Goal: Task Accomplishment & Management: Use online tool/utility

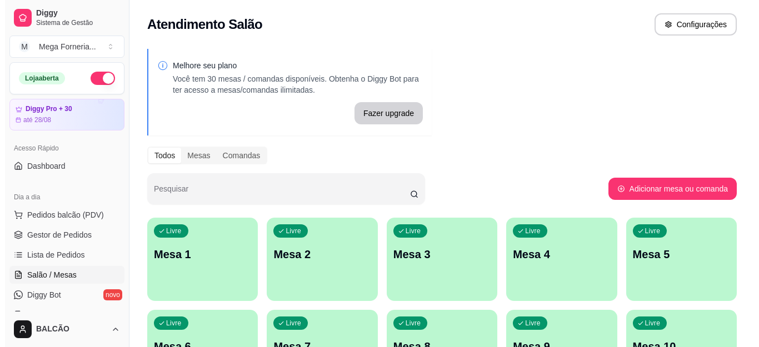
scroll to position [167, 0]
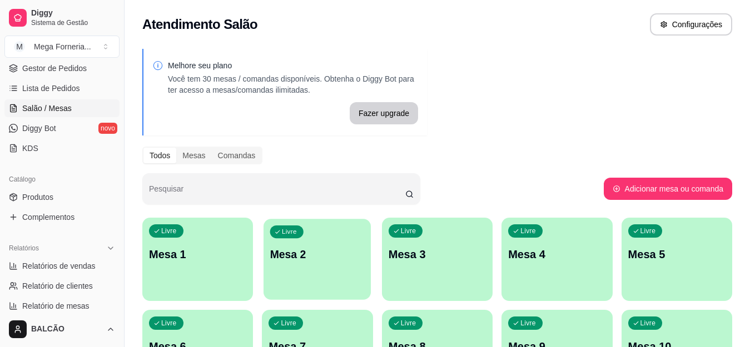
click at [304, 255] on p "Mesa 2" at bounding box center [317, 254] width 95 height 15
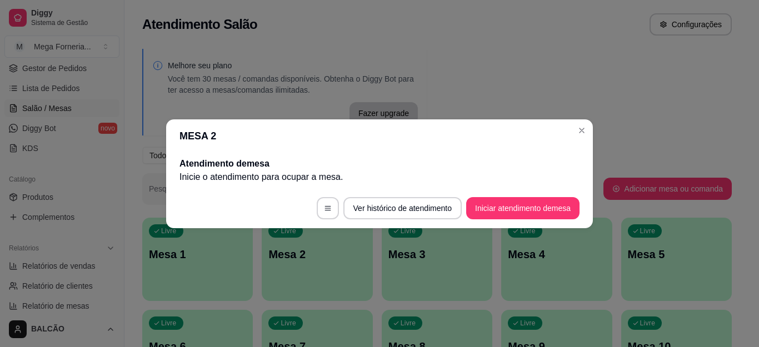
click at [512, 203] on button "Iniciar atendimento de mesa" at bounding box center [522, 208] width 113 height 22
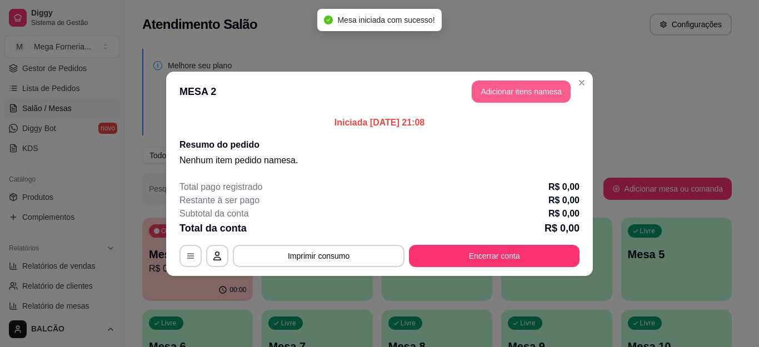
click at [513, 101] on button "Adicionar itens na mesa" at bounding box center [521, 92] width 99 height 22
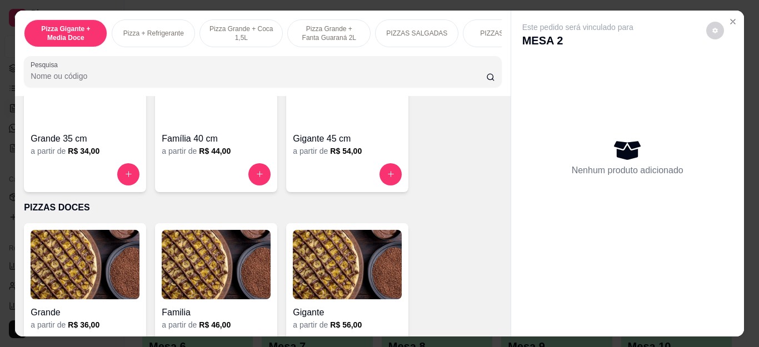
scroll to position [834, 0]
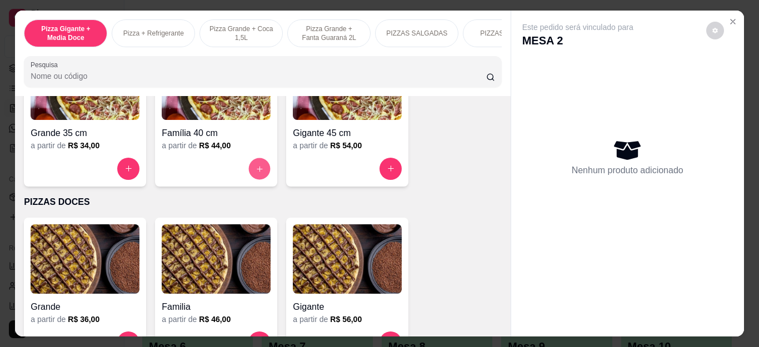
click at [249, 173] on button "increase-product-quantity" at bounding box center [260, 169] width 22 height 22
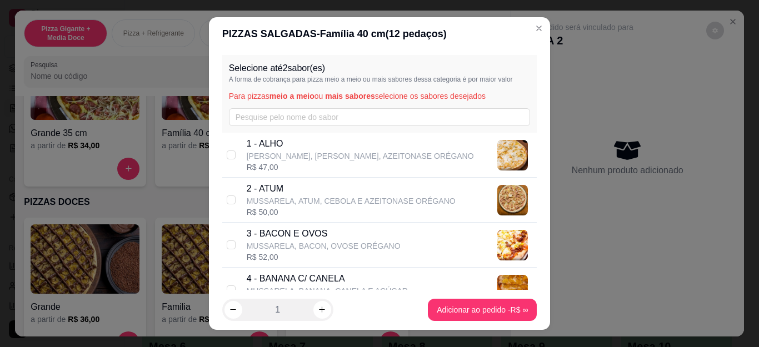
click at [262, 134] on div "1 - [PERSON_NAME], [PERSON_NAME], AZEITONASE ORÉGANO R$ 47,00" at bounding box center [379, 155] width 315 height 45
checkbox input "true"
click at [262, 127] on div "Selecione até 2 sabor(es) A forma de cobrança para pizza meio a meio ou mais sa…" at bounding box center [379, 94] width 315 height 78
click at [261, 120] on input "text" at bounding box center [380, 117] width 302 height 18
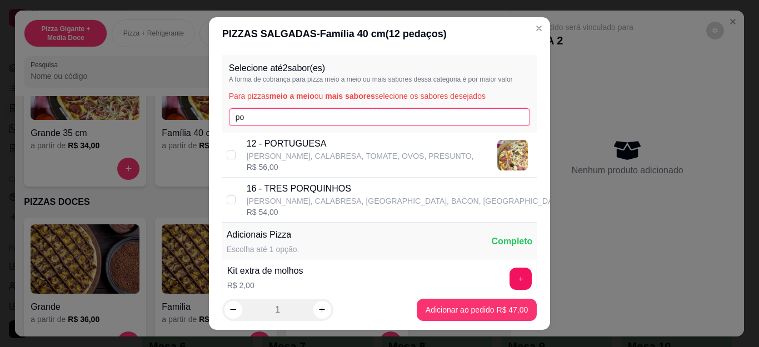
type input "po"
click at [247, 137] on p "12 - PORTUGUESA" at bounding box center [360, 143] width 227 height 13
checkbox input "true"
click at [248, 120] on input "po" at bounding box center [380, 117] width 302 height 18
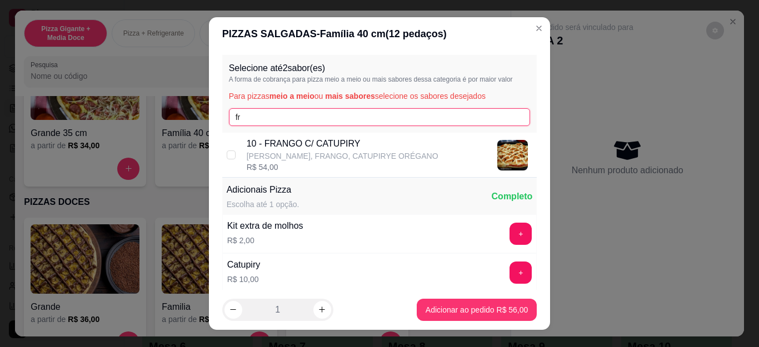
type input "fr"
click at [249, 144] on p "10 - FRANGO C/ CATUPIRY" at bounding box center [343, 143] width 192 height 13
checkbox input "true"
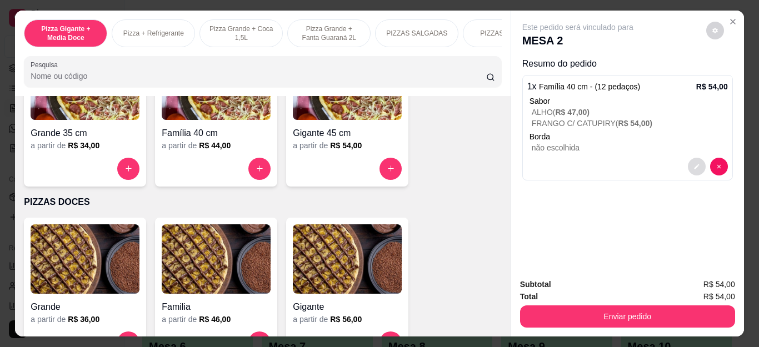
click at [694, 164] on icon "decrease-product-quantity" at bounding box center [696, 166] width 5 height 5
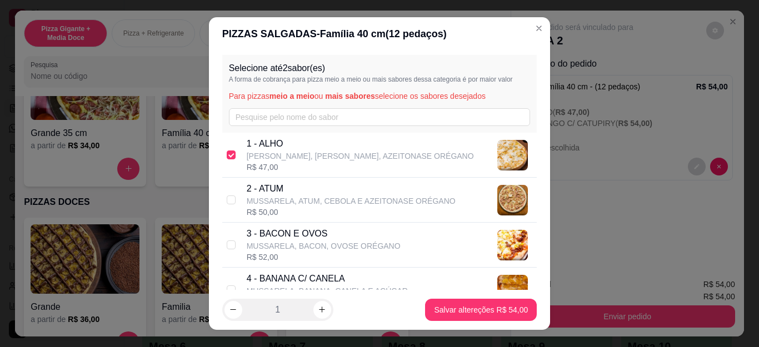
click at [226, 162] on div "1 - [PERSON_NAME], [PERSON_NAME], AZEITONASE ORÉGANO R$ 47,00" at bounding box center [379, 155] width 315 height 45
checkbox input "false"
click at [249, 120] on input "text" at bounding box center [380, 117] width 302 height 18
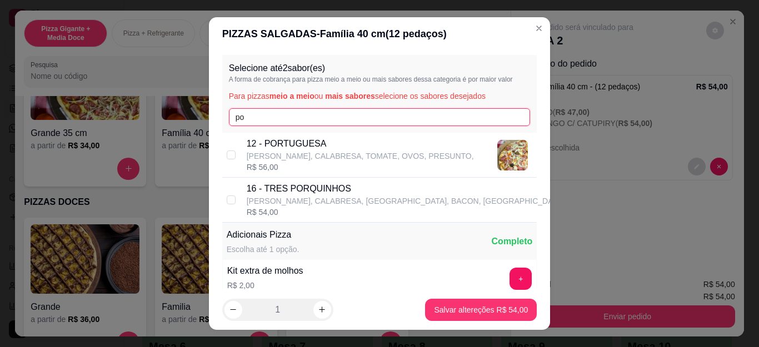
type input "po"
click at [247, 154] on p "[PERSON_NAME], CALABRESA, TOMATE, OVOS, PRESUNTO," at bounding box center [360, 156] width 227 height 11
checkbox input "true"
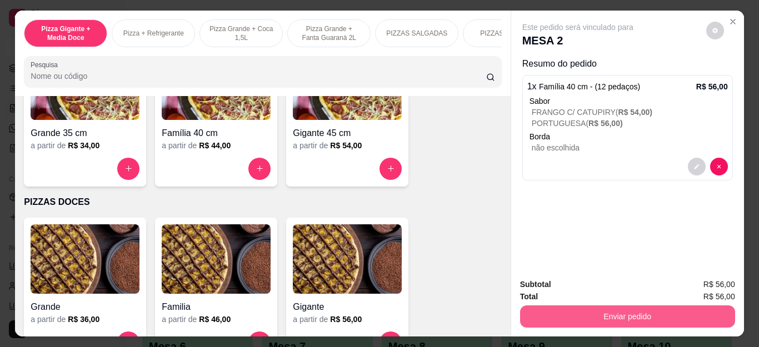
click at [586, 320] on button "Enviar pedido" at bounding box center [627, 317] width 215 height 22
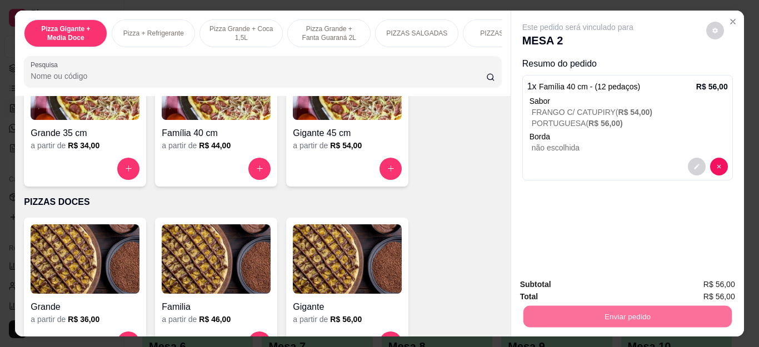
click at [542, 289] on button "Não registrar e enviar pedido" at bounding box center [591, 285] width 116 height 21
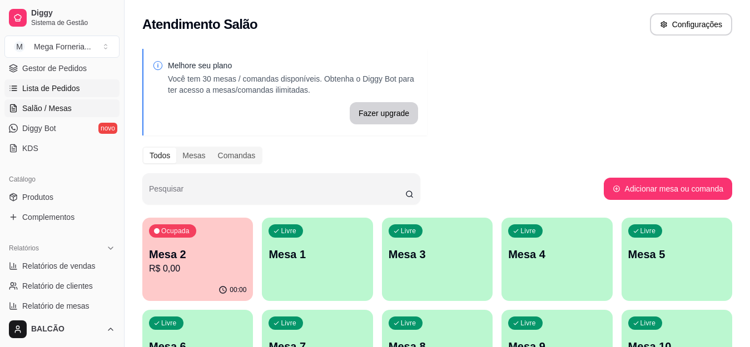
click at [71, 93] on span "Lista de Pedidos" at bounding box center [51, 88] width 58 height 11
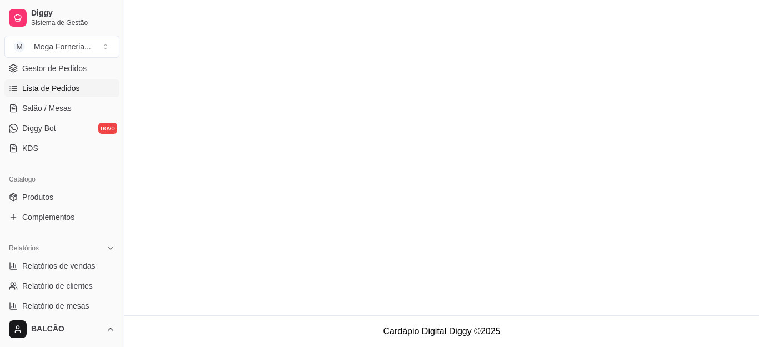
scroll to position [56, 0]
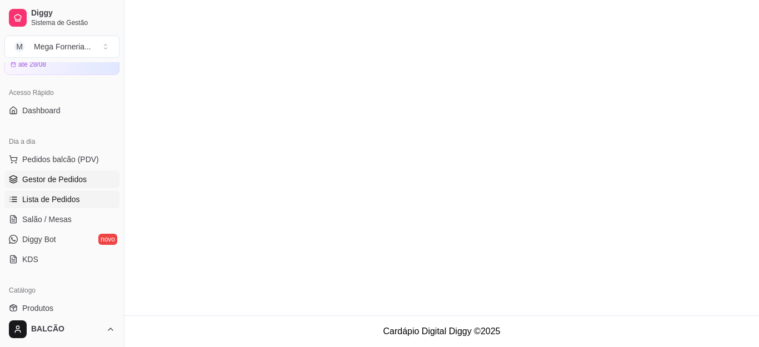
click at [66, 177] on span "Gestor de Pedidos" at bounding box center [54, 179] width 64 height 11
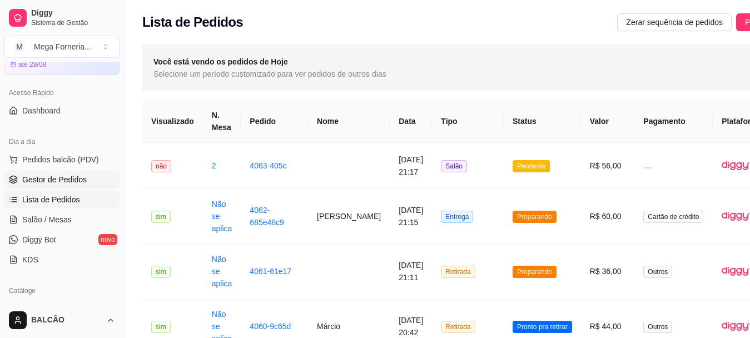
click at [66, 177] on span "Gestor de Pedidos" at bounding box center [54, 179] width 64 height 11
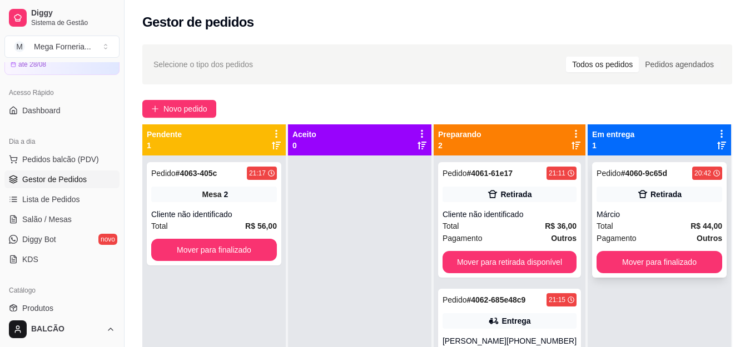
click at [691, 211] on div "Márcio" at bounding box center [660, 214] width 126 height 11
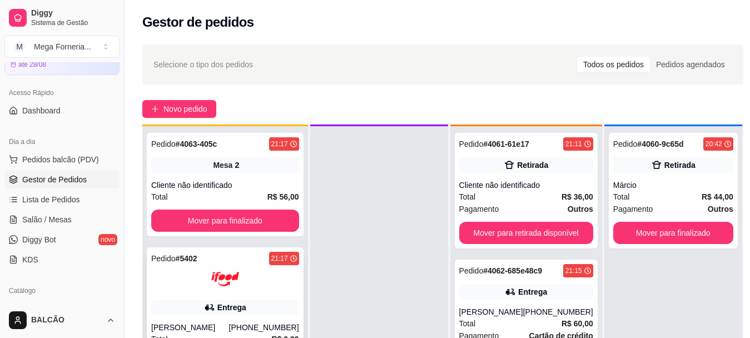
scroll to position [31, 0]
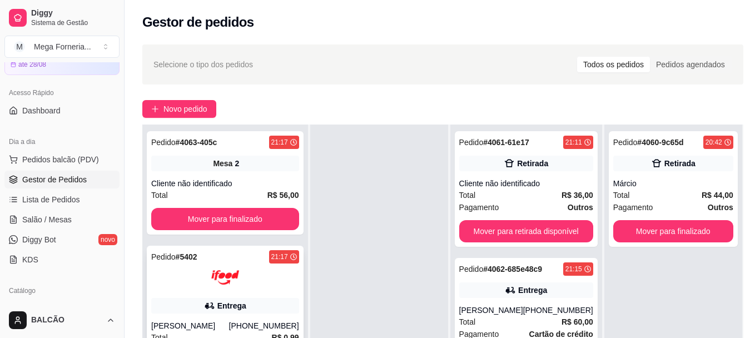
click at [266, 290] on div at bounding box center [225, 278] width 148 height 28
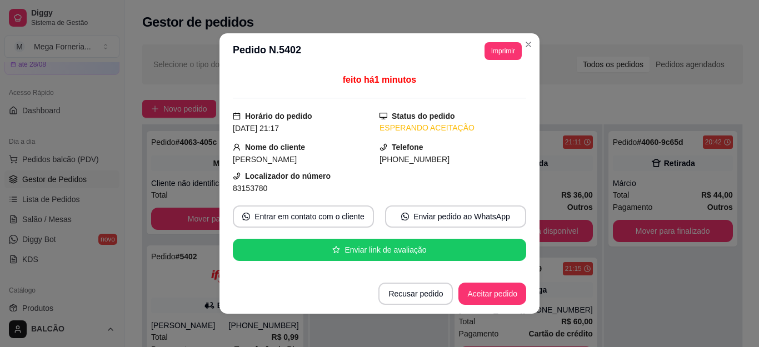
click at [504, 42] on header "**********" at bounding box center [380, 51] width 320 height 36
click at [505, 53] on button "Imprimir" at bounding box center [503, 51] width 37 height 18
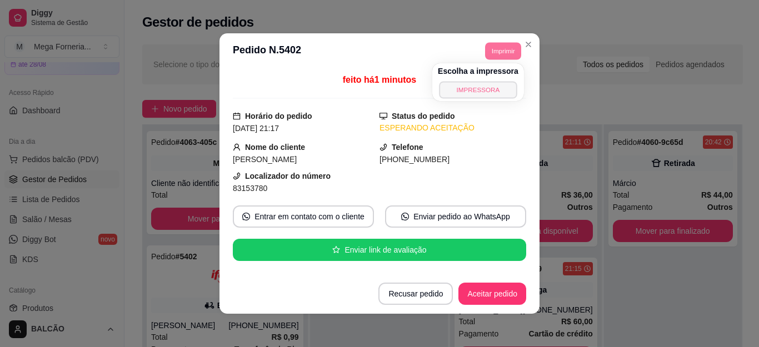
click at [494, 87] on button "IMPRESSORA" at bounding box center [478, 89] width 78 height 17
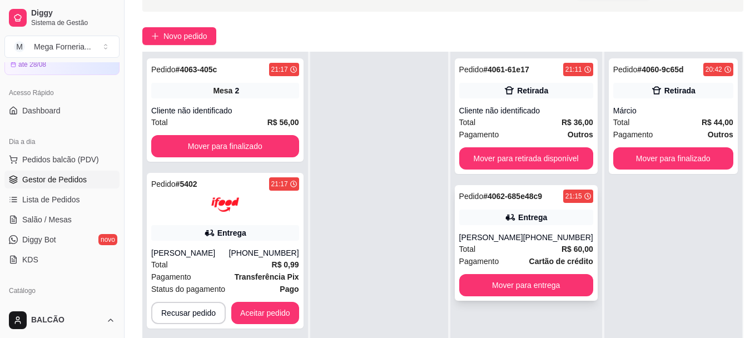
scroll to position [179, 0]
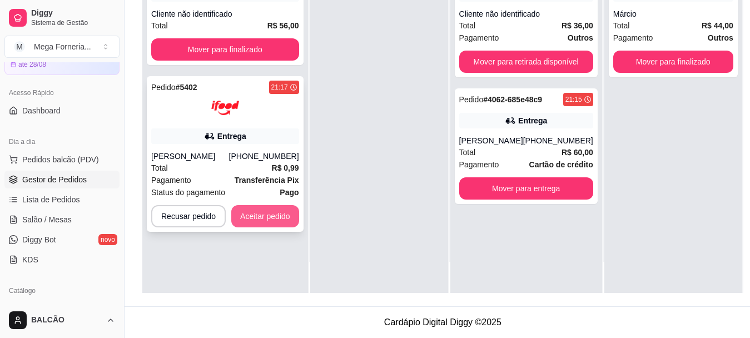
click at [271, 206] on button "Aceitar pedido" at bounding box center [265, 216] width 68 height 22
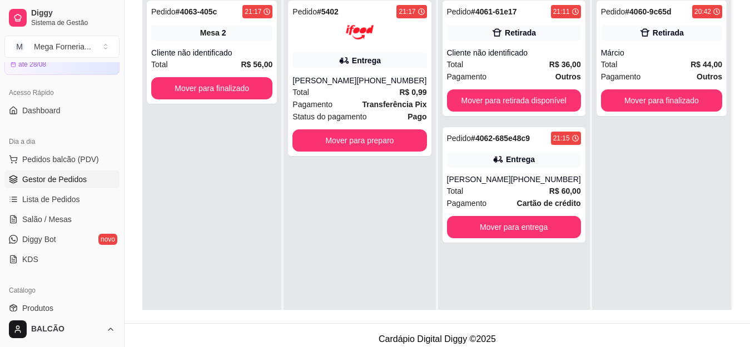
scroll to position [114, 0]
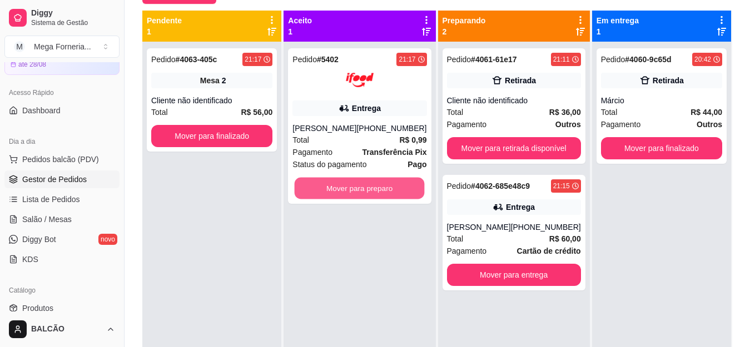
click at [307, 182] on button "Mover para preparo" at bounding box center [360, 189] width 130 height 22
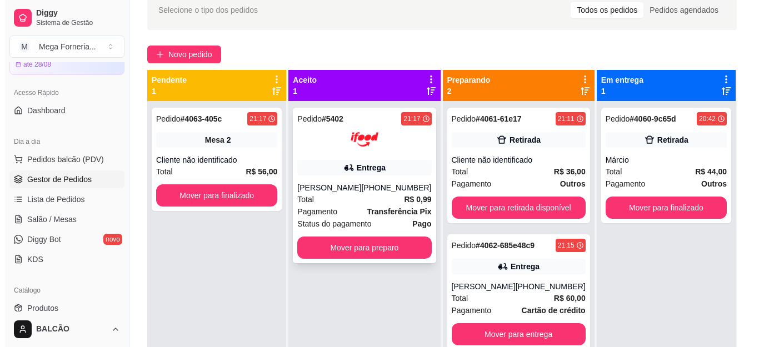
scroll to position [0, 0]
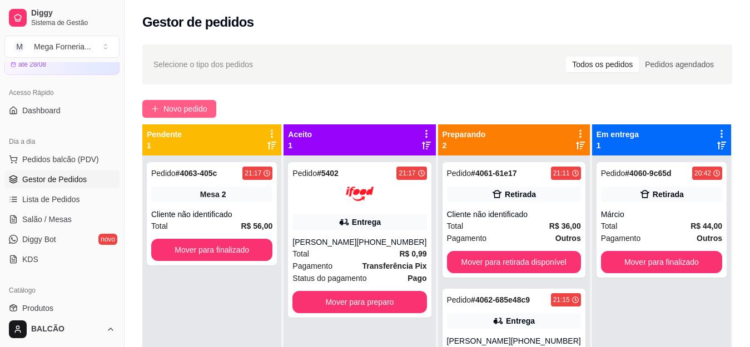
click at [193, 108] on span "Novo pedido" at bounding box center [185, 109] width 44 height 12
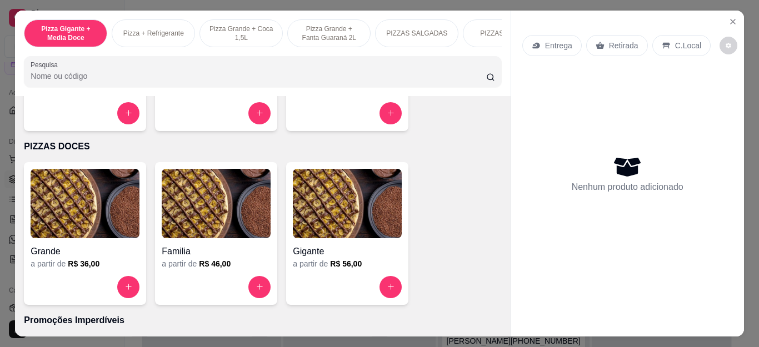
scroll to position [778, 0]
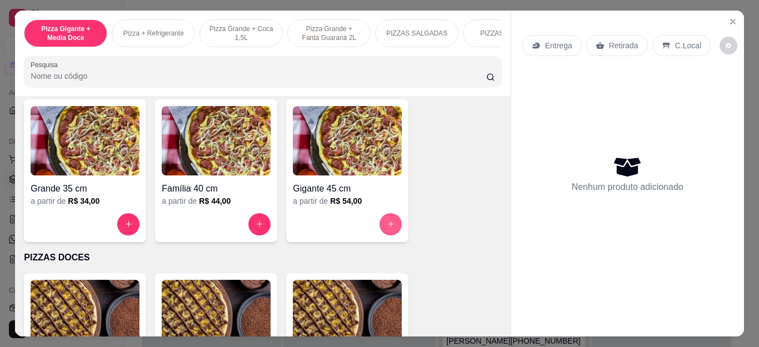
click at [388, 228] on icon "increase-product-quantity" at bounding box center [391, 225] width 6 height 6
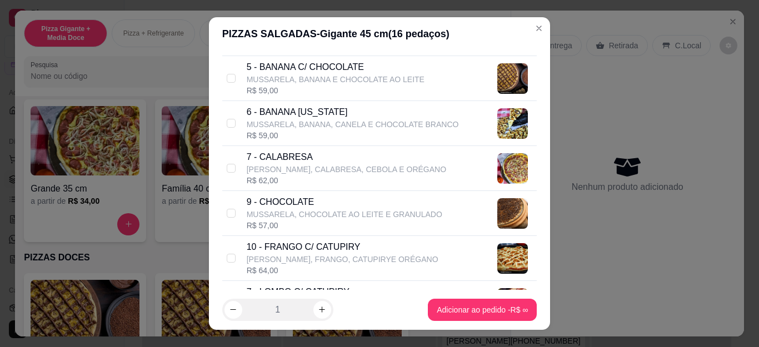
scroll to position [278, 0]
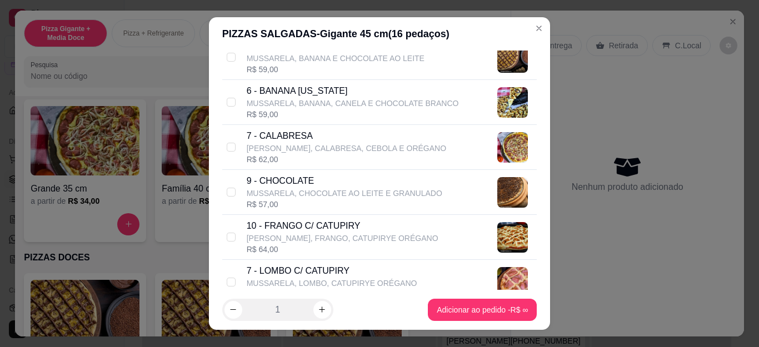
click at [355, 230] on p "10 - FRANGO C/ CATUPIRY" at bounding box center [343, 226] width 192 height 13
checkbox input "true"
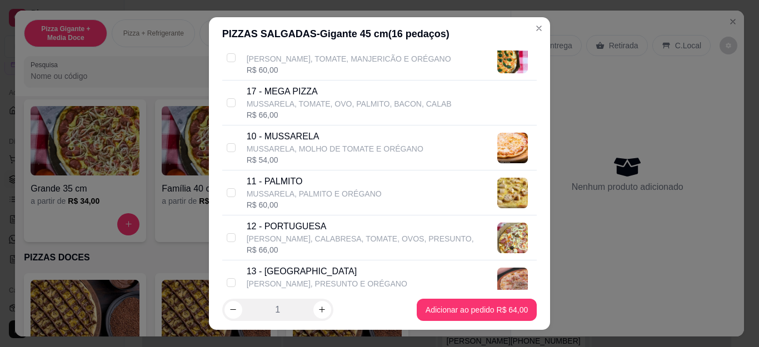
scroll to position [612, 0]
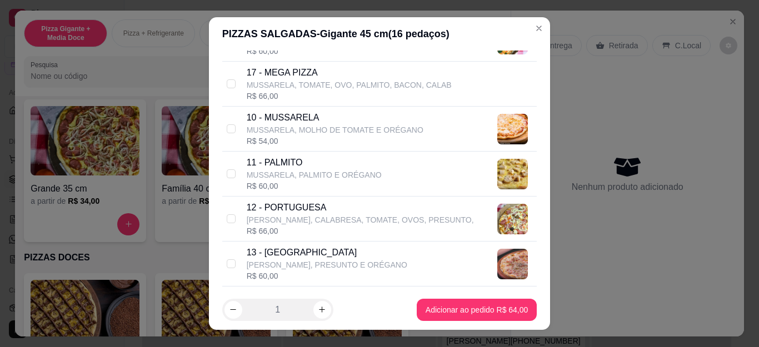
click at [274, 216] on p "[PERSON_NAME], CALABRESA, TOMATE, OVOS, PRESUNTO," at bounding box center [360, 220] width 227 height 11
checkbox input "true"
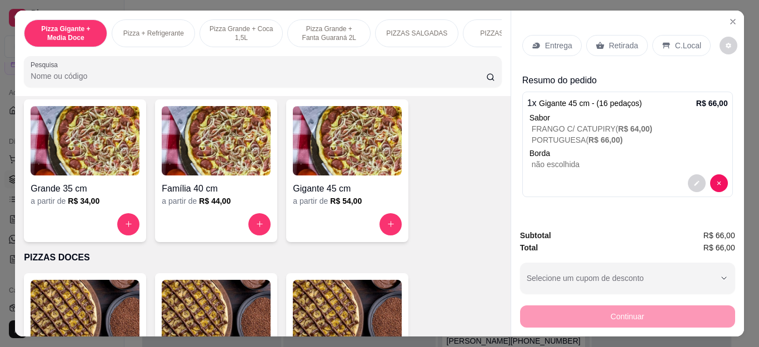
click at [612, 43] on p "Retirada" at bounding box center [623, 45] width 29 height 11
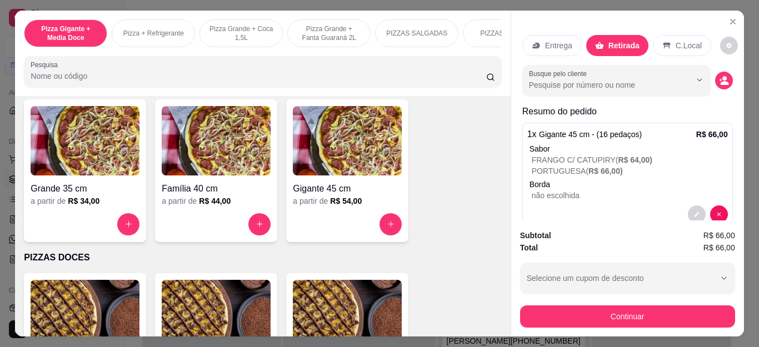
click at [716, 81] on button "decrease-product-quantity" at bounding box center [725, 81] width 18 height 18
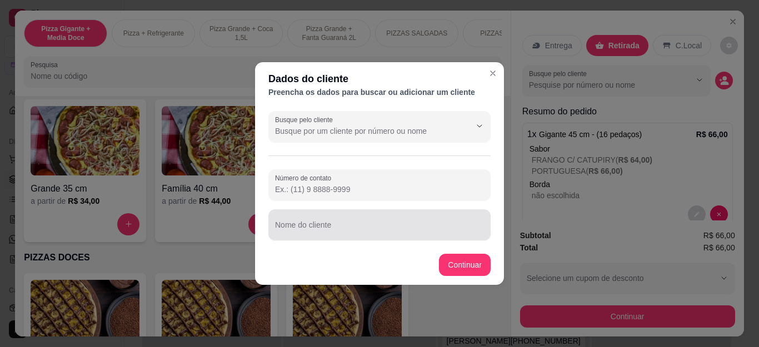
click at [402, 223] on div at bounding box center [379, 225] width 209 height 22
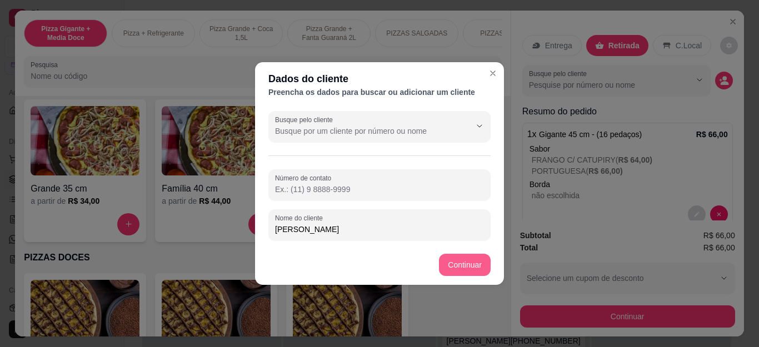
type input "[PERSON_NAME]"
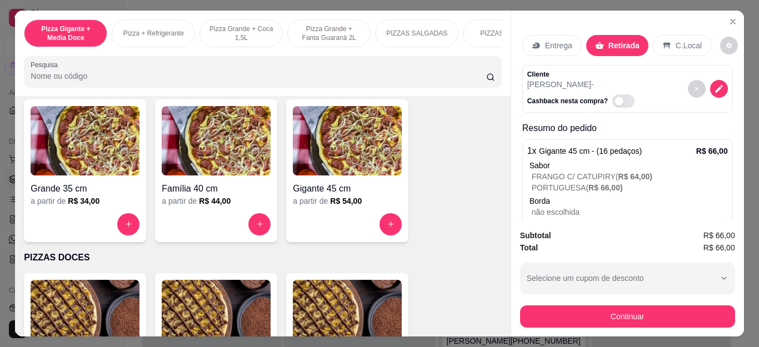
scroll to position [39, 0]
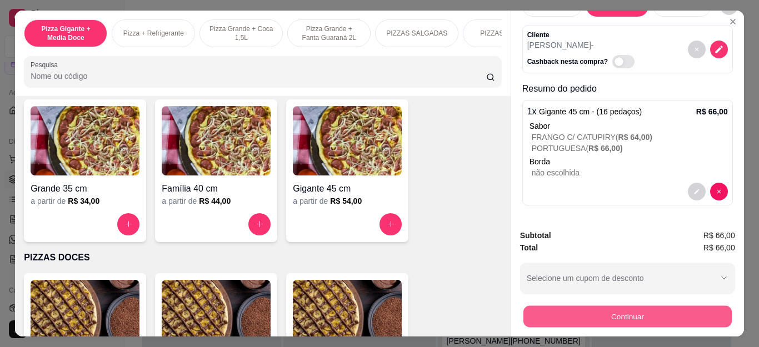
click at [589, 313] on button "Continuar" at bounding box center [627, 317] width 208 height 22
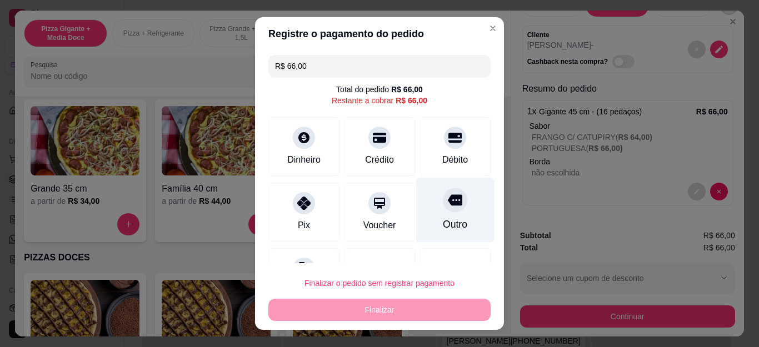
click at [443, 210] on div at bounding box center [455, 200] width 24 height 24
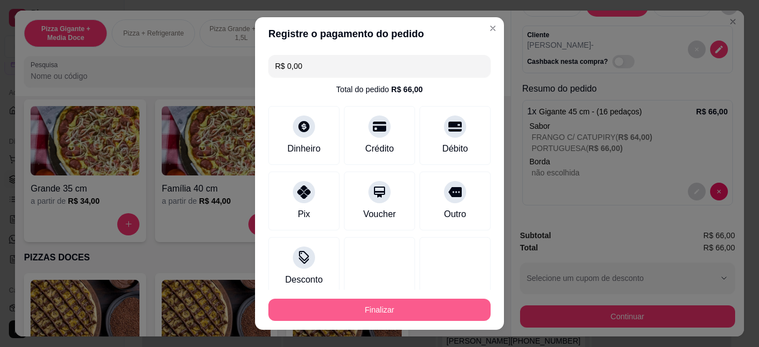
click at [429, 312] on button "Finalizar" at bounding box center [380, 310] width 222 height 22
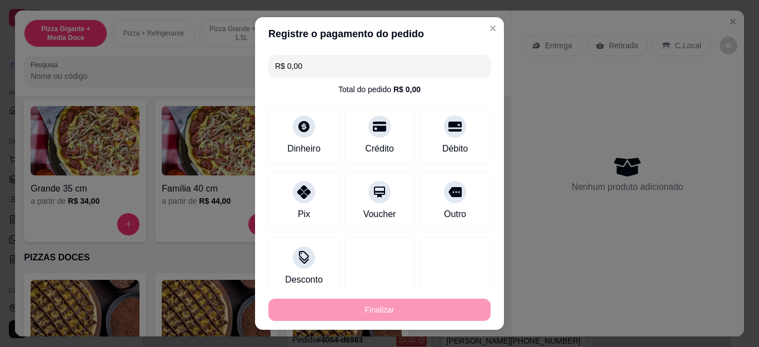
type input "-R$ 66,00"
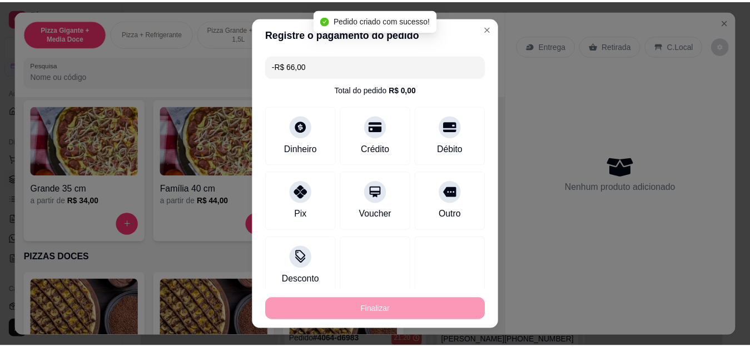
scroll to position [0, 0]
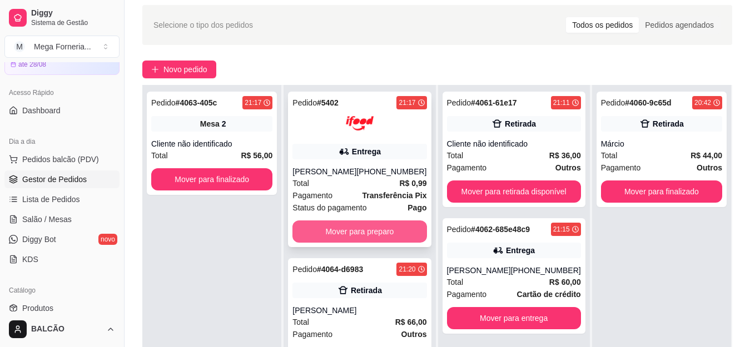
scroll to position [56, 0]
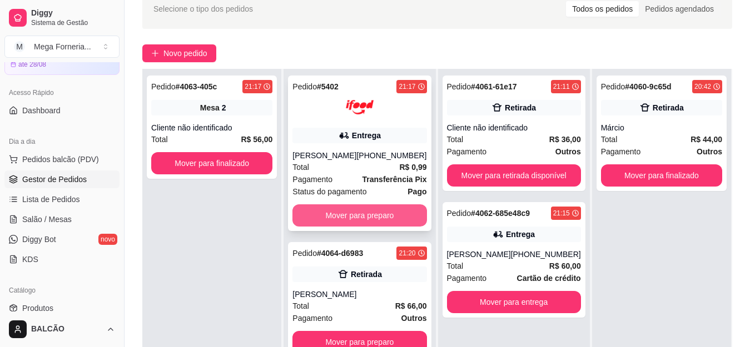
click at [368, 220] on button "Mover para preparo" at bounding box center [359, 216] width 134 height 22
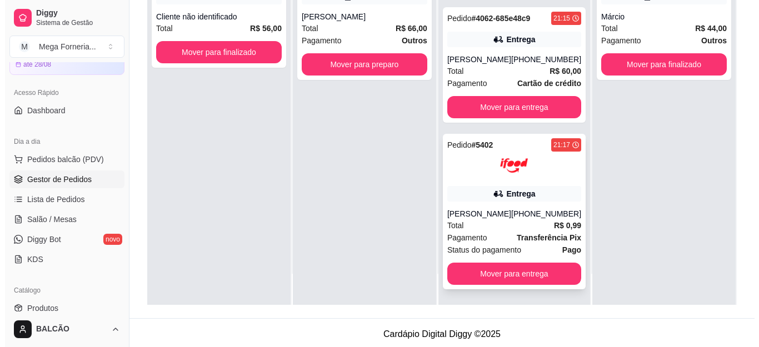
scroll to position [170, 0]
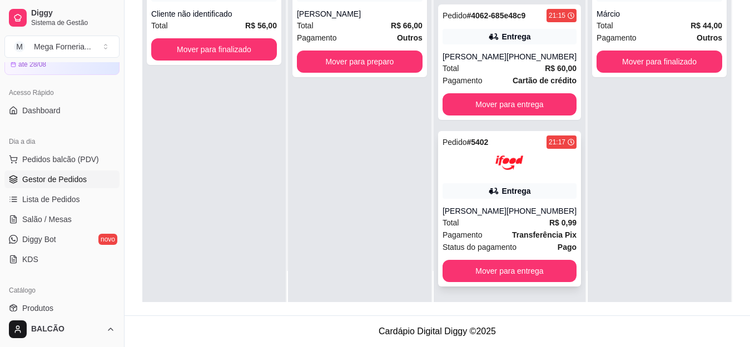
click at [480, 202] on div "Pedido # 5402 21:17 Entrega [PERSON_NAME] [PHONE_NUMBER] Total R$ 0,99 Pagament…" at bounding box center [509, 209] width 143 height 156
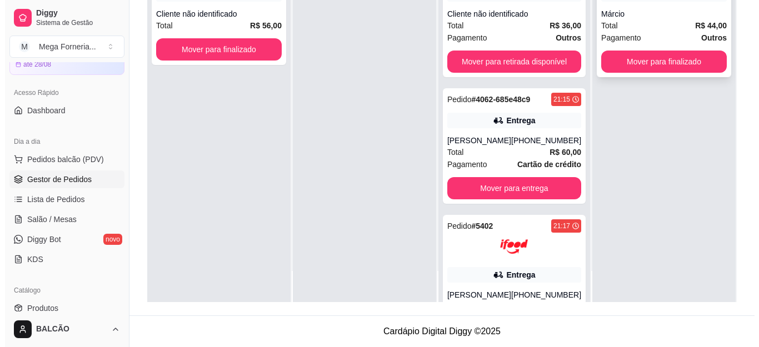
scroll to position [0, 0]
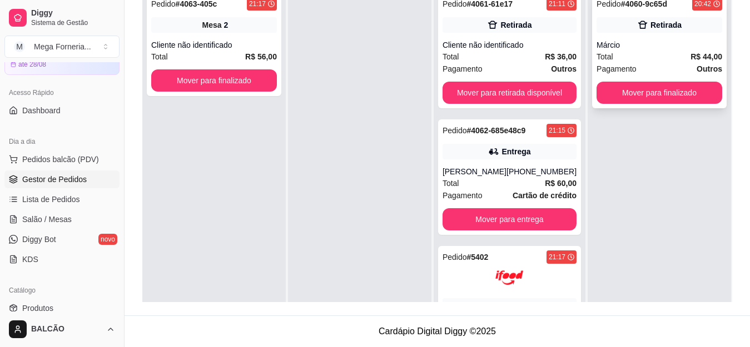
click at [663, 52] on div "Total R$ 44,00" at bounding box center [660, 57] width 126 height 12
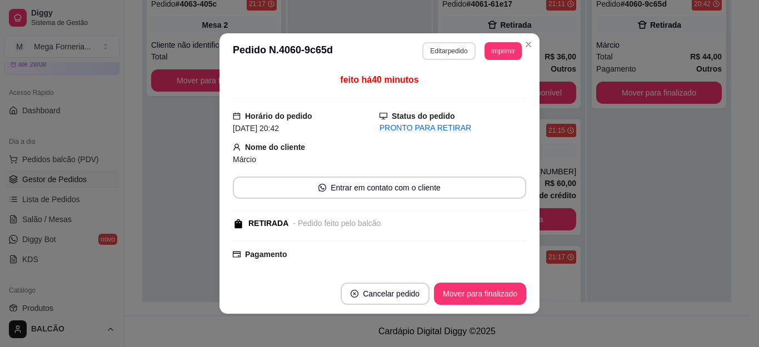
click at [434, 49] on button "Editar pedido" at bounding box center [449, 51] width 53 height 18
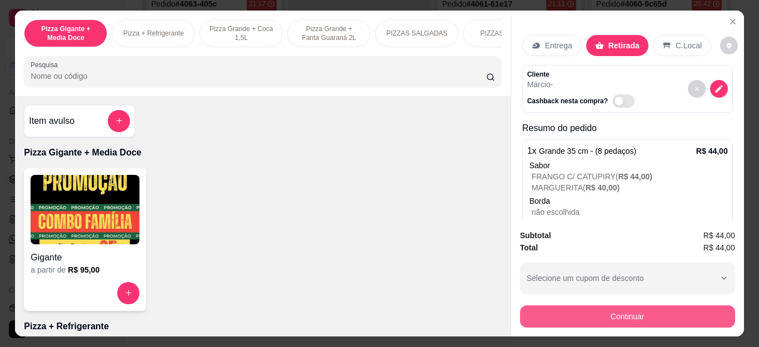
click at [615, 306] on button "Continuar" at bounding box center [627, 317] width 215 height 22
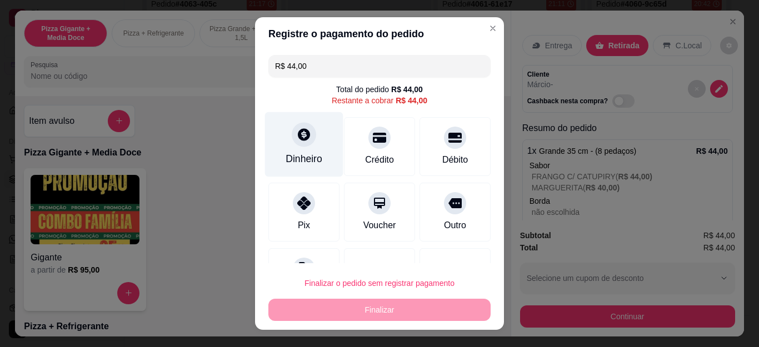
click at [302, 137] on icon at bounding box center [304, 134] width 14 height 14
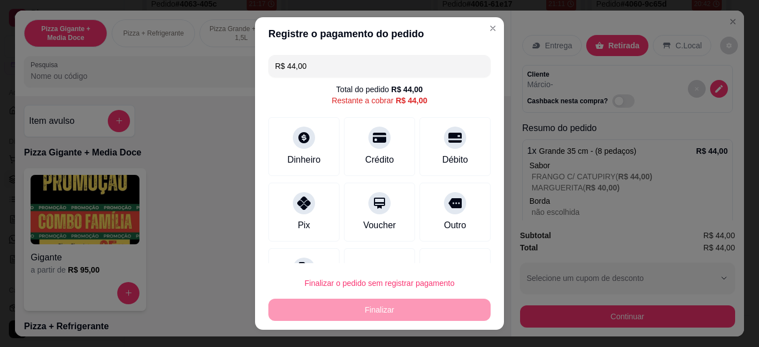
click at [309, 156] on input "0,00" at bounding box center [380, 163] width 222 height 22
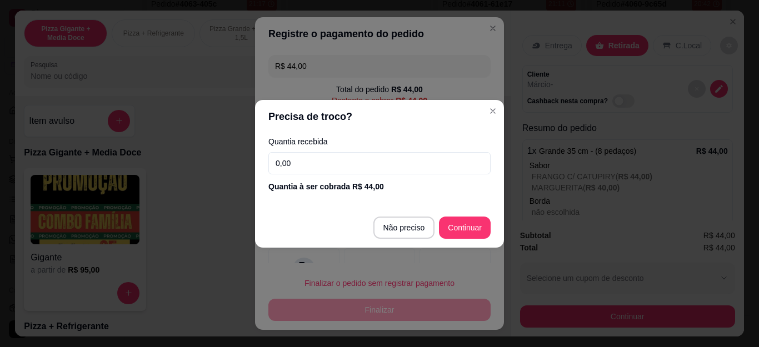
click at [309, 156] on input "0,00" at bounding box center [380, 163] width 222 height 22
type input "50,00"
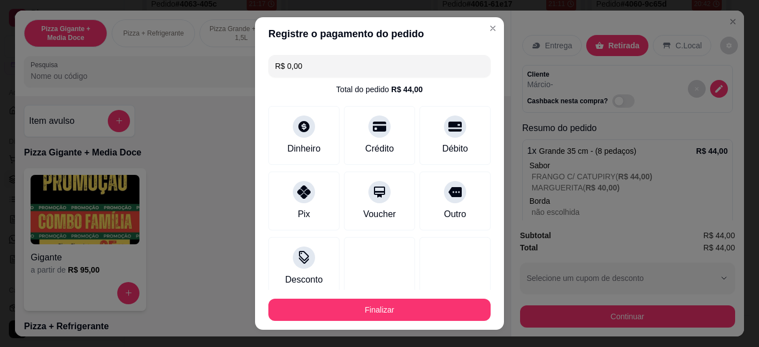
scroll to position [68, 0]
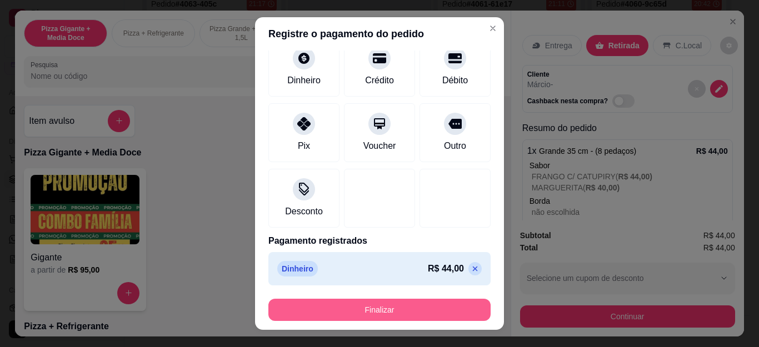
click at [405, 301] on button "Finalizar" at bounding box center [380, 310] width 222 height 22
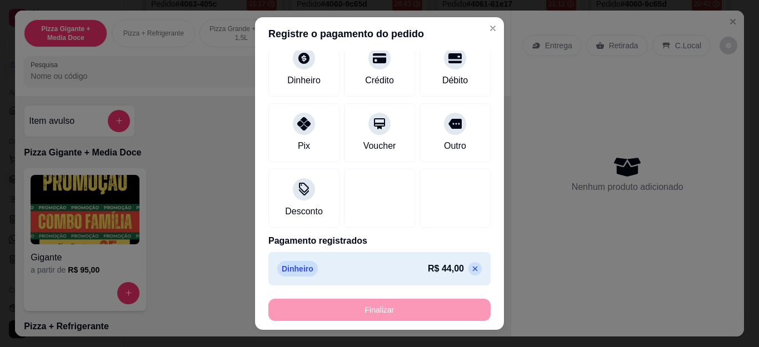
type input "-R$ 44,00"
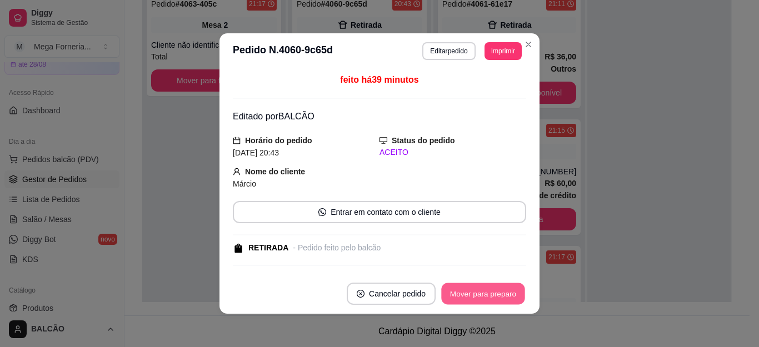
click at [490, 289] on button "Mover para preparo" at bounding box center [482, 295] width 83 height 22
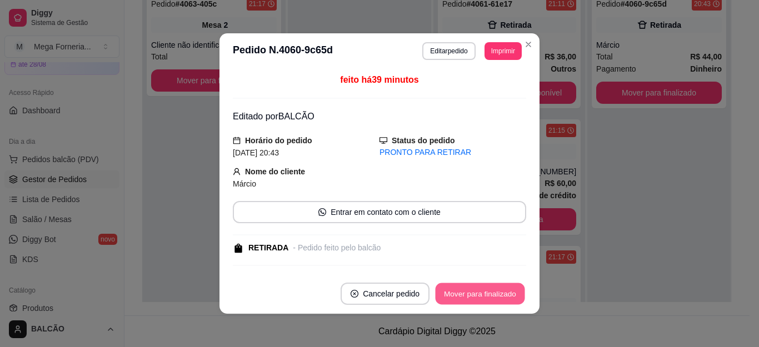
click at [490, 289] on button "Mover para finalizado" at bounding box center [481, 295] width 90 height 22
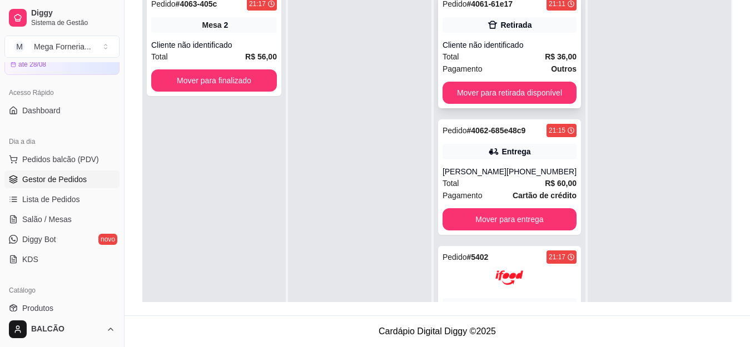
click at [545, 59] on strong "R$ 36,00" at bounding box center [561, 56] width 32 height 9
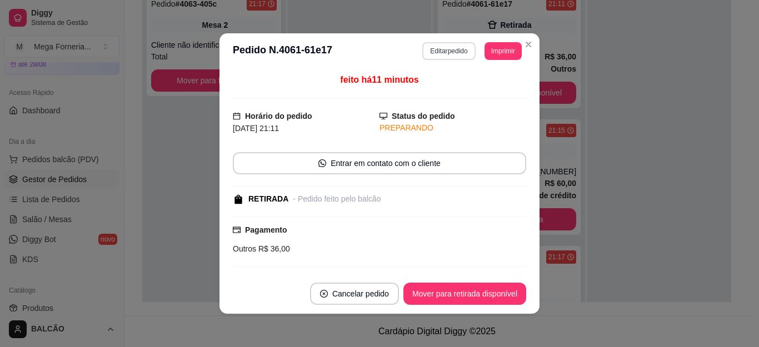
click at [423, 49] on button "Editar pedido" at bounding box center [449, 51] width 53 height 18
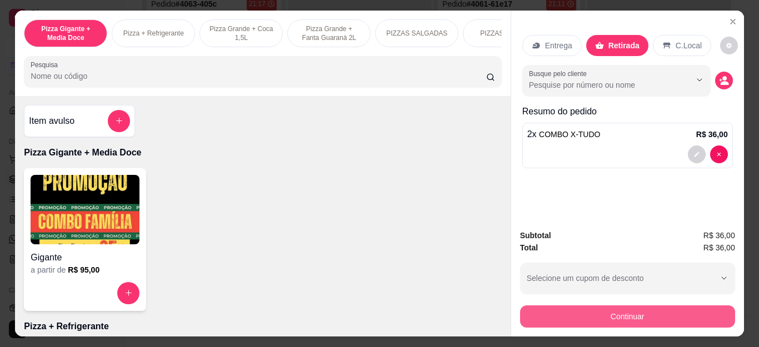
click at [557, 306] on button "Continuar" at bounding box center [627, 317] width 215 height 22
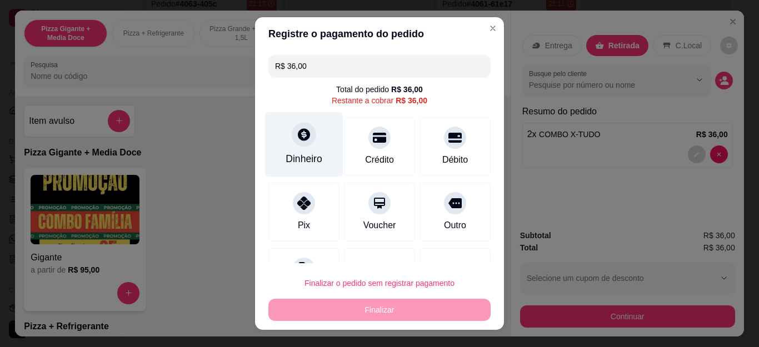
click at [292, 148] on div "Dinheiro" at bounding box center [304, 144] width 78 height 65
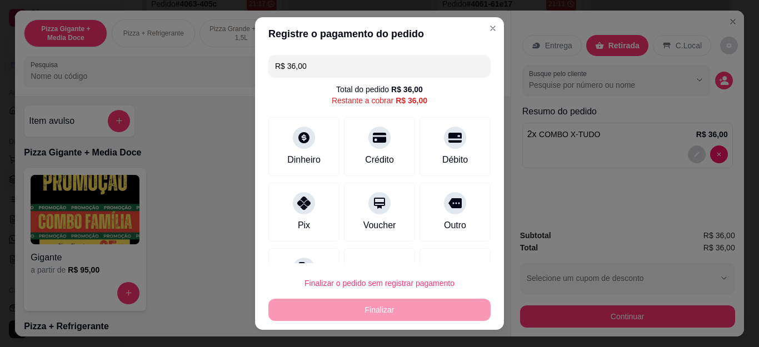
click at [294, 162] on input "0,00" at bounding box center [380, 163] width 222 height 22
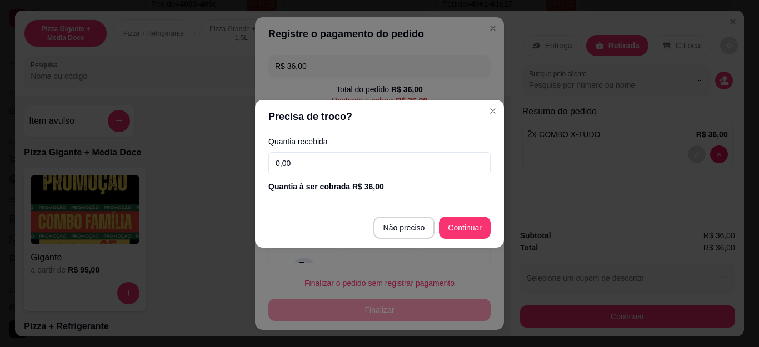
click at [294, 162] on input "0,00" at bounding box center [380, 163] width 222 height 22
type input "100,00"
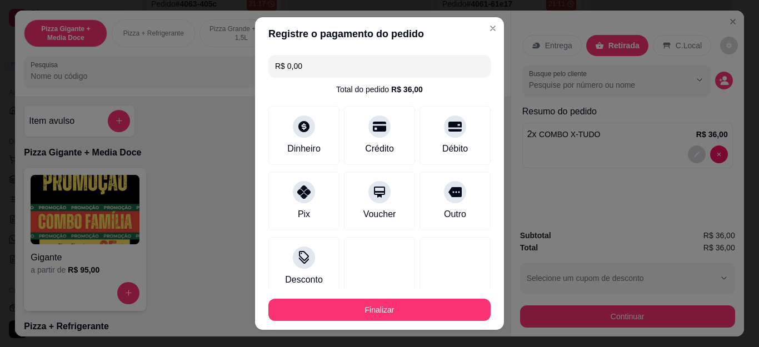
type input "R$ 0,00"
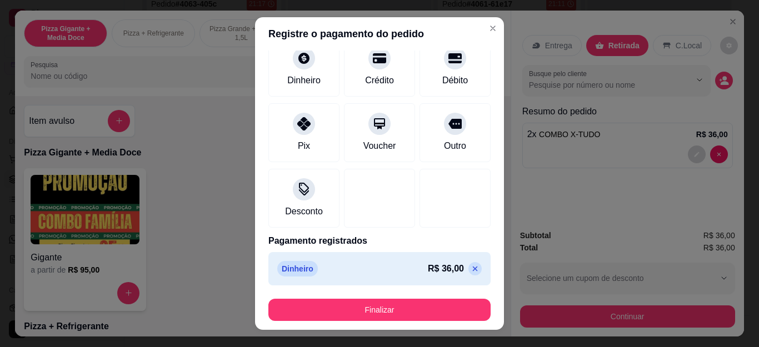
click at [383, 314] on button "Finalizar" at bounding box center [380, 310] width 222 height 22
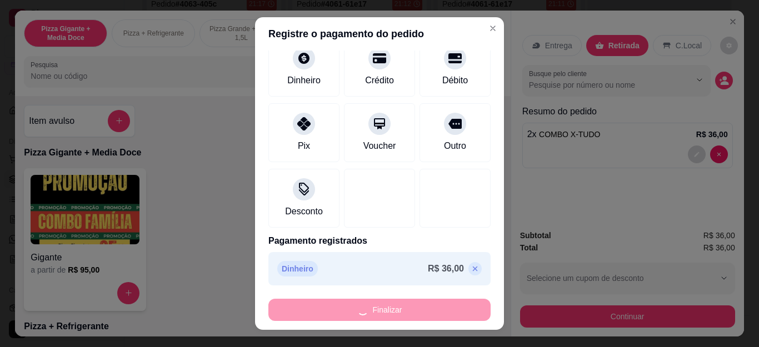
type input "0"
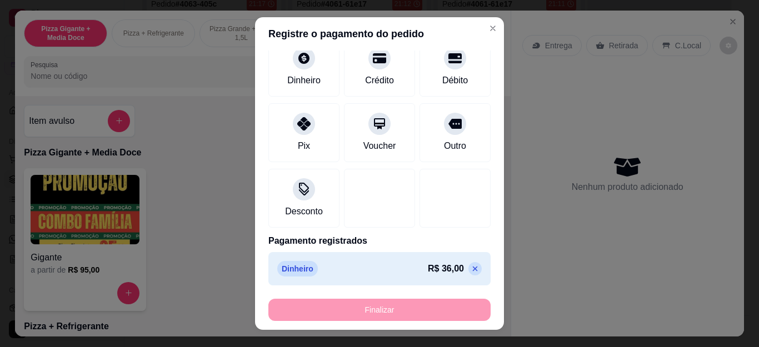
type input "-R$ 36,00"
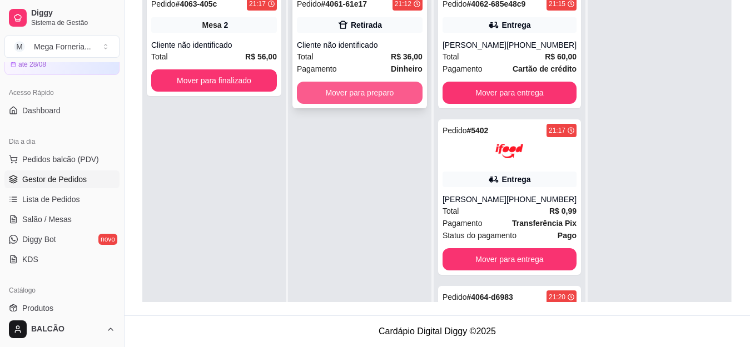
click at [384, 93] on button "Mover para preparo" at bounding box center [360, 93] width 126 height 22
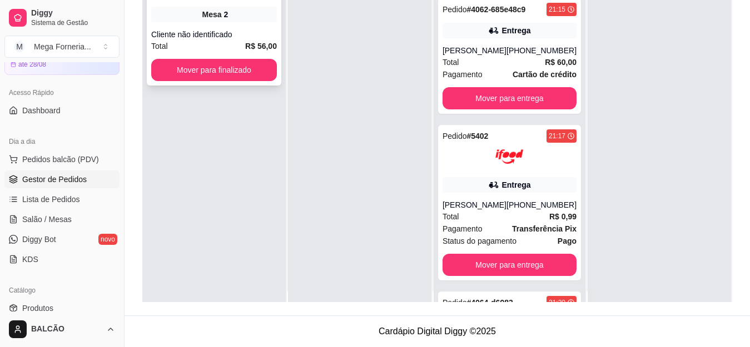
scroll to position [0, 0]
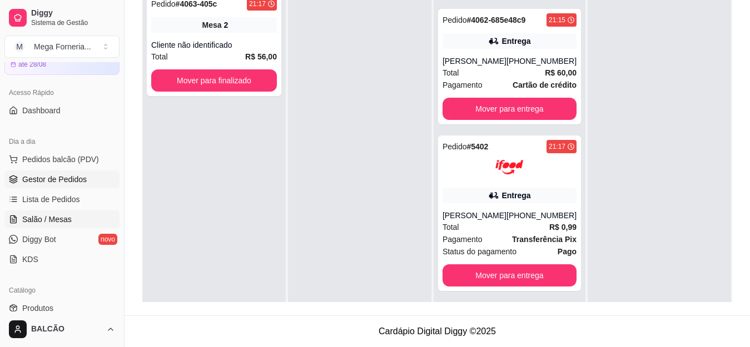
click at [46, 225] on span "Salão / Mesas" at bounding box center [46, 219] width 49 height 11
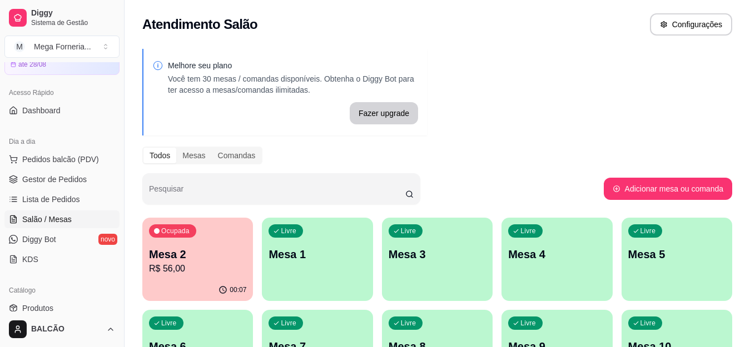
click at [193, 275] on p "R$ 56,00" at bounding box center [197, 268] width 97 height 13
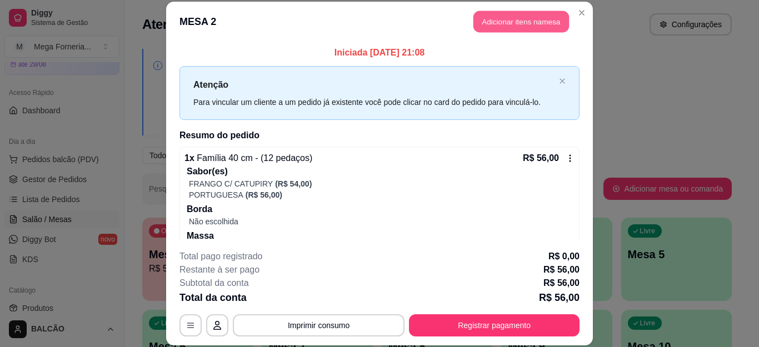
click at [527, 31] on button "Adicionar itens na mesa" at bounding box center [522, 22] width 96 height 22
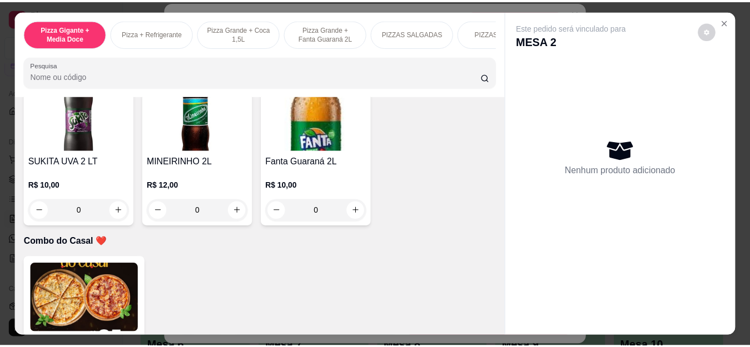
scroll to position [2780, 0]
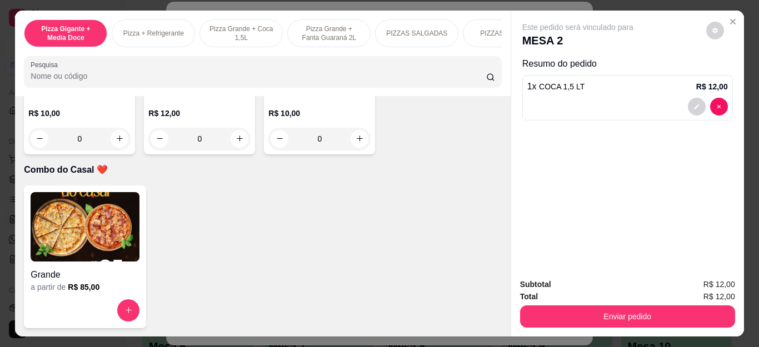
type input "1"
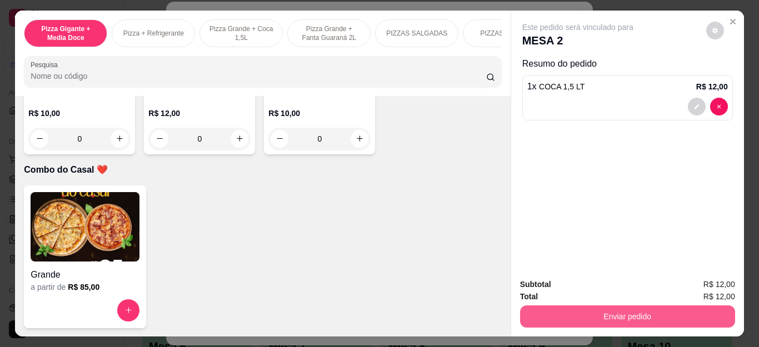
click at [593, 318] on button "Enviar pedido" at bounding box center [627, 317] width 215 height 22
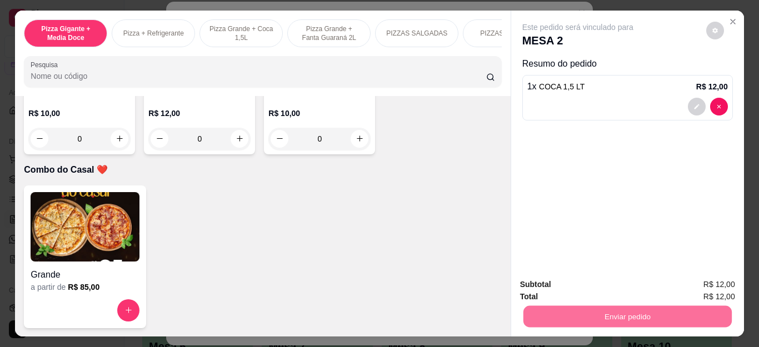
click at [568, 286] on button "Não registrar e enviar pedido" at bounding box center [590, 284] width 112 height 21
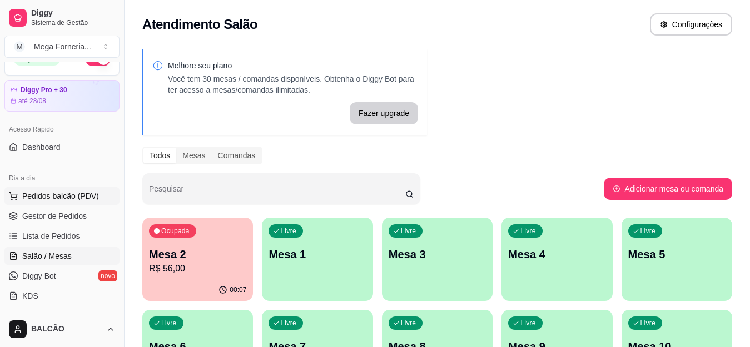
scroll to position [0, 0]
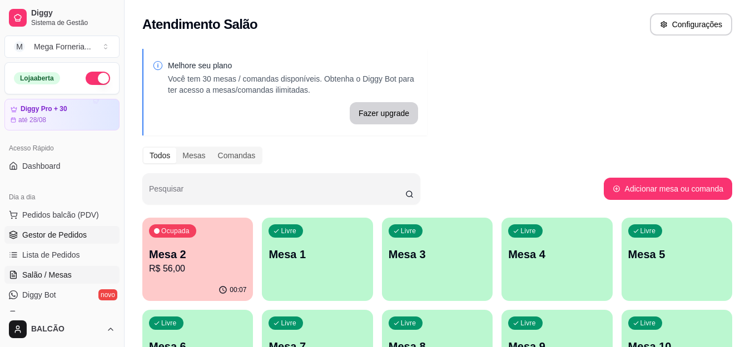
click at [74, 242] on link "Gestor de Pedidos" at bounding box center [61, 235] width 115 height 18
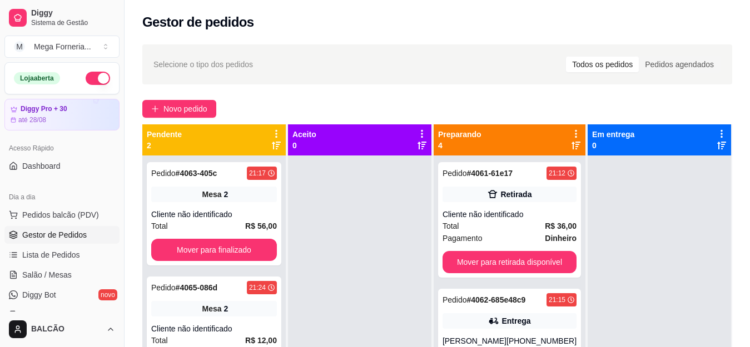
scroll to position [31, 0]
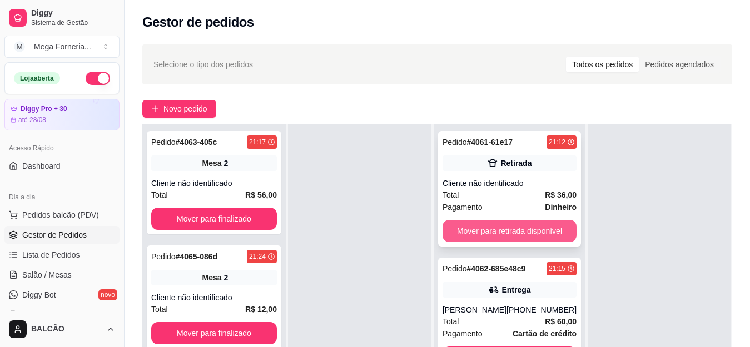
click at [488, 235] on button "Mover para retirada disponível" at bounding box center [510, 231] width 134 height 22
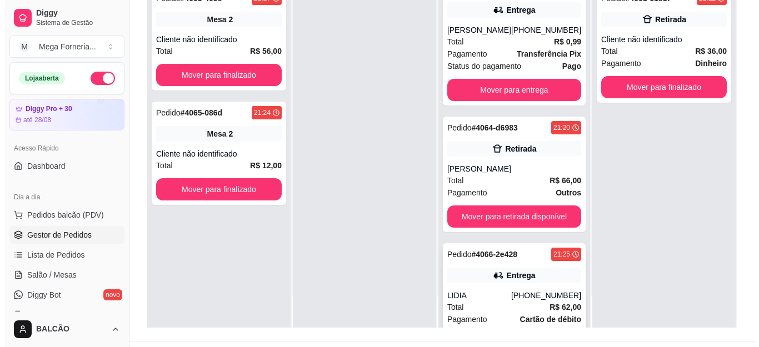
scroll to position [222, 0]
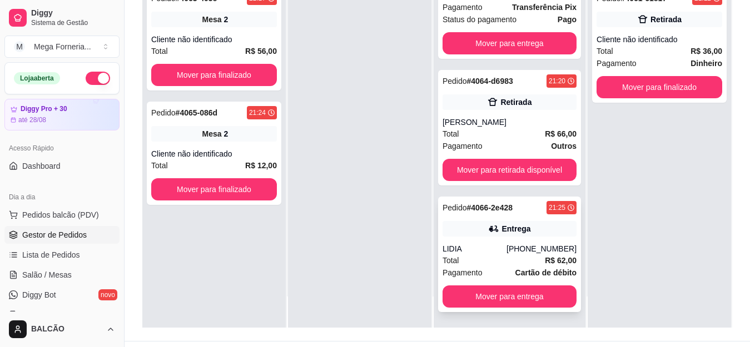
click at [537, 269] on strong "Cartão de débito" at bounding box center [545, 273] width 61 height 9
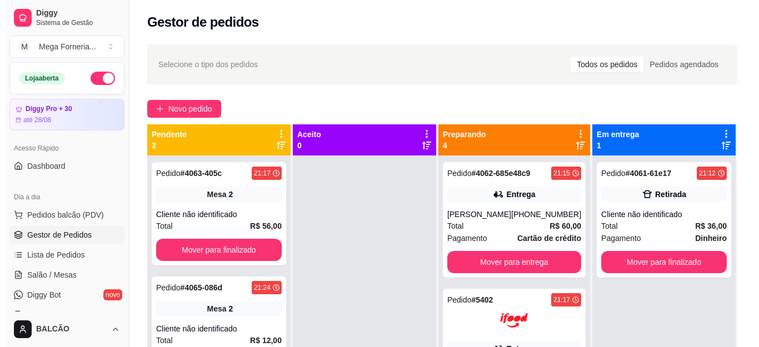
scroll to position [108, 0]
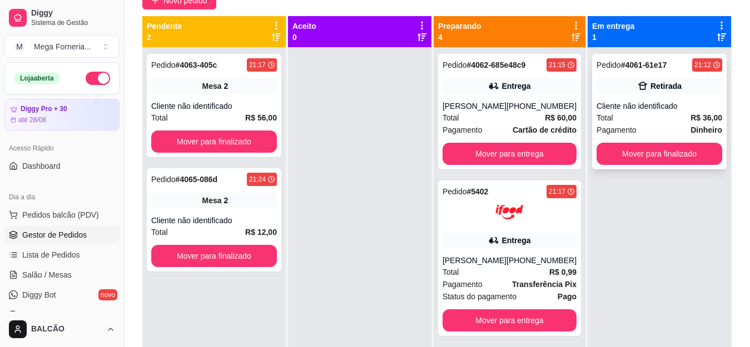
click at [679, 118] on div "Total R$ 36,00" at bounding box center [660, 118] width 126 height 12
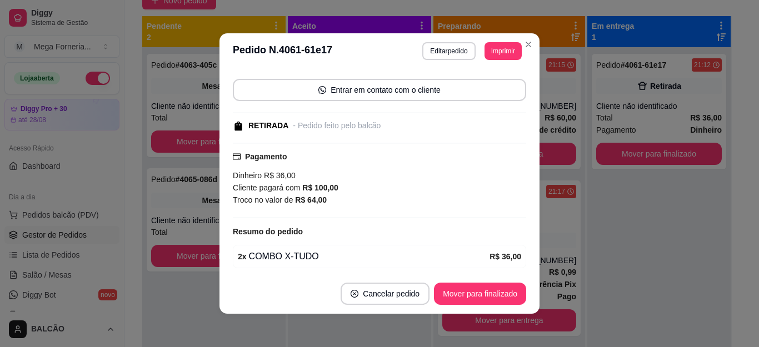
scroll to position [140, 0]
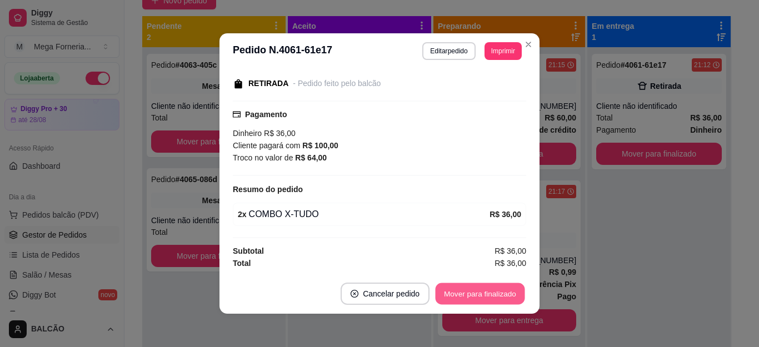
click at [476, 297] on button "Mover para finalizado" at bounding box center [481, 295] width 90 height 22
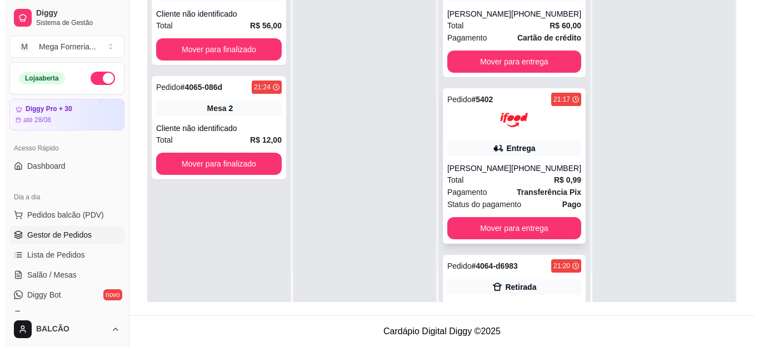
scroll to position [0, 0]
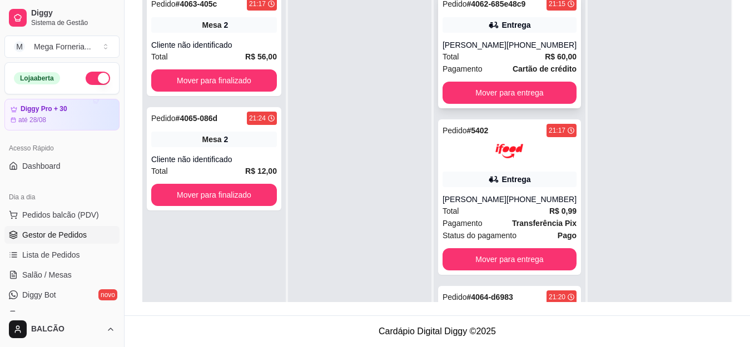
click at [502, 51] on div "[PERSON_NAME]" at bounding box center [475, 44] width 64 height 11
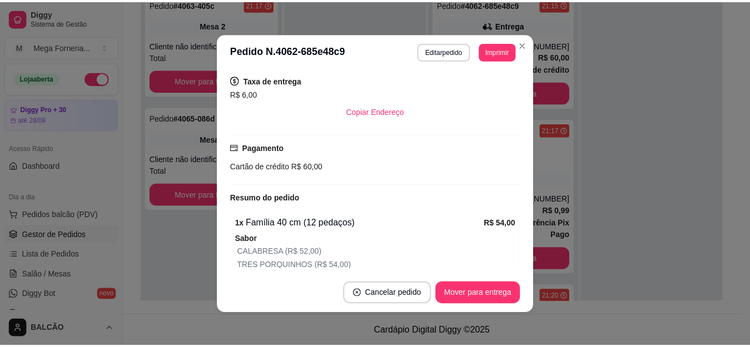
scroll to position [278, 0]
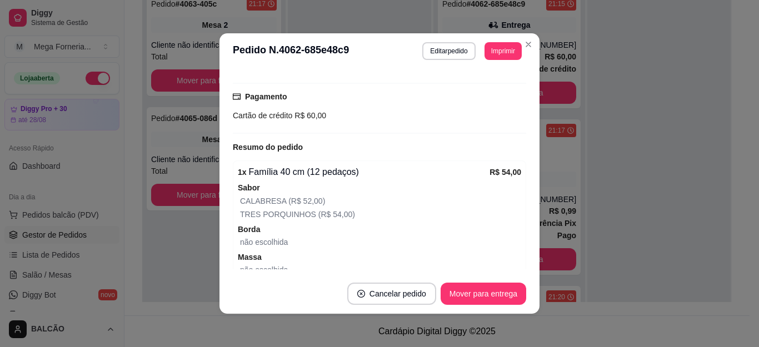
click at [529, 53] on header "**********" at bounding box center [380, 51] width 320 height 36
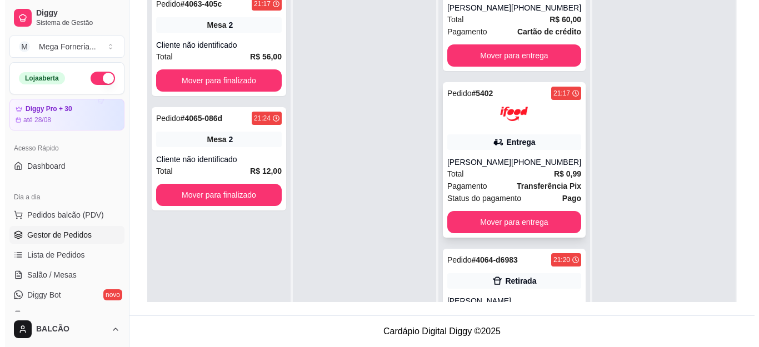
scroll to position [56, 0]
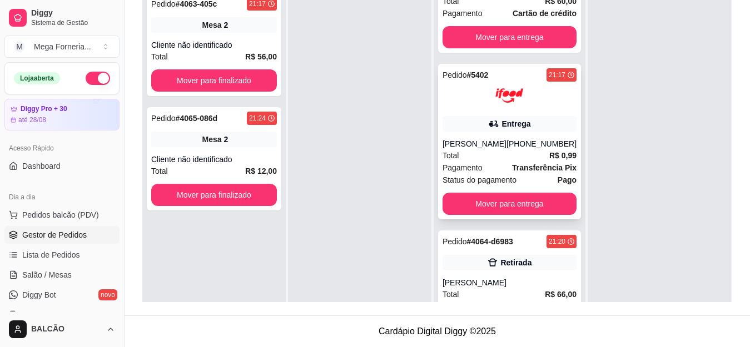
click at [507, 130] on div "Entrega" at bounding box center [515, 123] width 29 height 11
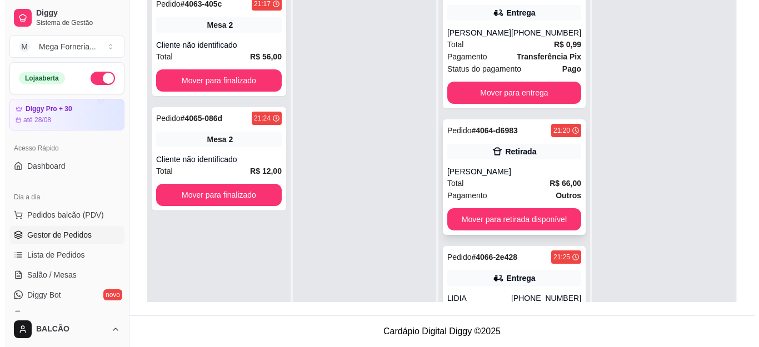
scroll to position [222, 0]
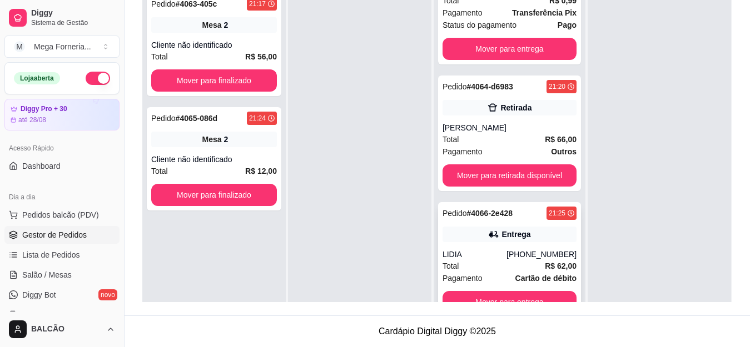
click at [501, 236] on div "Entrega" at bounding box center [515, 234] width 29 height 11
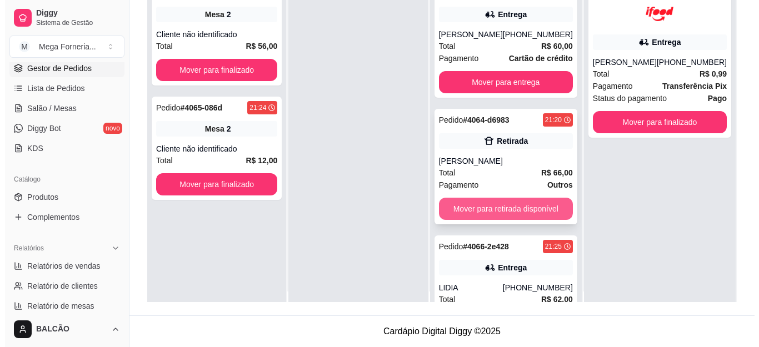
scroll to position [0, 0]
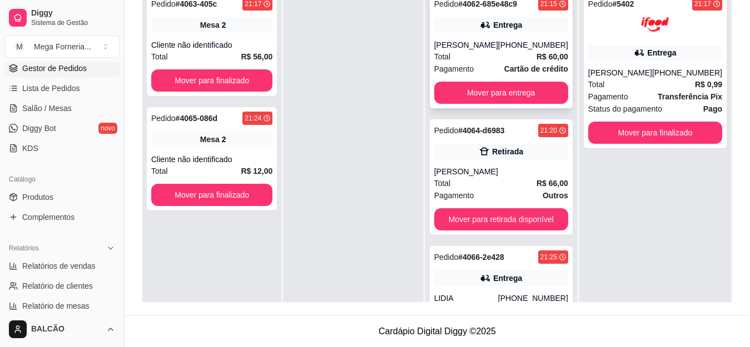
click at [480, 63] on div "Total R$ 60,00" at bounding box center [501, 57] width 134 height 12
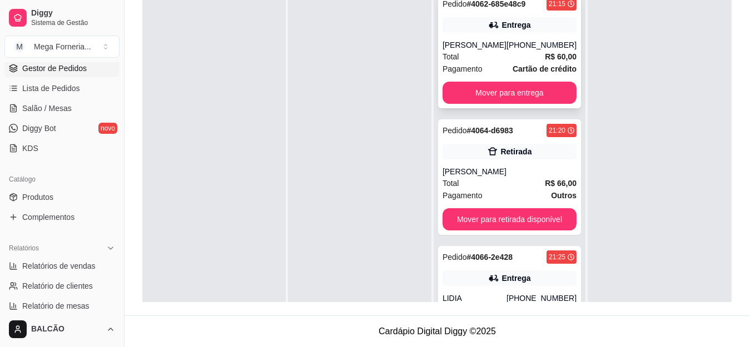
click at [486, 51] on div "[PERSON_NAME]" at bounding box center [475, 44] width 64 height 11
click at [488, 25] on icon at bounding box center [493, 24] width 11 height 11
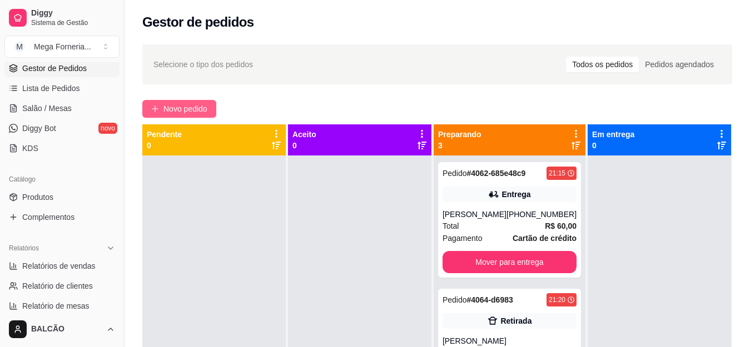
click at [160, 111] on button "Novo pedido" at bounding box center [179, 109] width 74 height 18
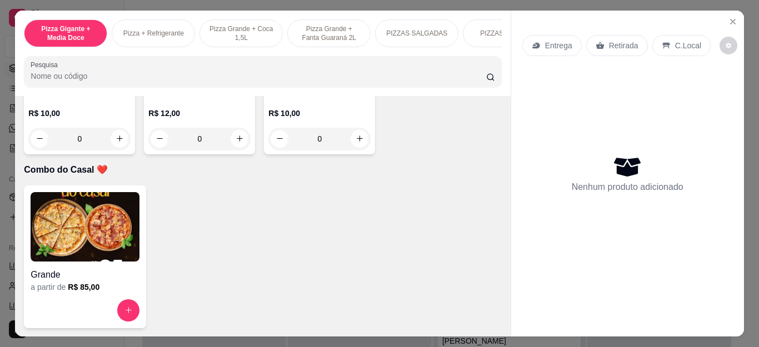
scroll to position [3101, 0]
click at [236, 143] on icon "increase-product-quantity" at bounding box center [240, 139] width 8 height 8
type input "1"
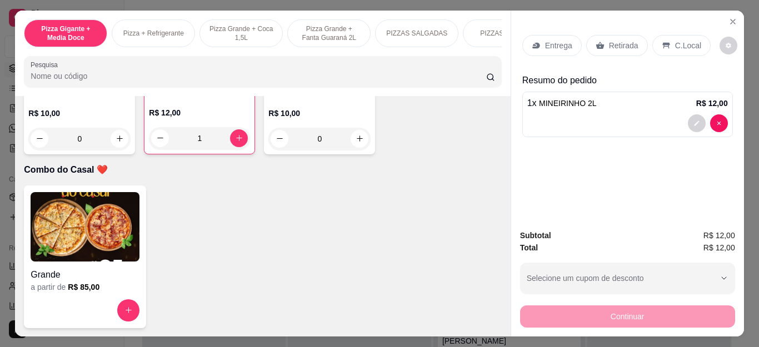
click at [609, 43] on p "Retirada" at bounding box center [623, 45] width 29 height 11
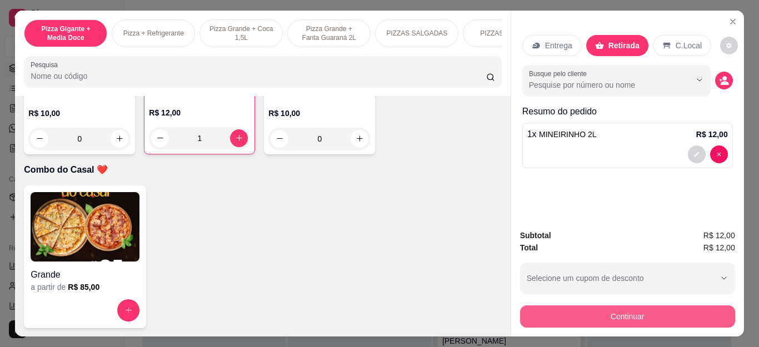
click at [604, 319] on button "Continuar" at bounding box center [627, 317] width 215 height 22
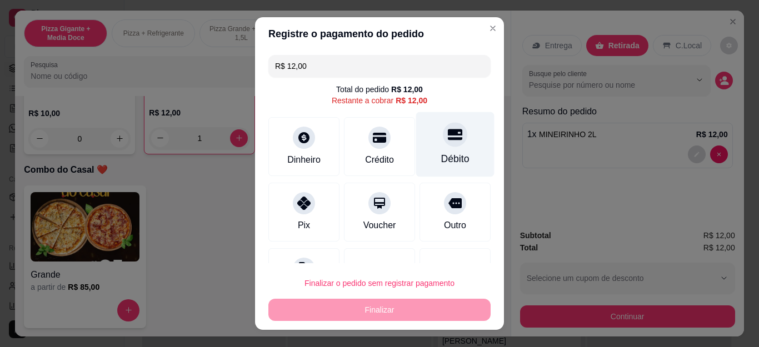
click at [448, 139] on icon at bounding box center [455, 135] width 14 height 11
type input "R$ 0,00"
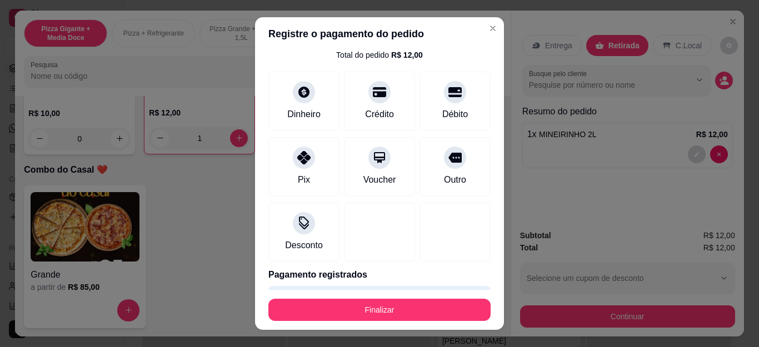
scroll to position [68, 0]
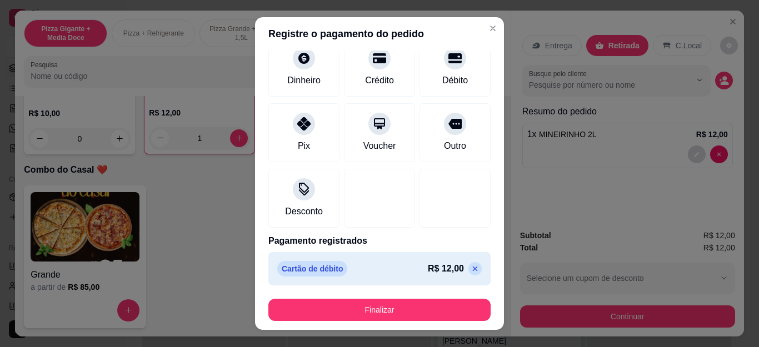
click at [386, 317] on button "Finalizar" at bounding box center [380, 310] width 222 height 22
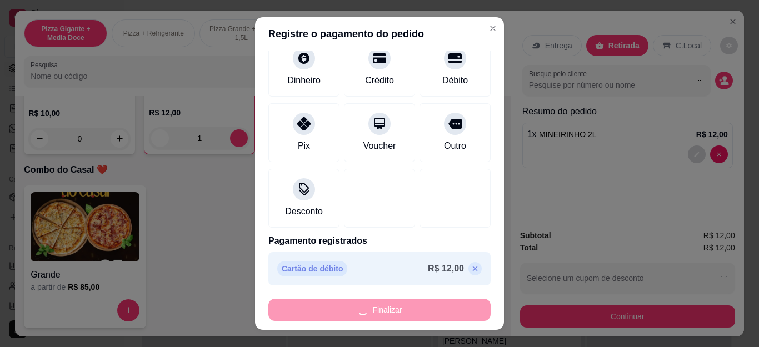
type input "0"
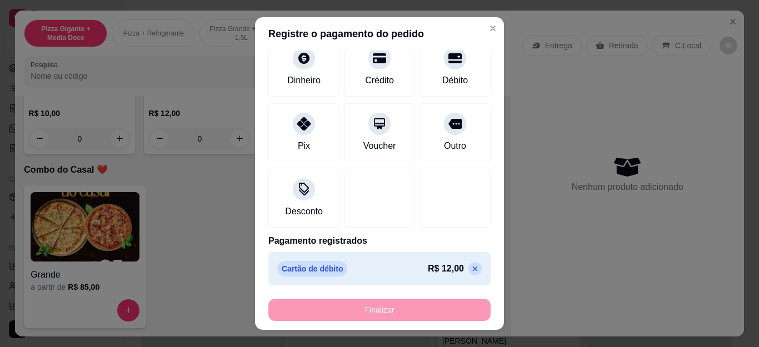
type input "-R$ 12,00"
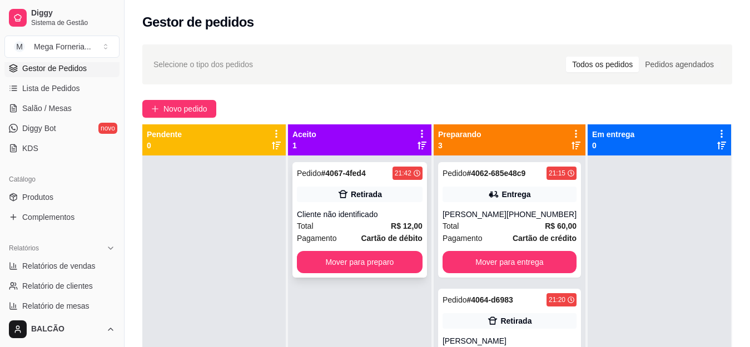
click at [367, 218] on div "Cliente não identificado" at bounding box center [360, 214] width 126 height 11
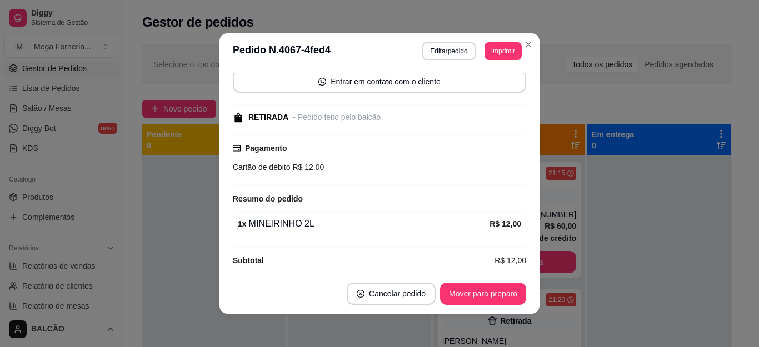
scroll to position [91, 0]
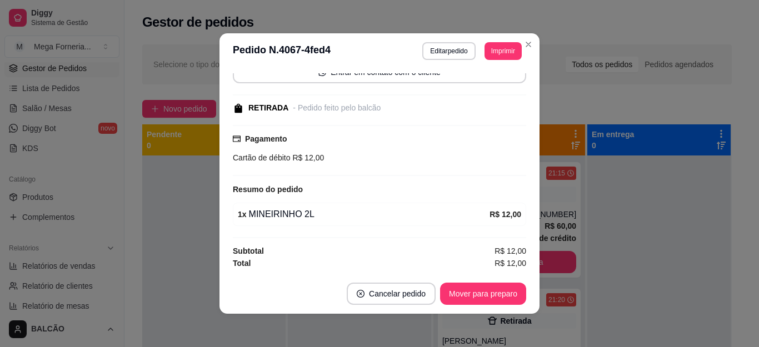
click at [478, 292] on button "Mover para preparo" at bounding box center [483, 294] width 86 height 22
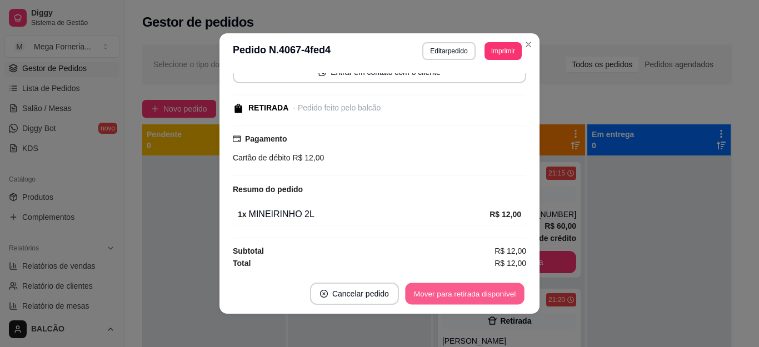
click at [478, 292] on button "Mover para retirada disponível" at bounding box center [464, 295] width 119 height 22
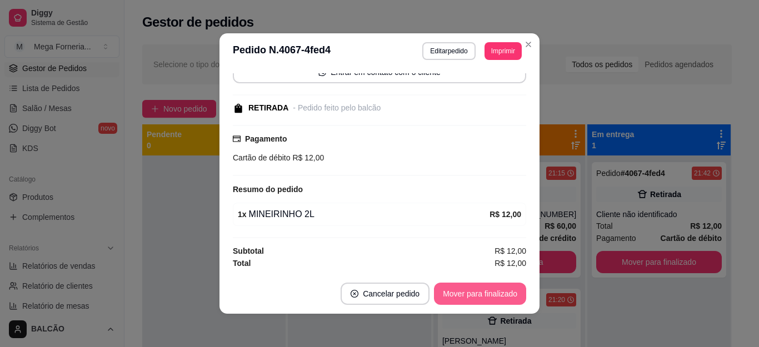
click at [478, 292] on button "Mover para finalizado" at bounding box center [480, 294] width 92 height 22
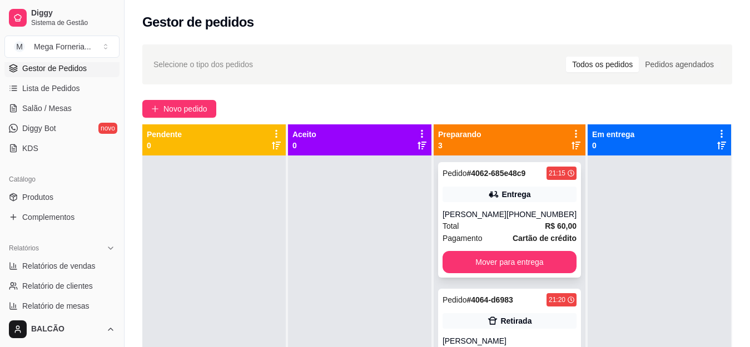
scroll to position [55, 0]
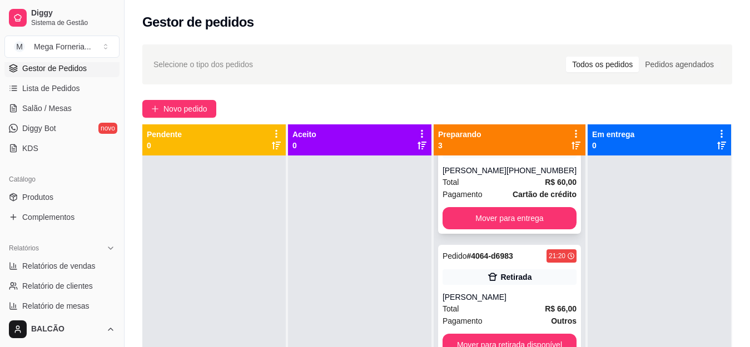
click at [519, 212] on button "Mover para entrega" at bounding box center [510, 218] width 134 height 22
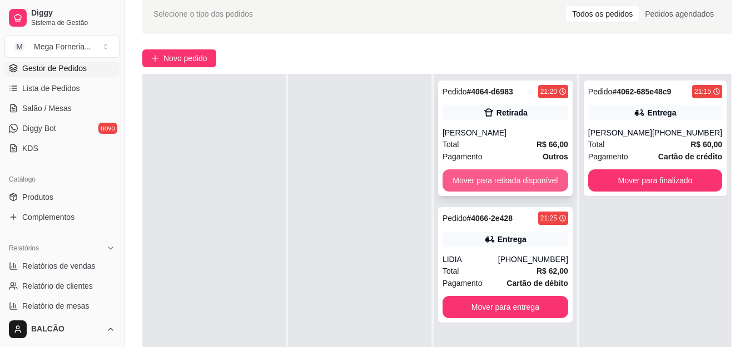
scroll to position [111, 0]
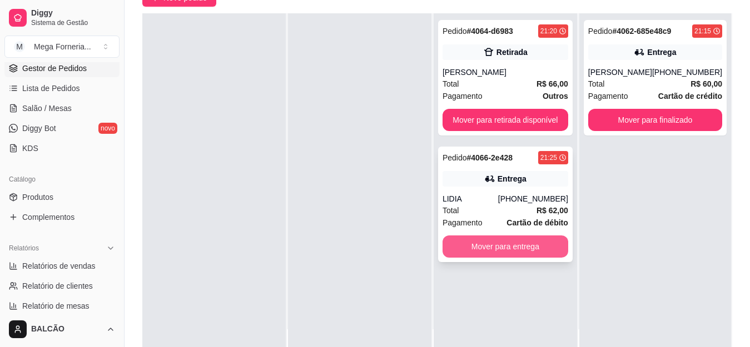
click at [516, 254] on button "Mover para entrega" at bounding box center [506, 247] width 126 height 22
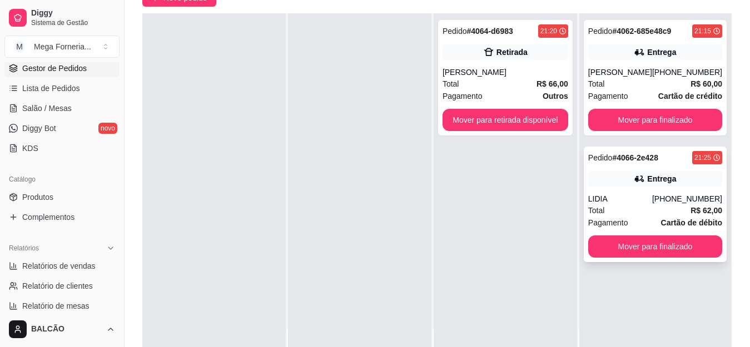
click at [597, 205] on div "LIDIA" at bounding box center [620, 198] width 64 height 11
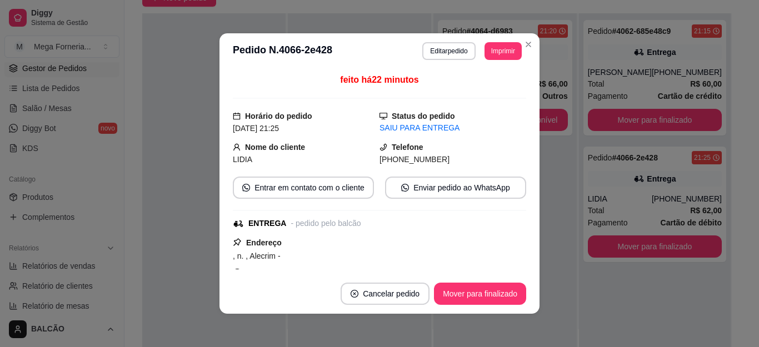
scroll to position [300, 0]
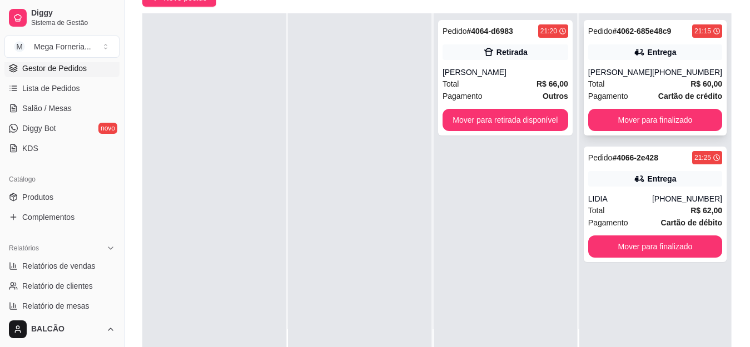
click at [623, 67] on div "[PERSON_NAME]" at bounding box center [620, 72] width 64 height 11
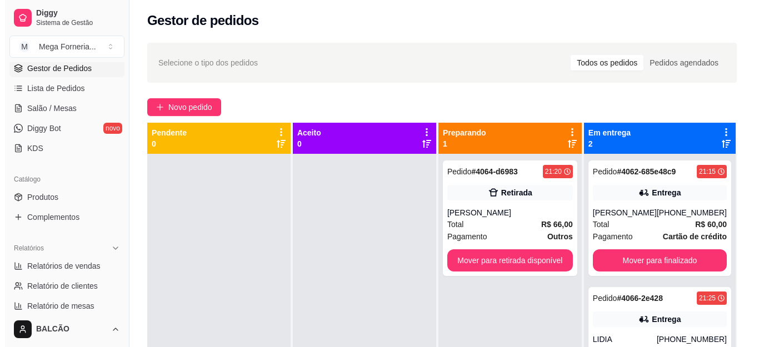
scroll to position [0, 0]
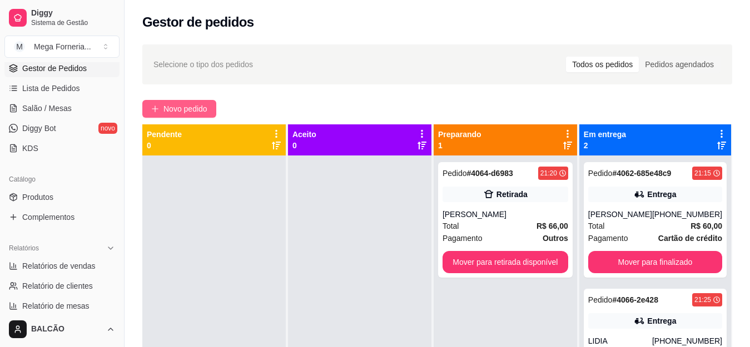
click at [168, 100] on button "Novo pedido" at bounding box center [179, 109] width 74 height 18
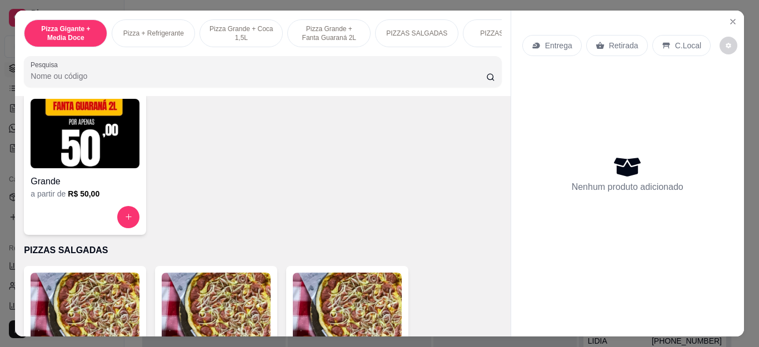
scroll to position [723, 0]
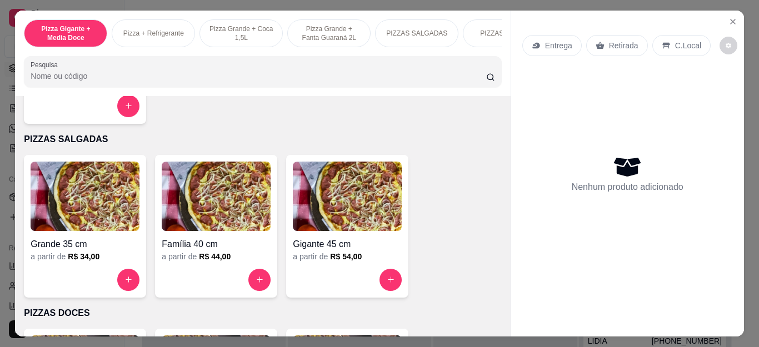
click at [117, 279] on button "increase-product-quantity" at bounding box center [128, 280] width 22 height 22
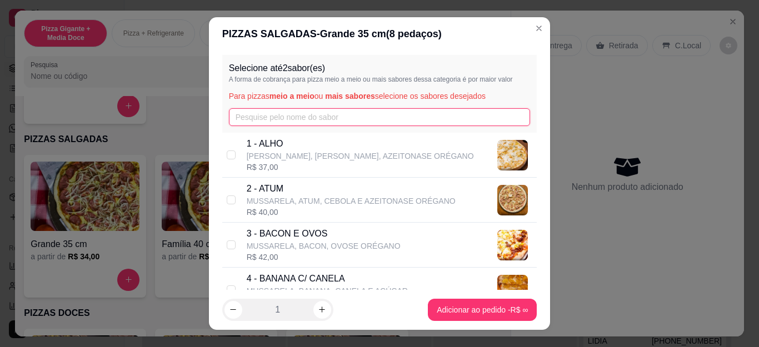
click at [250, 112] on input "text" at bounding box center [380, 117] width 302 height 18
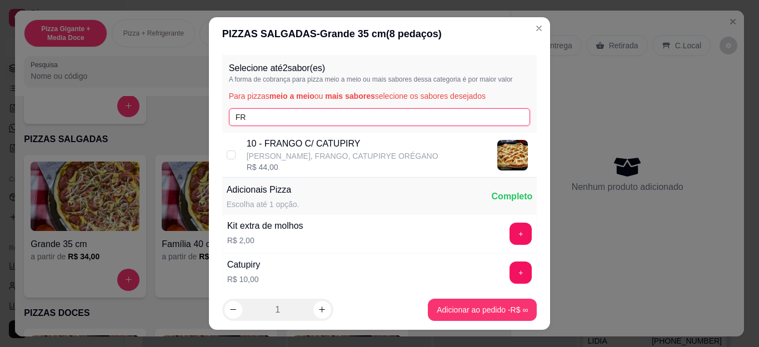
type input "FR"
click at [247, 167] on div "R$ 44,00" at bounding box center [343, 167] width 192 height 11
checkbox input "true"
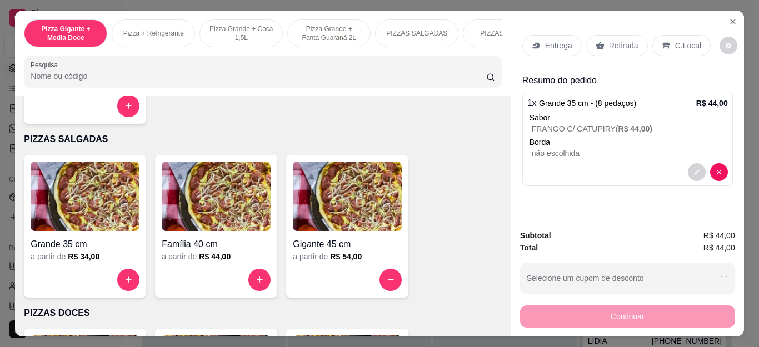
click at [622, 40] on p "Retirada" at bounding box center [623, 45] width 29 height 11
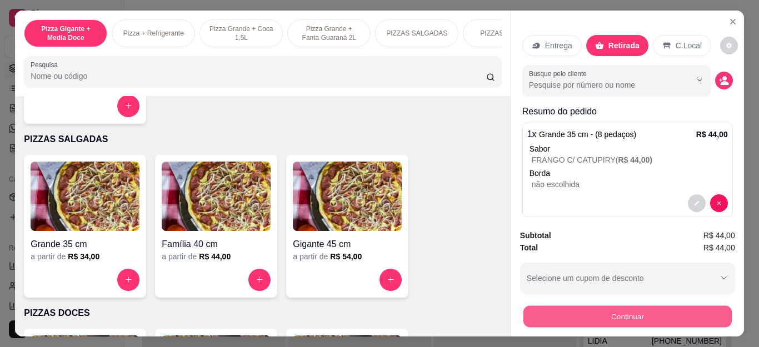
click at [579, 314] on button "Continuar" at bounding box center [627, 317] width 208 height 22
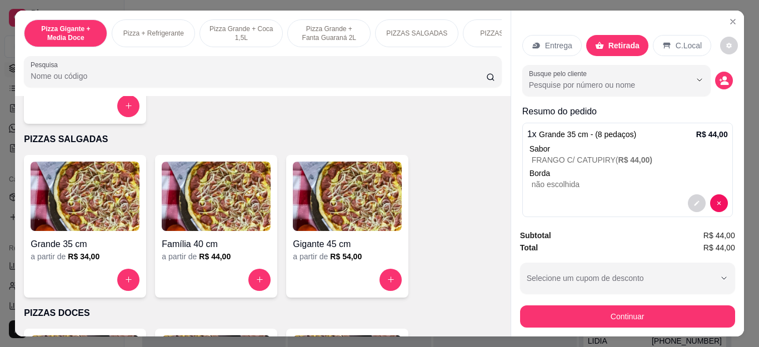
click at [418, 214] on div "Outro" at bounding box center [455, 210] width 78 height 65
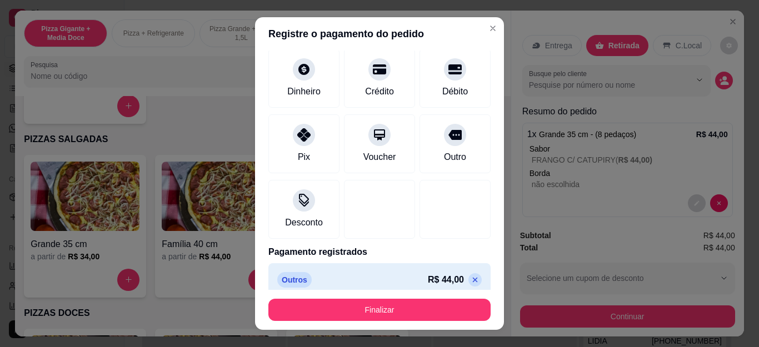
scroll to position [68, 0]
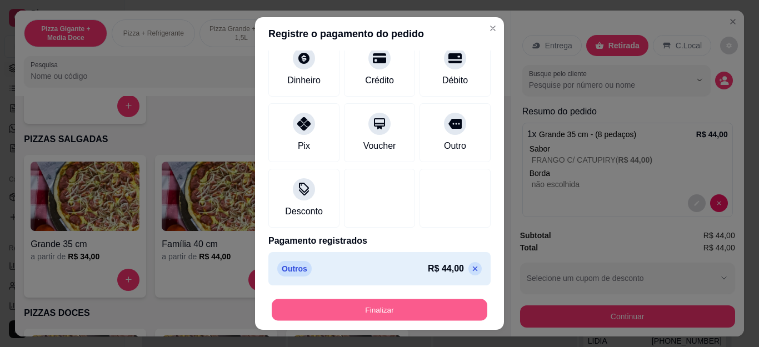
click at [399, 300] on button "Finalizar" at bounding box center [380, 310] width 216 height 22
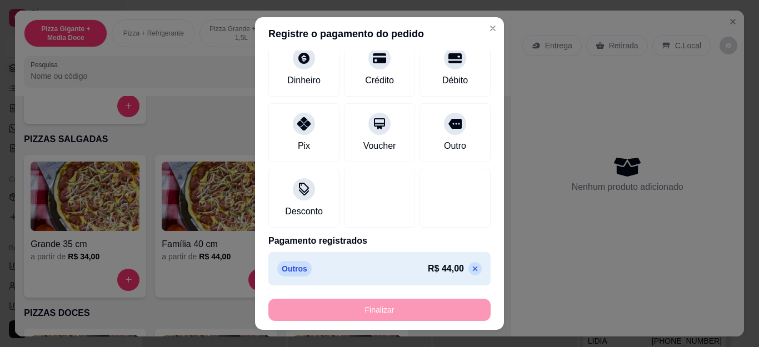
type input "-R$ 44,00"
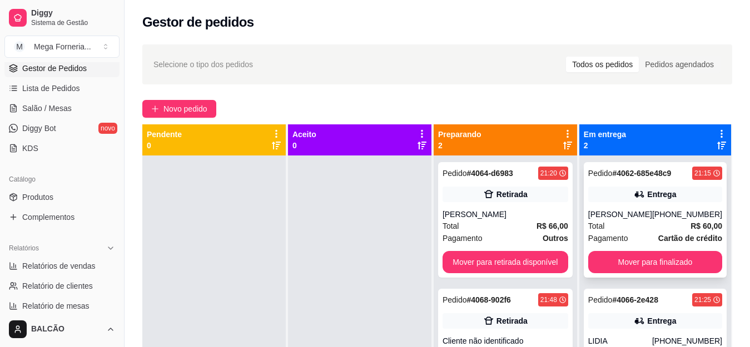
click at [695, 210] on div "[PHONE_NUMBER]" at bounding box center [687, 214] width 70 height 11
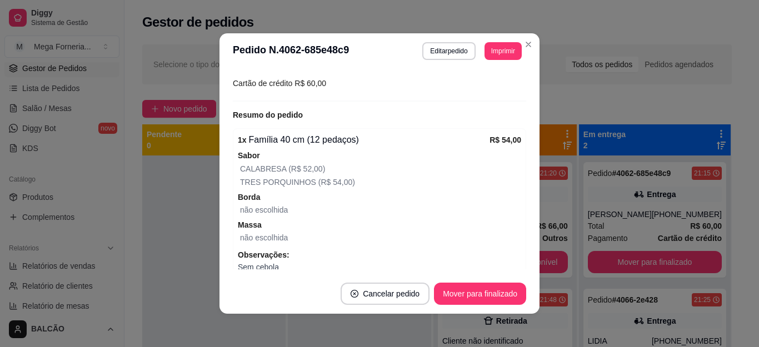
scroll to position [264, 0]
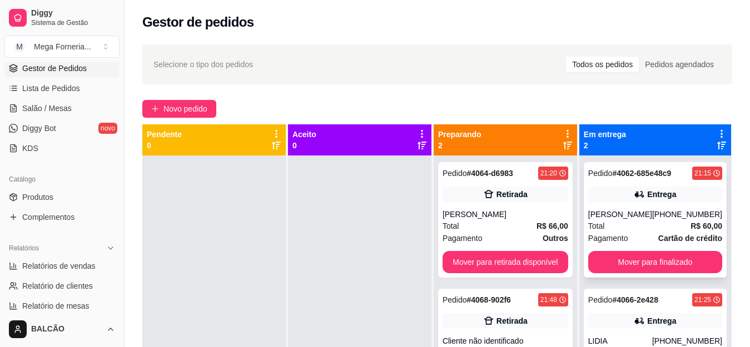
click at [665, 176] on strong "# 4062-685e48c9" at bounding box center [641, 173] width 59 height 9
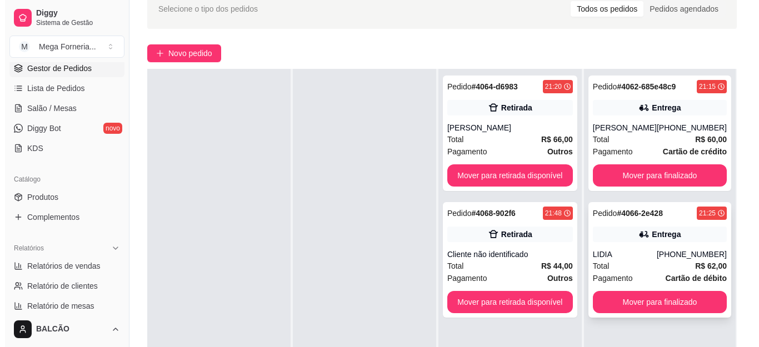
scroll to position [111, 0]
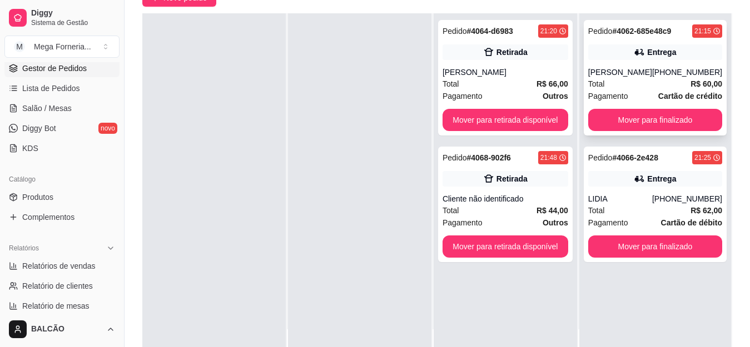
click at [648, 90] on div "Total R$ 60,00" at bounding box center [655, 84] width 134 height 12
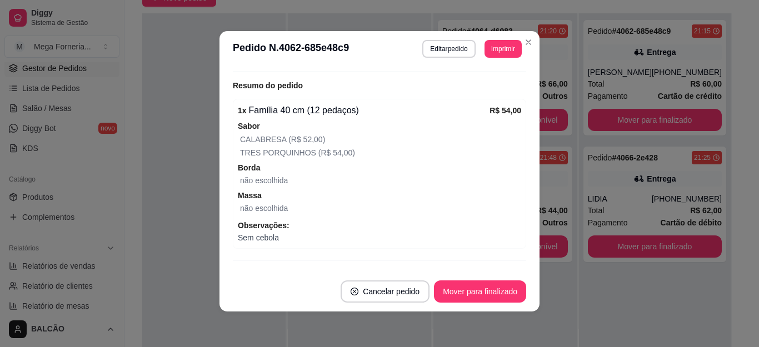
scroll to position [319, 0]
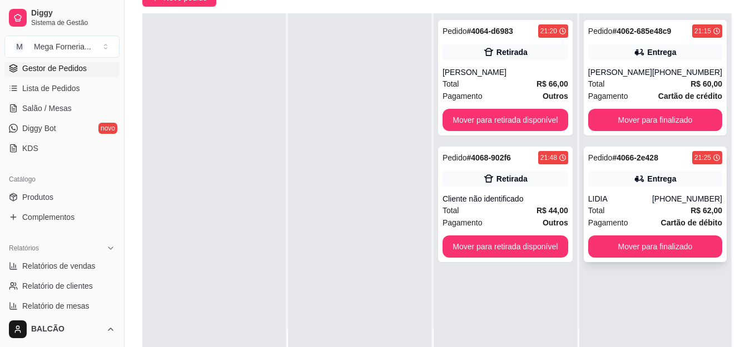
click at [608, 165] on div "Pedido # 4066-2e428" at bounding box center [623, 157] width 70 height 13
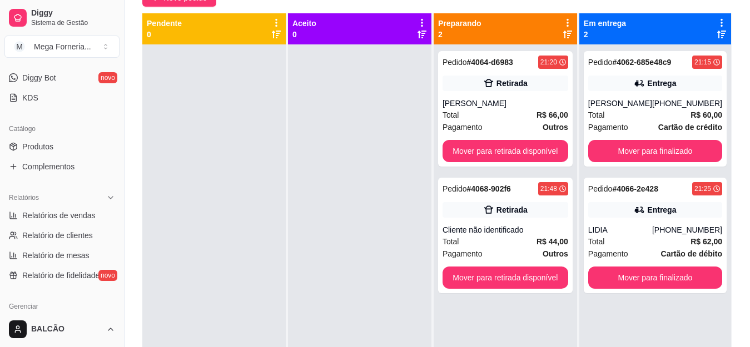
scroll to position [167, 0]
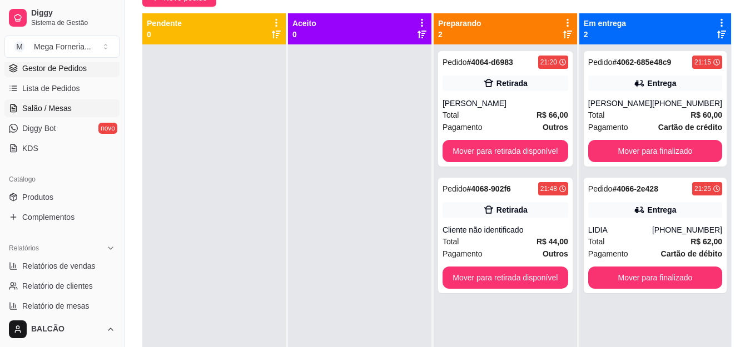
click at [52, 115] on link "Salão / Mesas" at bounding box center [61, 109] width 115 height 18
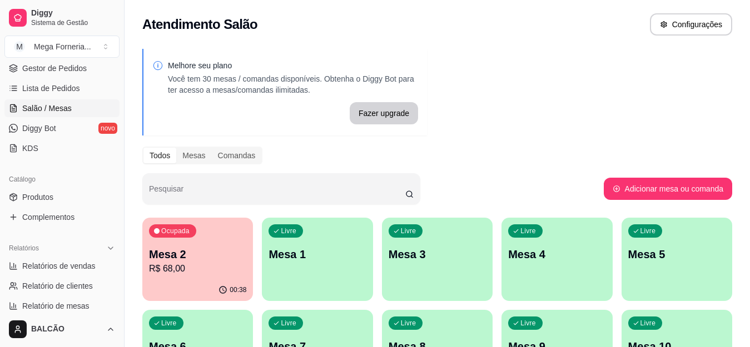
click at [223, 256] on p "Mesa 2" at bounding box center [197, 255] width 97 height 16
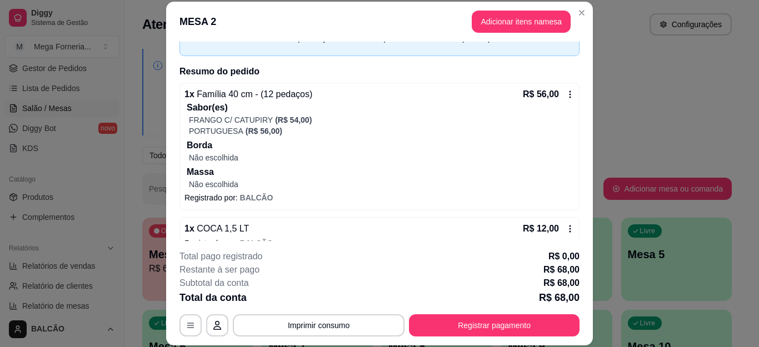
scroll to position [83, 0]
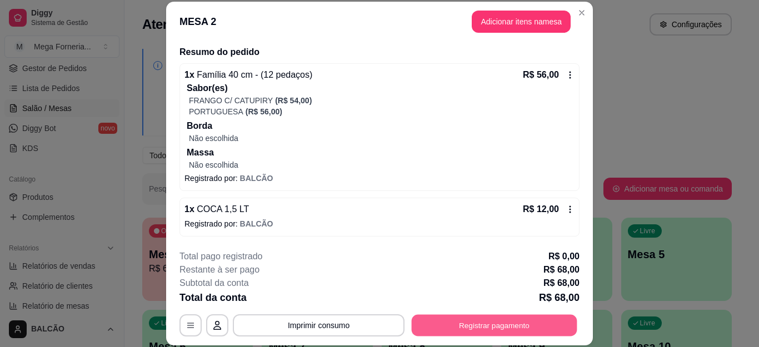
click at [464, 324] on button "Registrar pagamento" at bounding box center [495, 326] width 166 height 22
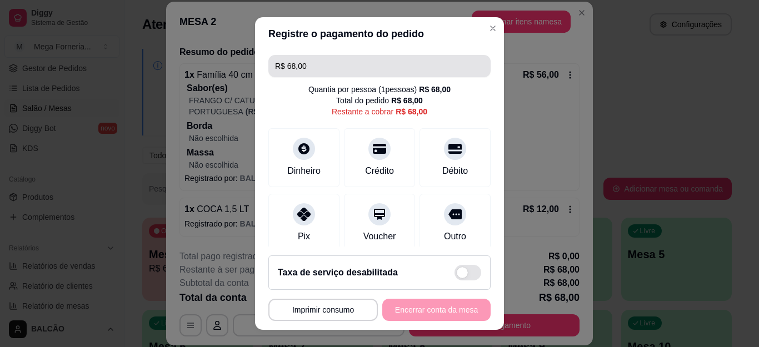
click at [308, 77] on input "R$ 68,00" at bounding box center [379, 66] width 209 height 22
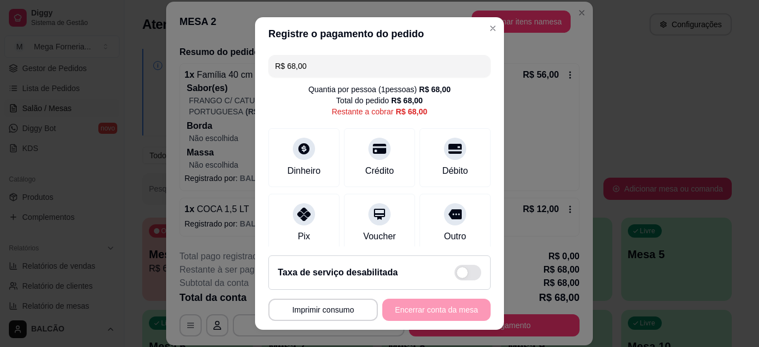
click at [308, 77] on input "R$ 68,00" at bounding box center [379, 66] width 209 height 22
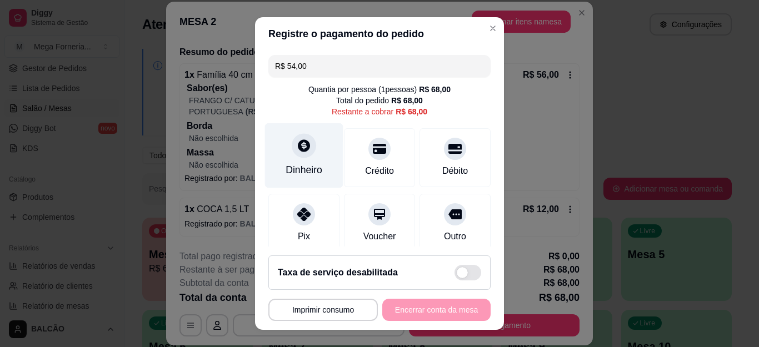
click at [298, 148] on icon at bounding box center [304, 146] width 12 height 12
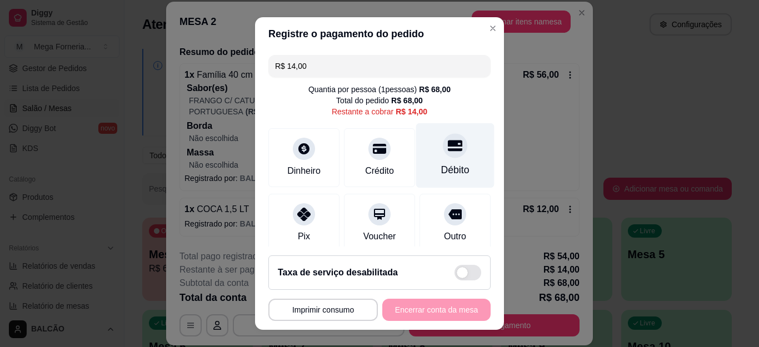
drag, startPoint x: 425, startPoint y: 143, endPoint x: 433, endPoint y: 138, distance: 8.5
click at [443, 148] on div at bounding box center [455, 146] width 24 height 24
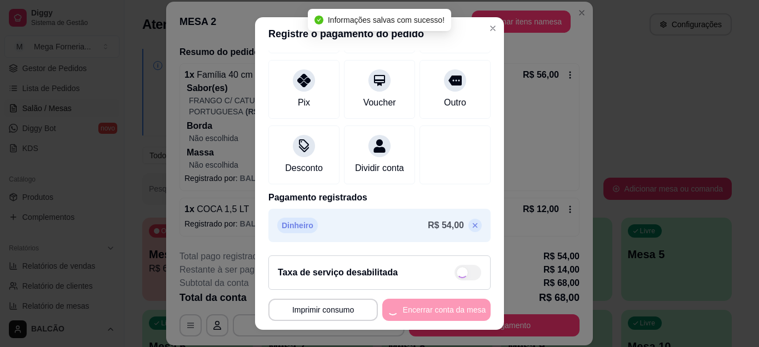
type input "R$ 0,00"
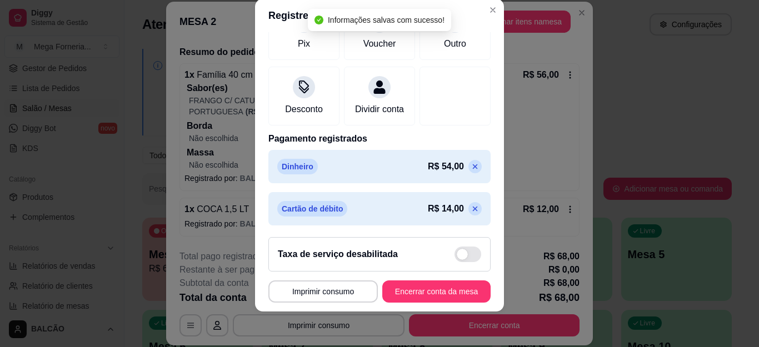
scroll to position [178, 0]
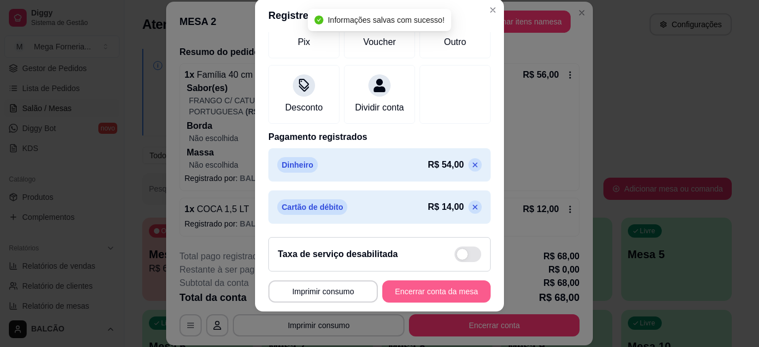
click at [444, 287] on button "Encerrar conta da mesa" at bounding box center [437, 292] width 108 height 22
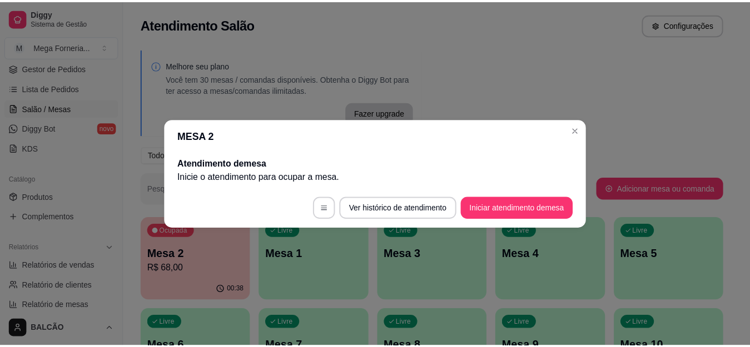
scroll to position [0, 0]
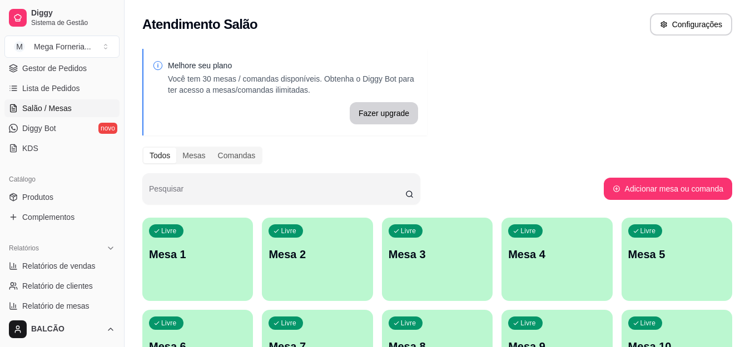
click at [588, 131] on div "Melhore seu plano Você tem 30 mesas / comandas disponíveis. Obtenha o Diggy Bot…" at bounding box center [437, 270] width 625 height 457
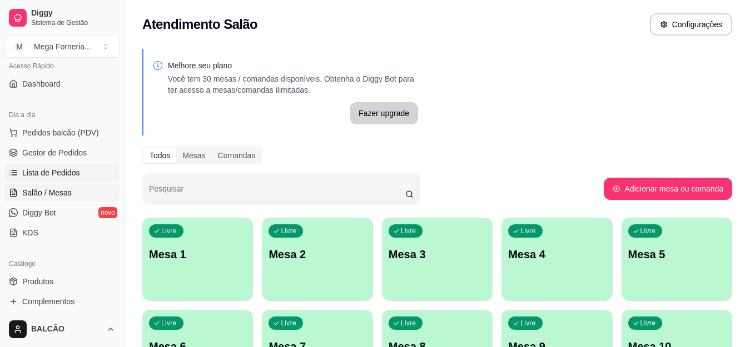
scroll to position [56, 0]
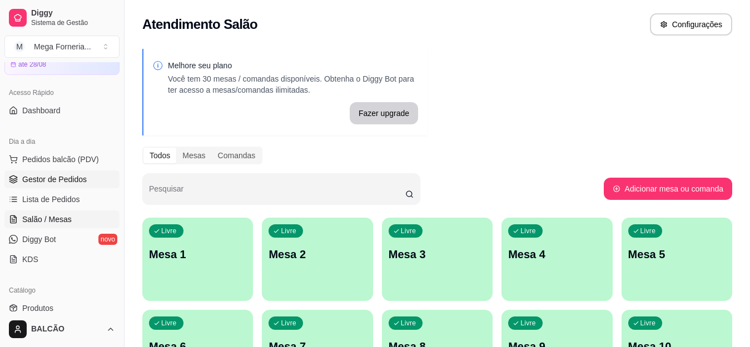
click at [57, 183] on span "Gestor de Pedidos" at bounding box center [54, 179] width 64 height 11
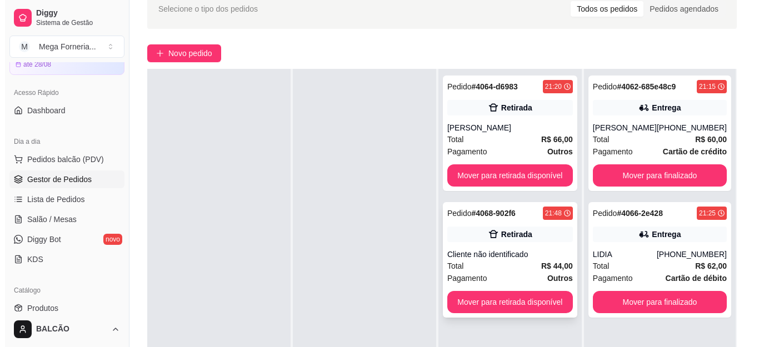
scroll to position [111, 0]
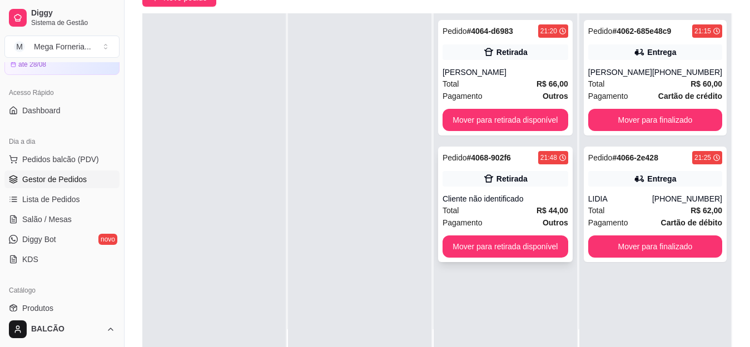
click at [460, 217] on span "Pagamento" at bounding box center [463, 223] width 40 height 12
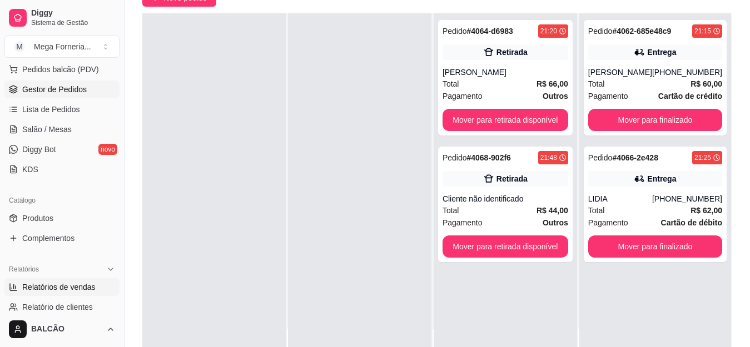
scroll to position [334, 0]
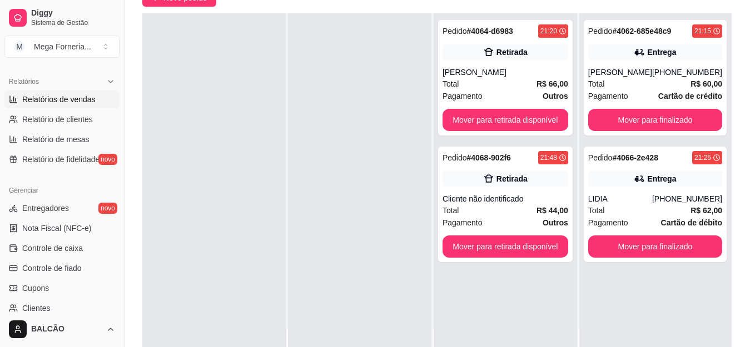
click at [36, 100] on span "Relatórios de vendas" at bounding box center [58, 99] width 73 height 11
select select "ALL"
select select "0"
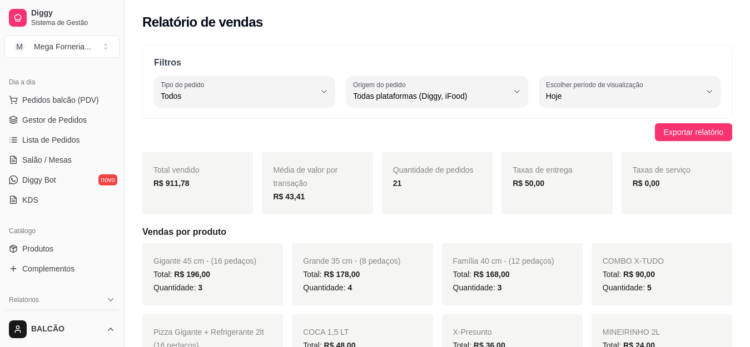
scroll to position [111, 0]
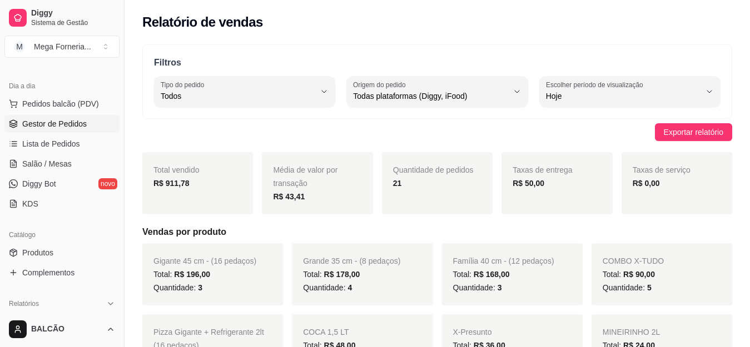
click at [58, 126] on span "Gestor de Pedidos" at bounding box center [54, 123] width 64 height 11
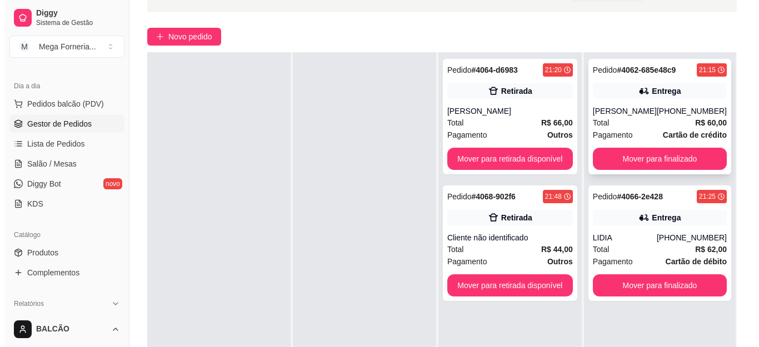
scroll to position [111, 0]
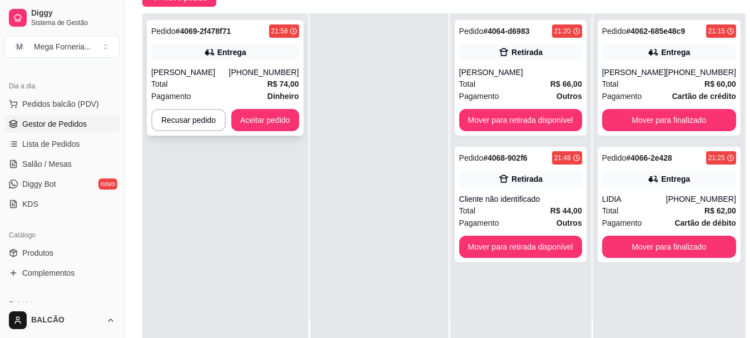
click at [266, 94] on div "Pagamento Dinheiro" at bounding box center [225, 96] width 148 height 12
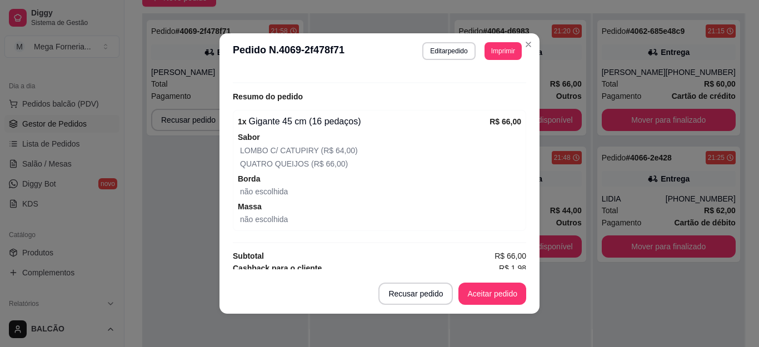
scroll to position [384, 0]
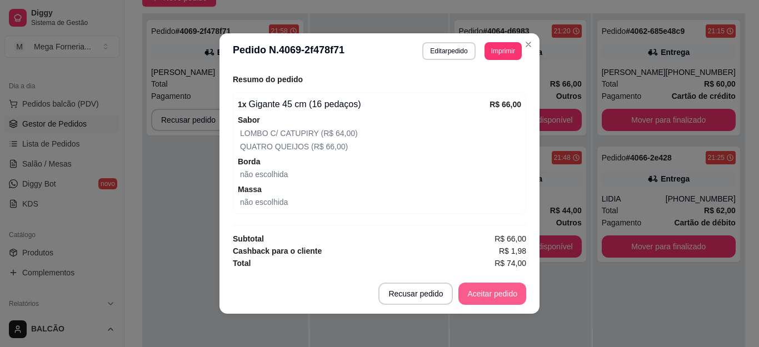
click at [493, 290] on button "Aceitar pedido" at bounding box center [493, 294] width 68 height 22
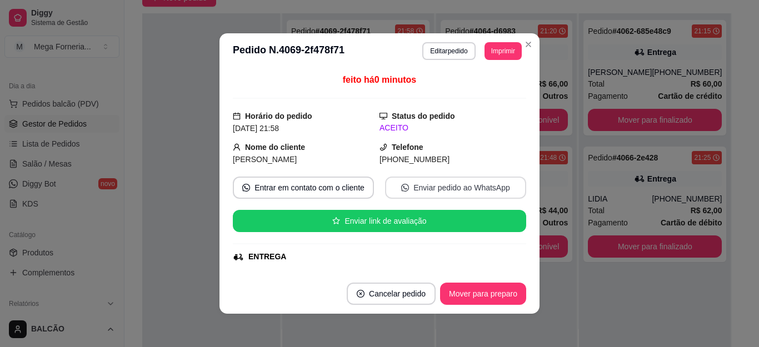
scroll to position [222, 0]
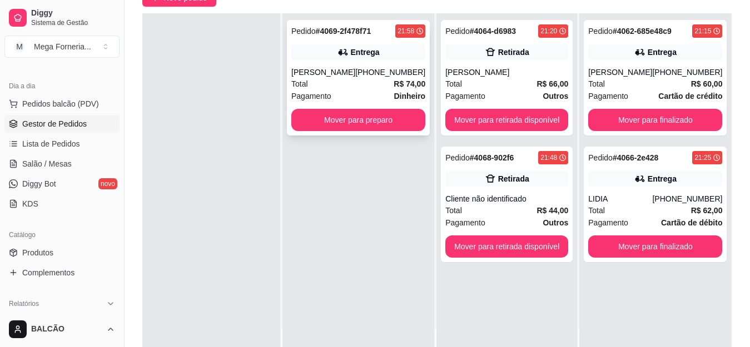
click at [350, 31] on strong "# 4069-2f478f71" at bounding box center [344, 31] width 56 height 9
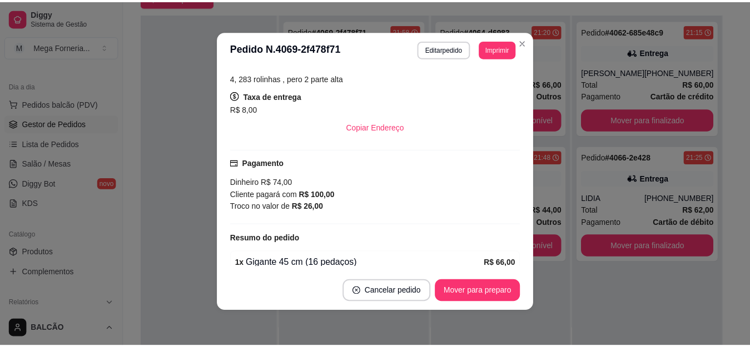
scroll to position [384, 0]
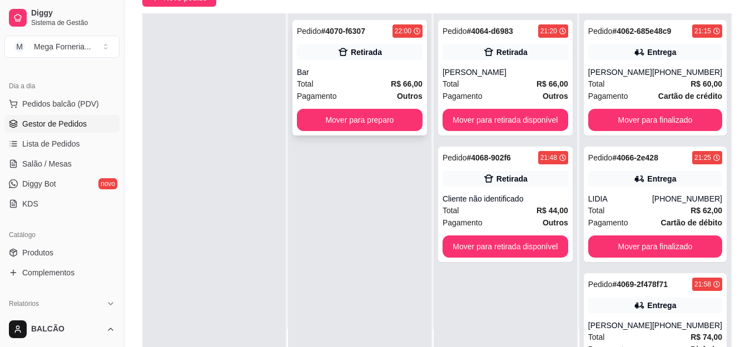
click at [340, 86] on div "Total R$ 66,00" at bounding box center [360, 84] width 126 height 12
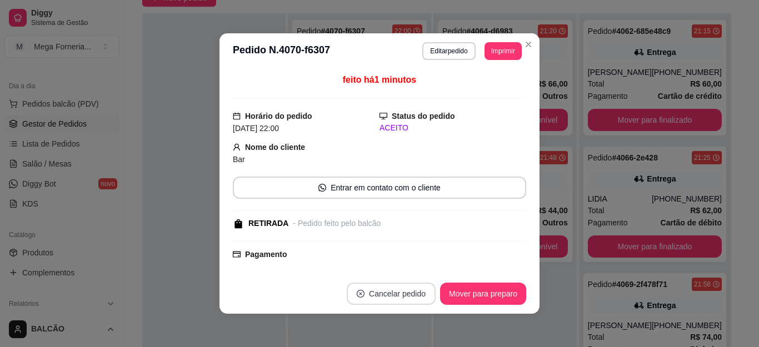
click at [410, 295] on button "Cancelar pedido" at bounding box center [391, 294] width 89 height 22
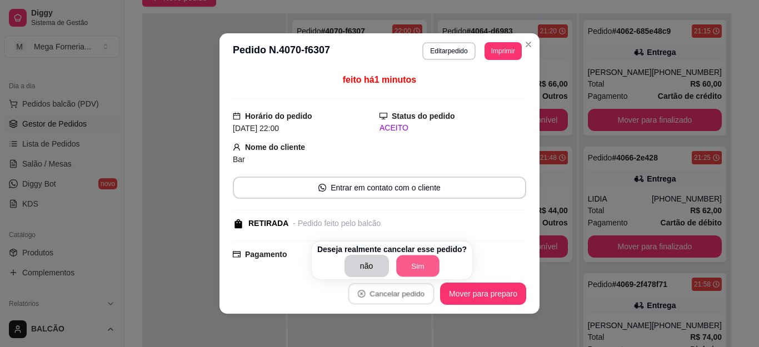
click at [408, 258] on button "Sim" at bounding box center [417, 267] width 43 height 22
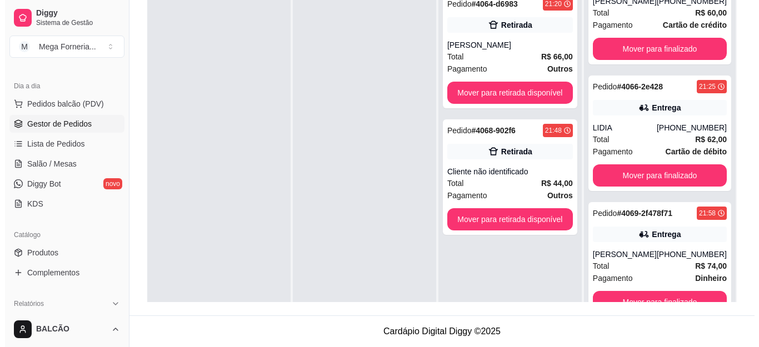
scroll to position [0, 0]
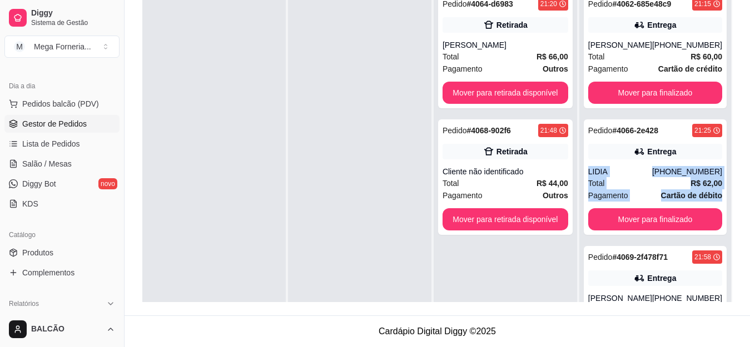
drag, startPoint x: 722, startPoint y: 153, endPoint x: 725, endPoint y: 205, distance: 51.3
click at [725, 205] on div "Pendente 0 Aceito 0 Preparando 2 Pedido # 4064-d6983 21:20 Retirada PEDRO Total…" at bounding box center [437, 128] width 590 height 347
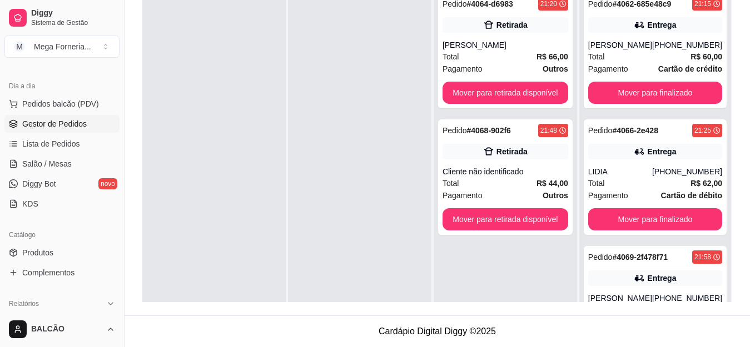
click at [205, 215] on div at bounding box center [213, 159] width 143 height 347
click at [470, 155] on div "Retirada" at bounding box center [506, 152] width 126 height 16
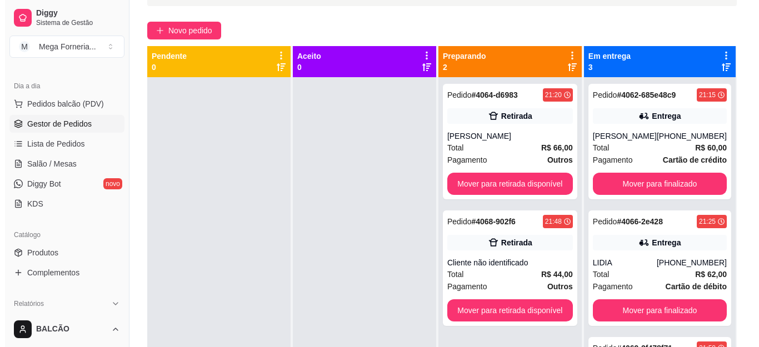
scroll to position [58, 0]
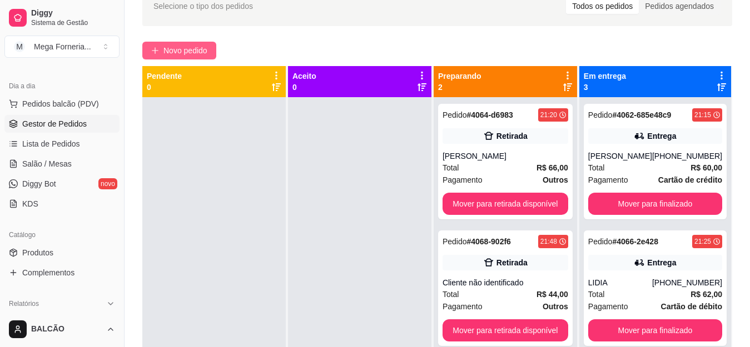
click at [175, 52] on span "Novo pedido" at bounding box center [185, 50] width 44 height 12
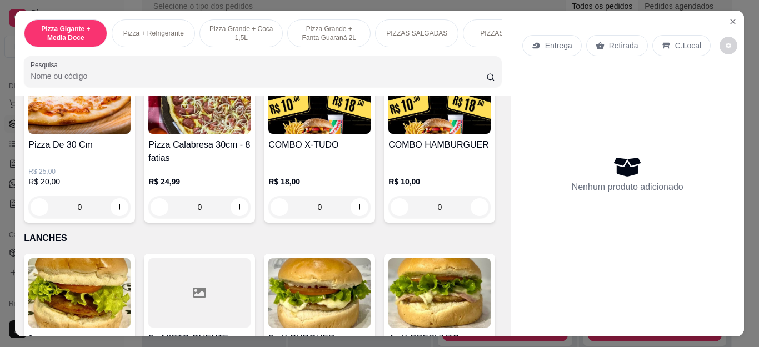
scroll to position [1168, 0]
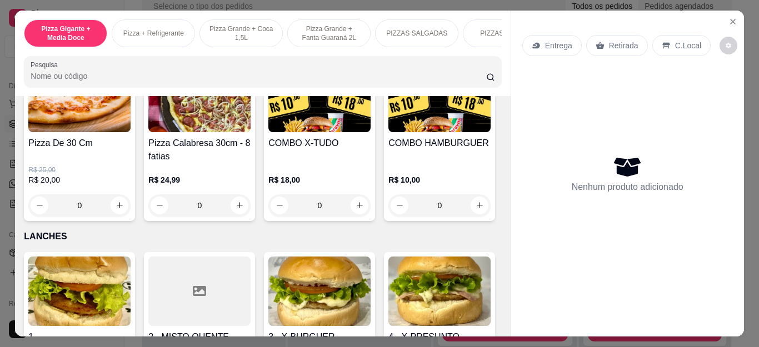
click at [358, 215] on div "0" at bounding box center [320, 206] width 102 height 22
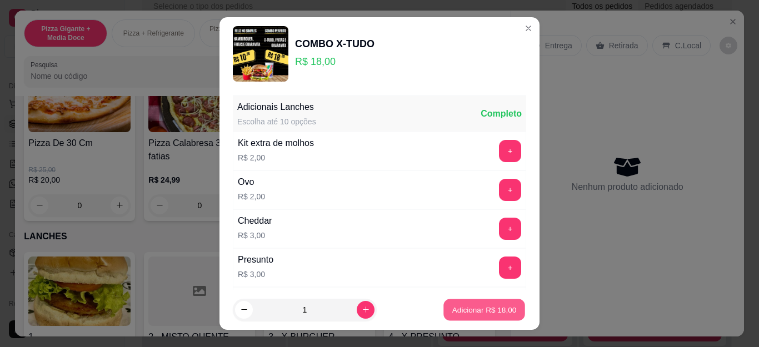
click at [502, 317] on button "Adicionar R$ 18,00" at bounding box center [485, 310] width 82 height 22
type input "1"
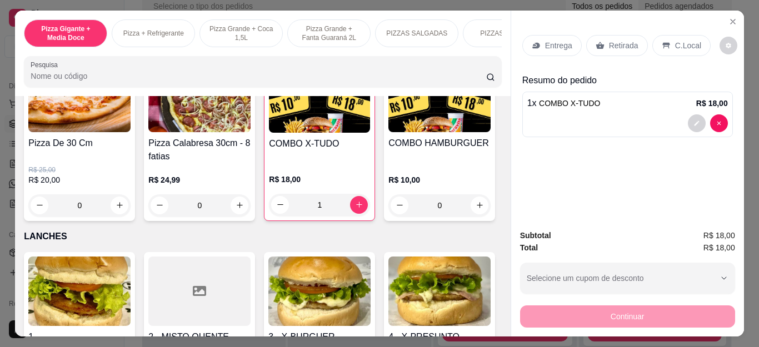
click at [599, 50] on div "Retirada" at bounding box center [618, 45] width 62 height 21
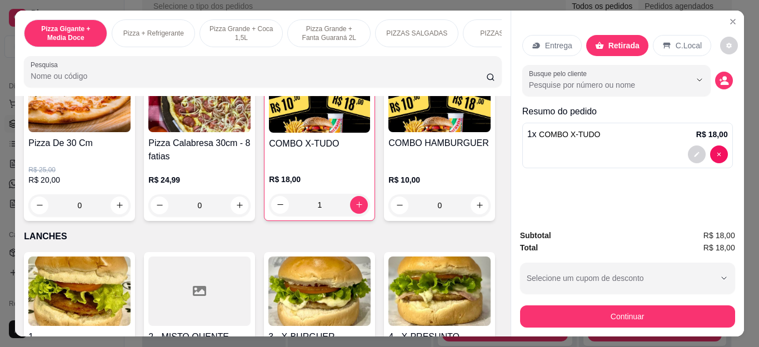
click at [547, 41] on p "Entrega" at bounding box center [558, 45] width 27 height 11
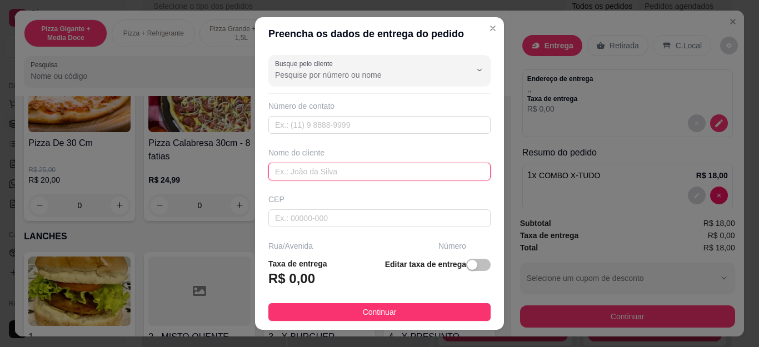
click at [346, 175] on input "text" at bounding box center [380, 172] width 222 height 18
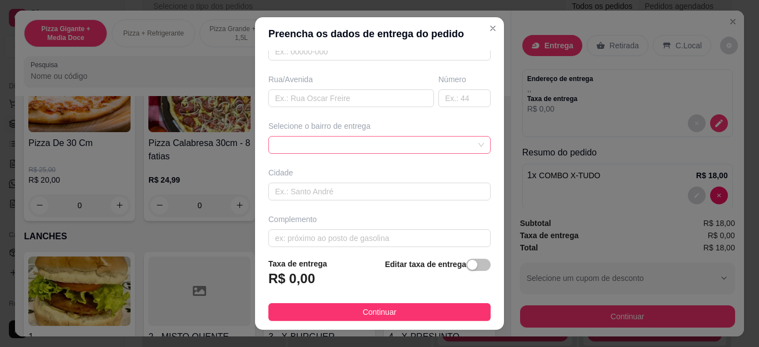
click at [356, 144] on div at bounding box center [380, 145] width 222 height 18
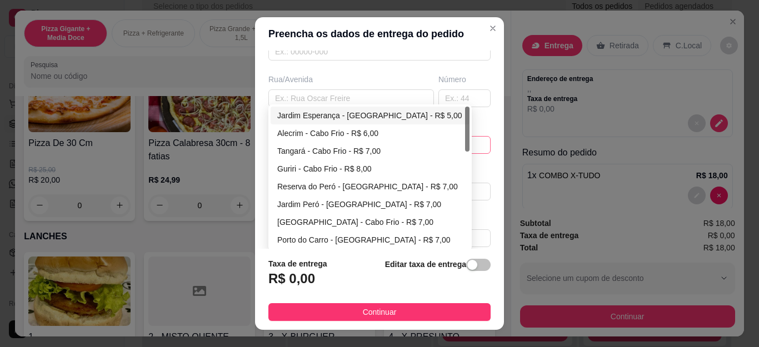
type input "ENDY"
click at [351, 118] on div "Jardim Esperança - [GEOGRAPHIC_DATA] - R$ 5,00" at bounding box center [370, 116] width 186 height 12
type input "Cabo Frio"
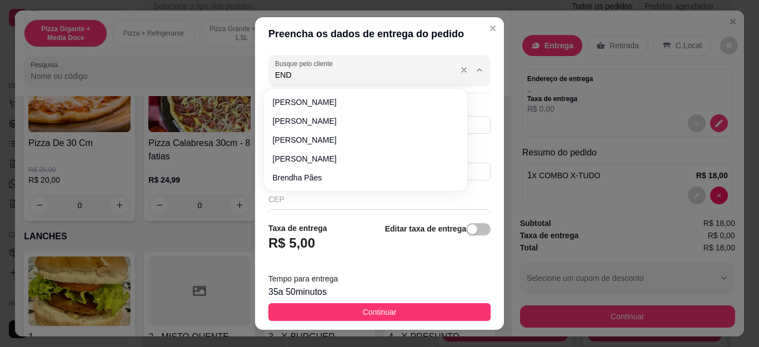
type input "ENDY"
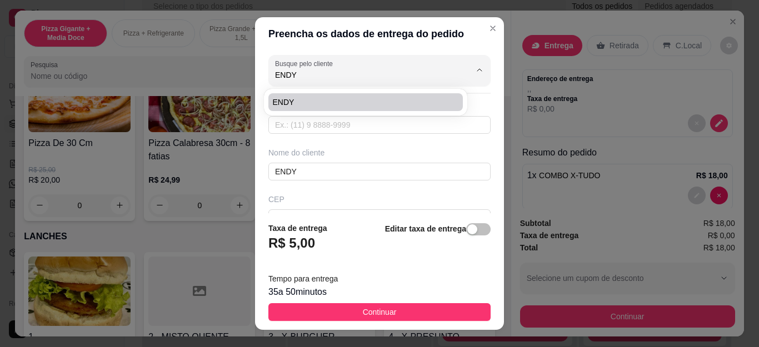
click at [349, 104] on span "ENDY" at bounding box center [360, 102] width 175 height 11
type input "22999298298"
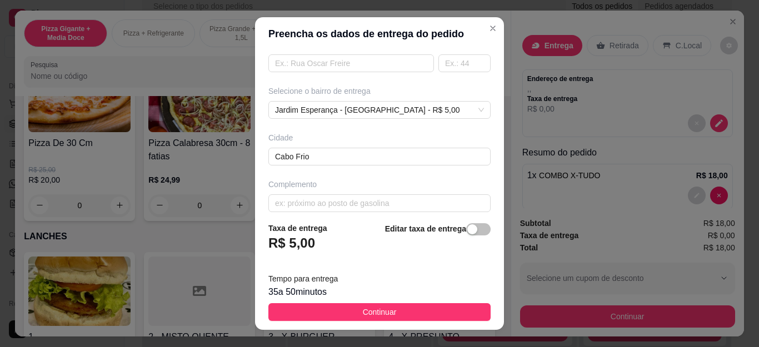
scroll to position [212, 0]
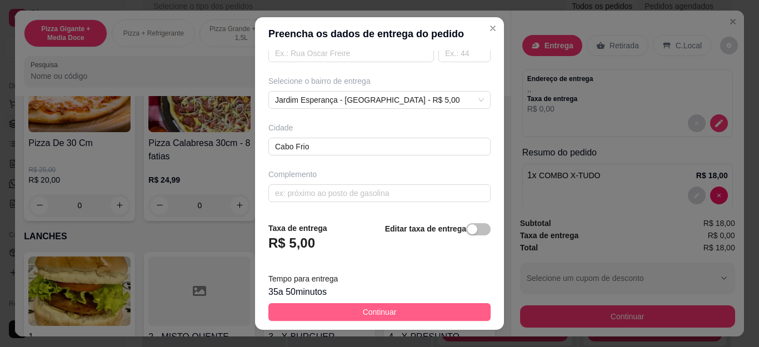
click at [406, 304] on button "Continuar" at bounding box center [380, 313] width 222 height 18
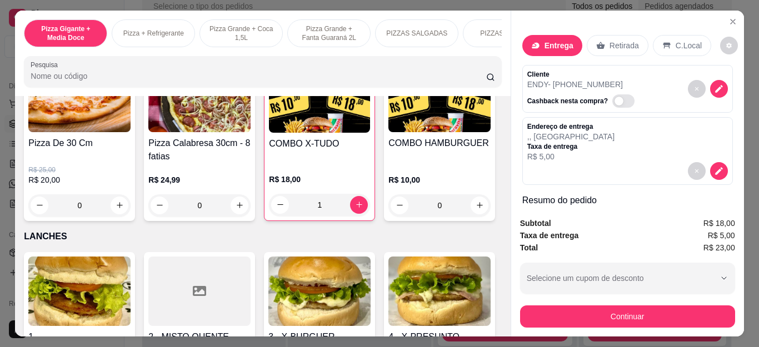
click at [593, 325] on div "Subtotal R$ 18,00 Taxa de entrega R$ 5,00 Total R$ 23,00 Selecione um cupom de …" at bounding box center [627, 272] width 233 height 128
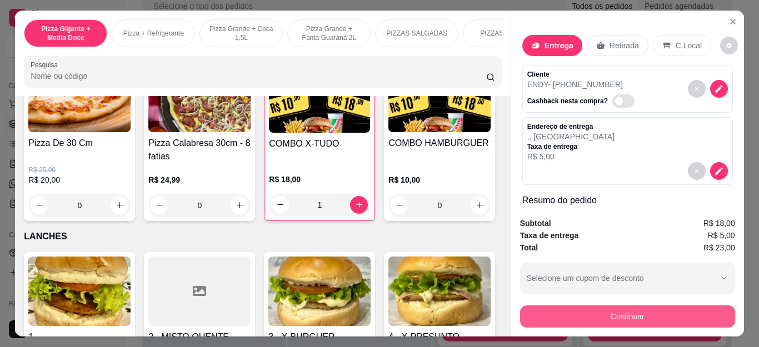
click at [631, 306] on button "Continuar" at bounding box center [627, 317] width 215 height 22
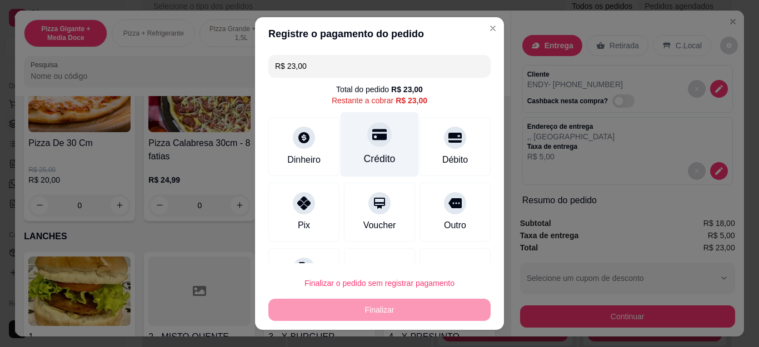
click at [372, 133] on icon at bounding box center [379, 134] width 14 height 14
type input "R$ 0,00"
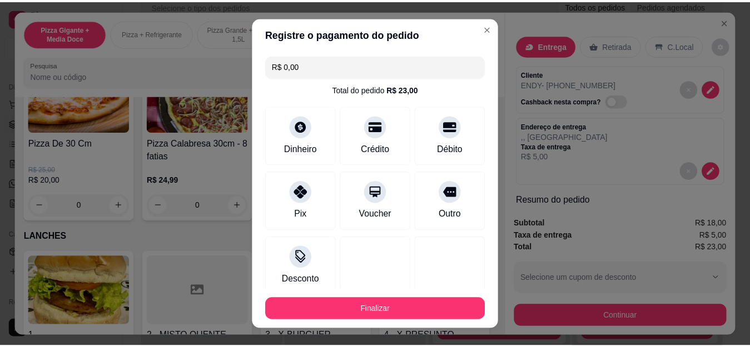
scroll to position [68, 0]
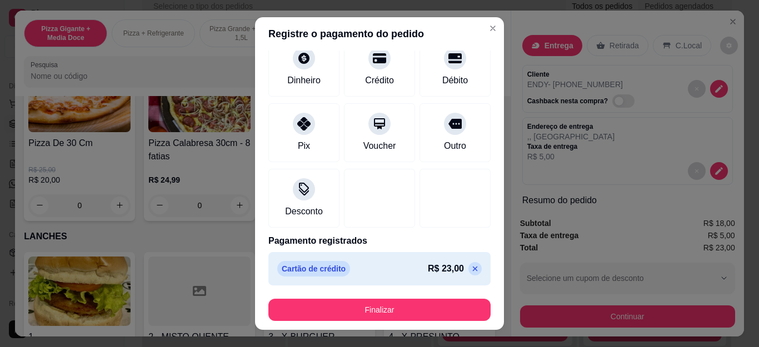
click at [411, 325] on footer "Finalizar" at bounding box center [379, 310] width 249 height 40
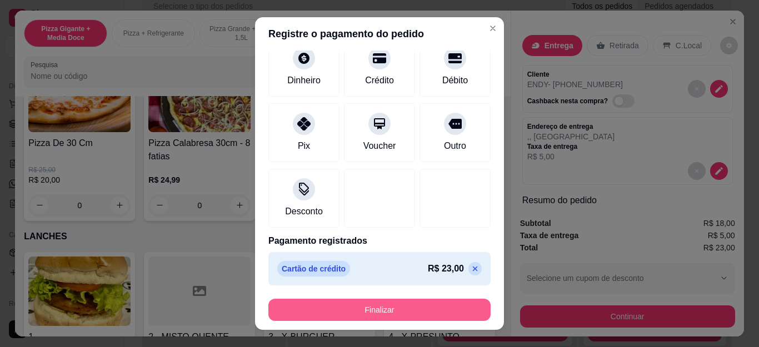
click at [412, 298] on footer "Finalizar" at bounding box center [379, 310] width 249 height 40
click at [411, 309] on button "Finalizar" at bounding box center [380, 310] width 216 height 22
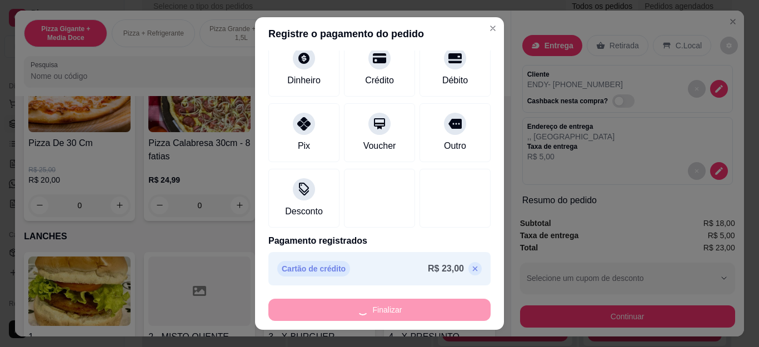
type input "0"
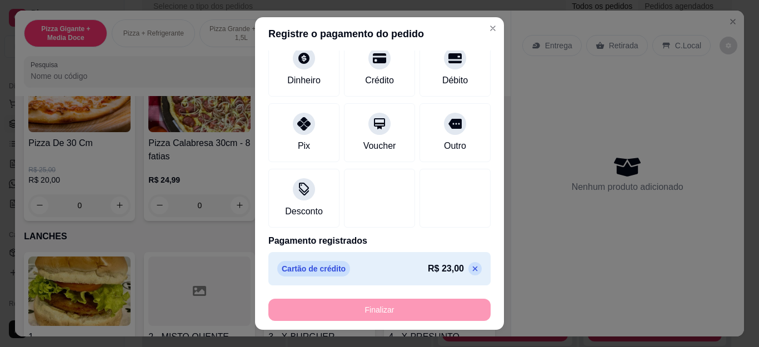
type input "-R$ 23,00"
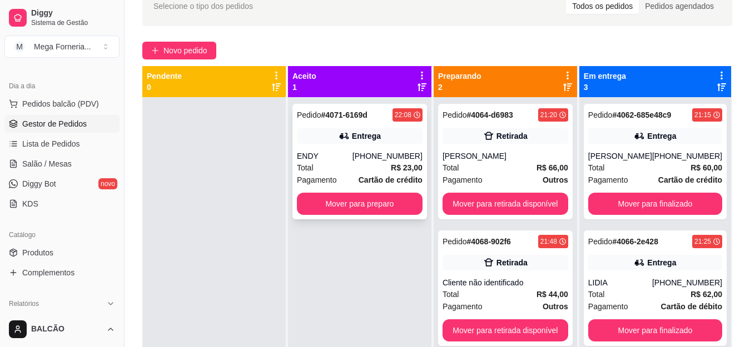
click at [372, 172] on div "Total R$ 23,00" at bounding box center [360, 168] width 126 height 12
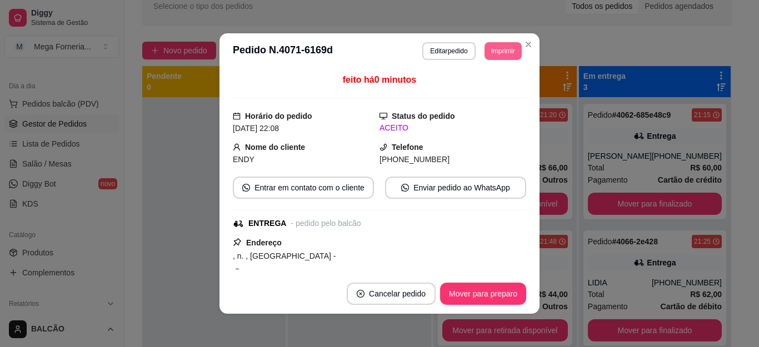
click at [485, 54] on button "Imprimir" at bounding box center [503, 51] width 37 height 18
click at [498, 81] on div "Escolha a impressora IMPRESSORA" at bounding box center [486, 78] width 73 height 30
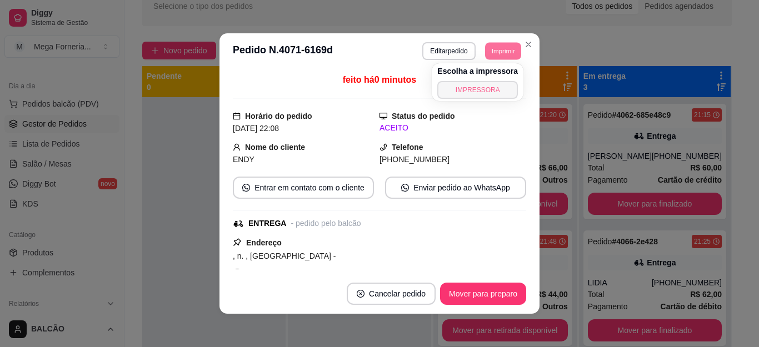
click at [496, 86] on button "IMPRESSORA" at bounding box center [478, 90] width 81 height 18
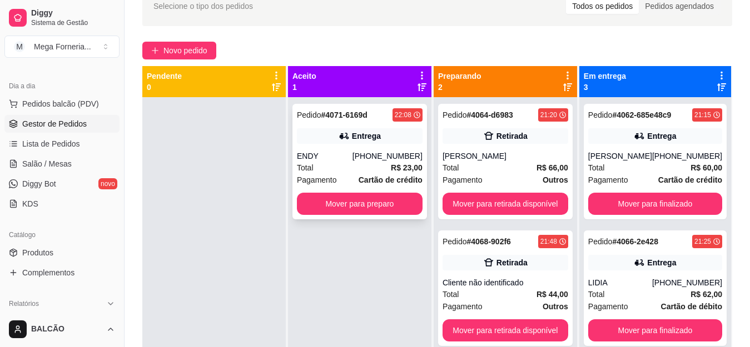
click at [378, 192] on div "Pedido # 4071-6169d 22:08 [GEOGRAPHIC_DATA] [PHONE_NUMBER] Total R$ 23,00 Pagam…" at bounding box center [359, 162] width 135 height 116
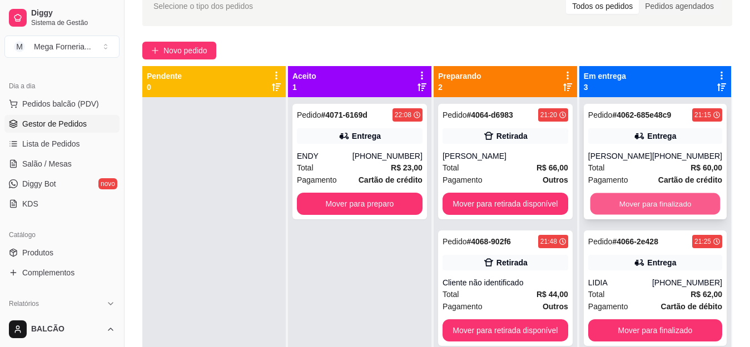
click at [606, 212] on button "Mover para finalizado" at bounding box center [655, 204] width 130 height 22
click at [604, 210] on button "Mover para finalizado" at bounding box center [655, 204] width 134 height 22
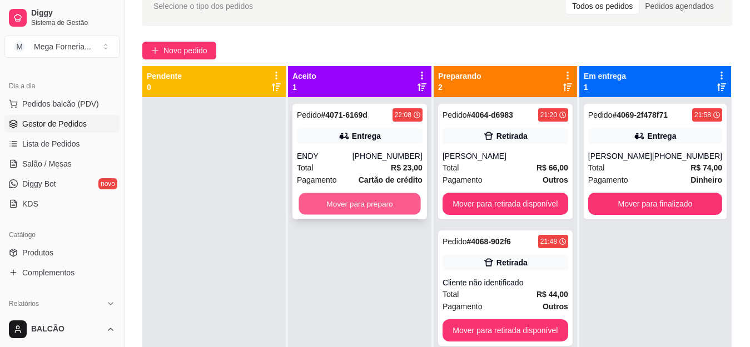
click at [402, 205] on button "Mover para preparo" at bounding box center [360, 204] width 122 height 22
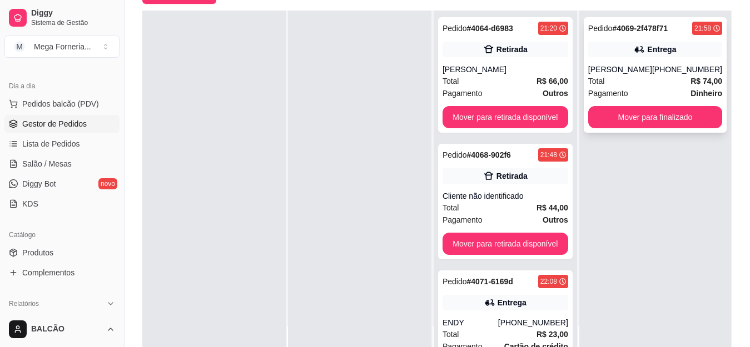
click at [660, 38] on div "Pedido # 4069-2f478f71 21:58 Entrega [PERSON_NAME] [PHONE_NUMBER] Total R$ 74,0…" at bounding box center [655, 75] width 143 height 116
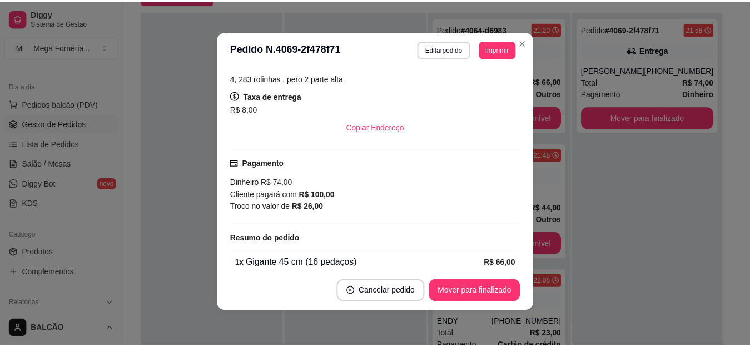
scroll to position [167, 0]
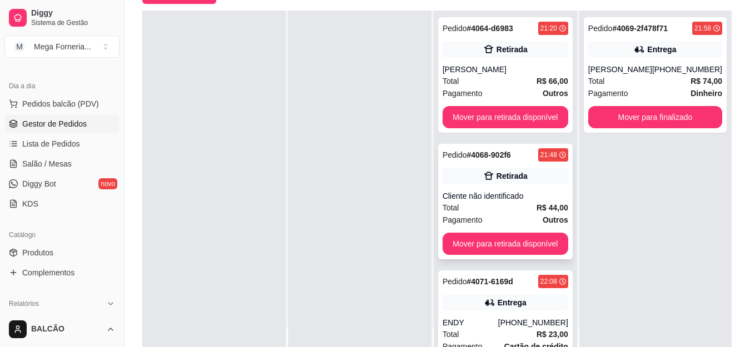
click at [517, 220] on div "Pagamento Outros" at bounding box center [506, 220] width 126 height 12
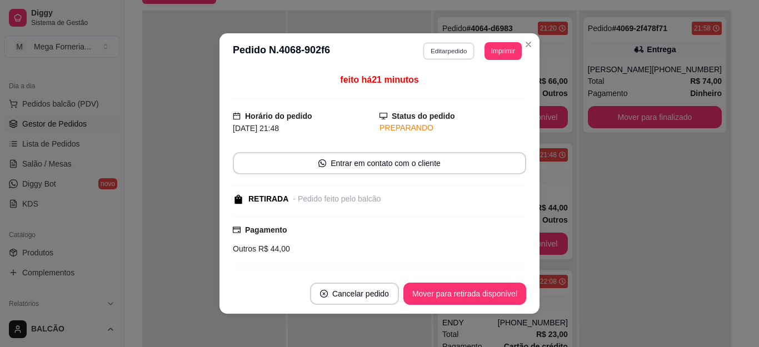
click at [432, 54] on button "Editar pedido" at bounding box center [450, 50] width 52 height 17
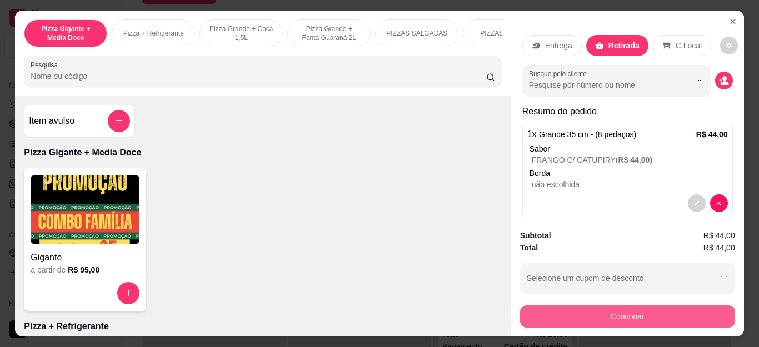
click at [600, 307] on button "Continuar" at bounding box center [627, 317] width 215 height 22
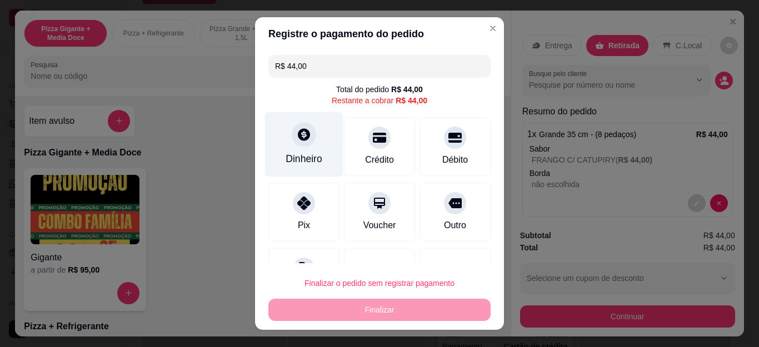
click at [303, 148] on div "Dinheiro" at bounding box center [304, 144] width 78 height 65
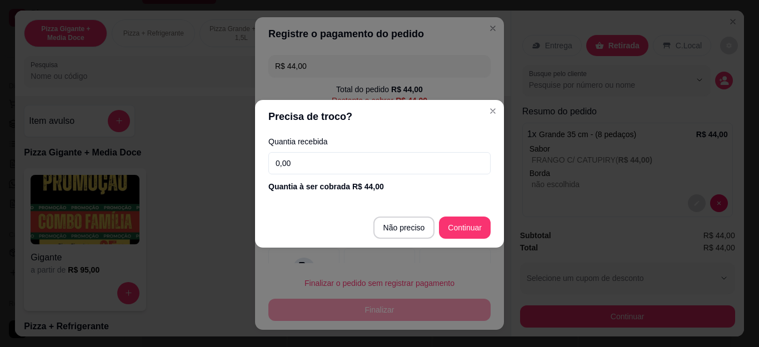
click at [326, 166] on input "0,00" at bounding box center [380, 163] width 222 height 22
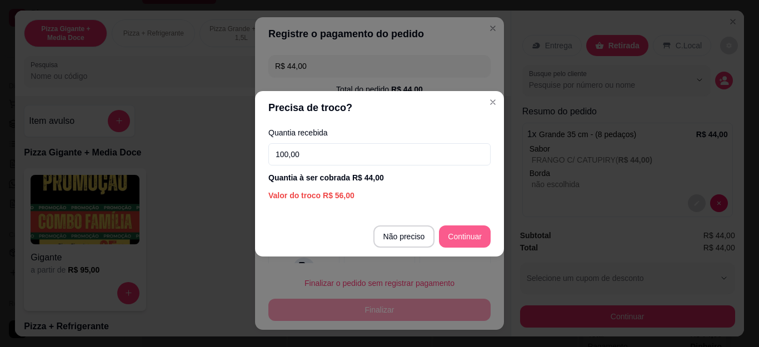
type input "100,00"
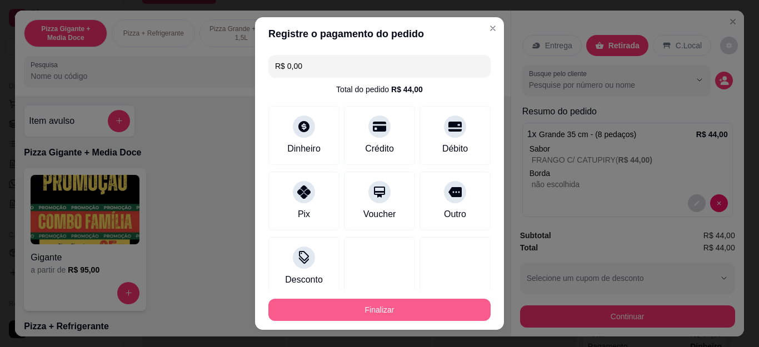
click at [451, 301] on button "Finalizar" at bounding box center [380, 310] width 222 height 22
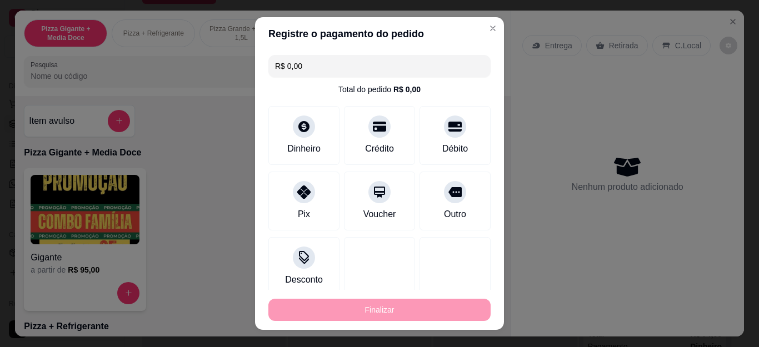
type input "-R$ 44,00"
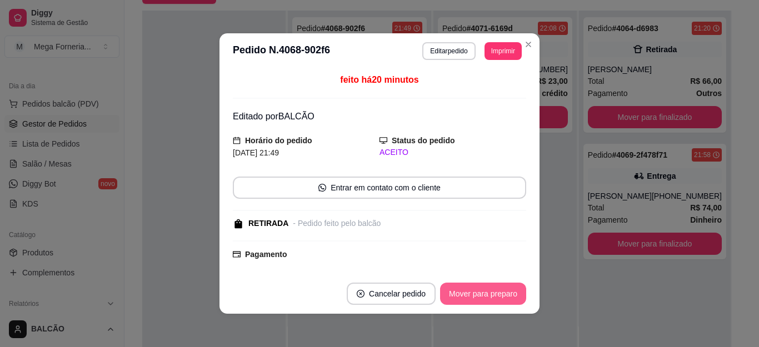
click at [451, 301] on button "Mover para preparo" at bounding box center [483, 294] width 86 height 22
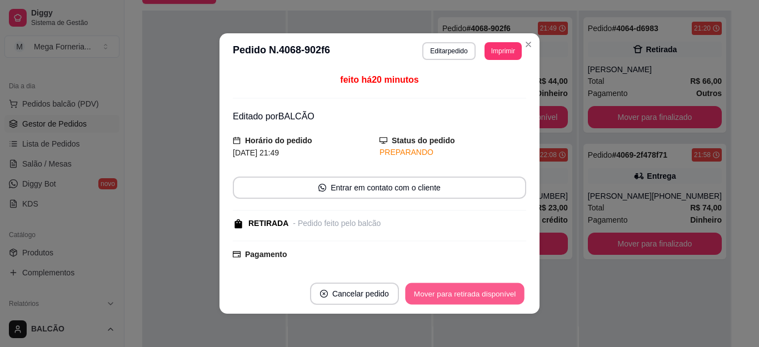
click at [451, 301] on button "Mover para retirada disponível" at bounding box center [464, 295] width 119 height 22
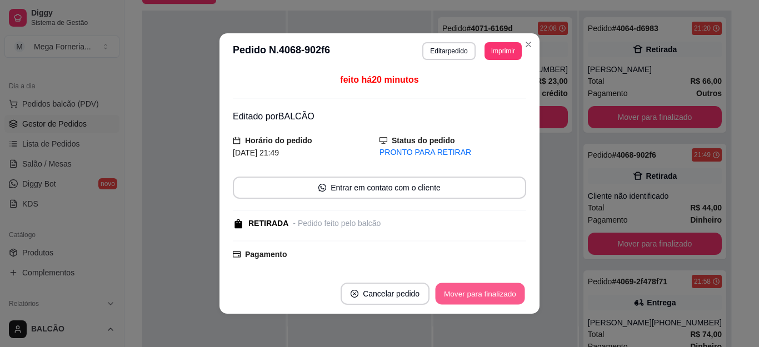
click at [451, 301] on button "Mover para finalizado" at bounding box center [481, 295] width 90 height 22
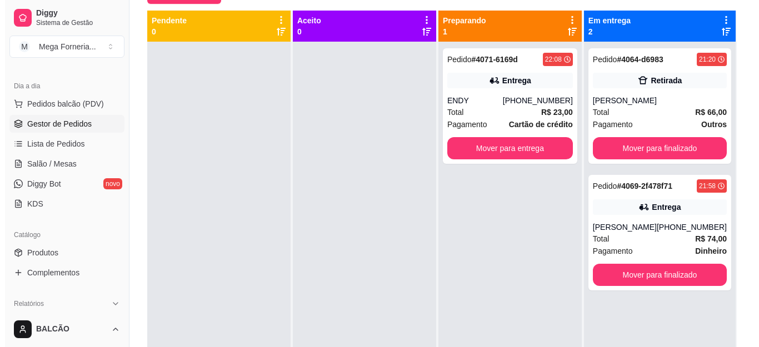
scroll to position [3, 0]
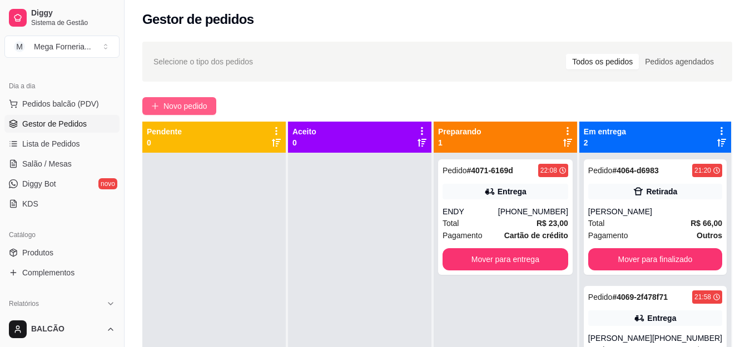
click at [207, 107] on span "Novo pedido" at bounding box center [185, 106] width 44 height 12
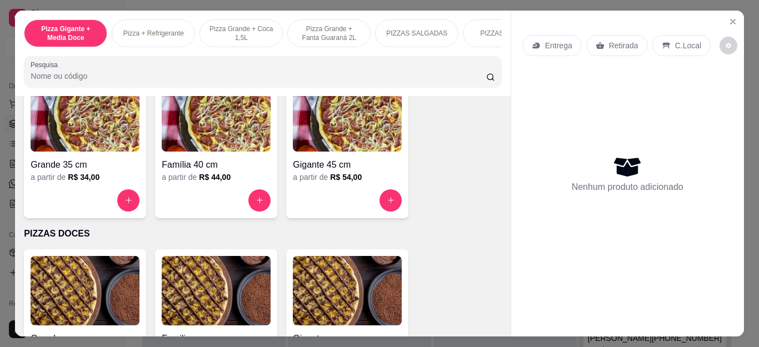
scroll to position [834, 0]
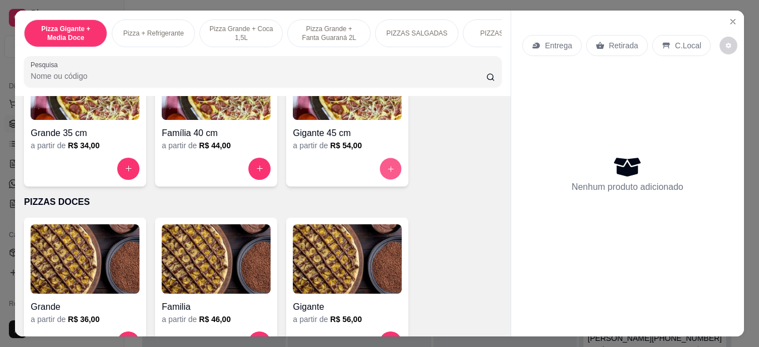
click at [392, 172] on button "increase-product-quantity" at bounding box center [391, 169] width 22 height 22
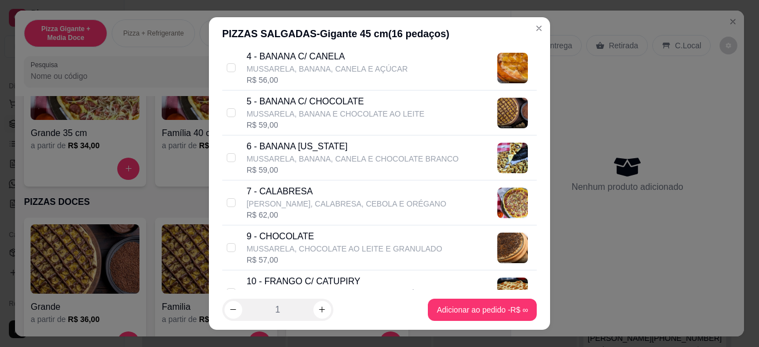
scroll to position [278, 0]
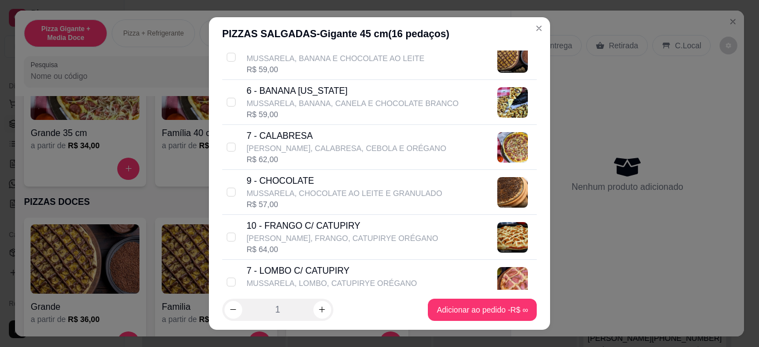
click at [343, 226] on p "10 - FRANGO C/ CATUPIRY" at bounding box center [343, 226] width 192 height 13
checkbox input "true"
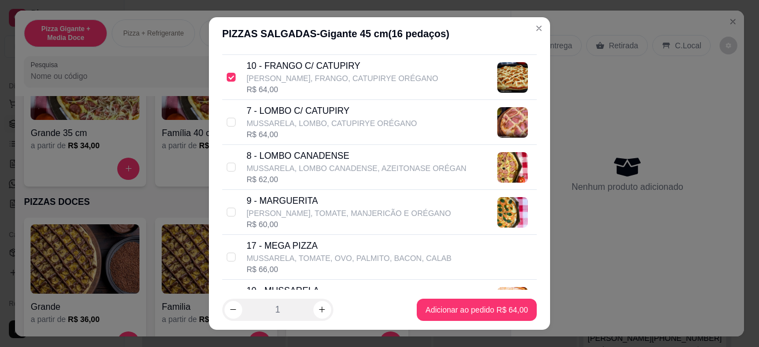
scroll to position [500, 0]
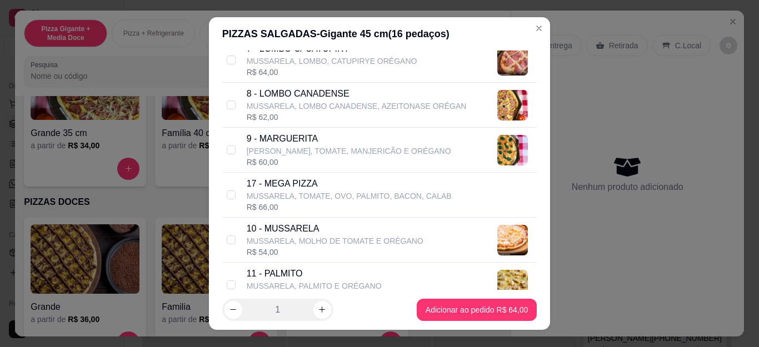
click at [307, 186] on p "17 - MEGA PIZZA" at bounding box center [349, 183] width 205 height 13
checkbox input "true"
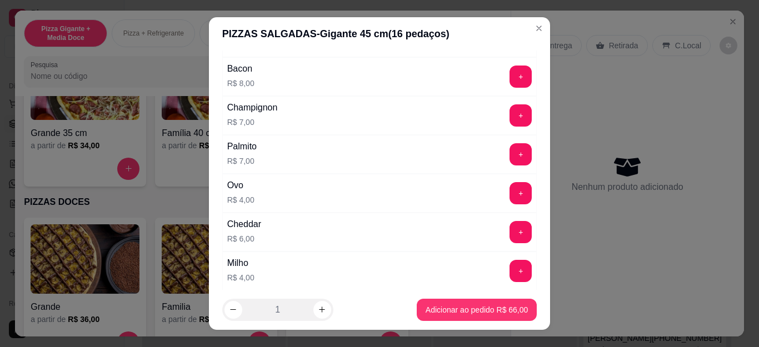
scroll to position [1263, 0]
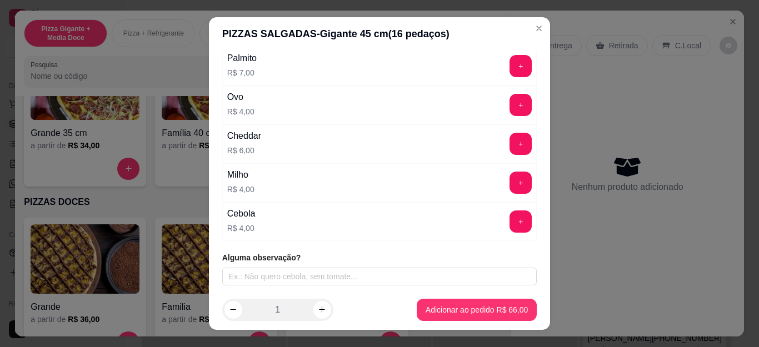
click at [324, 267] on div "Alguma observação?" at bounding box center [379, 268] width 315 height 33
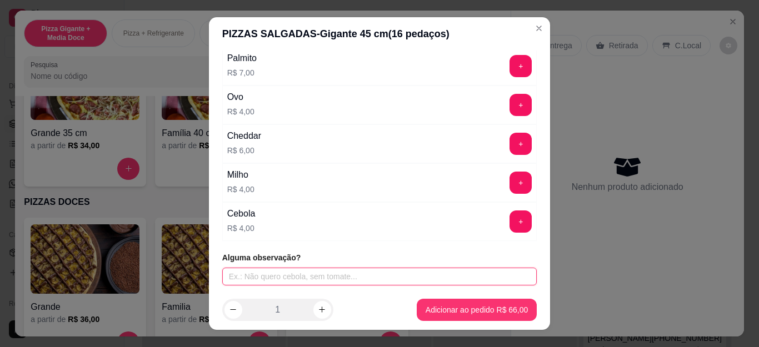
click at [342, 286] on input "text" at bounding box center [379, 277] width 315 height 18
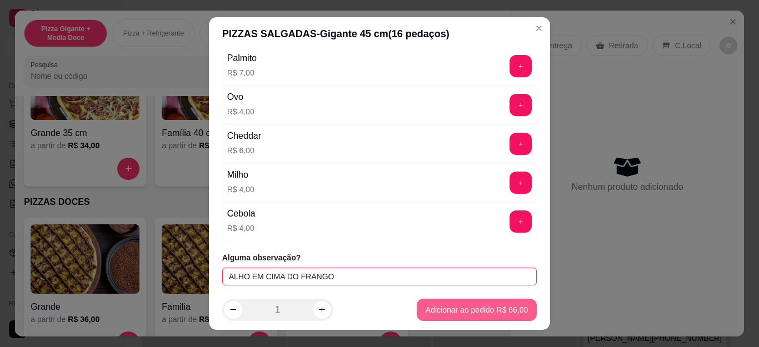
type input "ALHO EM CIMA DO FRANGO"
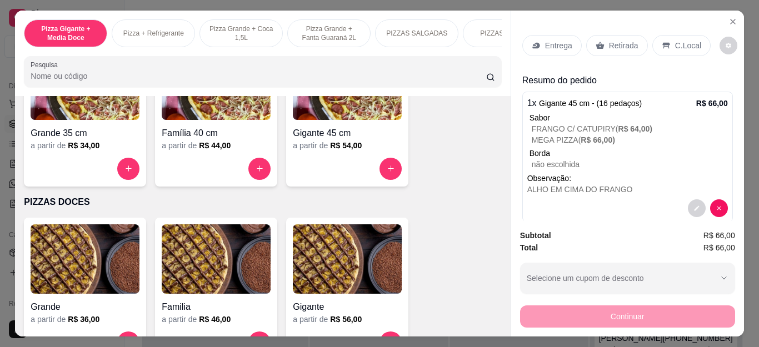
click at [543, 35] on div "Entrega" at bounding box center [552, 45] width 59 height 21
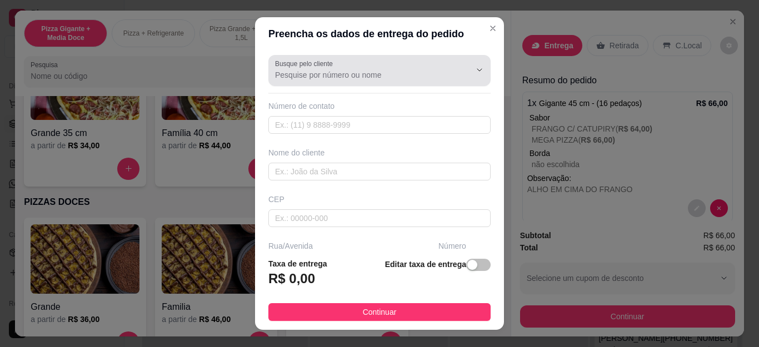
click at [398, 69] on input "Busque pelo cliente" at bounding box center [364, 74] width 178 height 11
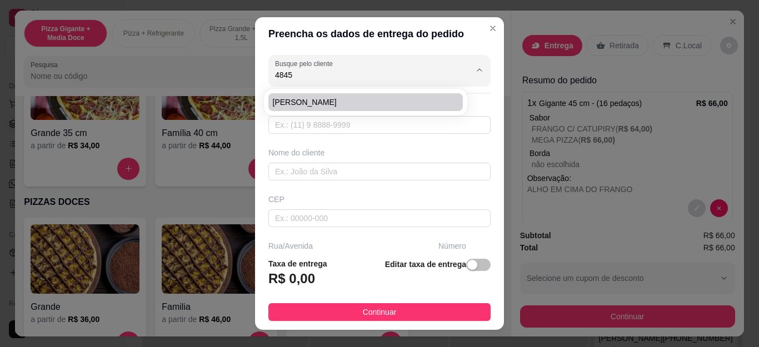
click at [406, 98] on span "[PERSON_NAME]" at bounding box center [360, 102] width 175 height 11
type input "[PERSON_NAME]"
type input "21994164845"
type input "[PERSON_NAME]"
type input "Cabo Frio"
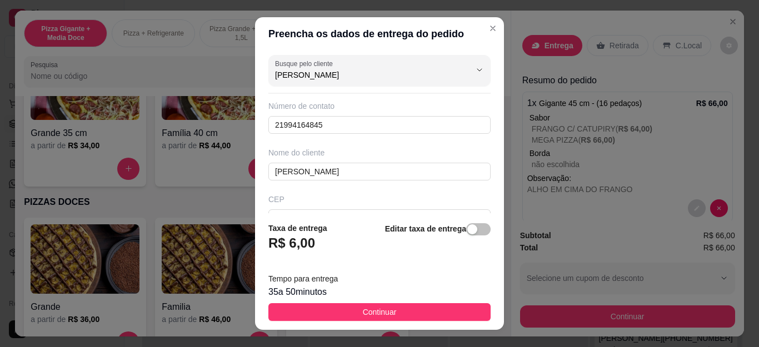
type input "[PERSON_NAME]"
click at [434, 301] on footer "Taxa de entrega R$ 6,00 Editar taxa de entrega Tempo para entrega 35 a 50 minut…" at bounding box center [379, 271] width 249 height 117
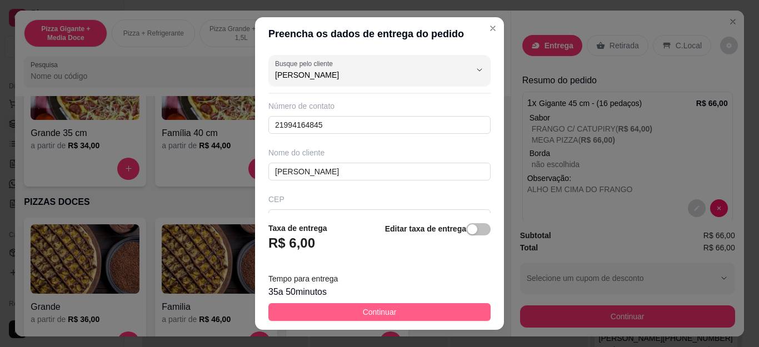
click at [431, 319] on button "Continuar" at bounding box center [380, 313] width 222 height 18
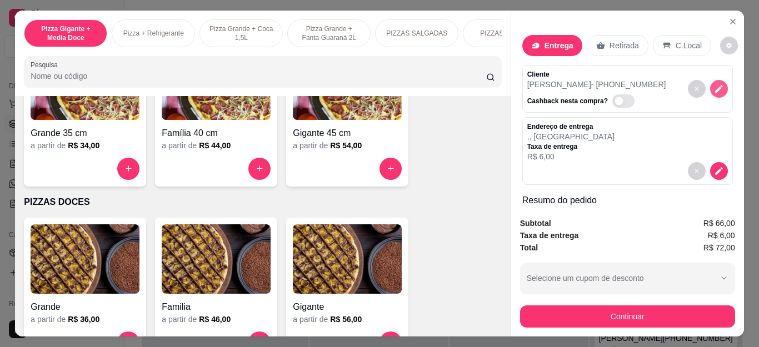
click at [714, 88] on icon "decrease-product-quantity" at bounding box center [719, 89] width 10 height 10
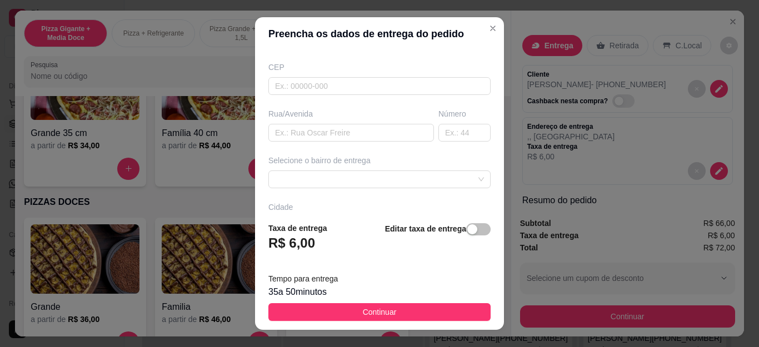
scroll to position [212, 0]
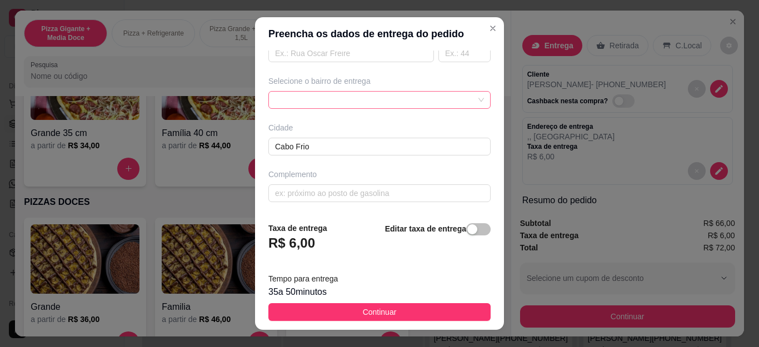
click at [366, 105] on div at bounding box center [380, 100] width 222 height 18
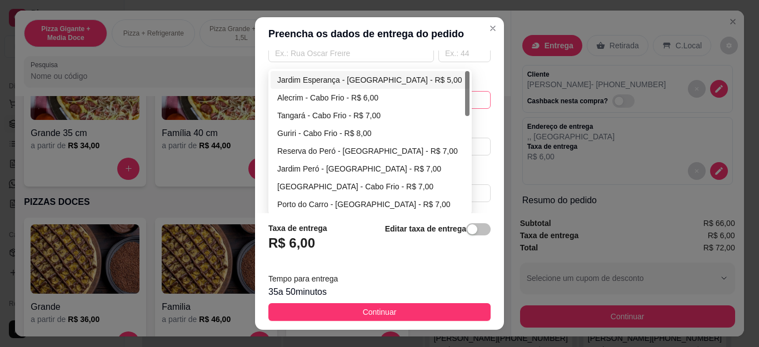
click at [369, 84] on div "Jardim Esperança - [GEOGRAPHIC_DATA] - R$ 5,00" at bounding box center [370, 80] width 186 height 12
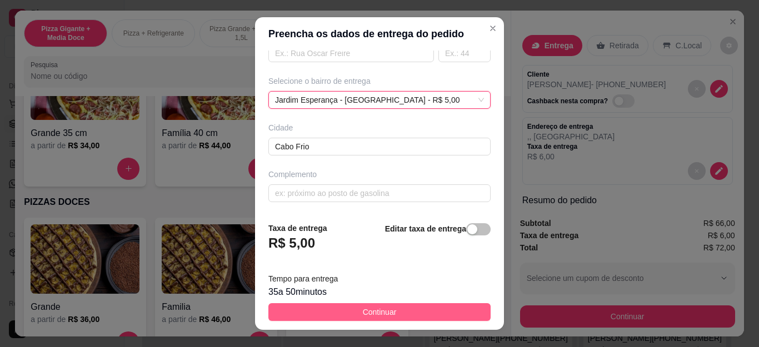
click at [431, 309] on button "Continuar" at bounding box center [380, 313] width 222 height 18
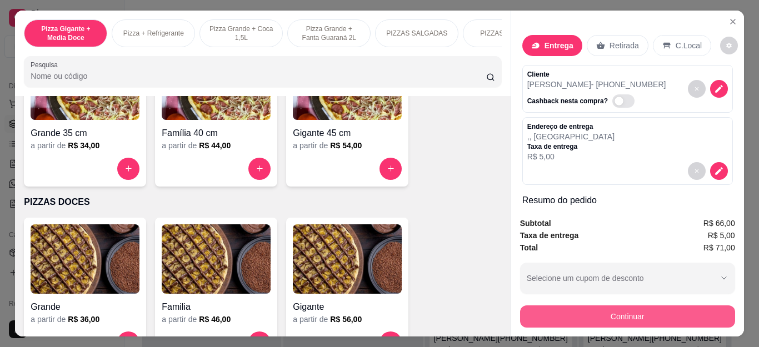
click at [589, 312] on button "Continuar" at bounding box center [627, 317] width 215 height 22
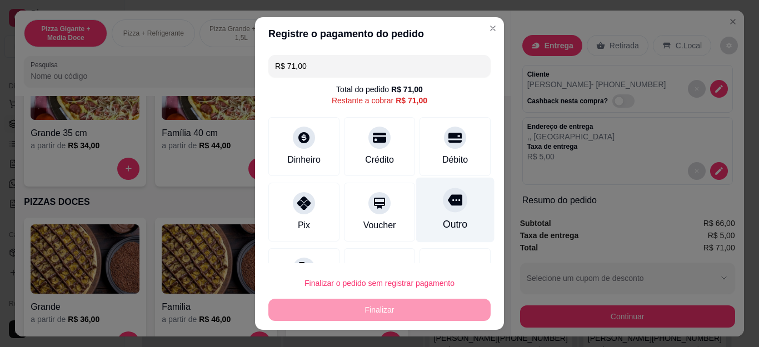
click at [448, 198] on icon at bounding box center [455, 200] width 14 height 14
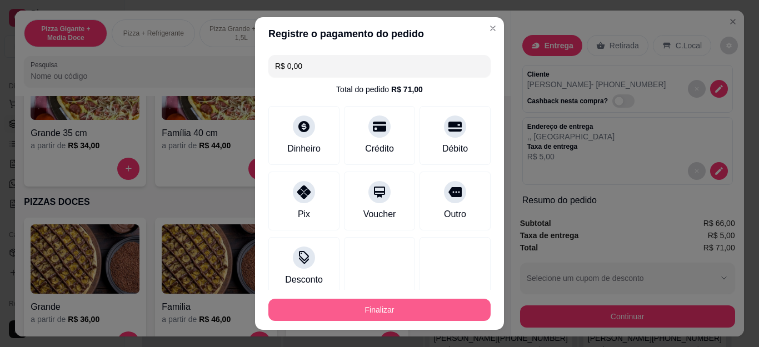
click at [451, 305] on button "Finalizar" at bounding box center [380, 310] width 222 height 22
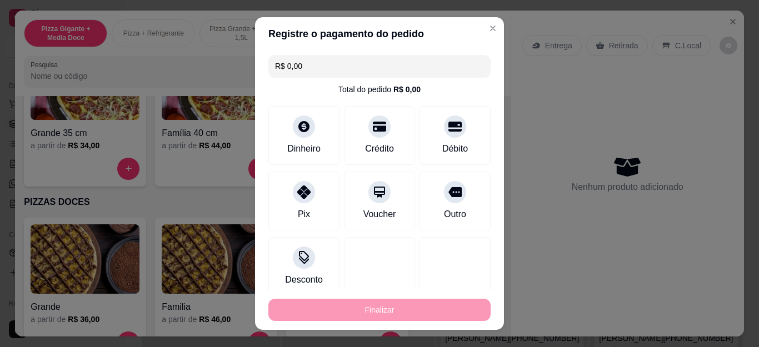
type input "-R$ 71,00"
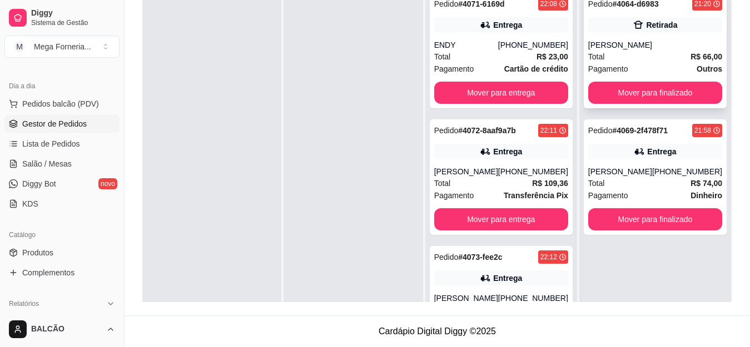
click at [637, 48] on div "[PERSON_NAME]" at bounding box center [655, 44] width 134 height 11
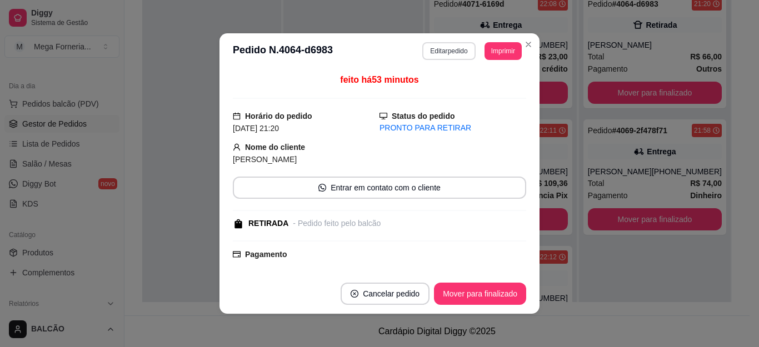
click at [423, 51] on button "Editar pedido" at bounding box center [449, 51] width 53 height 18
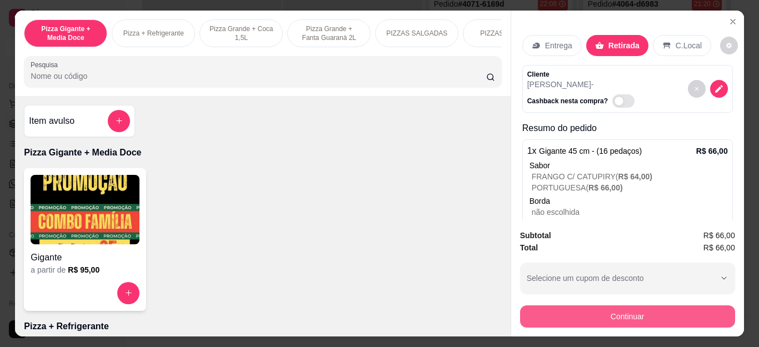
click at [559, 309] on button "Continuar" at bounding box center [627, 317] width 215 height 22
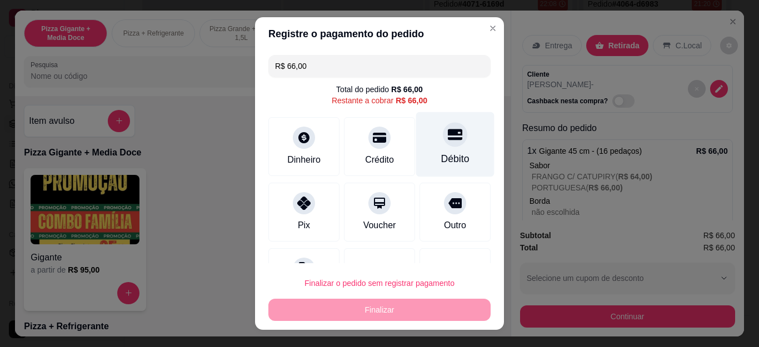
click at [443, 143] on div at bounding box center [455, 135] width 24 height 24
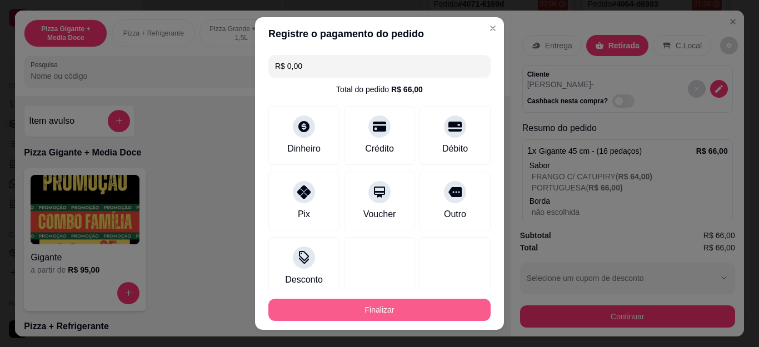
click at [434, 309] on button "Finalizar" at bounding box center [380, 310] width 222 height 22
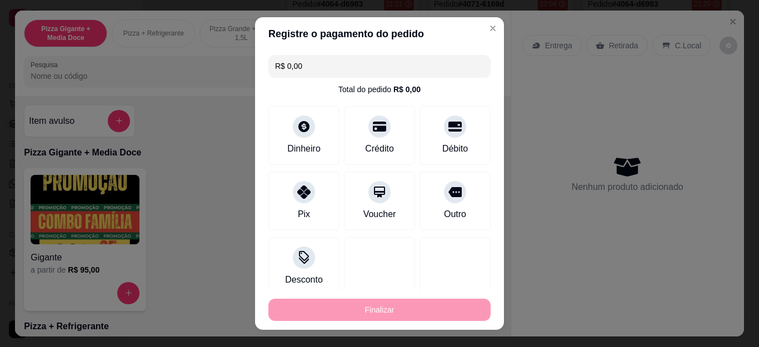
type input "-R$ 66,00"
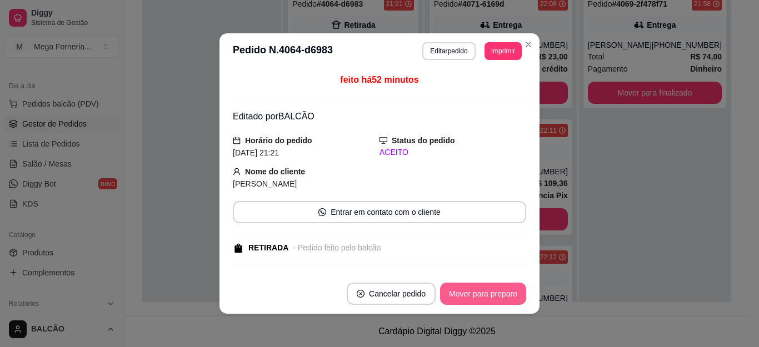
click at [510, 299] on button "Mover para preparo" at bounding box center [483, 294] width 86 height 22
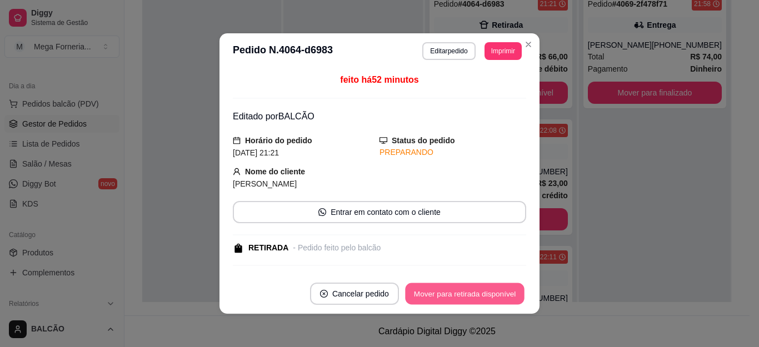
click at [510, 299] on button "Mover para retirada disponível" at bounding box center [464, 295] width 119 height 22
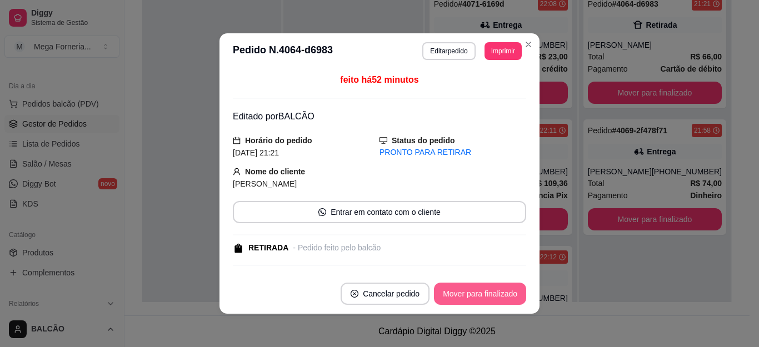
click at [510, 299] on button "Mover para finalizado" at bounding box center [480, 294] width 92 height 22
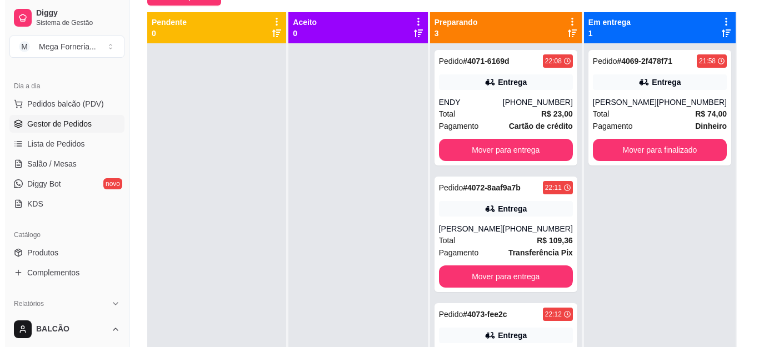
scroll to position [58, 0]
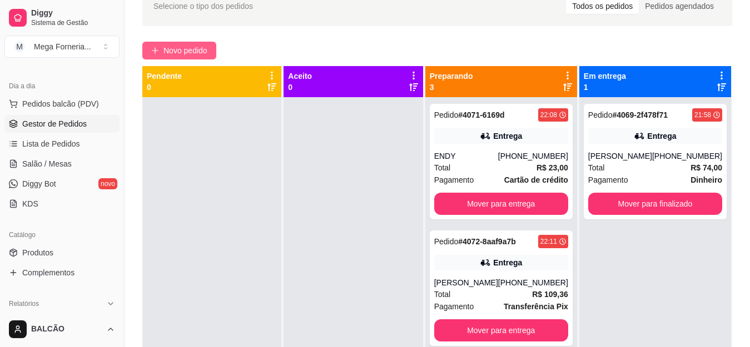
click at [189, 52] on span "Novo pedido" at bounding box center [185, 50] width 44 height 12
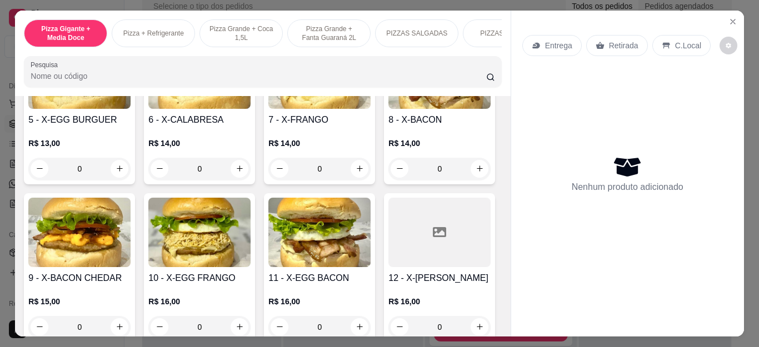
scroll to position [1501, 0]
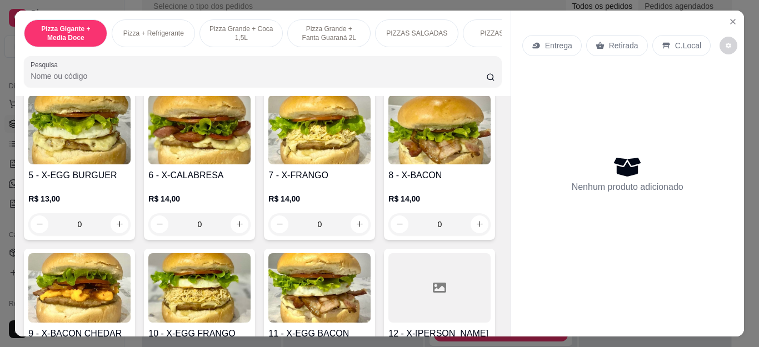
click at [119, 77] on div "0" at bounding box center [79, 66] width 102 height 22
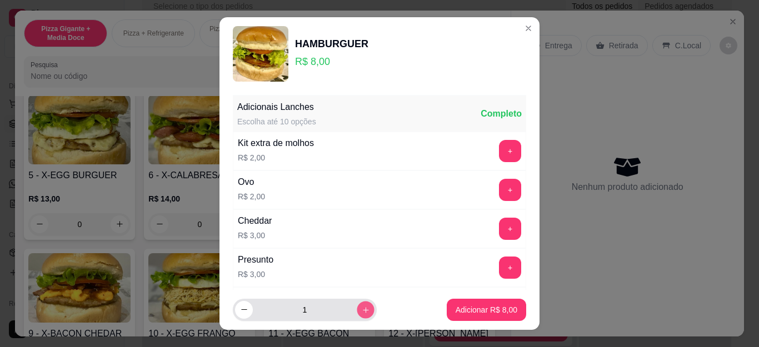
click at [357, 313] on button "increase-product-quantity" at bounding box center [365, 309] width 17 height 17
type input "2"
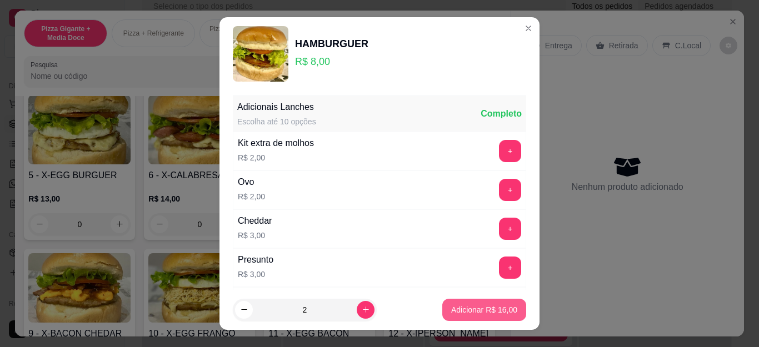
click at [498, 313] on p "Adicionar R$ 16,00" at bounding box center [484, 310] width 66 height 11
type input "2"
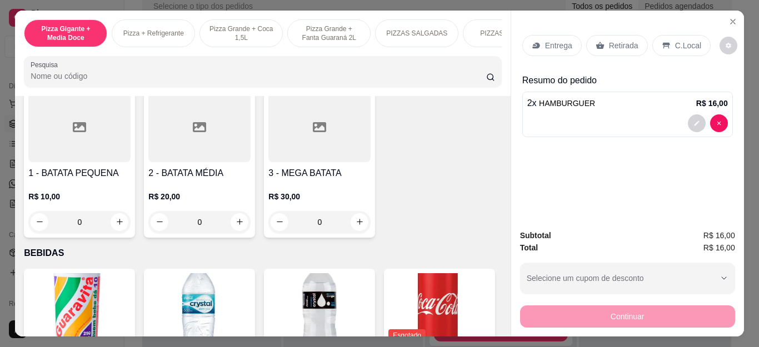
scroll to position [2113, 0]
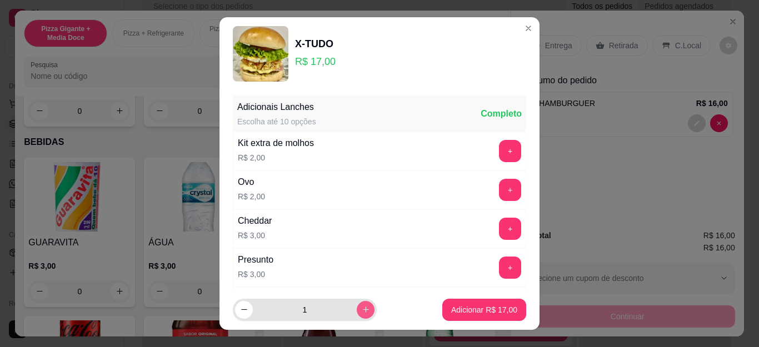
click at [362, 310] on icon "increase-product-quantity" at bounding box center [366, 310] width 8 height 8
type input "2"
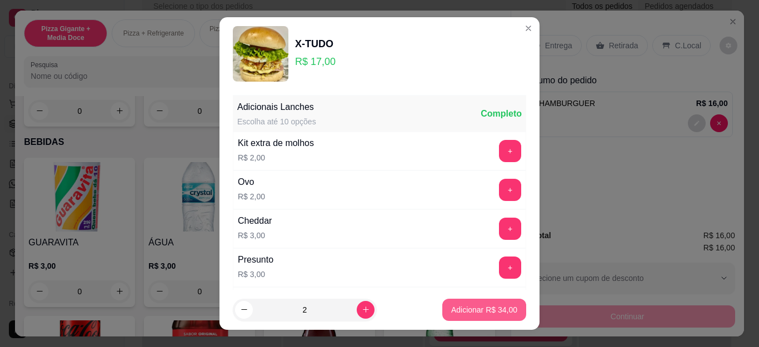
click at [456, 315] on p "Adicionar R$ 34,00" at bounding box center [484, 310] width 66 height 11
type input "2"
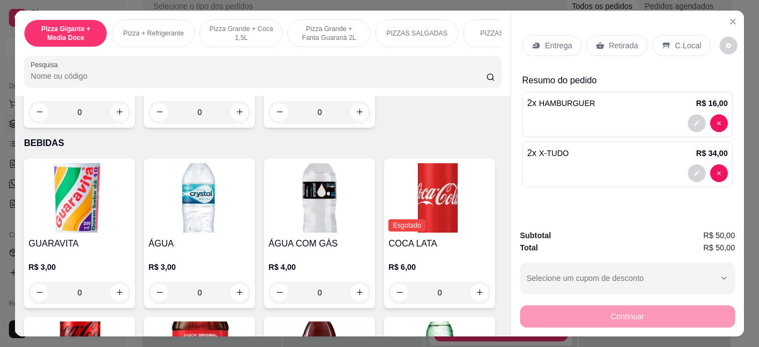
click at [619, 41] on p "Retirada" at bounding box center [623, 45] width 29 height 11
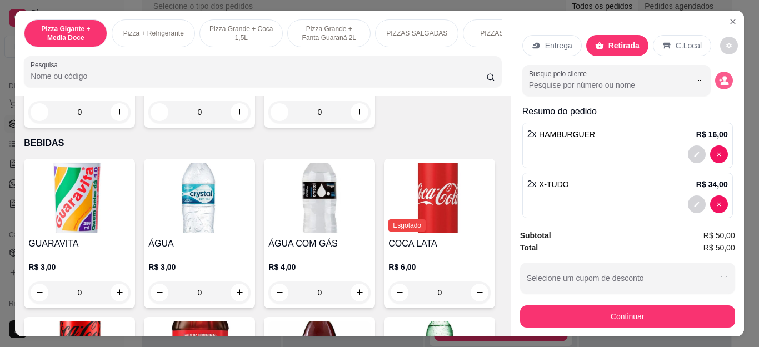
click at [719, 76] on icon "decrease-product-quantity" at bounding box center [724, 81] width 10 height 10
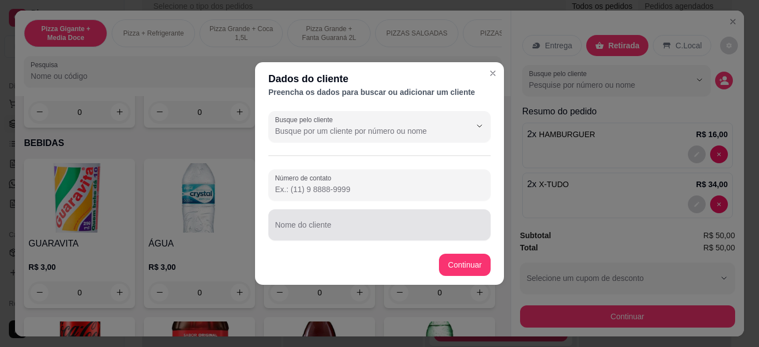
click at [398, 220] on div at bounding box center [379, 225] width 209 height 22
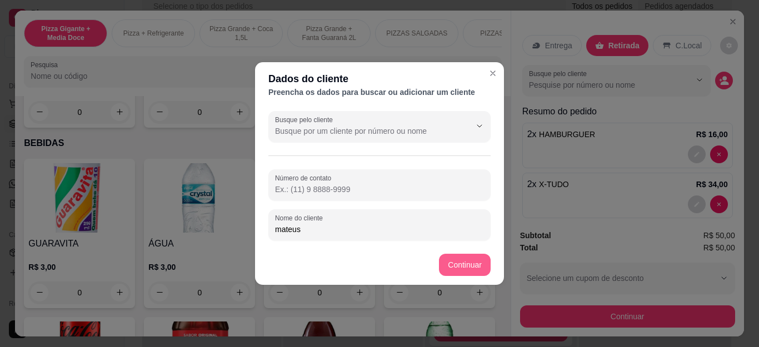
type input "mateus"
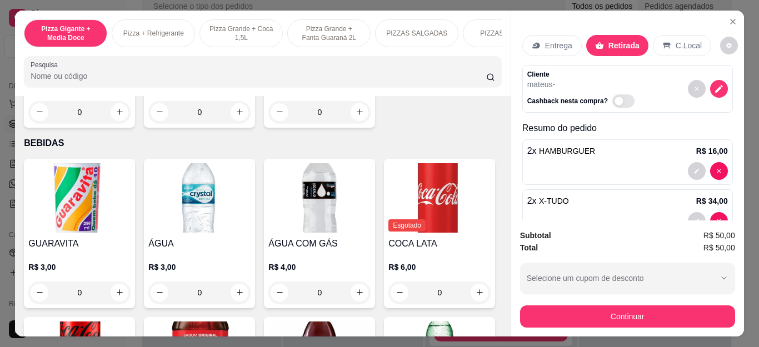
scroll to position [29, 0]
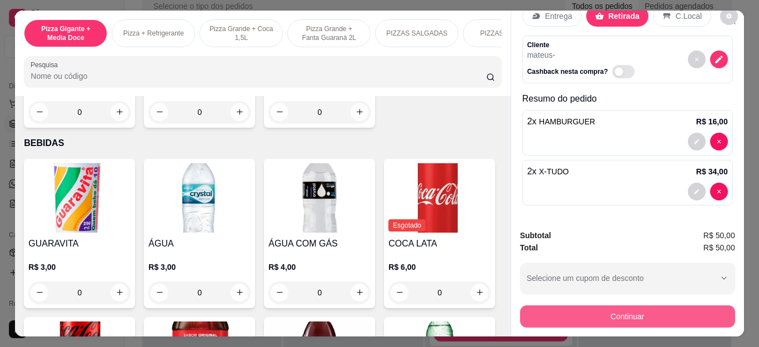
click at [668, 317] on button "Continuar" at bounding box center [627, 317] width 215 height 22
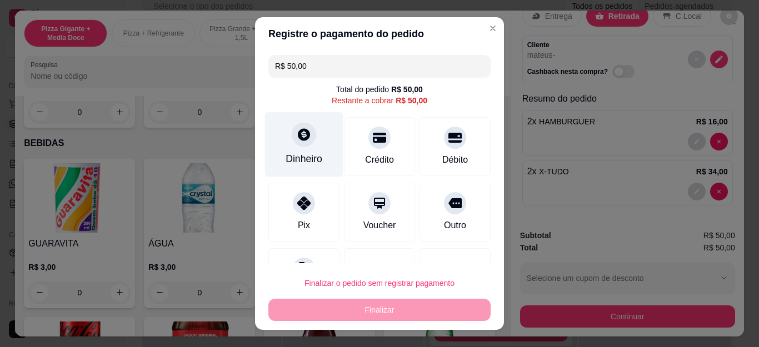
click at [292, 145] on div at bounding box center [304, 135] width 24 height 24
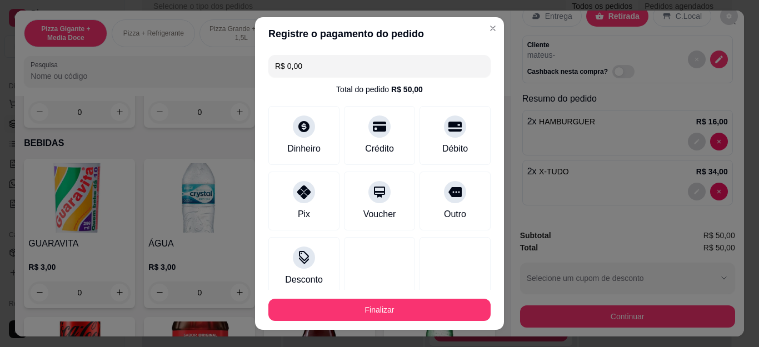
type input "R$ 0,00"
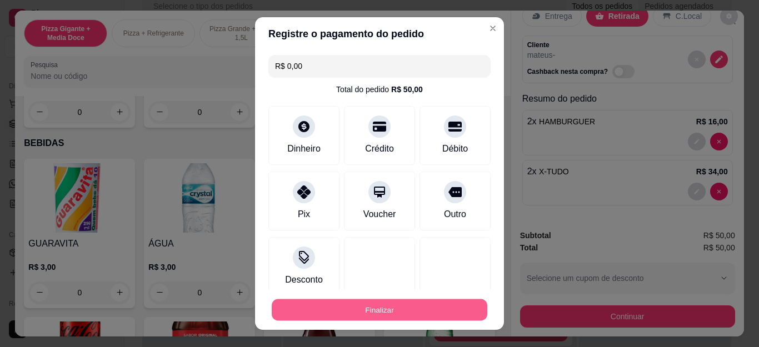
click at [421, 316] on button "Finalizar" at bounding box center [380, 310] width 216 height 22
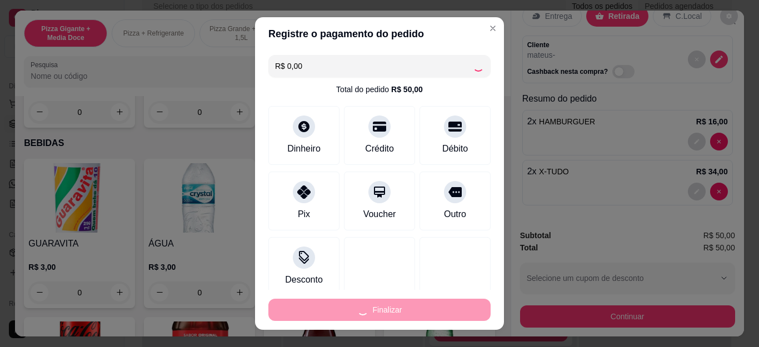
type input "0"
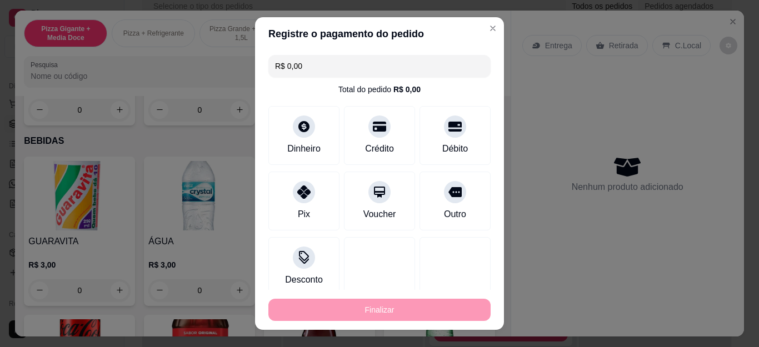
type input "-R$ 50,00"
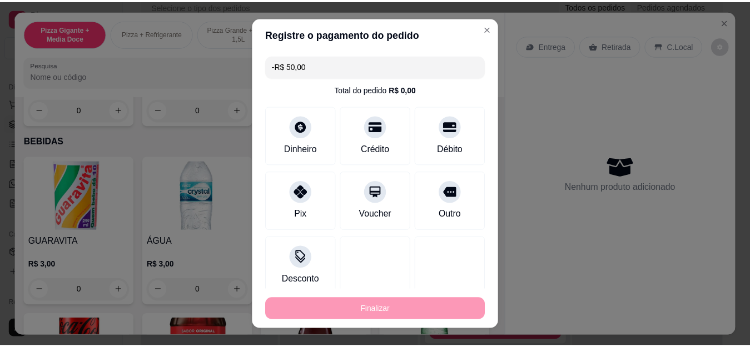
scroll to position [2112, 0]
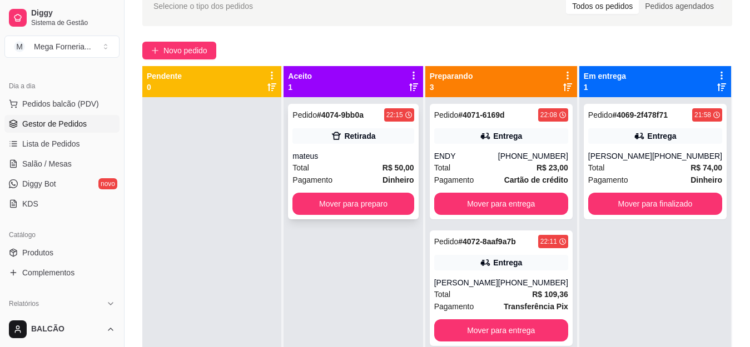
click at [386, 108] on div "Pedido # 4074-9bb0a 22:15" at bounding box center [352, 114] width 121 height 13
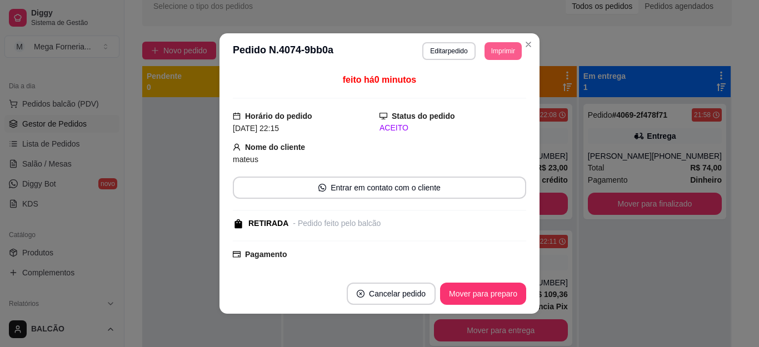
click at [508, 53] on button "Imprimir" at bounding box center [503, 51] width 37 height 18
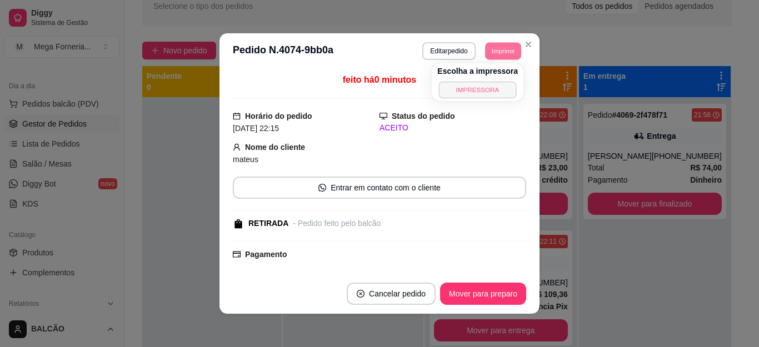
click at [481, 96] on button "IMPRESSORA" at bounding box center [478, 89] width 78 height 17
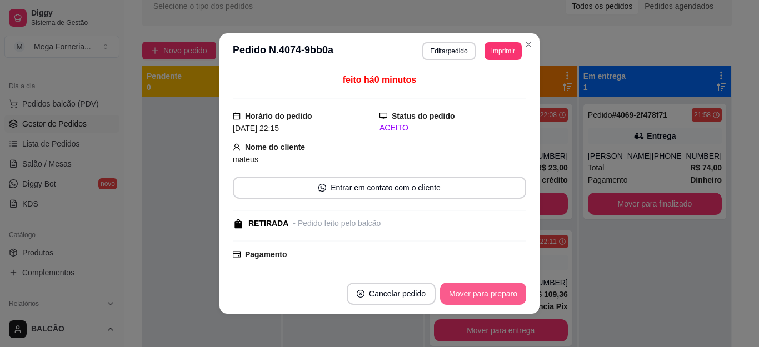
click at [497, 292] on button "Mover para preparo" at bounding box center [483, 294] width 86 height 22
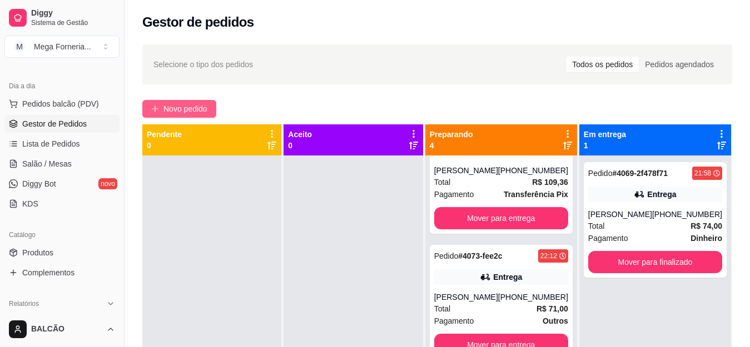
click at [199, 107] on span "Novo pedido" at bounding box center [185, 109] width 44 height 12
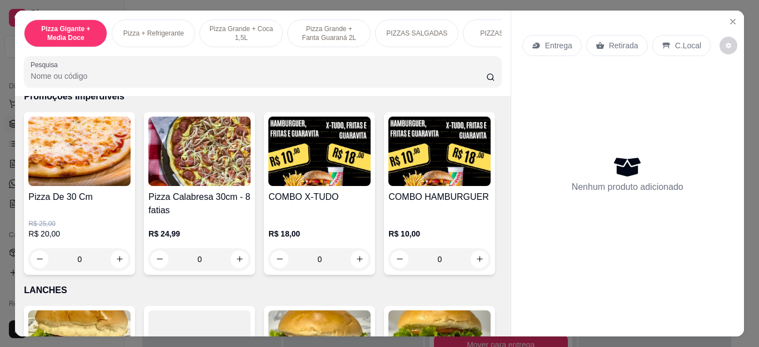
scroll to position [1112, 0]
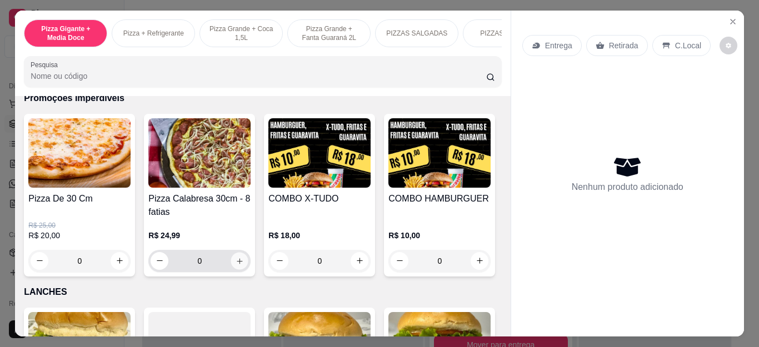
click at [236, 264] on icon "increase-product-quantity" at bounding box center [240, 261] width 8 height 8
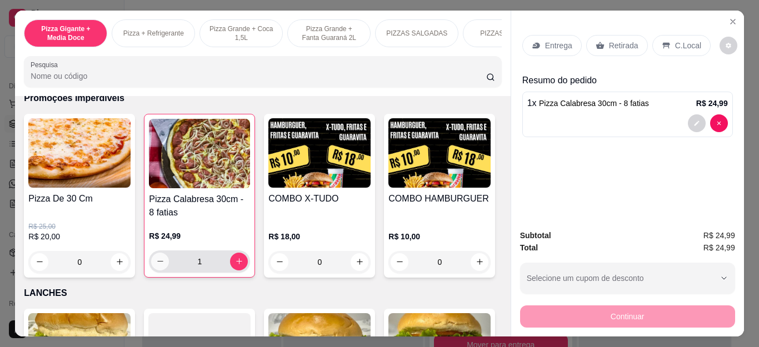
click at [158, 262] on icon "decrease-product-quantity" at bounding box center [160, 261] width 6 height 1
type input "0"
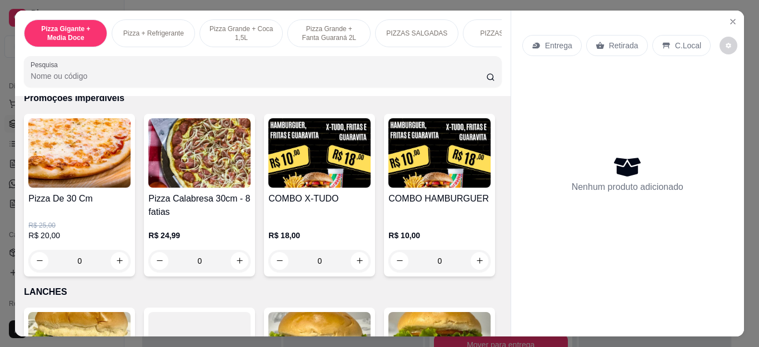
click at [117, 263] on div "0" at bounding box center [79, 261] width 102 height 22
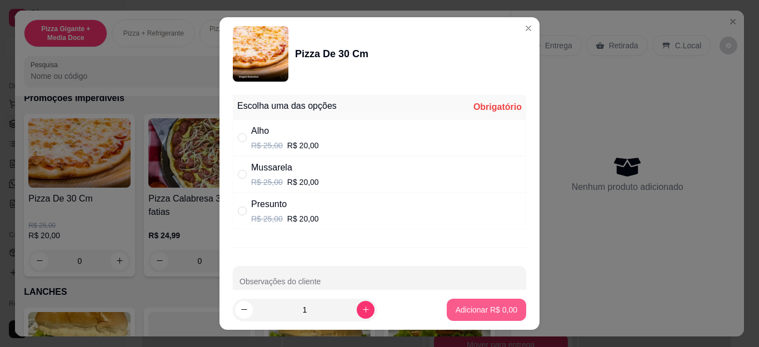
click at [456, 314] on p "Adicionar R$ 0,00" at bounding box center [487, 310] width 62 height 11
click at [471, 314] on p "Adicionar R$ 0,00" at bounding box center [487, 310] width 62 height 11
click at [267, 166] on div "Mussarela" at bounding box center [285, 167] width 68 height 13
radio input "true"
click at [465, 314] on p "Adicionar R$ 20,00" at bounding box center [484, 310] width 66 height 11
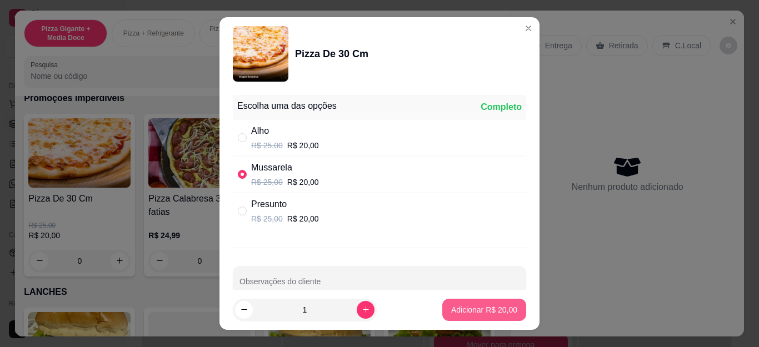
type input "1"
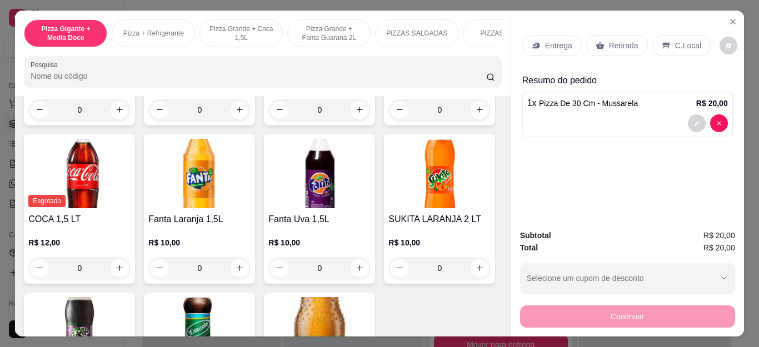
scroll to position [2446, 0]
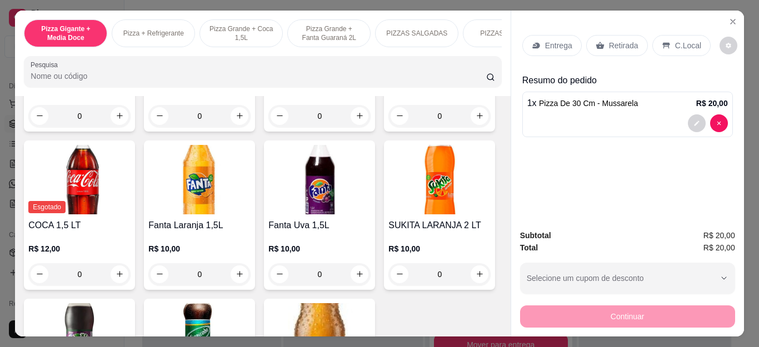
type input "1"
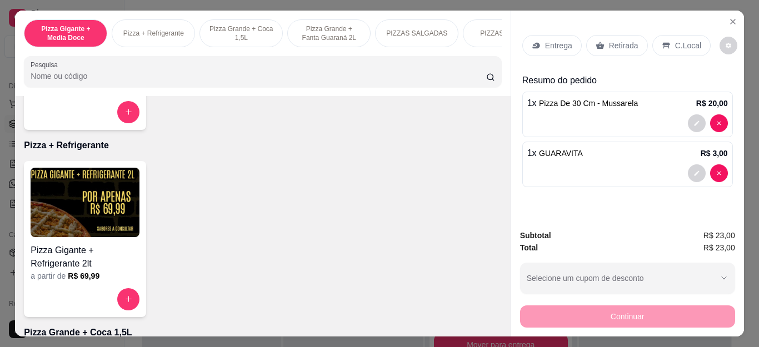
scroll to position [0, 0]
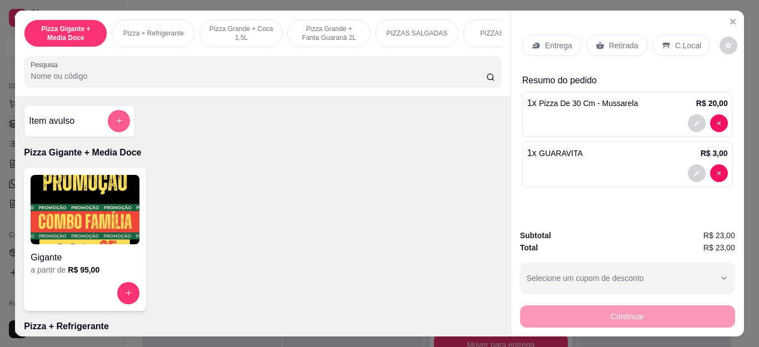
click at [116, 125] on icon "add-separate-item" at bounding box center [119, 121] width 8 height 8
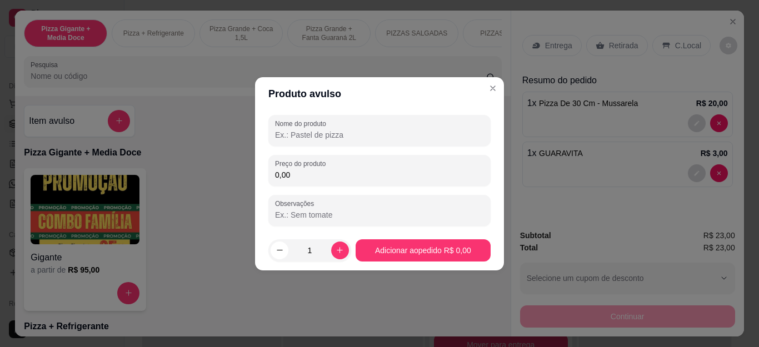
click at [324, 137] on input "Nome do produto" at bounding box center [379, 135] width 209 height 11
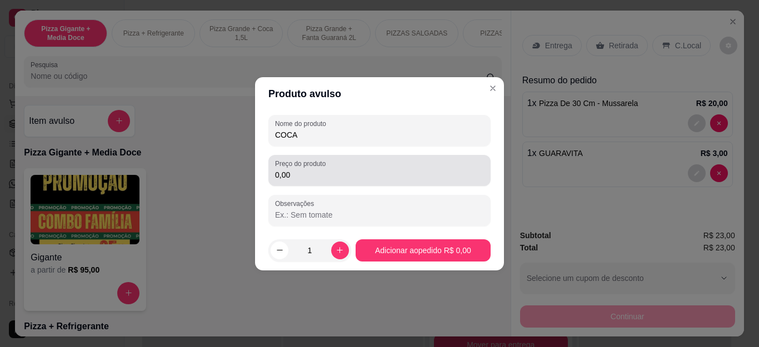
type input "COCA"
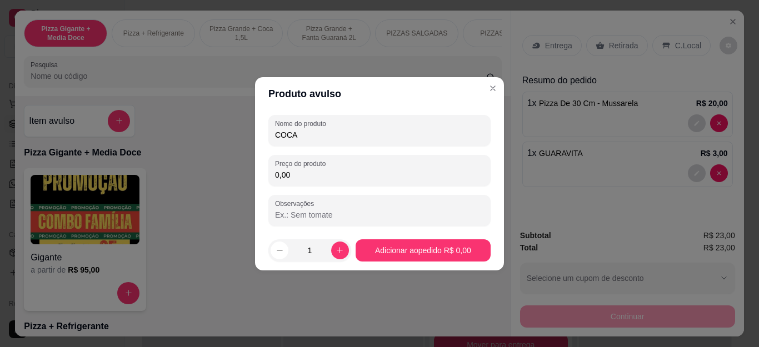
click at [343, 176] on input "0,00" at bounding box center [379, 175] width 209 height 11
type input "12,00"
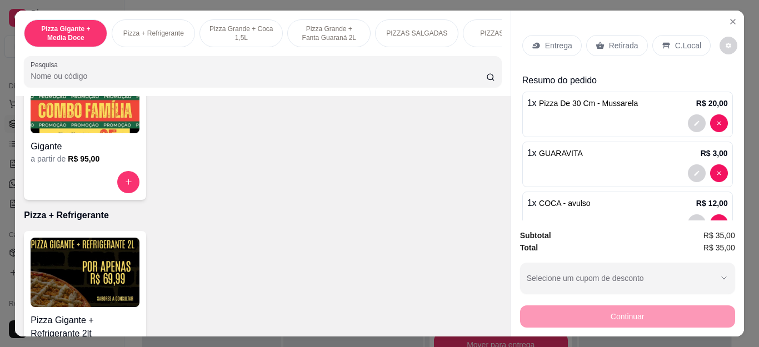
click at [609, 40] on p "Retirada" at bounding box center [623, 45] width 29 height 11
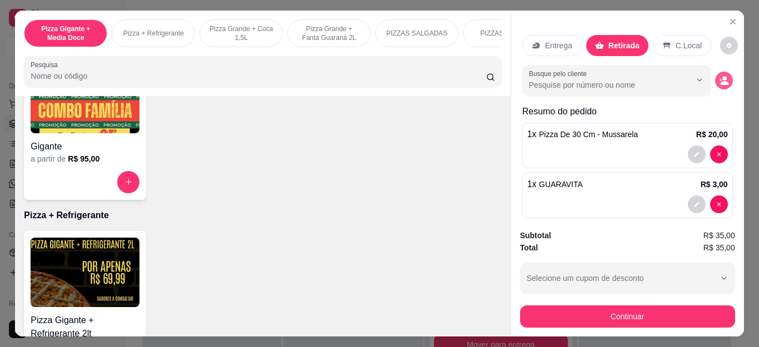
click at [719, 76] on icon "decrease-product-quantity" at bounding box center [724, 81] width 10 height 10
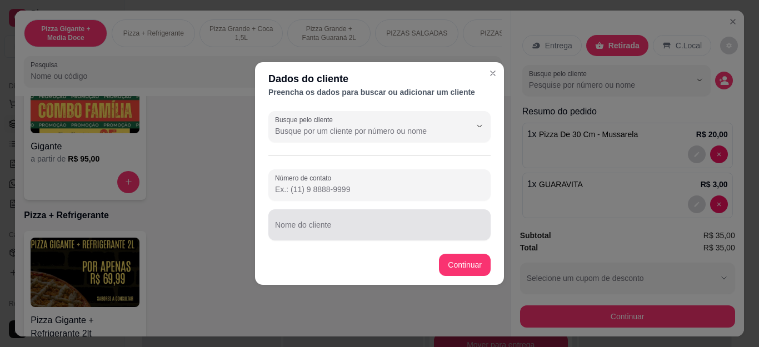
click at [390, 235] on div at bounding box center [379, 225] width 209 height 22
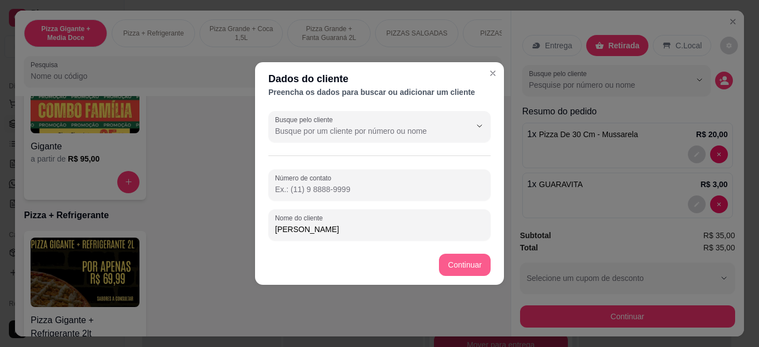
type input "[PERSON_NAME]"
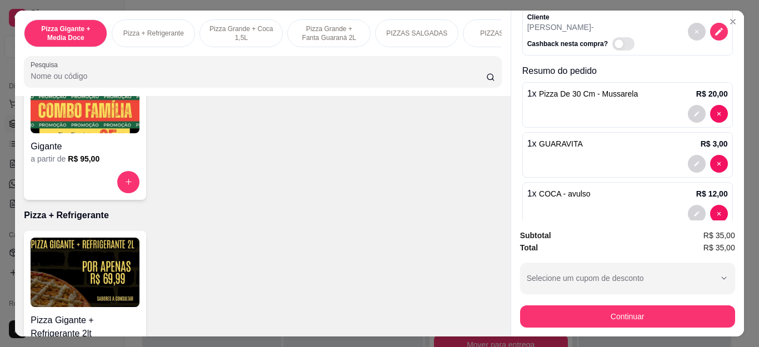
scroll to position [80, 0]
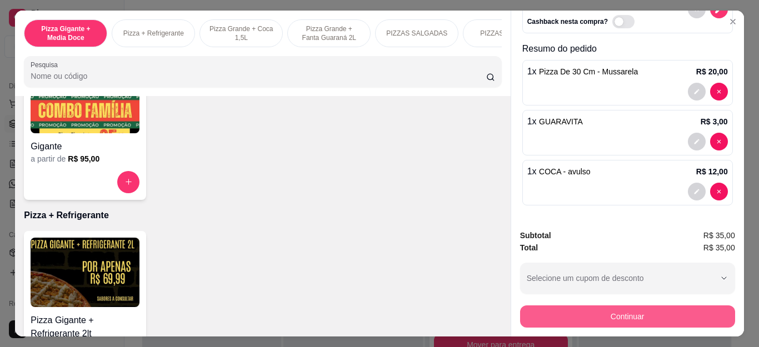
click at [531, 314] on button "Continuar" at bounding box center [627, 317] width 215 height 22
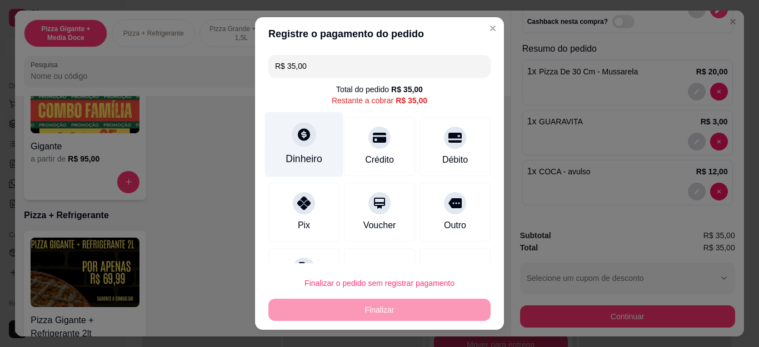
click at [312, 145] on div "Dinheiro" at bounding box center [304, 144] width 78 height 65
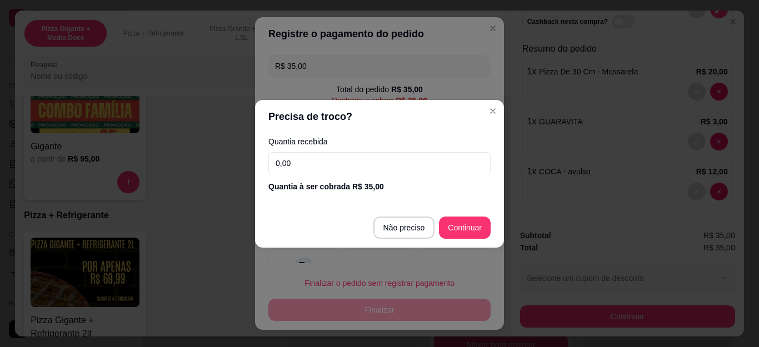
click at [337, 167] on input "0,00" at bounding box center [380, 163] width 222 height 22
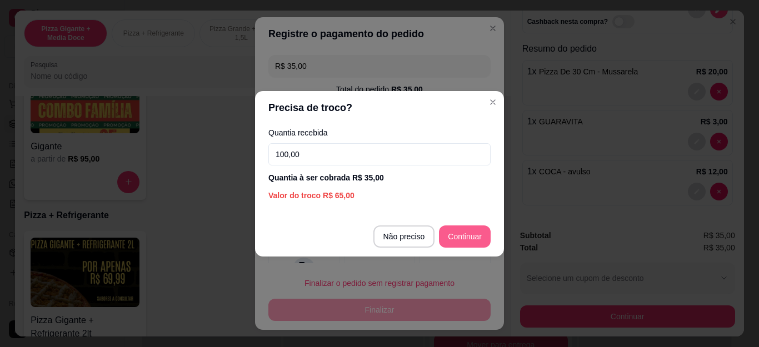
type input "100,00"
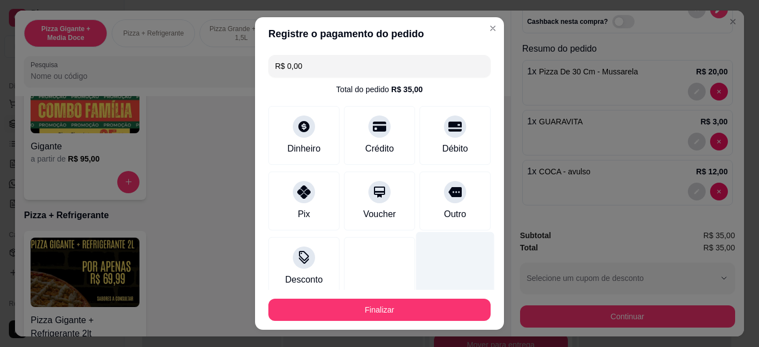
type input "R$ 0,00"
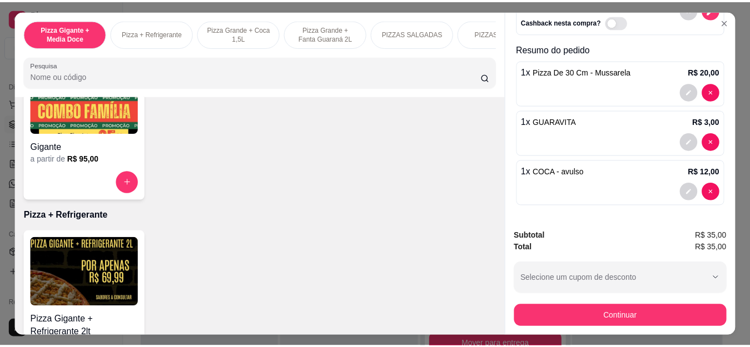
scroll to position [0, 0]
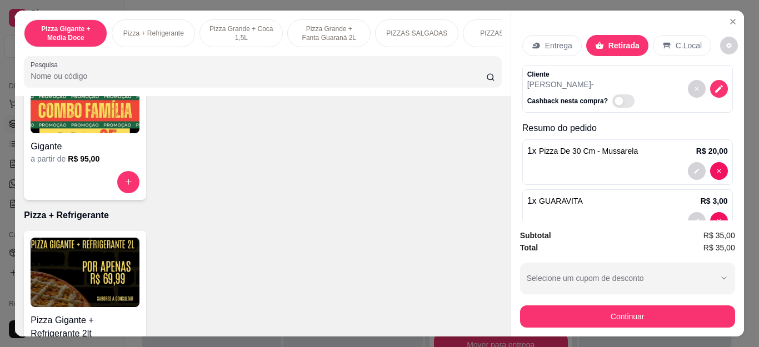
click at [546, 40] on p "Entrega" at bounding box center [558, 45] width 27 height 11
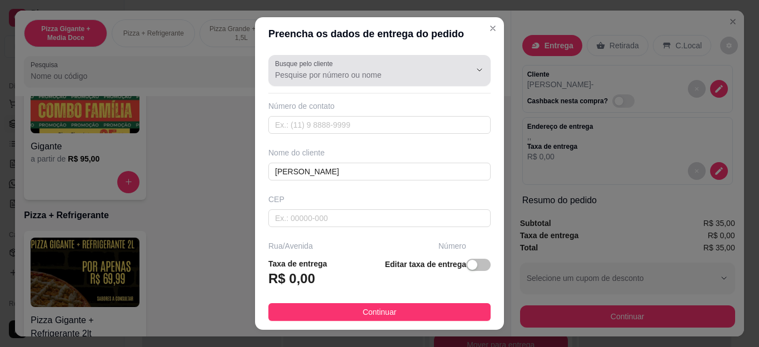
click at [346, 76] on input "Busque pelo cliente" at bounding box center [364, 74] width 178 height 11
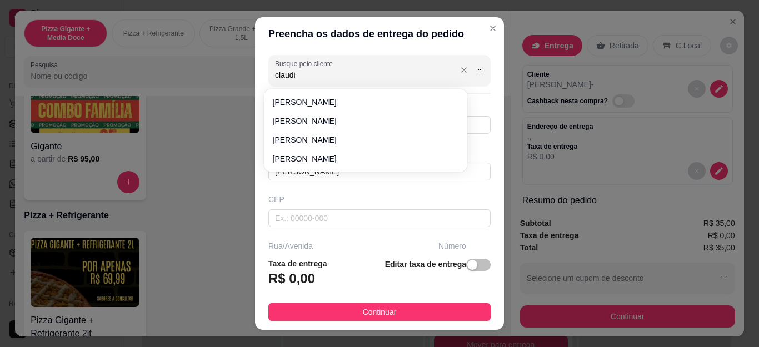
type input "[PERSON_NAME]"
click at [489, 27] on icon "Close" at bounding box center [493, 28] width 9 height 9
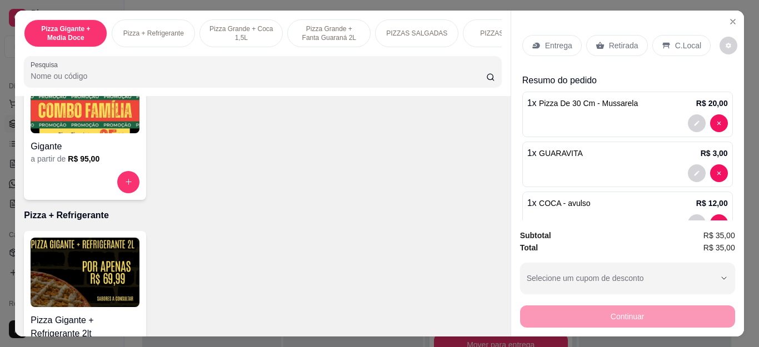
click at [610, 48] on div "Retirada" at bounding box center [618, 45] width 62 height 21
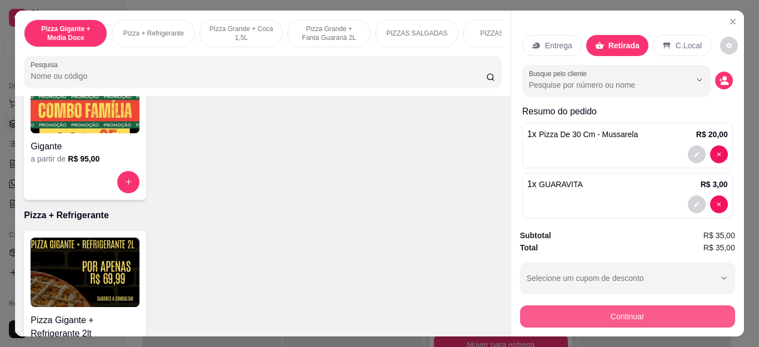
click at [613, 310] on button "Continuar" at bounding box center [627, 317] width 215 height 22
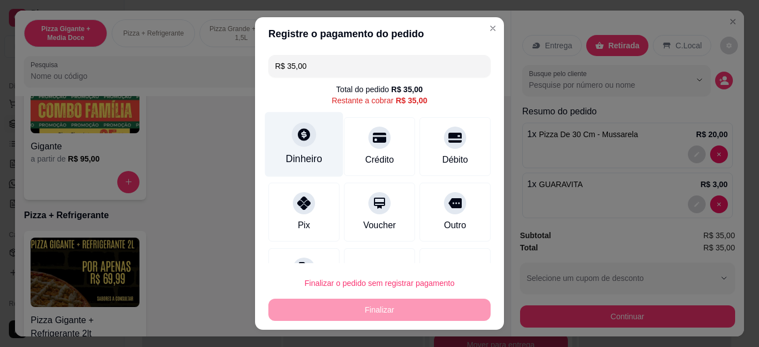
click at [309, 142] on div "Dinheiro" at bounding box center [304, 144] width 78 height 65
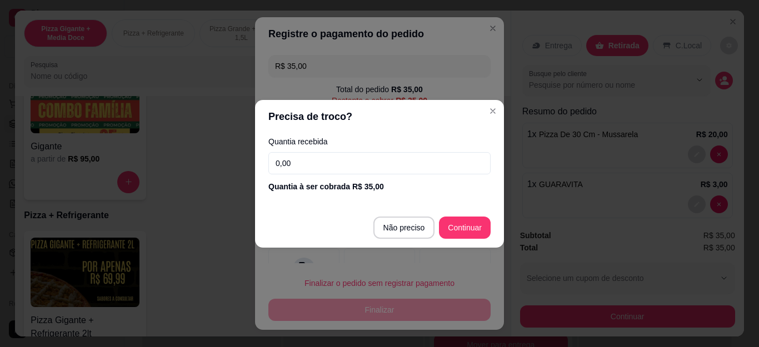
click at [332, 166] on input "0,00" at bounding box center [380, 163] width 222 height 22
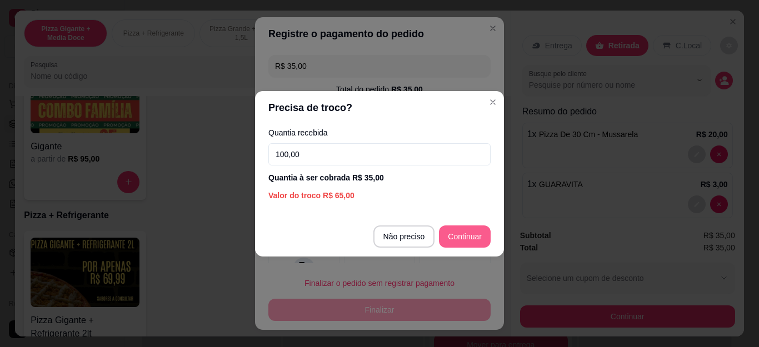
type input "100,00"
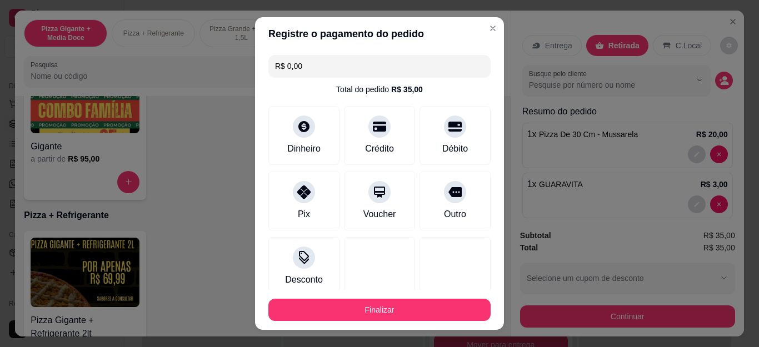
type input "R$ 0,00"
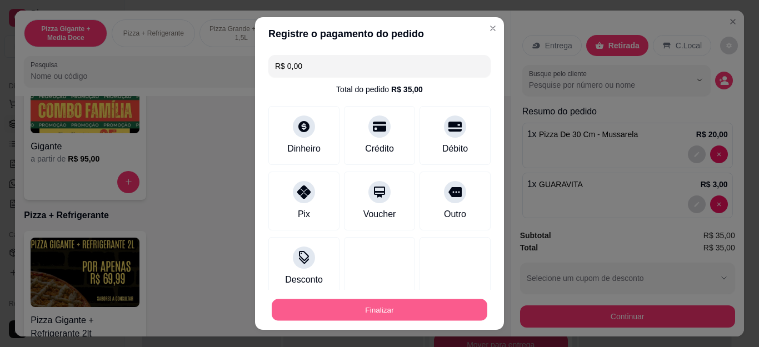
click at [314, 305] on button "Finalizar" at bounding box center [380, 310] width 216 height 22
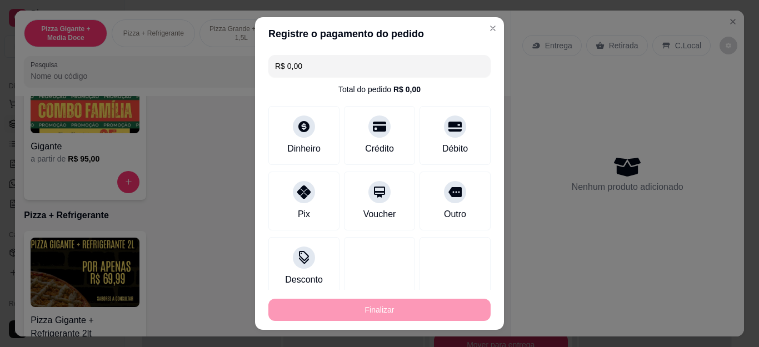
type input "0"
type input "-R$ 35,00"
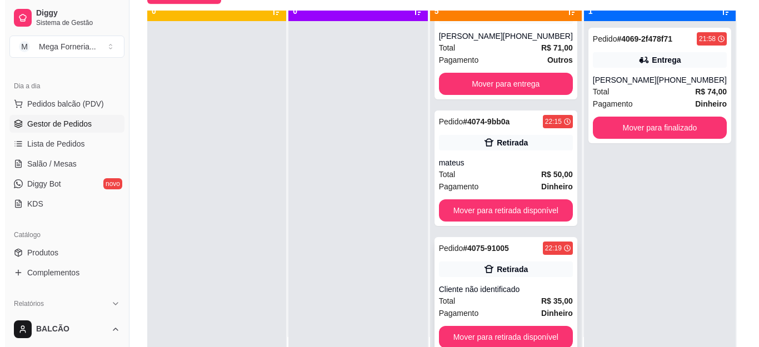
scroll to position [31, 0]
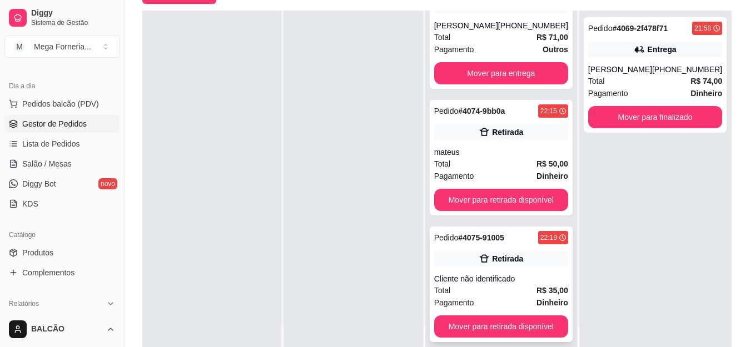
click at [472, 245] on div "Pedido # 4075-91005 22:19 Retirada Cliente não identificado Total R$ 35,00 Paga…" at bounding box center [501, 285] width 143 height 116
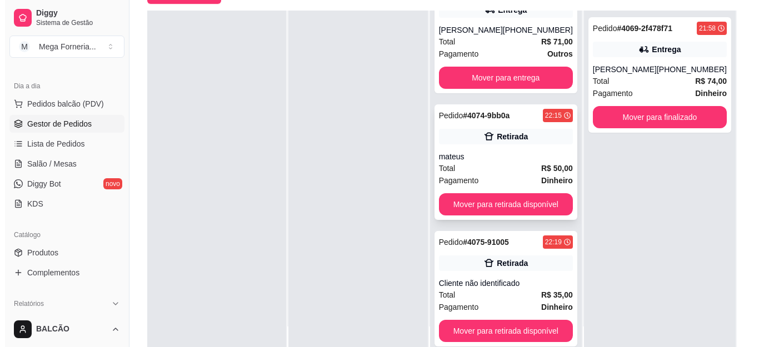
scroll to position [297, 0]
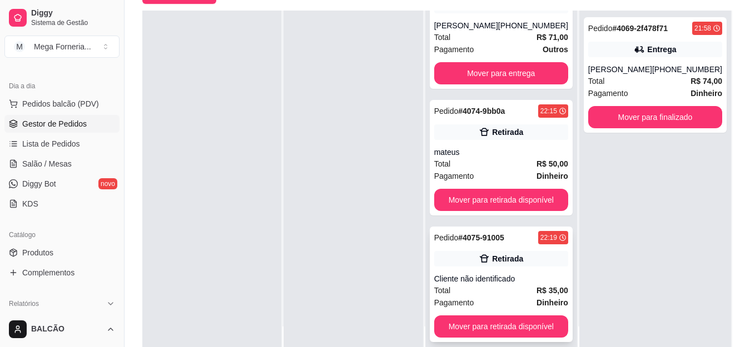
click at [495, 261] on div "Retirada" at bounding box center [507, 259] width 31 height 11
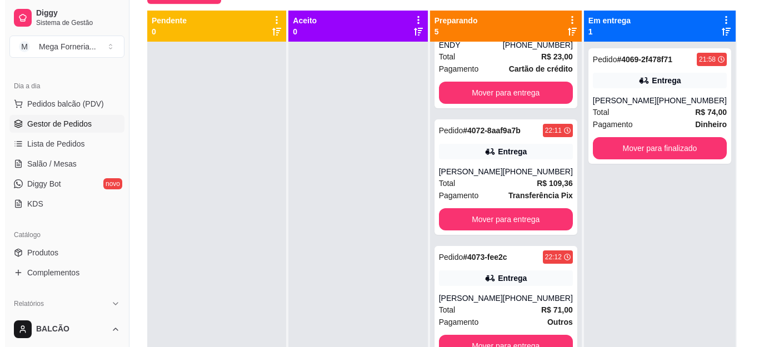
scroll to position [3, 0]
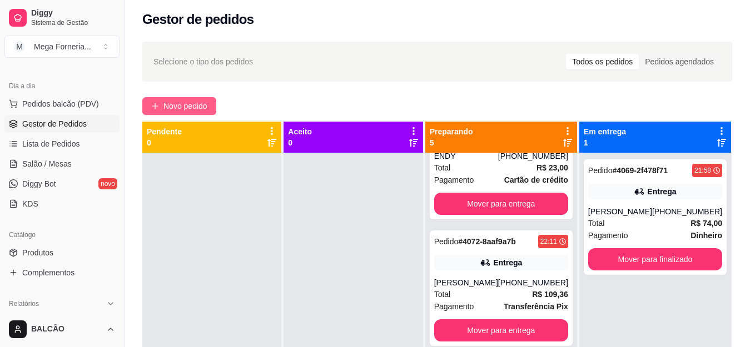
click at [192, 103] on span "Novo pedido" at bounding box center [185, 106] width 44 height 12
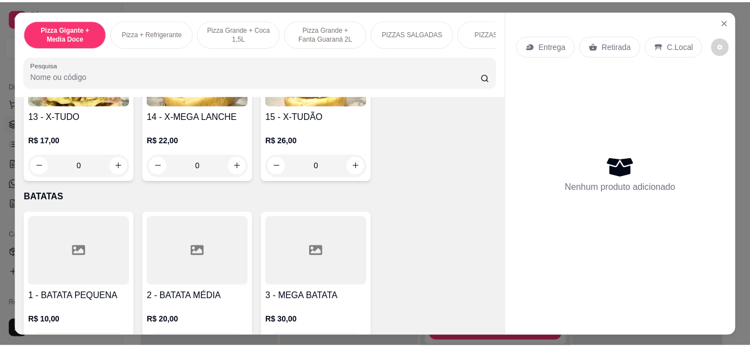
scroll to position [1890, 0]
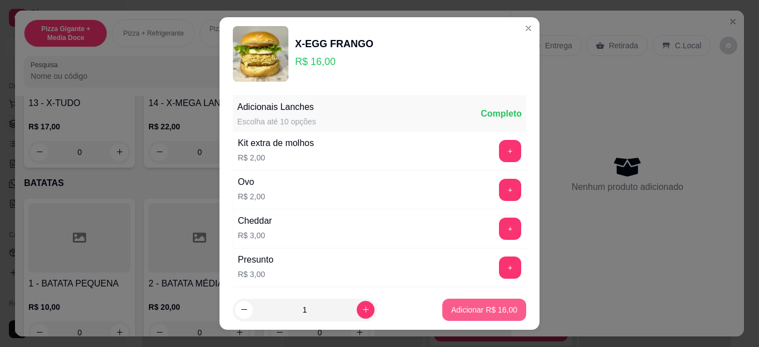
click at [493, 309] on p "Adicionar R$ 16,00" at bounding box center [484, 310] width 66 height 11
click at [609, 40] on p "Retirada" at bounding box center [623, 45] width 29 height 11
type input "1"
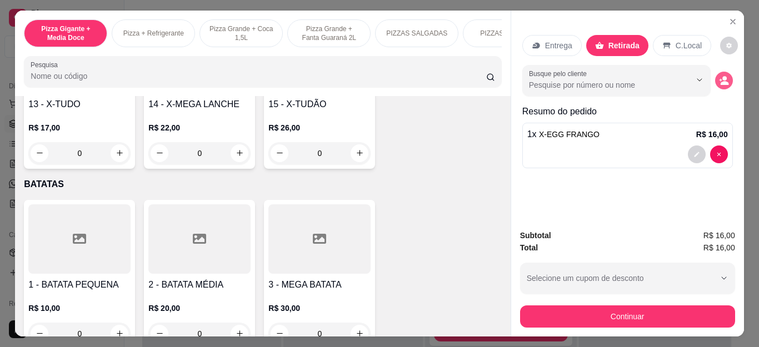
click at [716, 77] on button "decrease-product-quantity" at bounding box center [725, 81] width 18 height 18
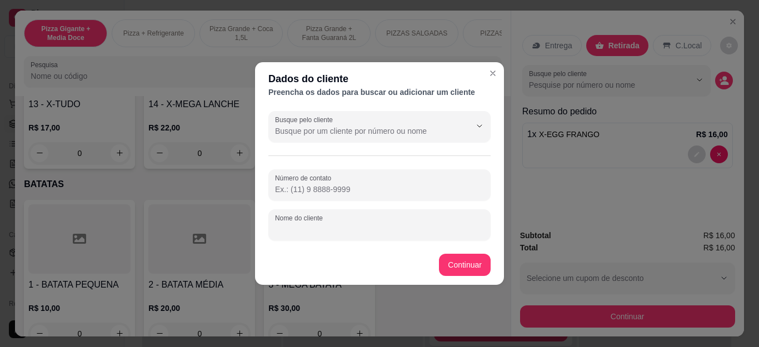
click at [336, 224] on input "Nome do cliente" at bounding box center [379, 229] width 209 height 11
type input "EVERTON"
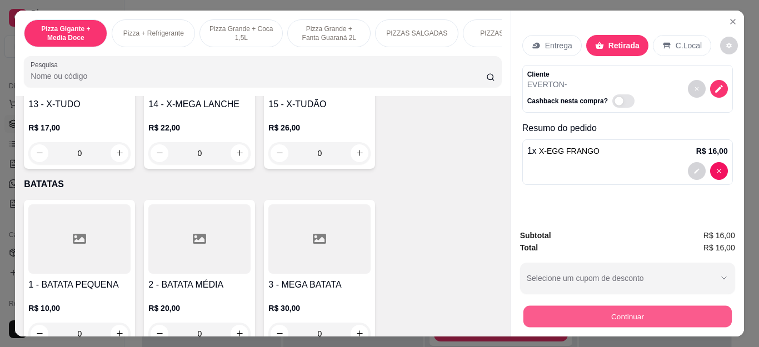
click at [523, 315] on button "Continuar" at bounding box center [627, 317] width 208 height 22
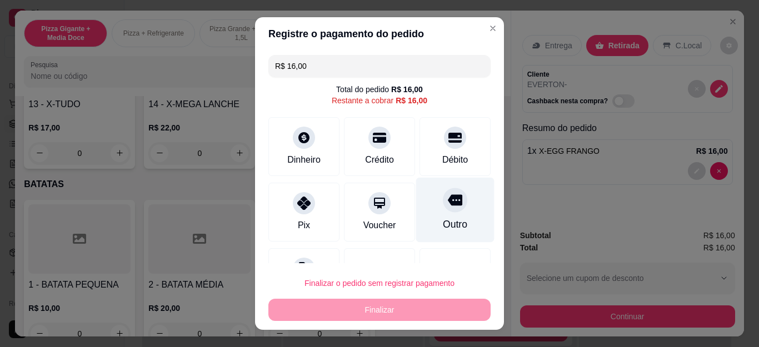
click at [443, 209] on div at bounding box center [455, 200] width 24 height 24
type input "R$ 0,00"
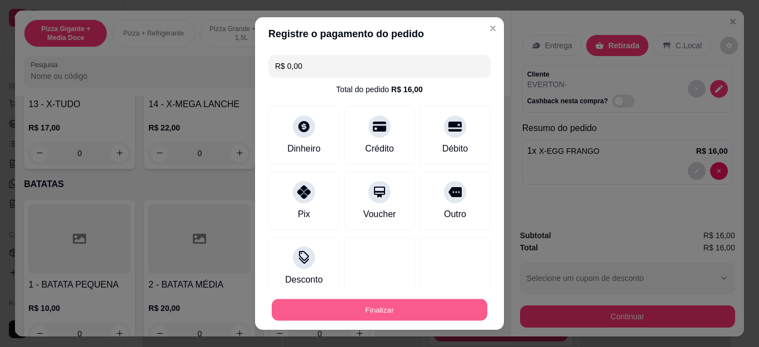
click at [432, 310] on button "Finalizar" at bounding box center [380, 310] width 216 height 22
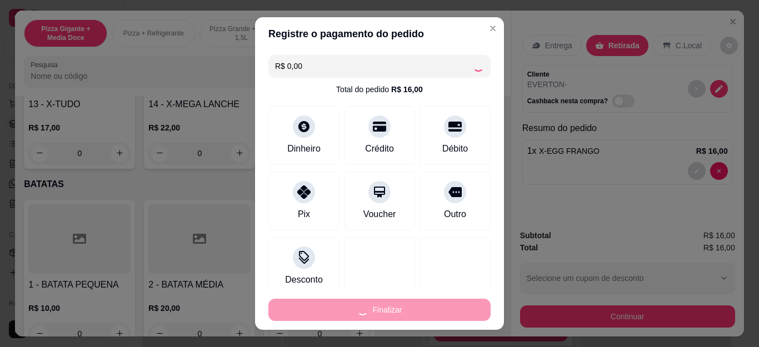
type input "0"
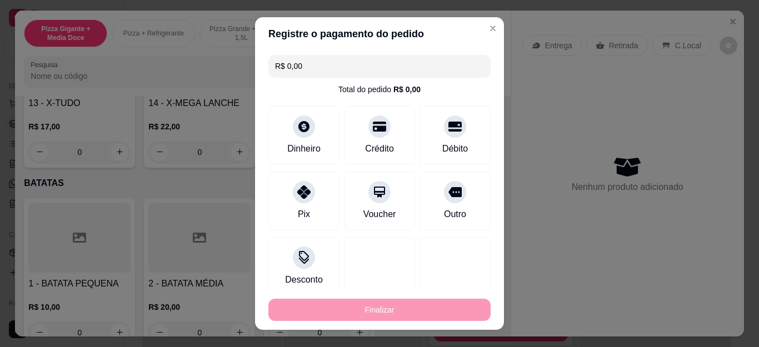
type input "-R$ 16,00"
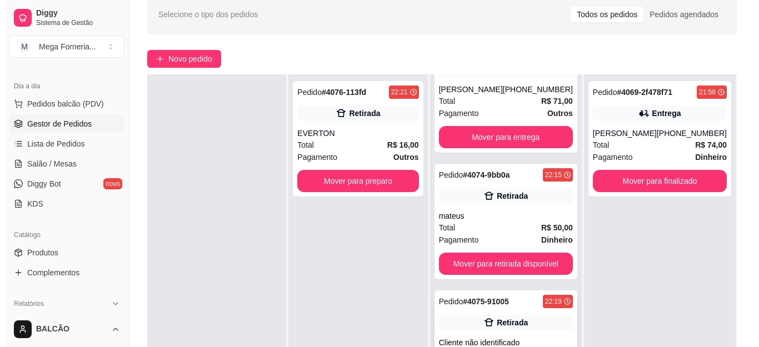
scroll to position [170, 0]
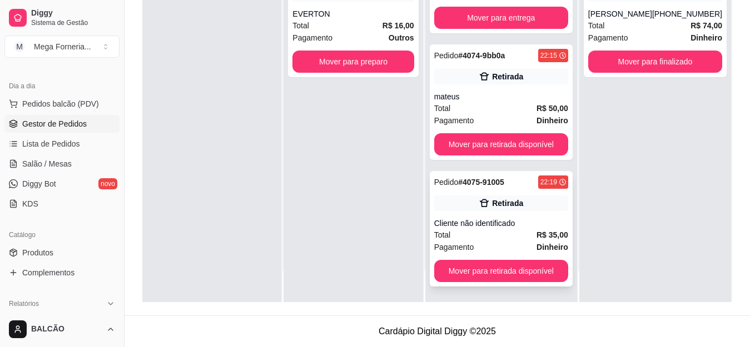
click at [482, 210] on div "Retirada" at bounding box center [501, 204] width 134 height 16
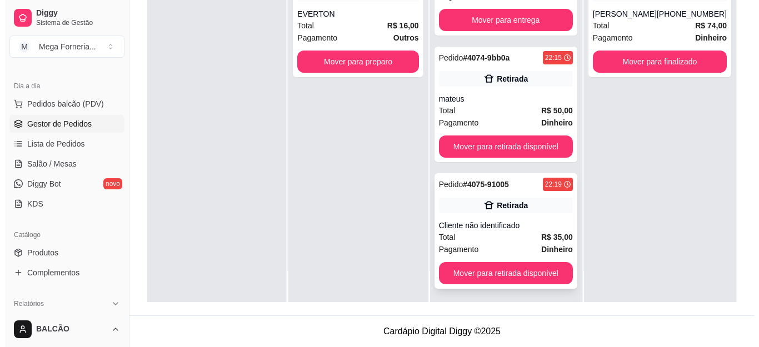
scroll to position [297, 0]
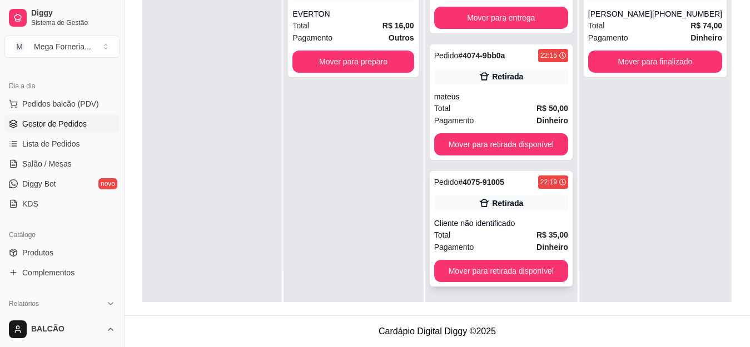
click at [484, 205] on icon at bounding box center [484, 203] width 11 height 11
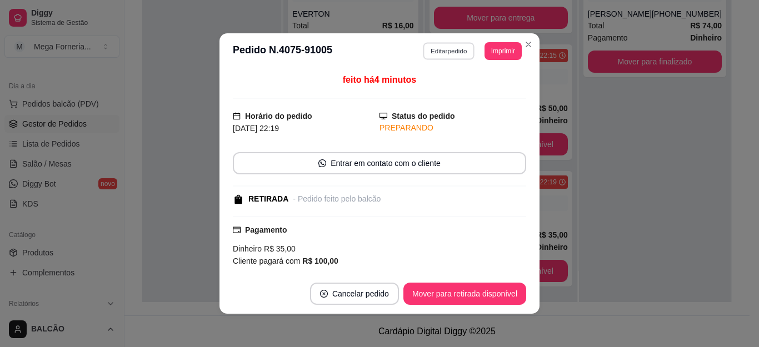
click at [441, 46] on button "Editar pedido" at bounding box center [450, 50] width 52 height 17
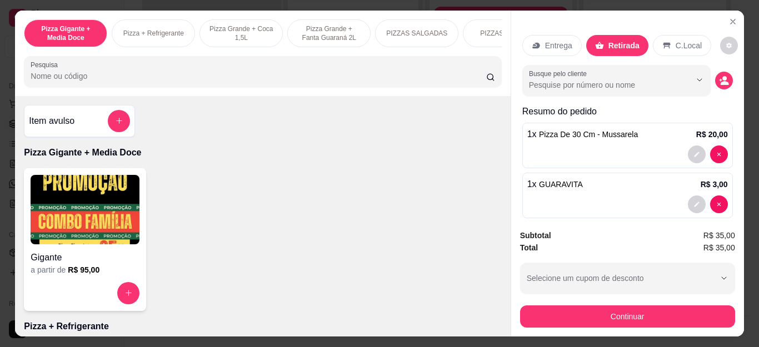
click at [540, 48] on div "Entrega" at bounding box center [552, 45] width 59 height 21
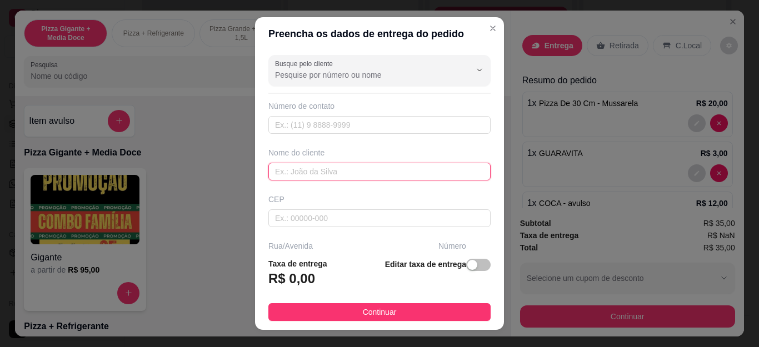
click at [321, 166] on input "text" at bounding box center [380, 172] width 222 height 18
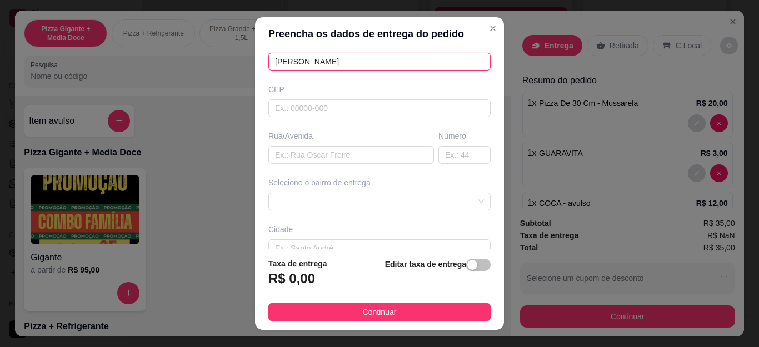
scroll to position [176, 0]
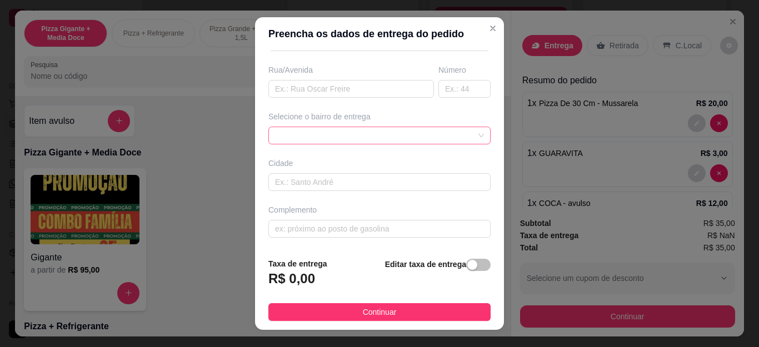
click at [337, 138] on div at bounding box center [380, 136] width 222 height 18
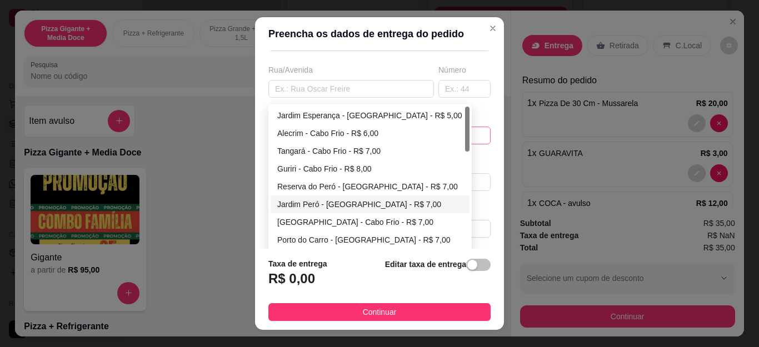
type input "[PERSON_NAME]"
click at [367, 210] on div "Jardim Peró - [GEOGRAPHIC_DATA] - R$ 7,00" at bounding box center [370, 204] width 186 height 12
type input "Cabo Frio"
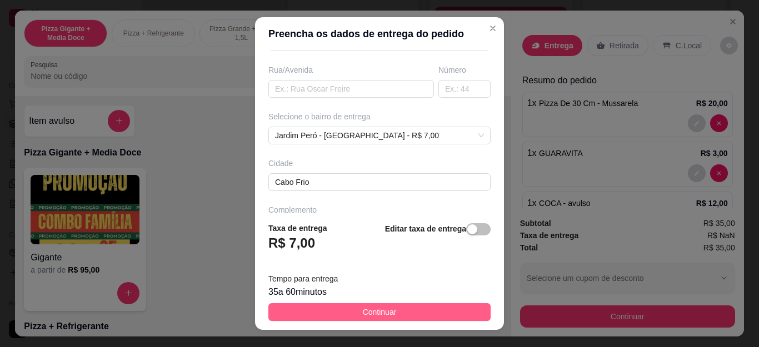
click at [426, 310] on button "Continuar" at bounding box center [380, 313] width 222 height 18
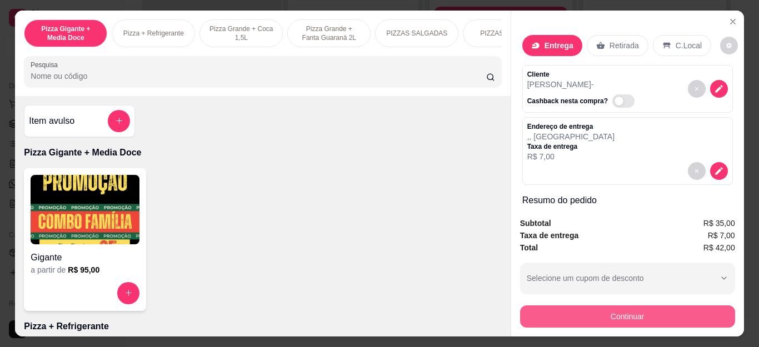
click at [623, 317] on button "Continuar" at bounding box center [627, 317] width 215 height 22
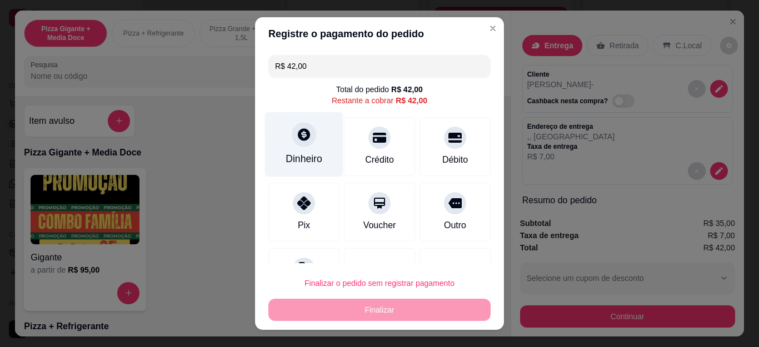
click at [299, 141] on icon at bounding box center [304, 134] width 14 height 14
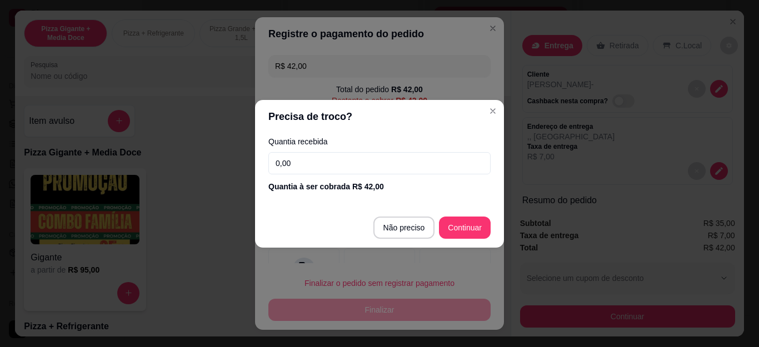
click at [314, 164] on input "0,00" at bounding box center [380, 163] width 222 height 22
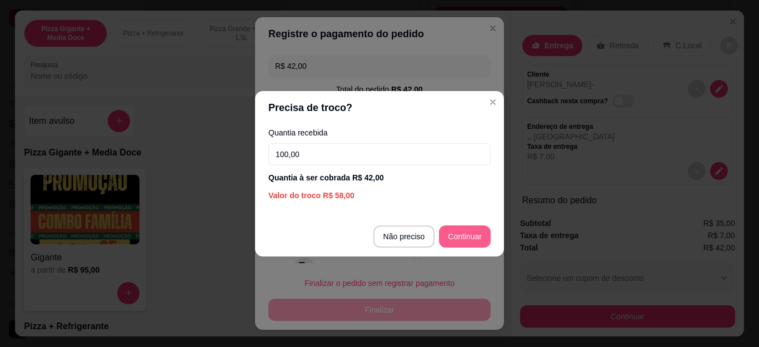
type input "100,00"
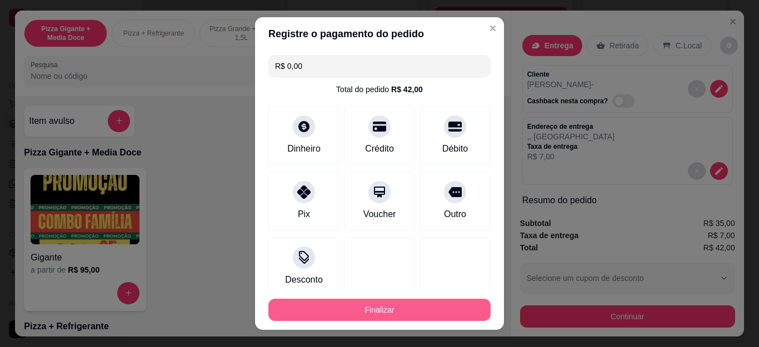
type input "R$ 0,00"
click at [436, 303] on button "Finalizar" at bounding box center [380, 310] width 222 height 22
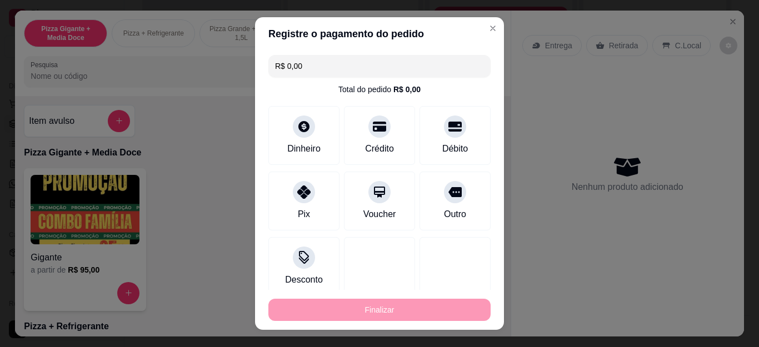
type input "0"
type input "-R$ 42,00"
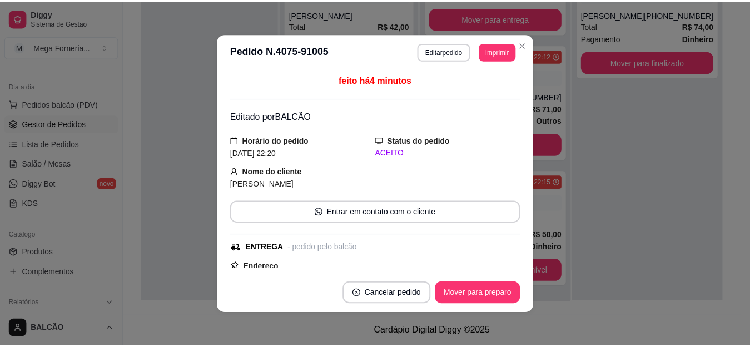
scroll to position [171, 0]
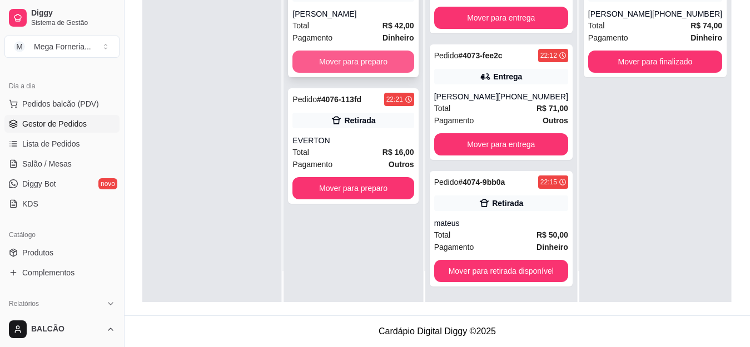
click at [347, 64] on button "Mover para preparo" at bounding box center [352, 62] width 121 height 22
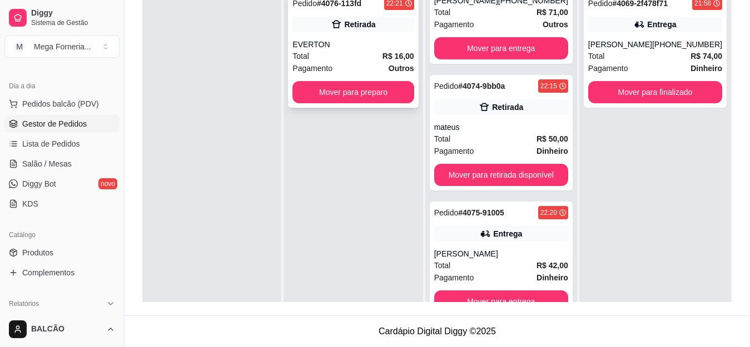
scroll to position [0, 0]
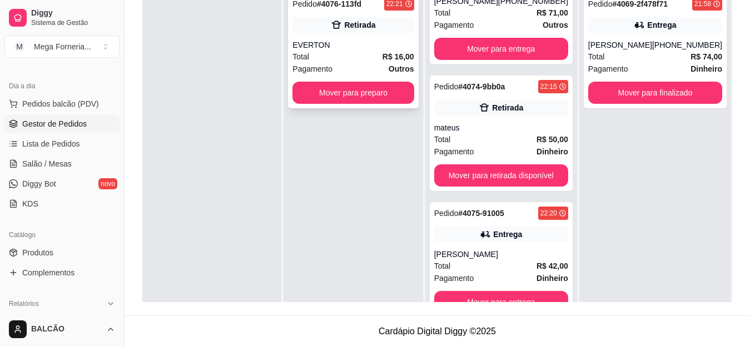
click at [340, 33] on div "Pedido # 4076-113fd 22:21 Retirada EVERTON Total R$ 16,00 Pagamento Outros Move…" at bounding box center [353, 51] width 130 height 116
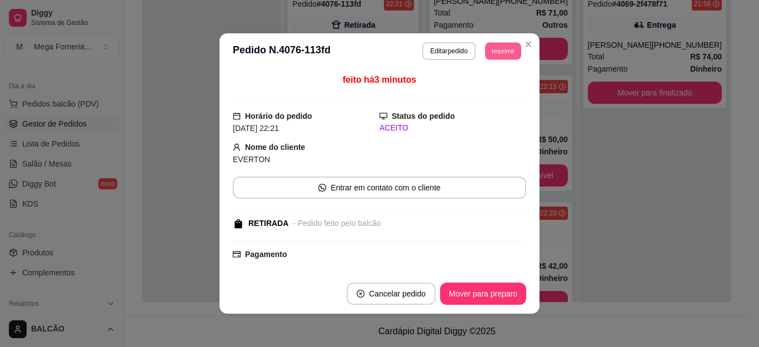
click at [485, 52] on button "Imprimir" at bounding box center [503, 50] width 36 height 17
click at [478, 88] on button "IMPRESSORA" at bounding box center [478, 89] width 78 height 17
click at [526, 34] on header "**********" at bounding box center [380, 51] width 320 height 36
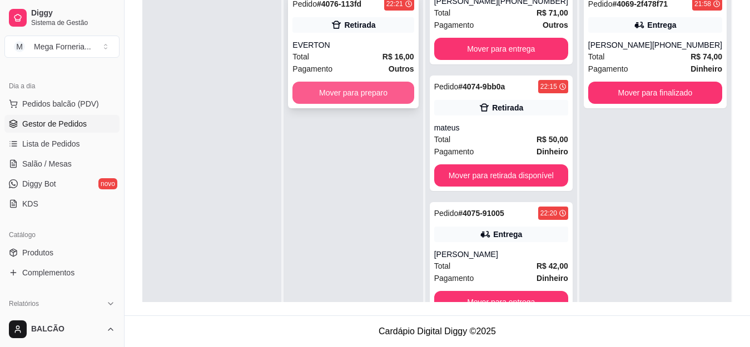
click at [341, 93] on button "Mover para preparo" at bounding box center [352, 93] width 121 height 22
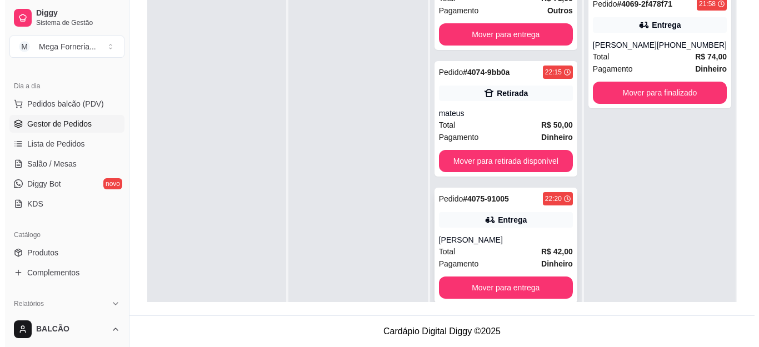
scroll to position [257, 0]
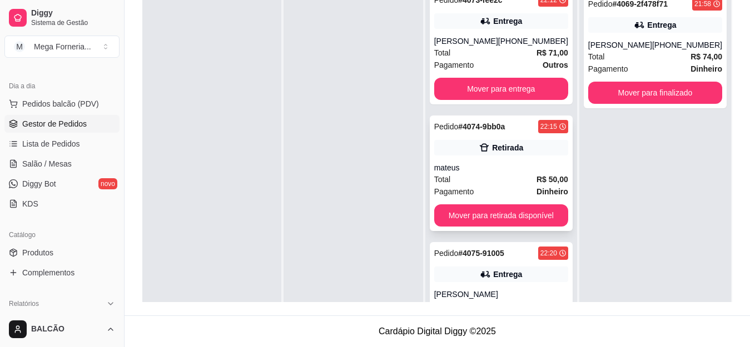
click at [483, 148] on icon at bounding box center [484, 147] width 11 height 11
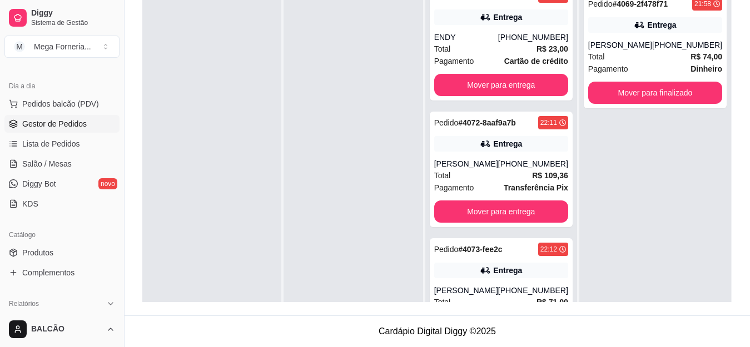
scroll to position [0, 0]
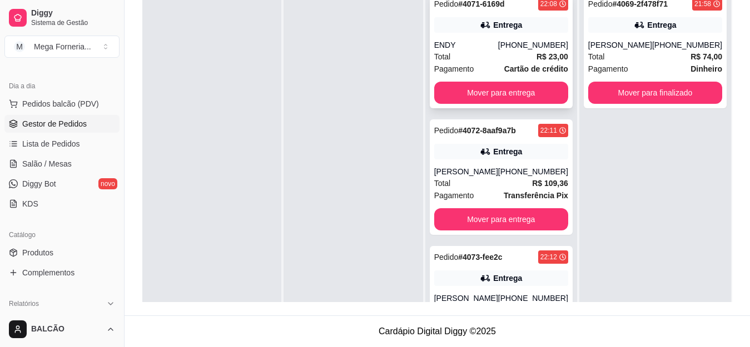
click at [476, 32] on div "Entrega" at bounding box center [501, 25] width 134 height 16
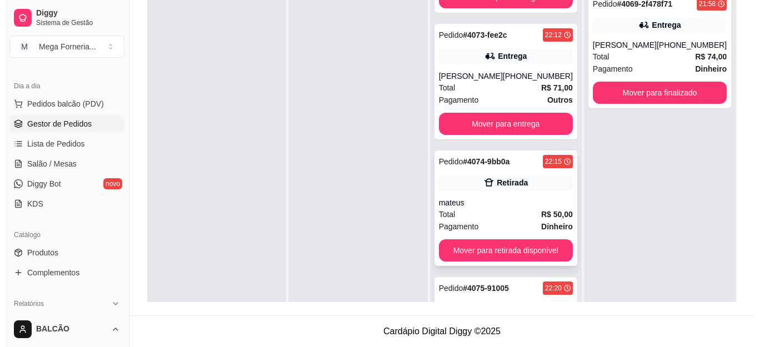
scroll to position [278, 0]
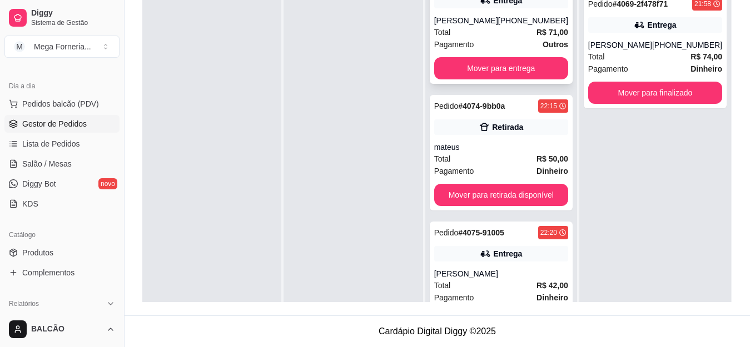
click at [476, 31] on div "Total R$ 71,00" at bounding box center [501, 32] width 134 height 12
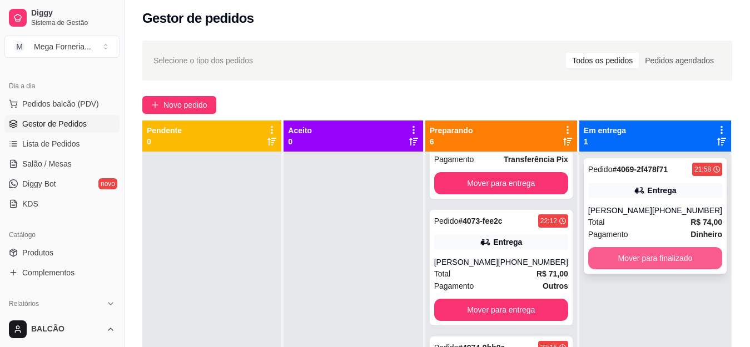
scroll to position [3, 0]
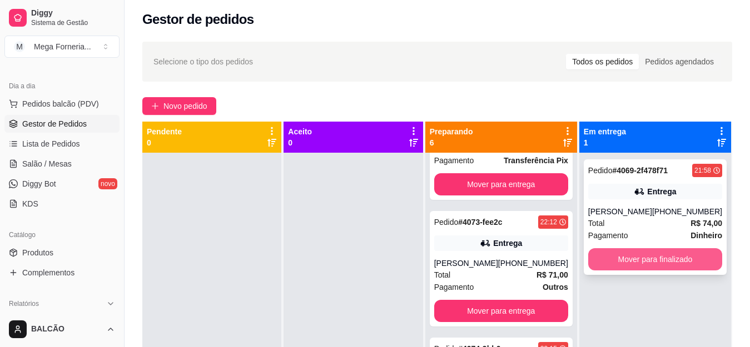
click at [671, 254] on button "Mover para finalizado" at bounding box center [655, 260] width 134 height 22
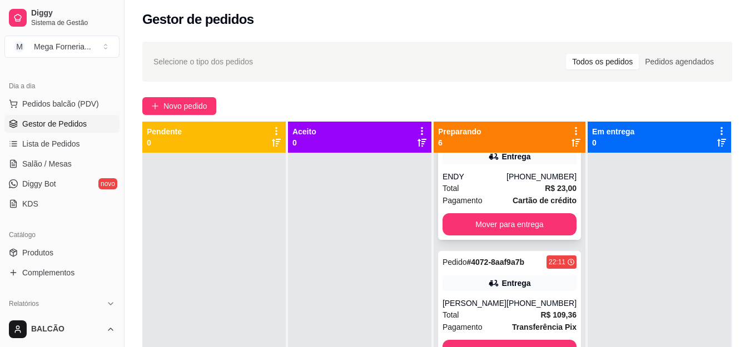
scroll to position [0, 0]
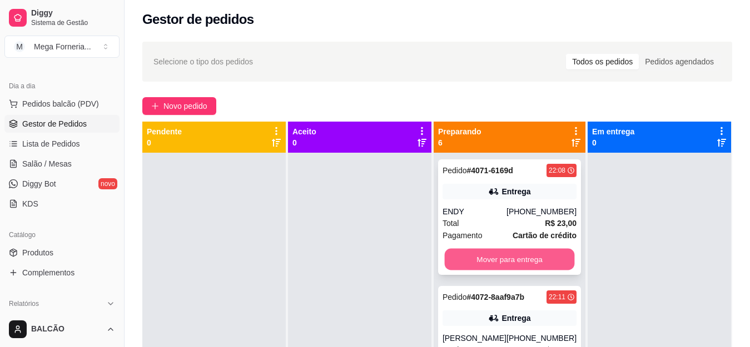
click at [505, 258] on button "Mover para entrega" at bounding box center [509, 260] width 130 height 22
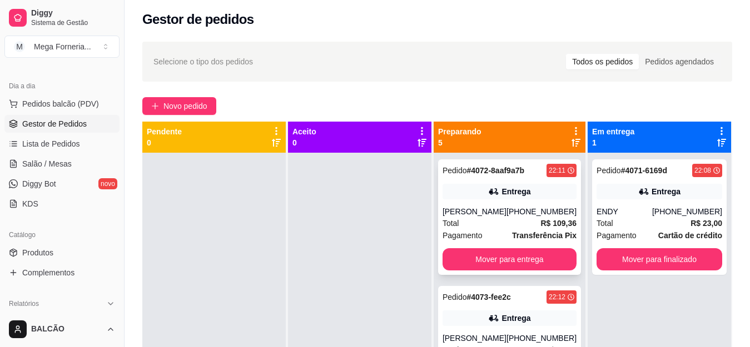
click at [466, 188] on div "Entrega" at bounding box center [510, 192] width 134 height 16
click at [181, 111] on span "Novo pedido" at bounding box center [185, 106] width 44 height 12
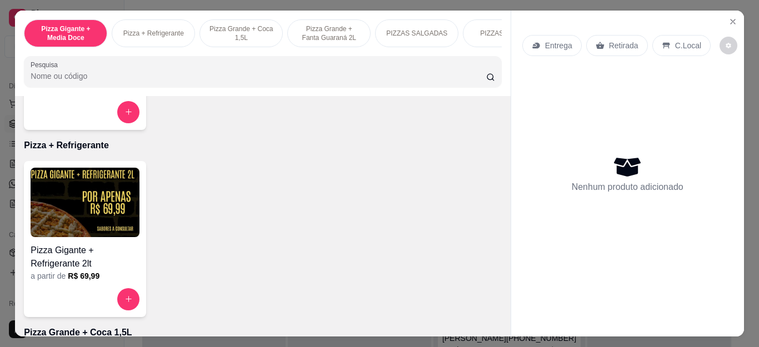
scroll to position [278, 0]
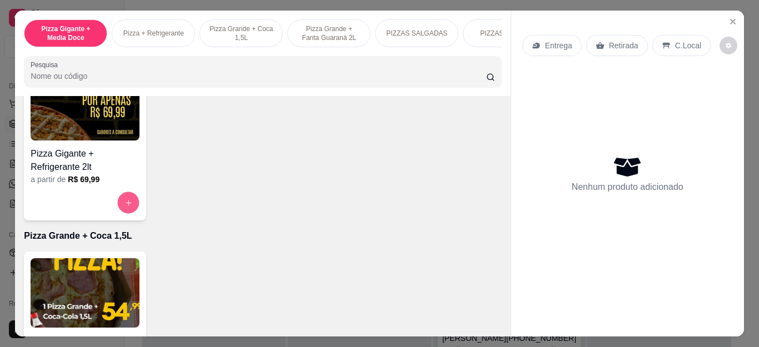
click at [120, 213] on button "increase-product-quantity" at bounding box center [129, 203] width 22 height 22
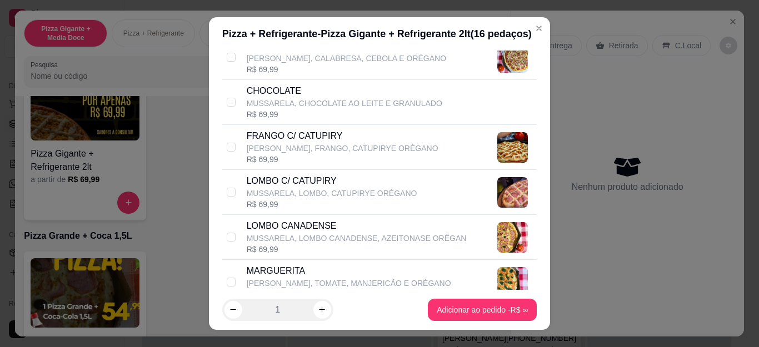
scroll to position [222, 0]
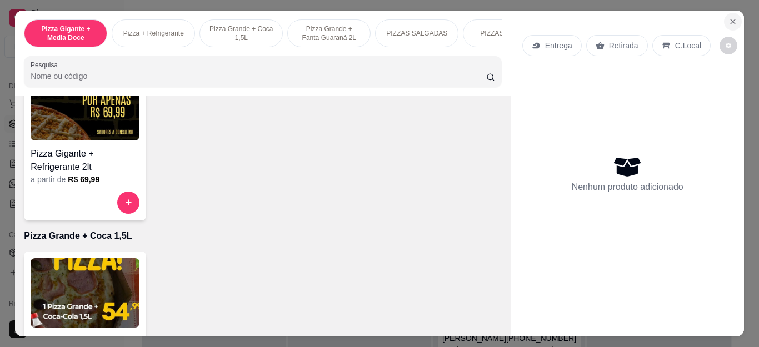
click at [729, 17] on icon "Close" at bounding box center [733, 21] width 9 height 9
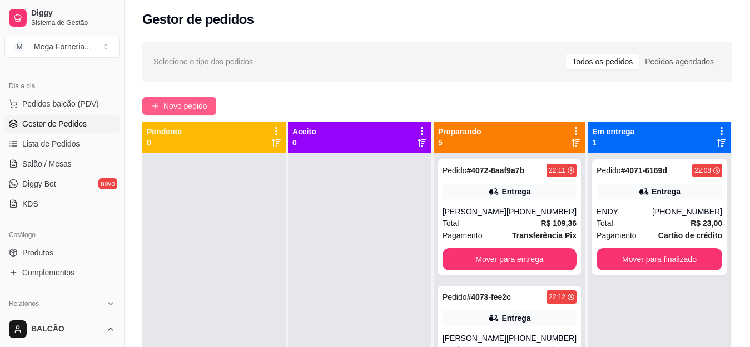
click at [197, 109] on span "Novo pedido" at bounding box center [185, 106] width 44 height 12
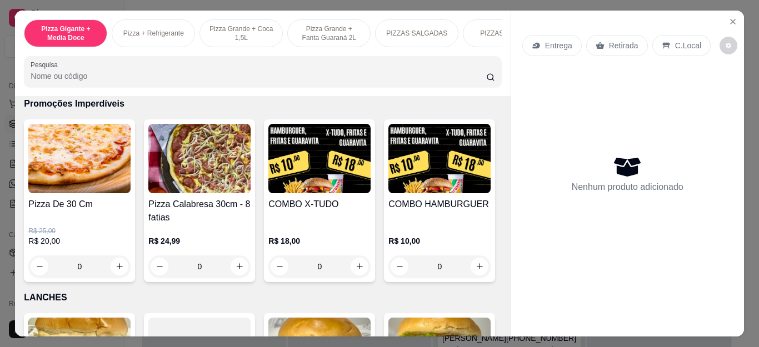
scroll to position [1168, 0]
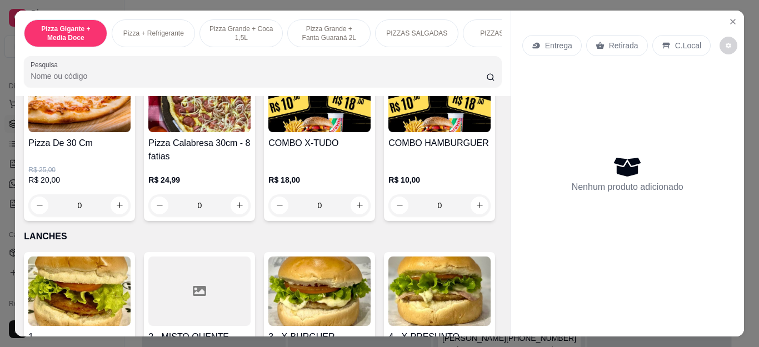
click at [356, 207] on div "0" at bounding box center [320, 206] width 102 height 22
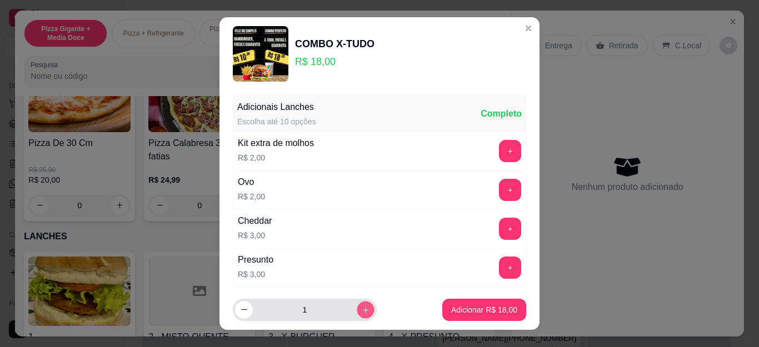
click at [362, 314] on icon "increase-product-quantity" at bounding box center [366, 310] width 8 height 8
type input "3"
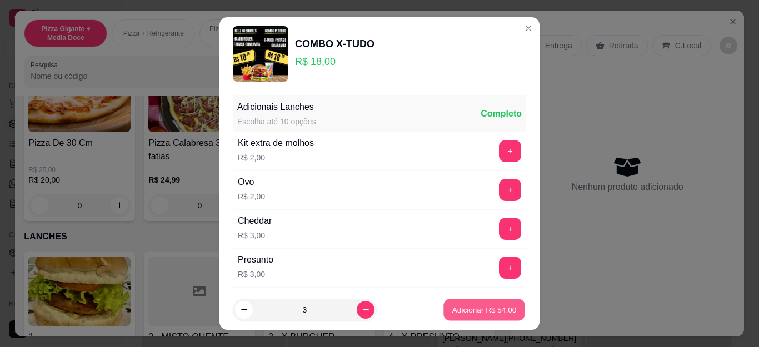
click at [479, 306] on p "Adicionar R$ 54,00" at bounding box center [485, 310] width 64 height 11
type input "3"
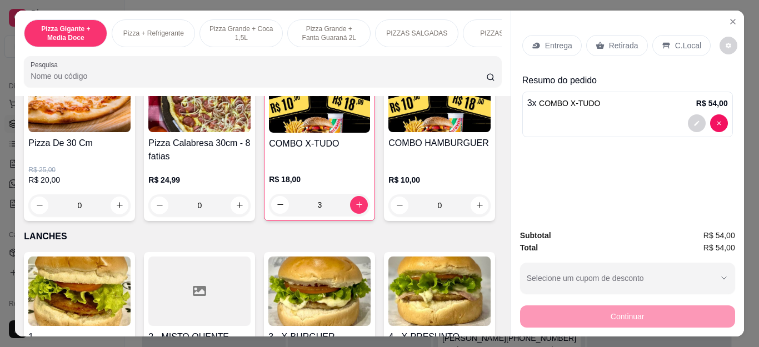
click at [621, 44] on p "Retirada" at bounding box center [623, 45] width 29 height 11
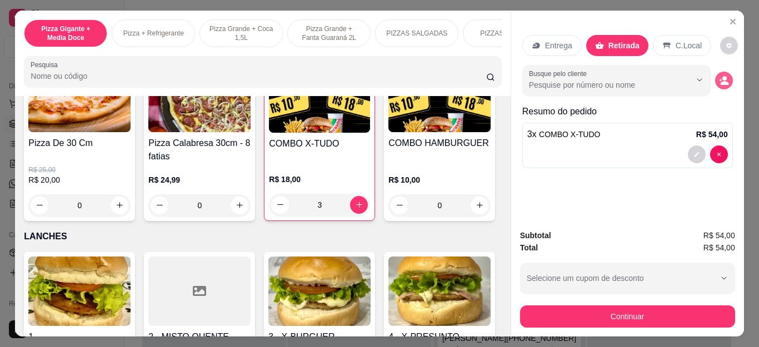
click at [716, 74] on button "decrease-product-quantity" at bounding box center [725, 81] width 18 height 18
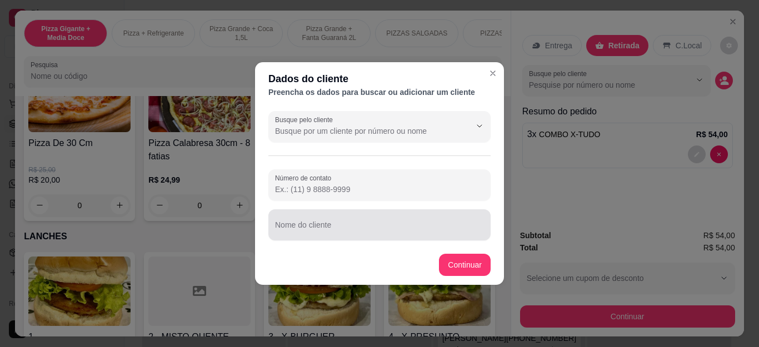
click at [305, 218] on div at bounding box center [379, 225] width 209 height 22
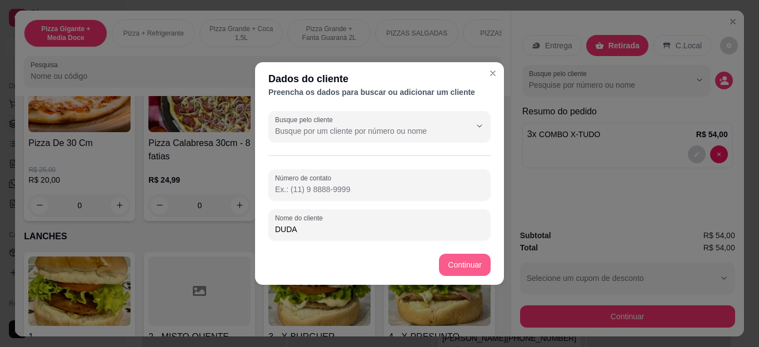
type input "DUDA"
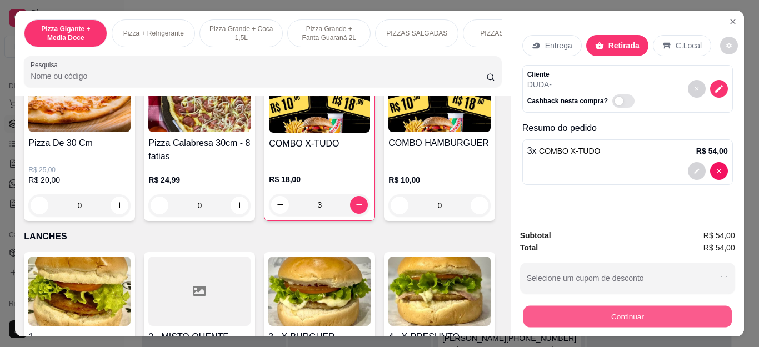
click at [666, 317] on button "Continuar" at bounding box center [627, 317] width 208 height 22
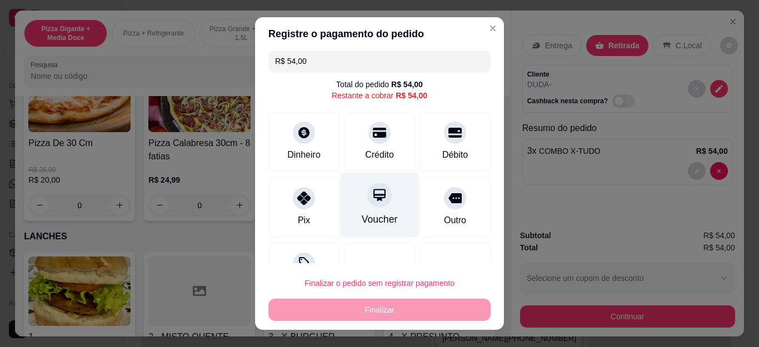
scroll to position [0, 0]
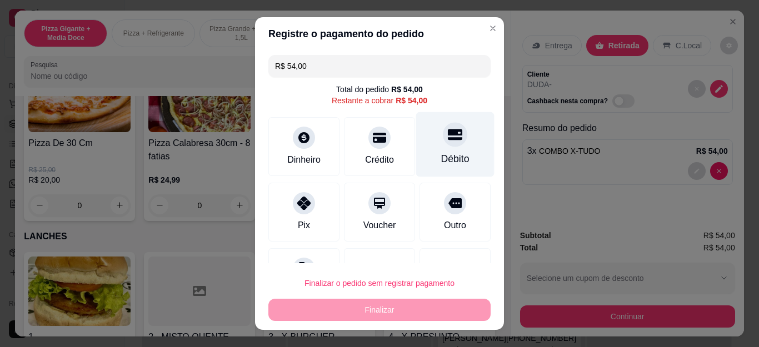
click at [443, 139] on div at bounding box center [455, 135] width 24 height 24
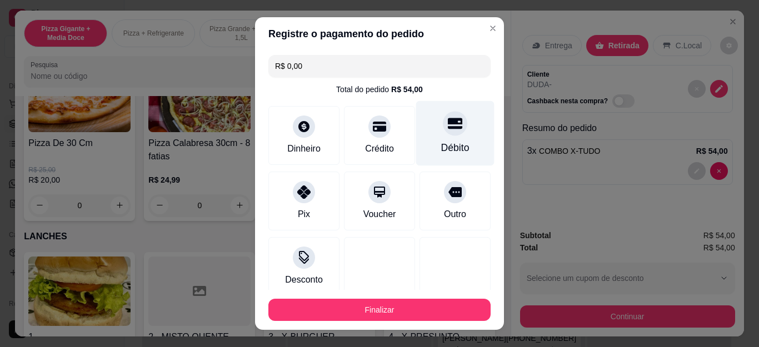
type input "R$ 0,00"
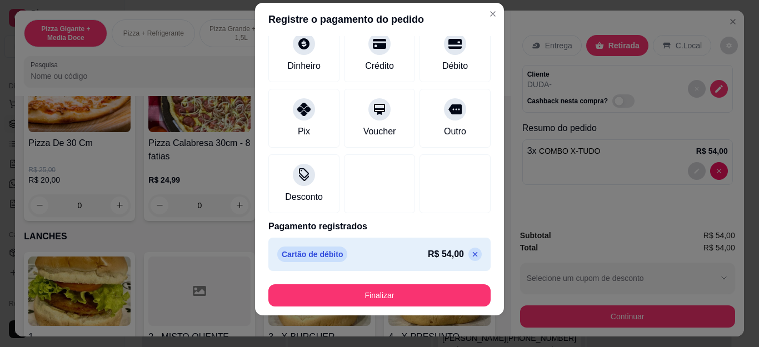
scroll to position [18, 0]
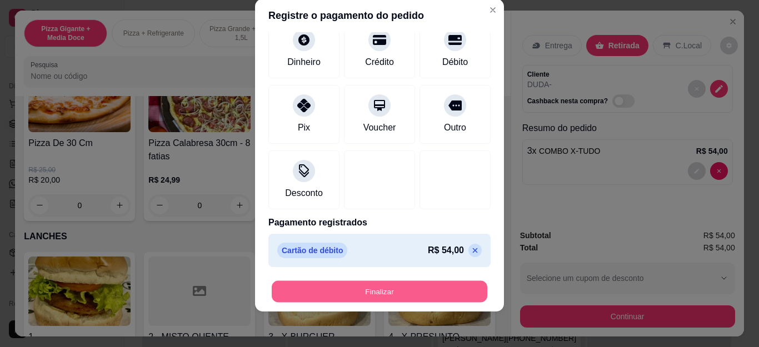
click at [426, 291] on button "Finalizar" at bounding box center [380, 292] width 216 height 22
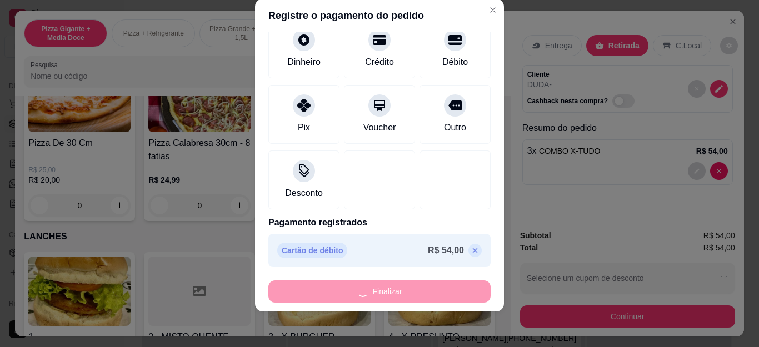
type input "0"
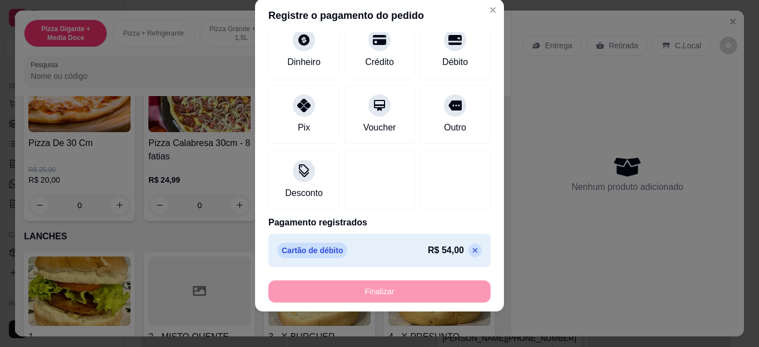
type input "-R$ 54,00"
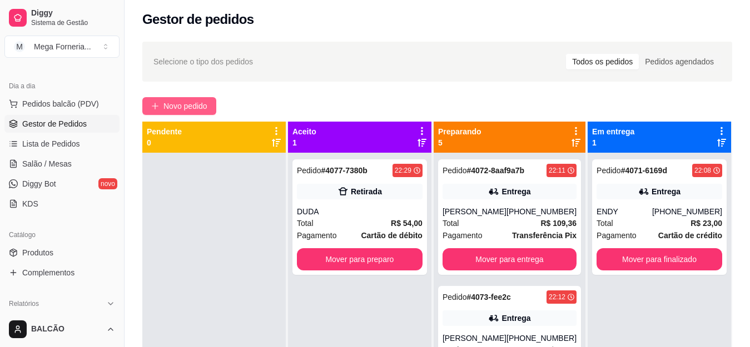
click at [161, 113] on button "Novo pedido" at bounding box center [179, 106] width 74 height 18
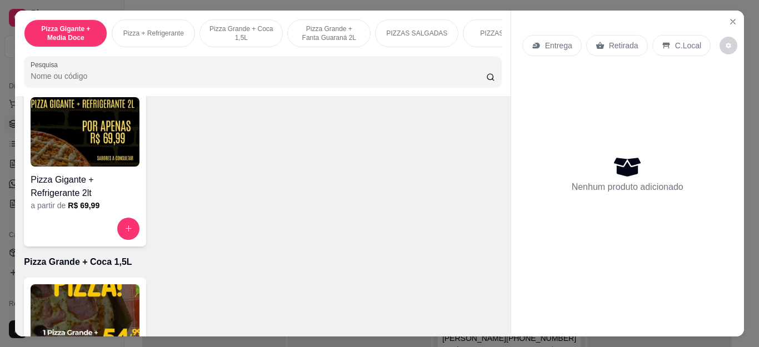
scroll to position [222, 0]
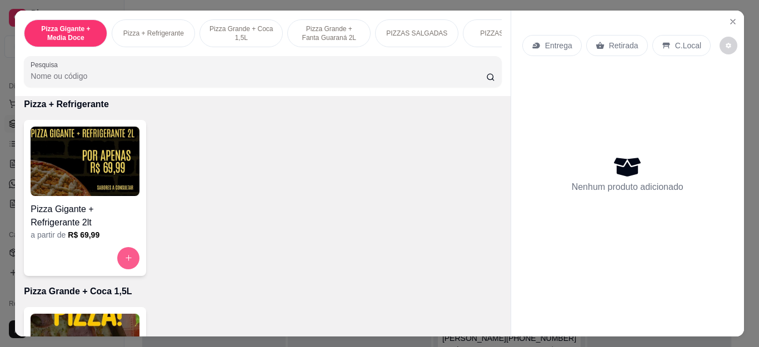
click at [127, 259] on icon "increase-product-quantity" at bounding box center [129, 258] width 8 height 8
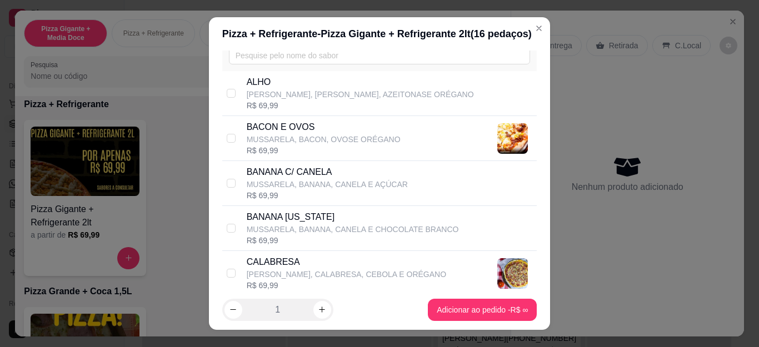
scroll to position [167, 0]
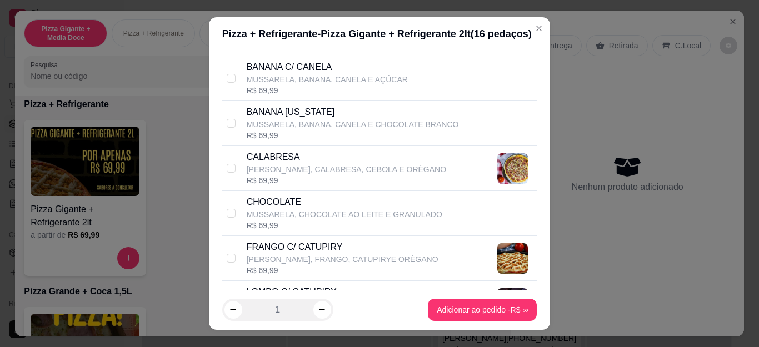
click at [383, 257] on p "[PERSON_NAME], FRANGO, CATUPIRYE ORÉGANO" at bounding box center [343, 259] width 192 height 11
checkbox input "true"
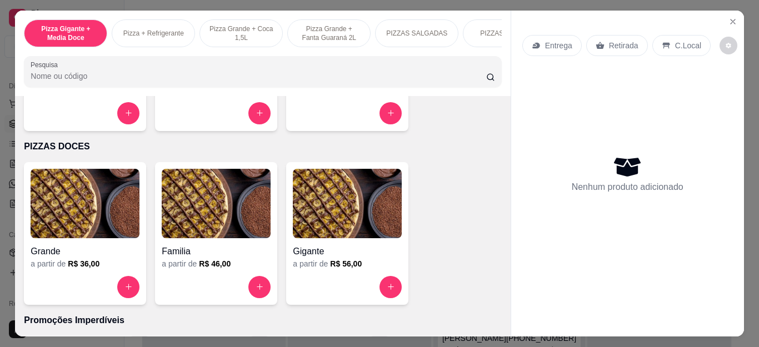
scroll to position [778, 0]
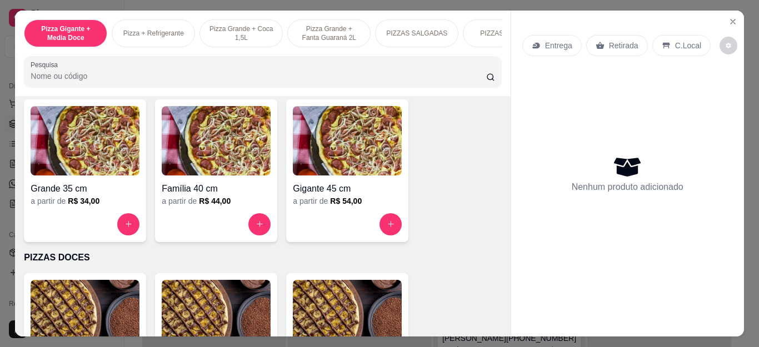
click at [396, 231] on button "increase-product-quantity" at bounding box center [391, 224] width 22 height 22
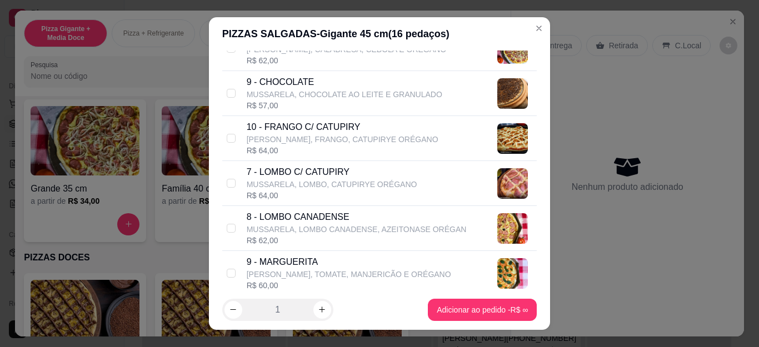
scroll to position [389, 0]
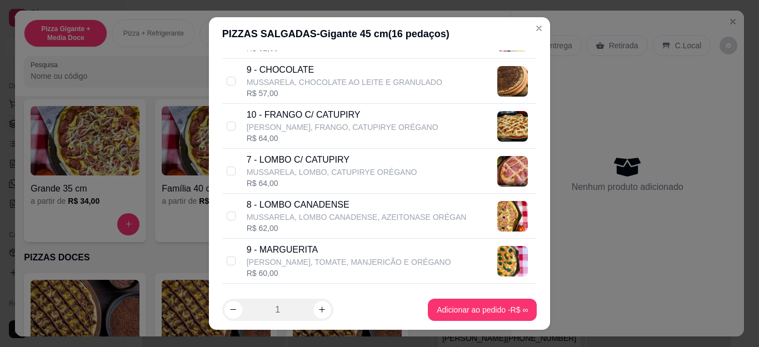
click at [291, 124] on p "[PERSON_NAME], FRANGO, CATUPIRYE ORÉGANO" at bounding box center [343, 127] width 192 height 11
checkbox input "true"
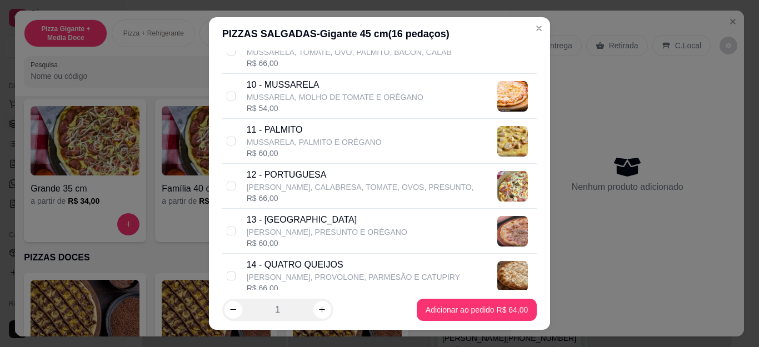
scroll to position [667, 0]
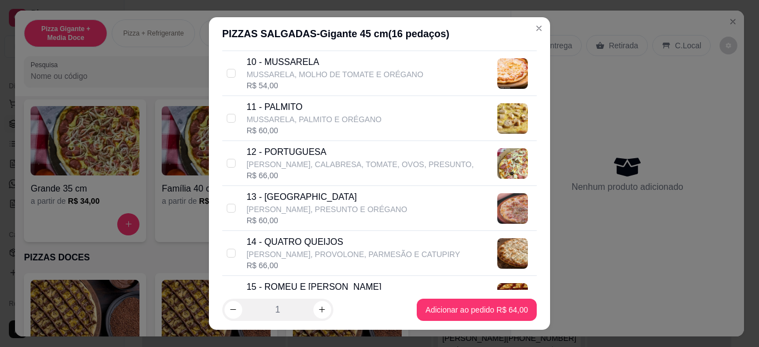
click at [261, 158] on p "12 - PORTUGUESA" at bounding box center [360, 152] width 227 height 13
checkbox input "true"
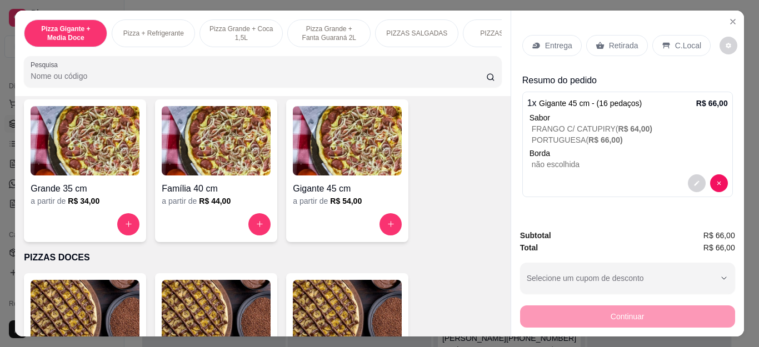
click at [609, 44] on p "Retirada" at bounding box center [623, 45] width 29 height 11
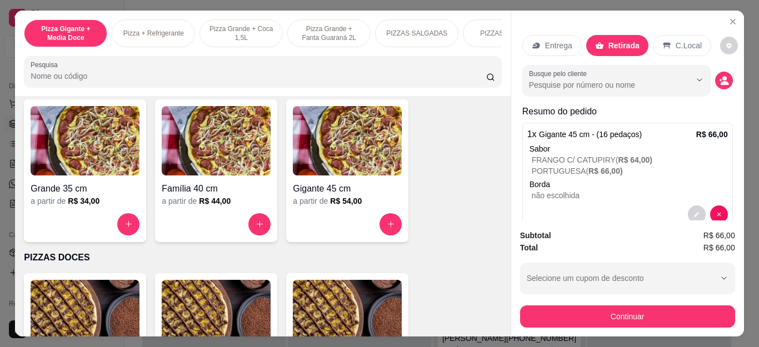
click at [545, 43] on p "Entrega" at bounding box center [558, 45] width 27 height 11
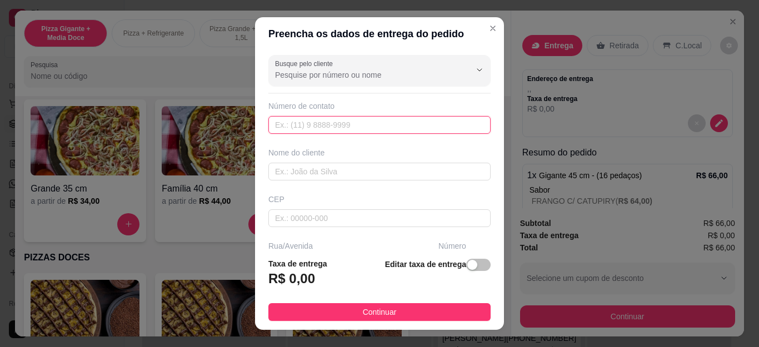
click at [334, 127] on input "text" at bounding box center [380, 125] width 222 height 18
click at [269, 125] on input "99796-9001" at bounding box center [380, 125] width 222 height 18
click at [276, 126] on input "[PHONE_NUMBER]" at bounding box center [380, 125] width 222 height 18
type input "[PHONE_NUMBER]"
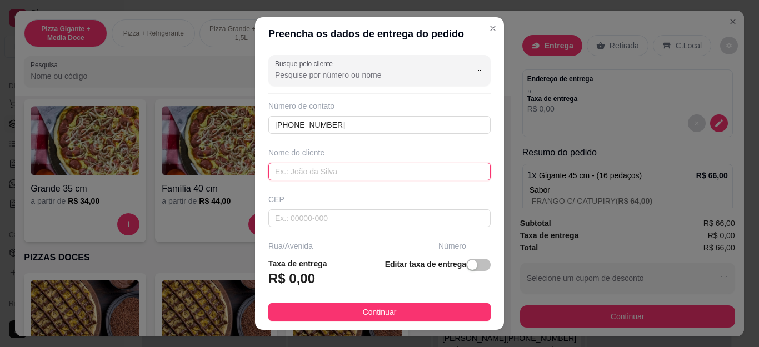
click at [301, 178] on input "text" at bounding box center [380, 172] width 222 height 18
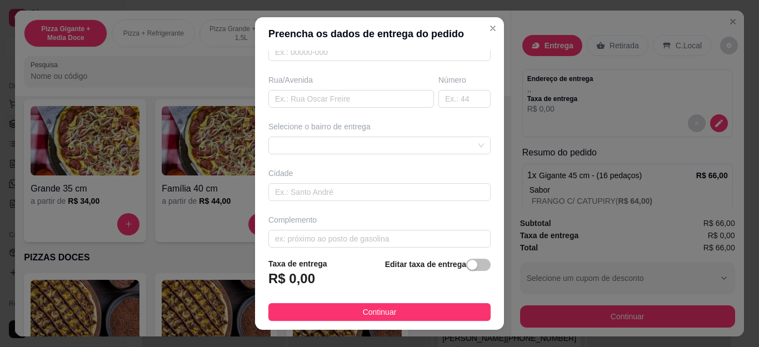
scroll to position [167, 0]
click at [344, 143] on div at bounding box center [380, 145] width 222 height 18
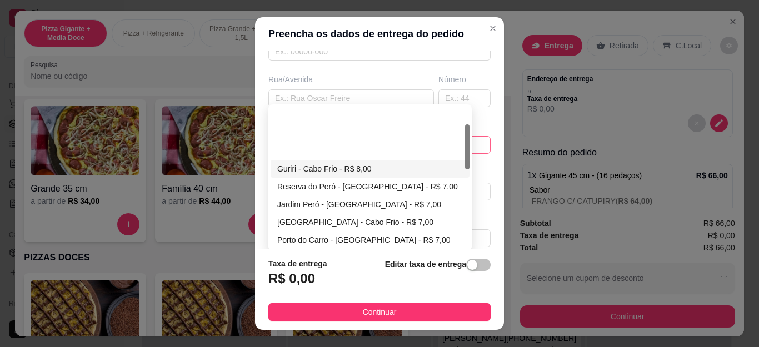
scroll to position [56, 0]
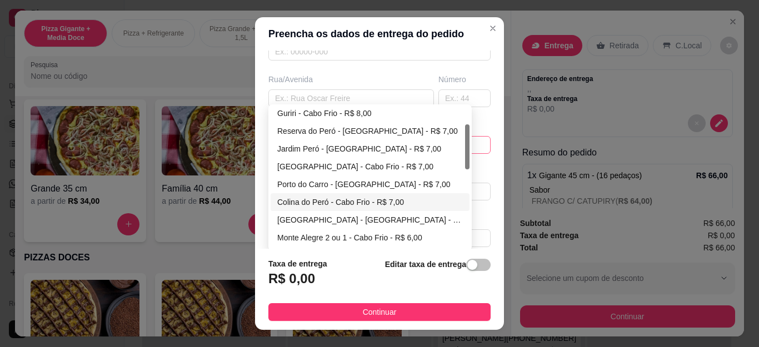
type input "[PERSON_NAME]"
click at [378, 200] on div "Colina do Peró - Cabo Frio - R$ 7,00" at bounding box center [370, 202] width 186 height 12
type input "Cabo Frio"
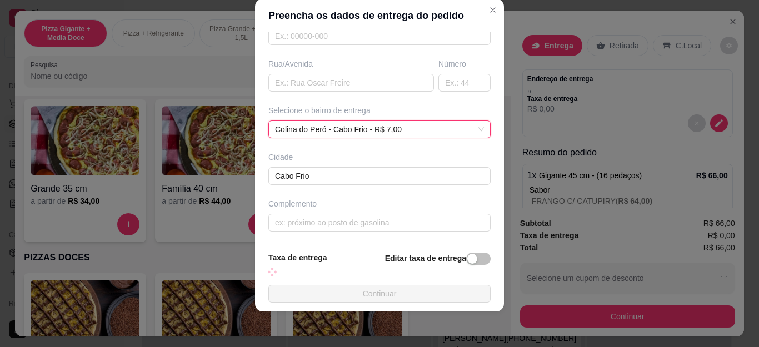
scroll to position [167, 0]
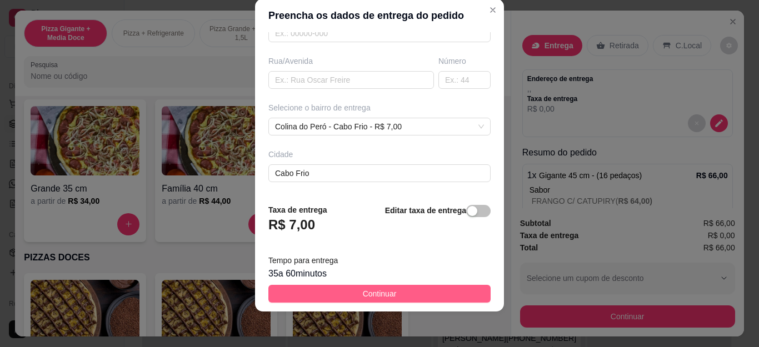
click at [418, 296] on button "Continuar" at bounding box center [380, 294] width 222 height 18
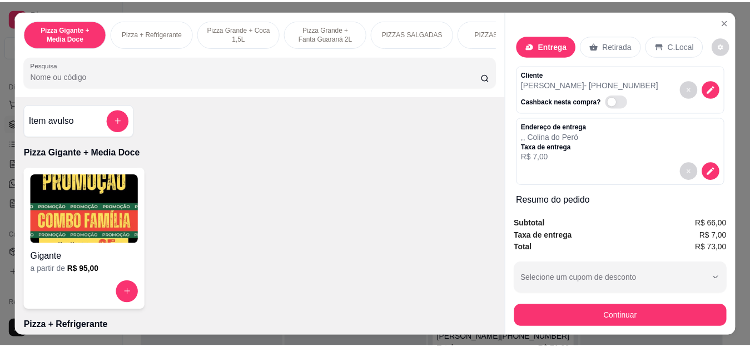
scroll to position [0, 0]
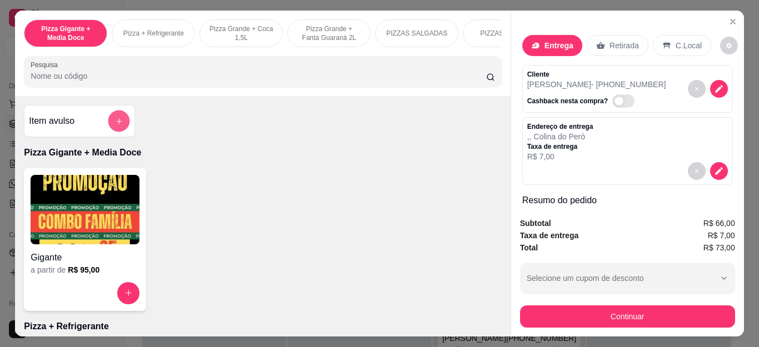
click at [108, 128] on button "add-separate-item" at bounding box center [119, 121] width 22 height 22
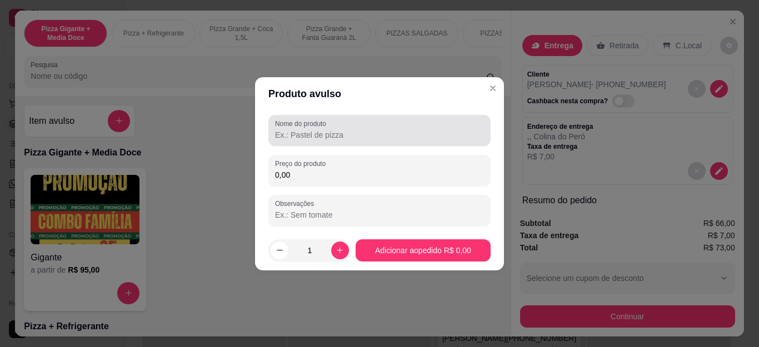
click at [332, 142] on div "Nome do produto" at bounding box center [380, 130] width 222 height 31
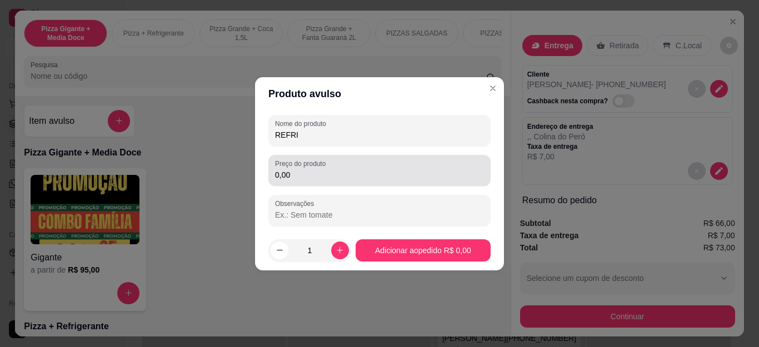
type input "REFRI"
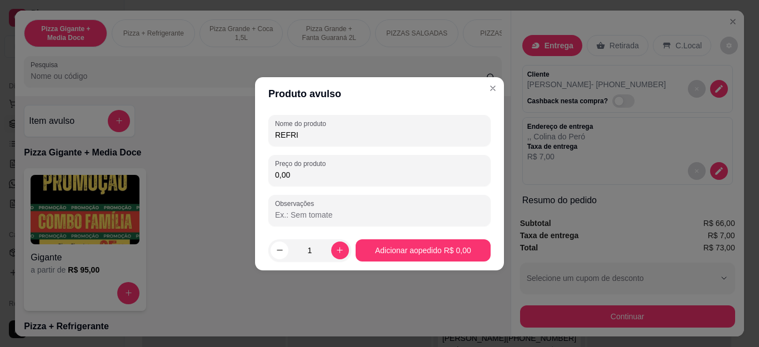
click at [341, 180] on input "0,00" at bounding box center [379, 175] width 209 height 11
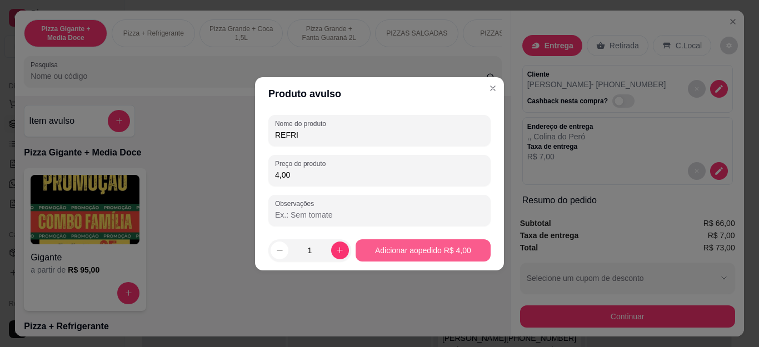
type input "4,00"
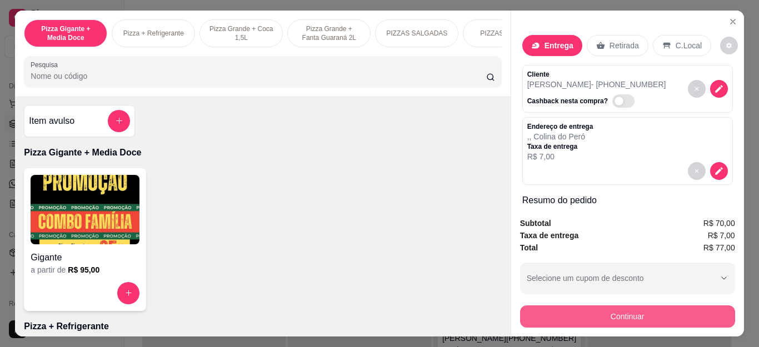
click at [548, 312] on button "Continuar" at bounding box center [627, 317] width 215 height 22
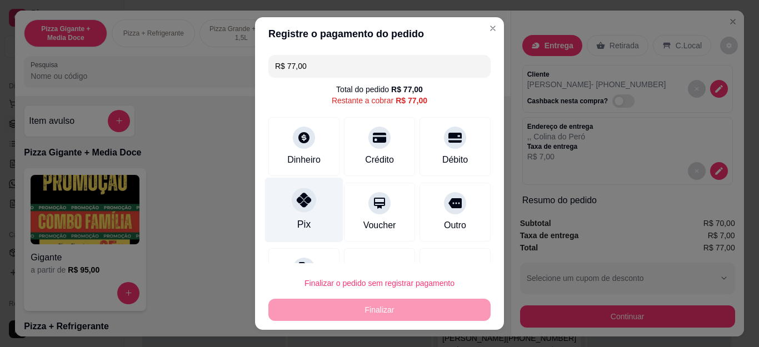
click at [299, 207] on icon at bounding box center [304, 200] width 14 height 14
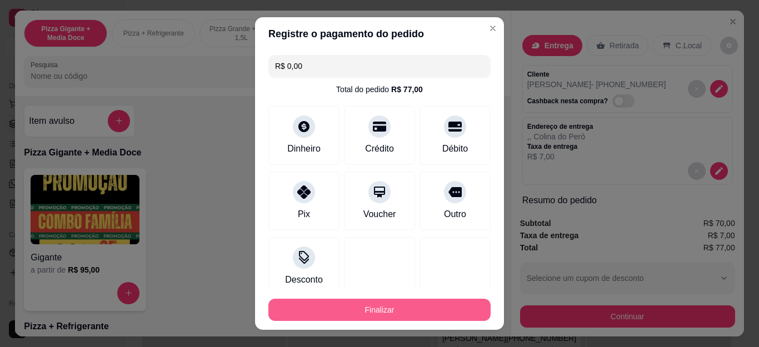
click at [388, 309] on button "Finalizar" at bounding box center [380, 310] width 222 height 22
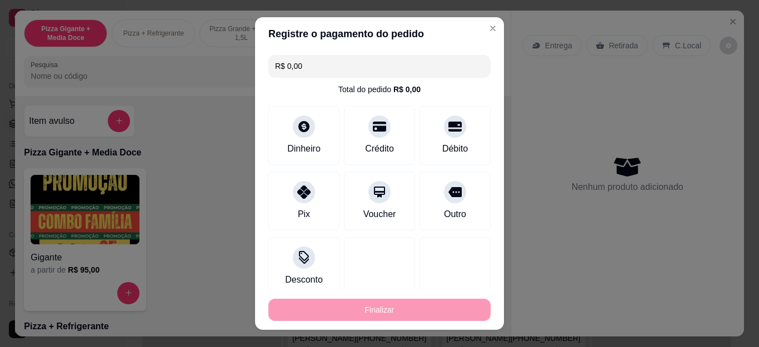
type input "-R$ 77,00"
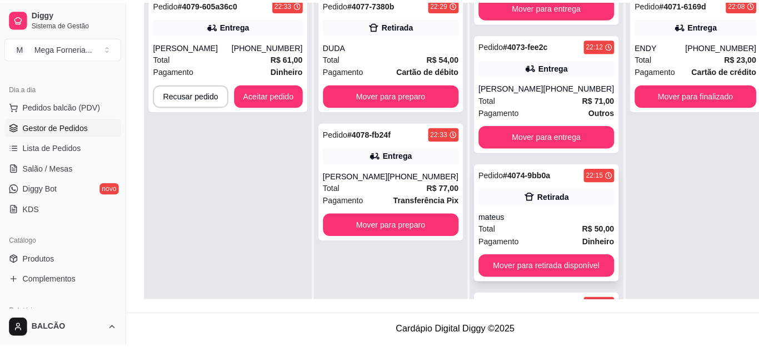
scroll to position [111, 0]
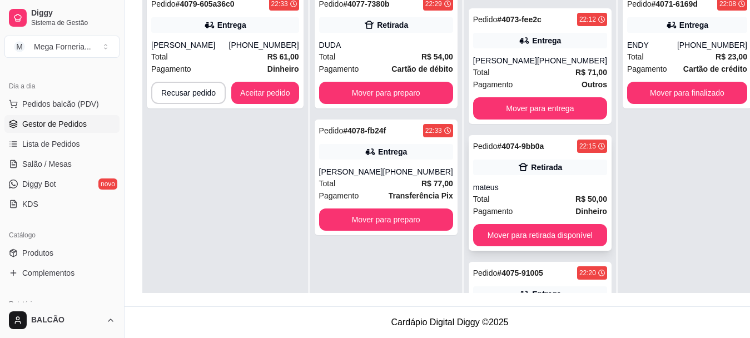
click at [473, 187] on div "mateus" at bounding box center [540, 187] width 134 height 11
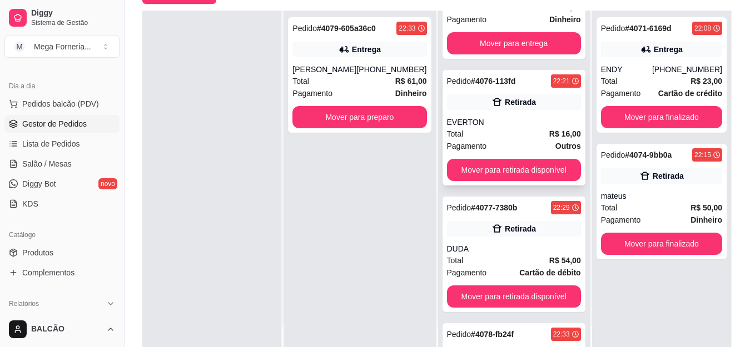
scroll to position [334, 0]
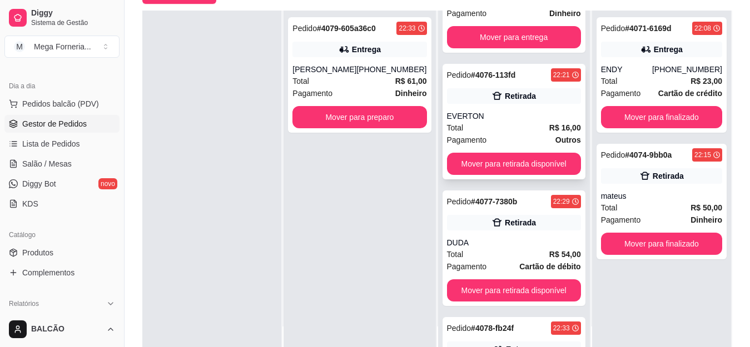
click at [500, 128] on div "Total R$ 16,00" at bounding box center [514, 128] width 134 height 12
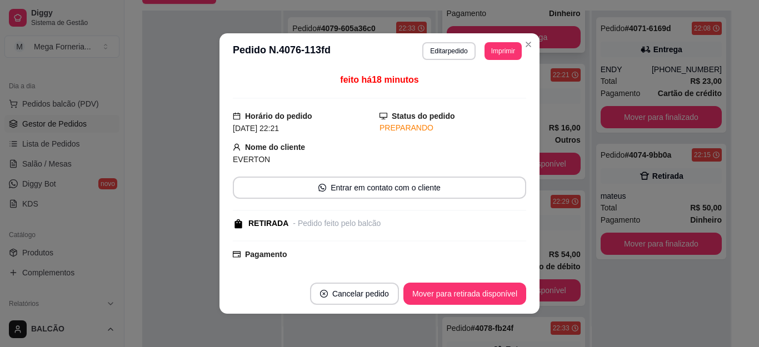
click at [525, 44] on button "Mover para entrega" at bounding box center [514, 37] width 134 height 22
click at [525, 45] on button "Mover para entrega" at bounding box center [514, 37] width 134 height 22
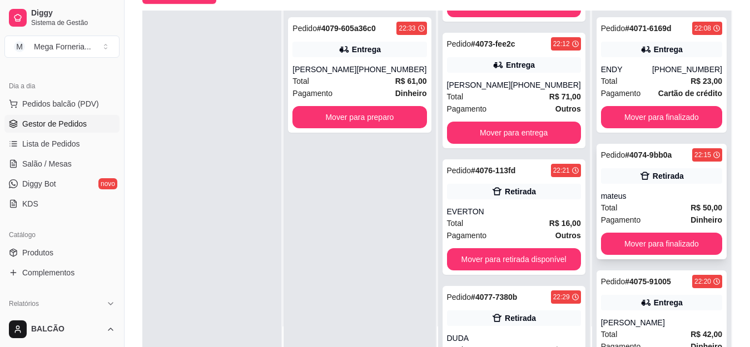
scroll to position [44, 0]
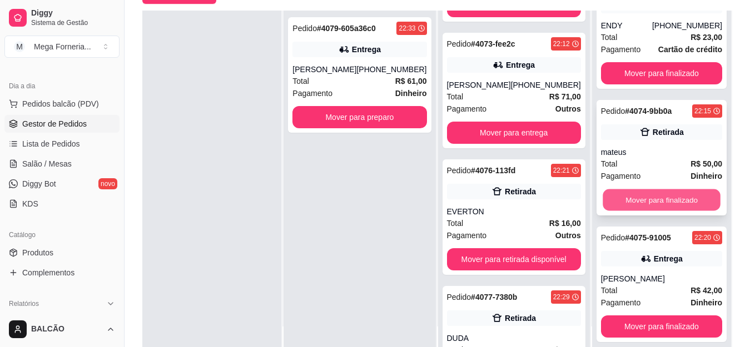
click at [672, 195] on button "Mover para finalizado" at bounding box center [662, 201] width 118 height 22
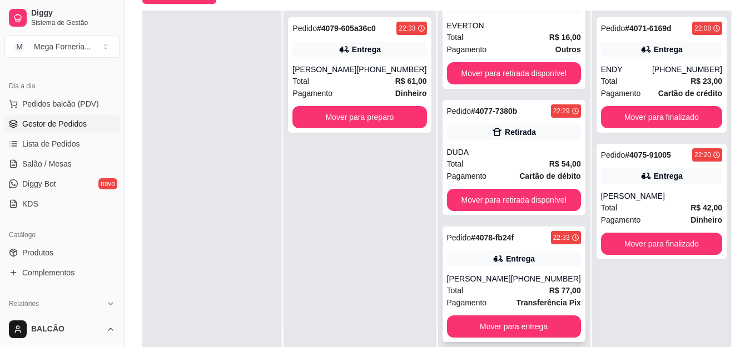
scroll to position [170, 0]
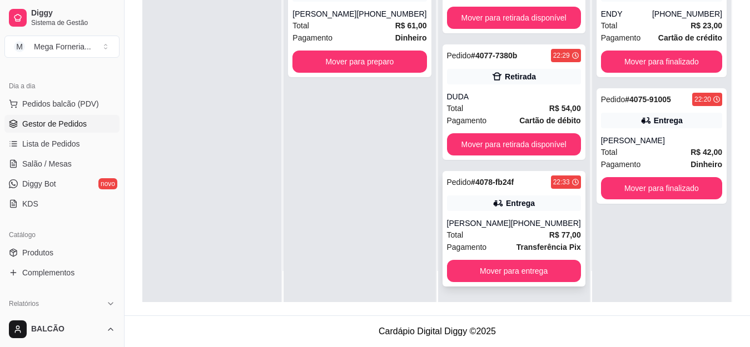
click at [484, 194] on div "Pedido # 4078-fb24f 22:33 Entrega [PERSON_NAME] [PHONE_NUMBER] Total R$ 77,00 P…" at bounding box center [514, 229] width 143 height 116
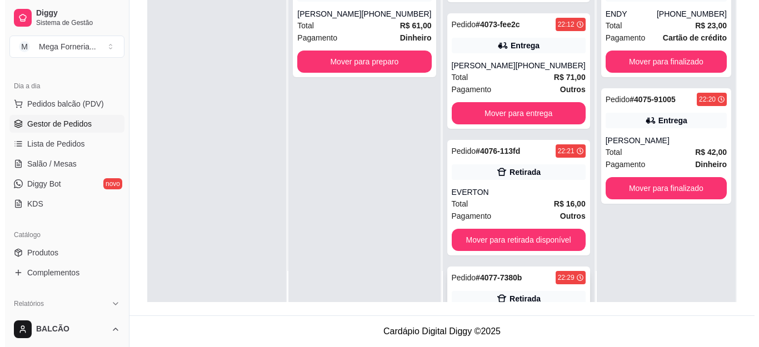
scroll to position [19, 0]
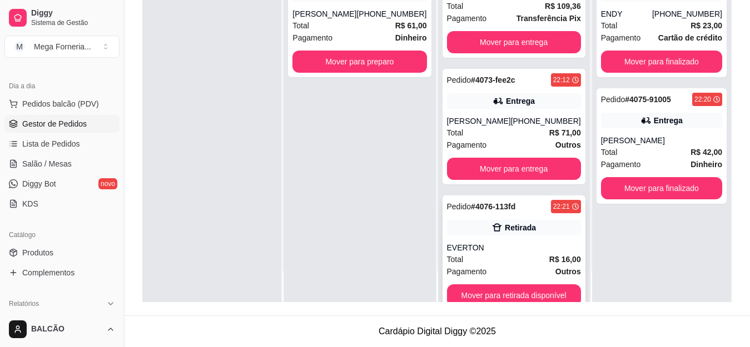
click at [503, 218] on div "Pedido # 4076-113fd 22:21 Retirada EVERTON Total R$ 16,00 Pagamento Outros Move…" at bounding box center [514, 254] width 143 height 116
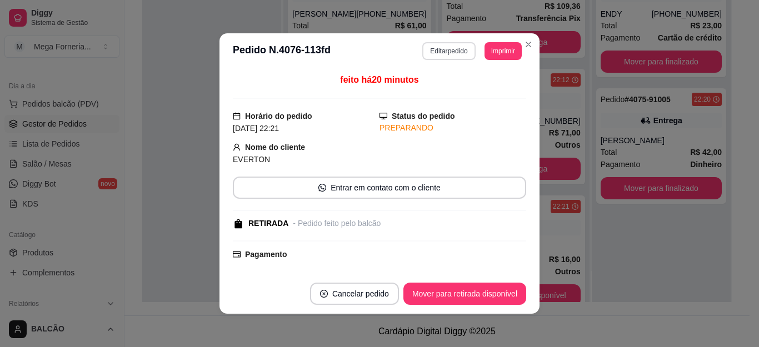
click at [440, 46] on button "Editar pedido" at bounding box center [449, 51] width 53 height 18
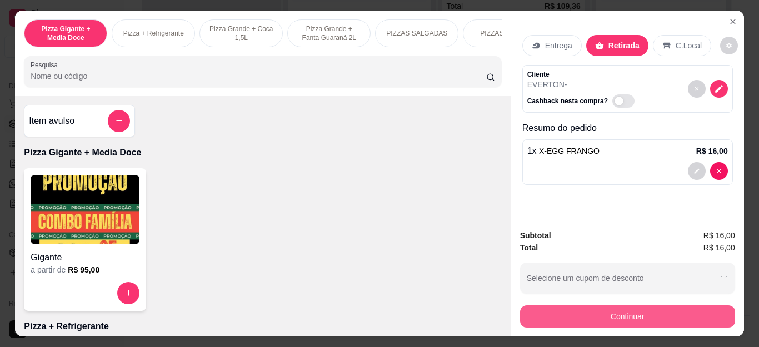
click at [607, 311] on button "Continuar" at bounding box center [627, 317] width 215 height 22
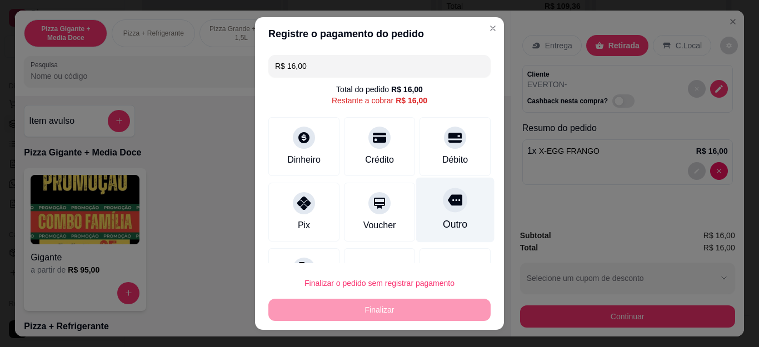
click at [423, 149] on div "Débito" at bounding box center [455, 146] width 71 height 59
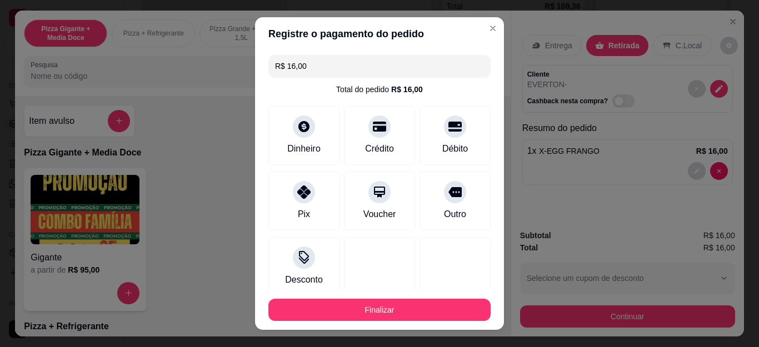
click at [440, 304] on button "Finalizar" at bounding box center [380, 310] width 222 height 22
type input "R$ 0,00"
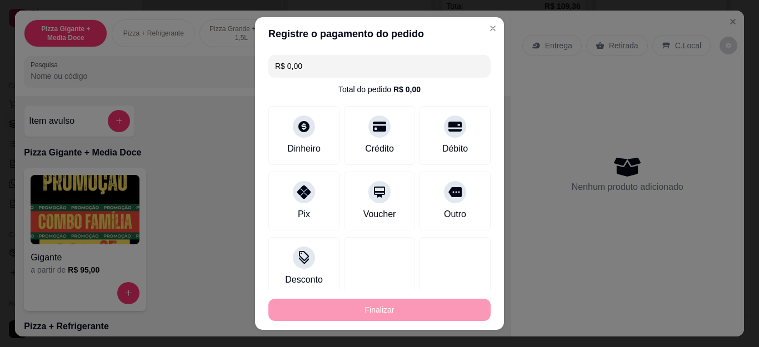
type input "0"
type input "-R$ 16,00"
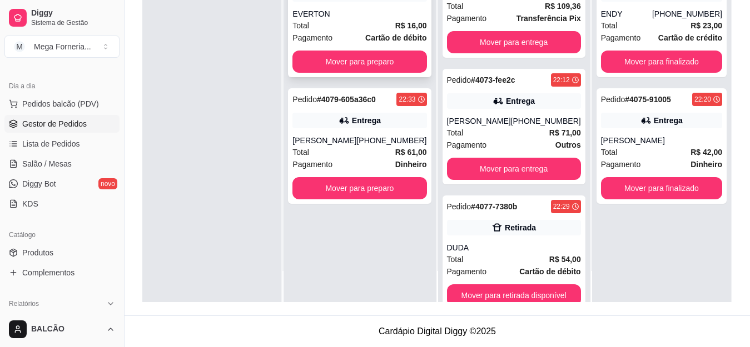
click at [364, 18] on div "EVERTON" at bounding box center [359, 13] width 134 height 11
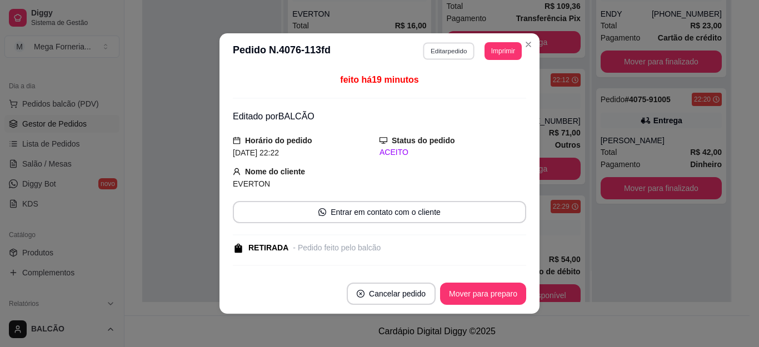
click at [435, 52] on button "Editar pedido" at bounding box center [450, 50] width 52 height 17
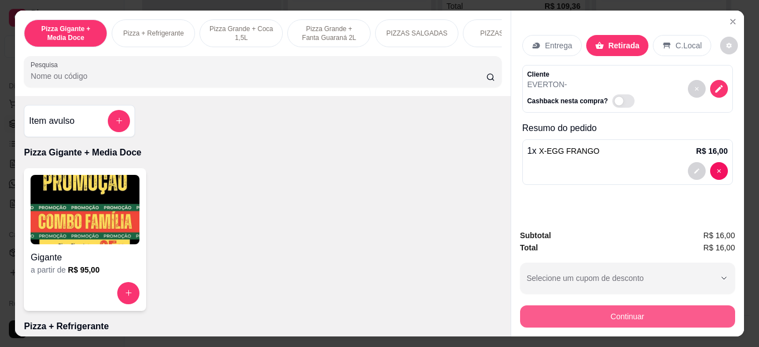
click at [644, 320] on button "Continuar" at bounding box center [627, 317] width 215 height 22
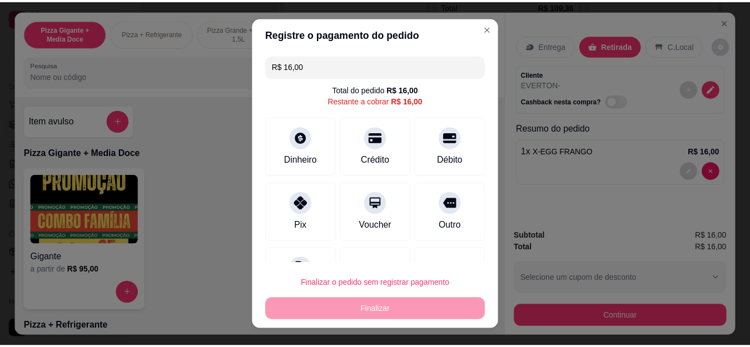
scroll to position [48, 0]
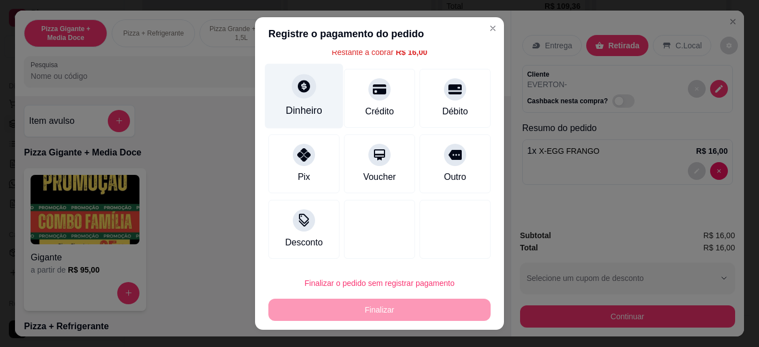
click at [298, 92] on icon at bounding box center [304, 87] width 12 height 12
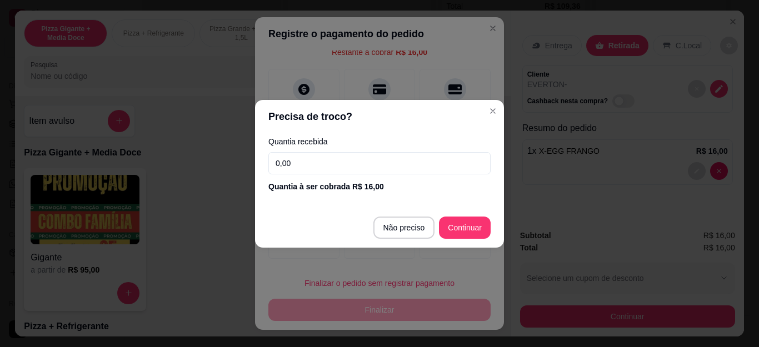
click at [362, 154] on input "0,00" at bounding box center [380, 163] width 222 height 22
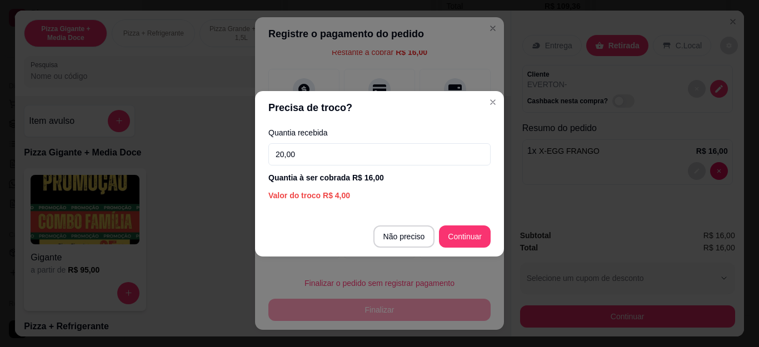
type input "20,00"
click at [468, 225] on footer "Não preciso Continuar" at bounding box center [379, 237] width 249 height 40
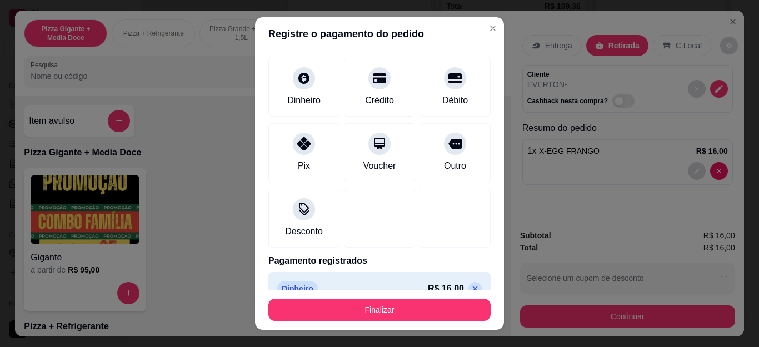
type input "R$ 0,00"
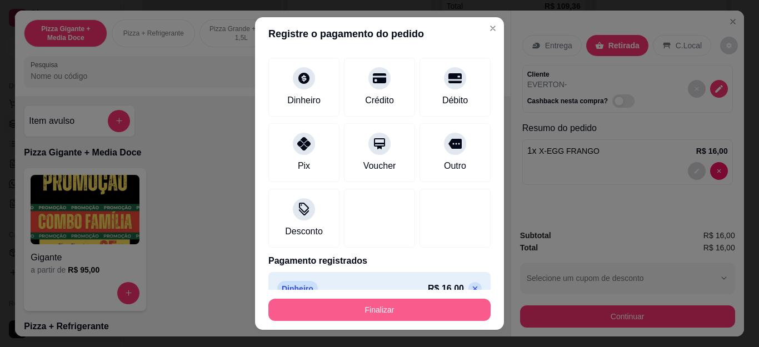
click at [430, 306] on button "Finalizar" at bounding box center [380, 310] width 222 height 22
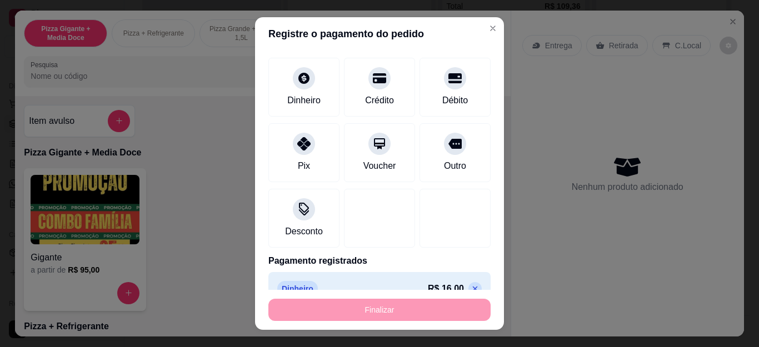
type input "0"
type input "-R$ 16,00"
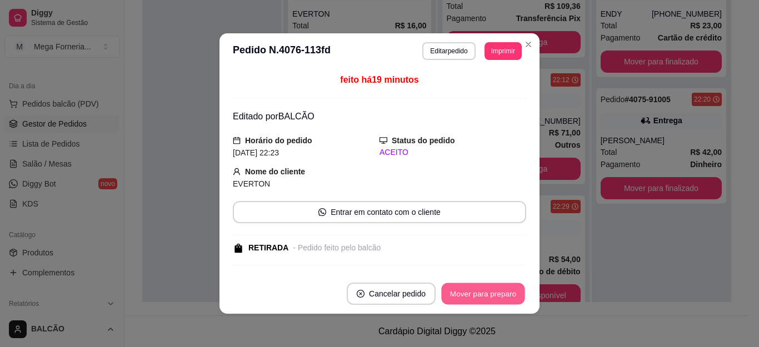
click at [493, 296] on button "Mover para preparo" at bounding box center [482, 295] width 83 height 22
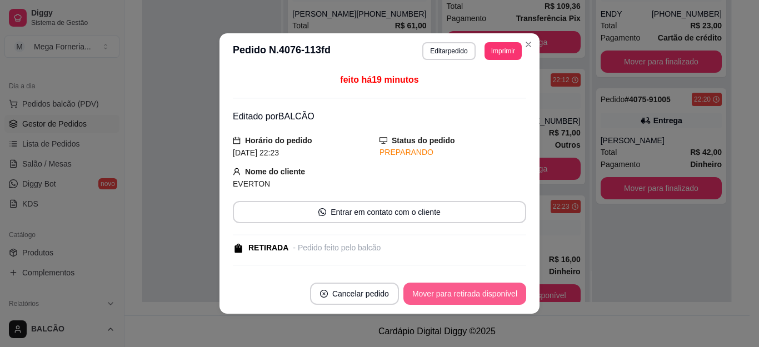
click at [493, 296] on button "Mover para retirada disponível" at bounding box center [465, 294] width 123 height 22
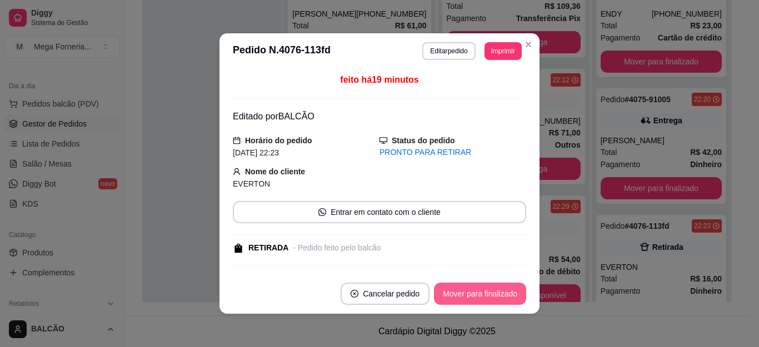
click at [493, 296] on button "Mover para finalizado" at bounding box center [480, 294] width 92 height 22
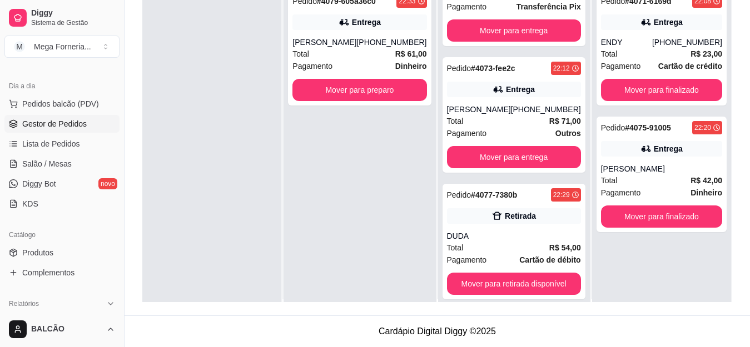
scroll to position [0, 0]
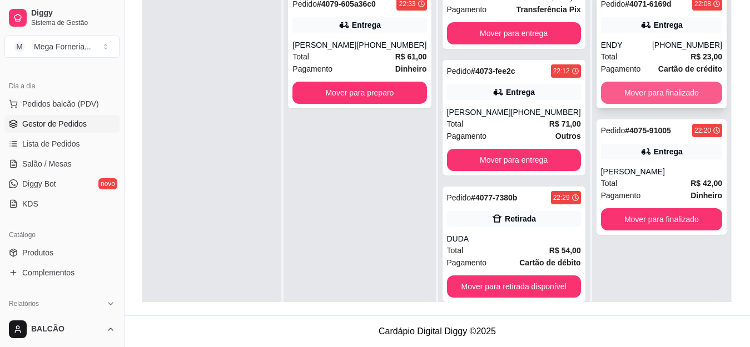
click at [663, 95] on button "Mover para finalizado" at bounding box center [661, 93] width 121 height 22
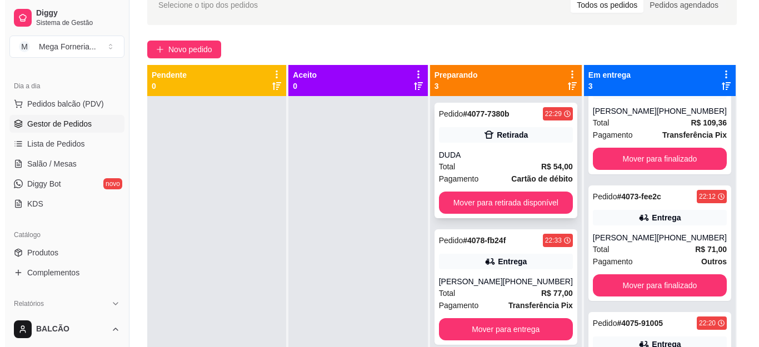
scroll to position [58, 0]
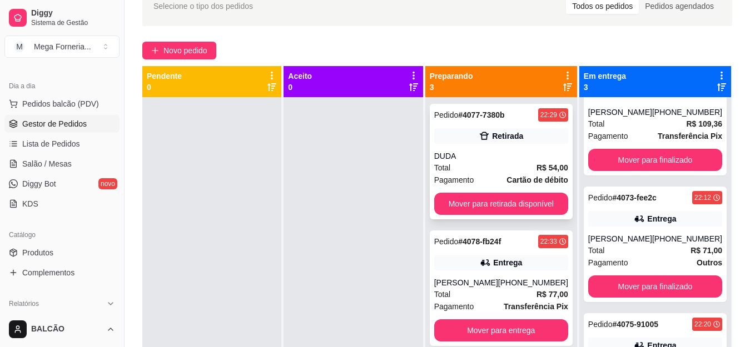
click at [515, 146] on div "Pedido # 4077-7380b 22:29 Retirada DUDA Total R$ 54,00 Pagamento Cartão de débi…" at bounding box center [501, 162] width 143 height 116
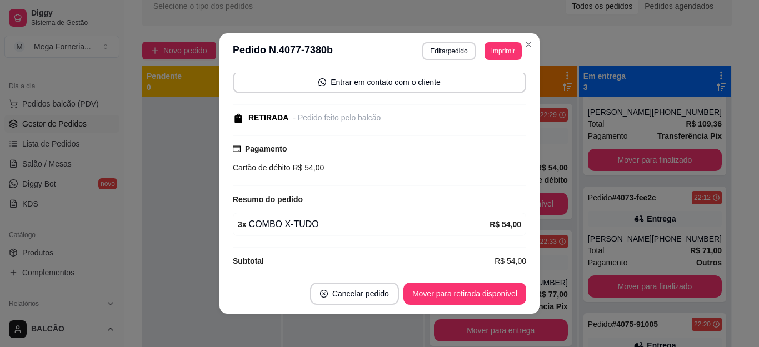
scroll to position [116, 0]
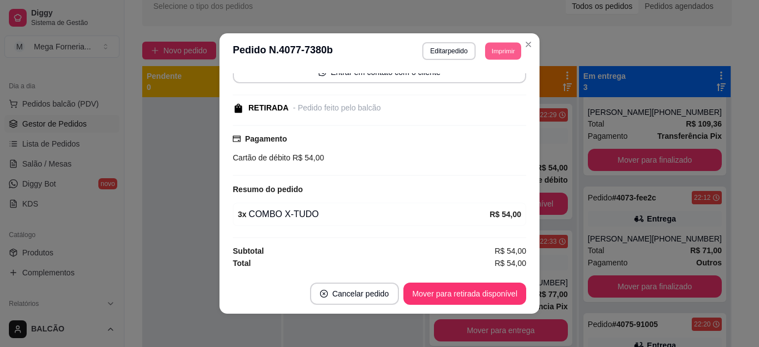
click at [494, 54] on button "Imprimir" at bounding box center [503, 50] width 36 height 17
click at [497, 78] on div "Escolha a impressora IMPRESSORA" at bounding box center [478, 82] width 92 height 38
click at [500, 90] on button "IMPRESSORA" at bounding box center [478, 90] width 81 height 18
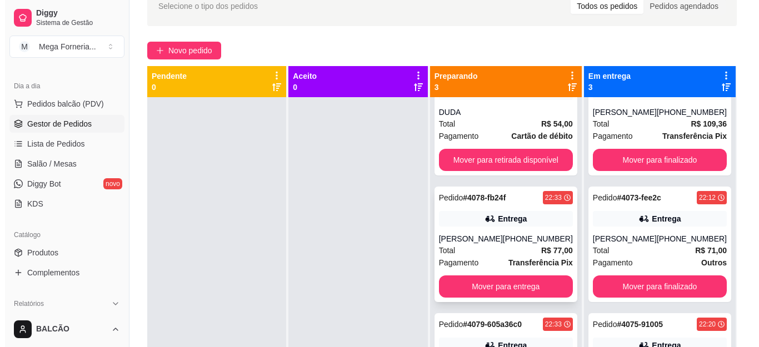
scroll to position [55, 0]
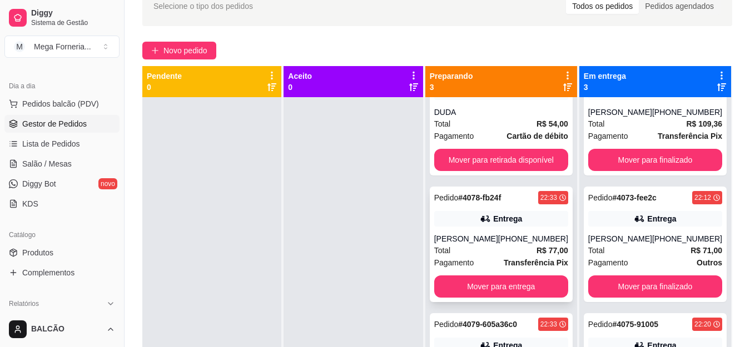
click at [504, 213] on div "Entrega" at bounding box center [507, 218] width 29 height 11
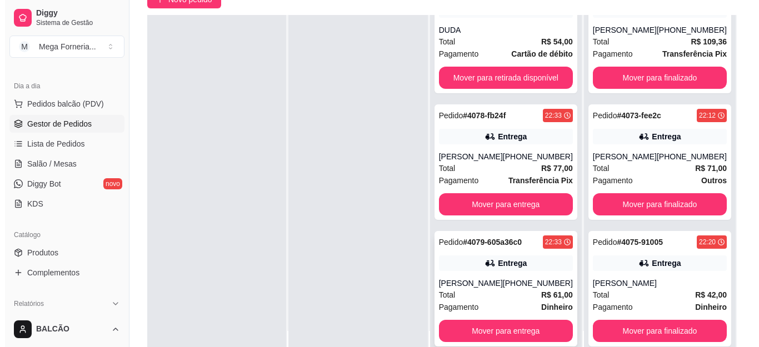
scroll to position [114, 0]
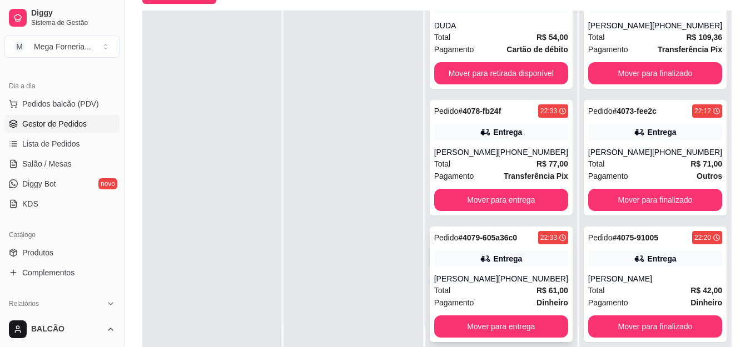
click at [488, 254] on icon at bounding box center [485, 259] width 11 height 11
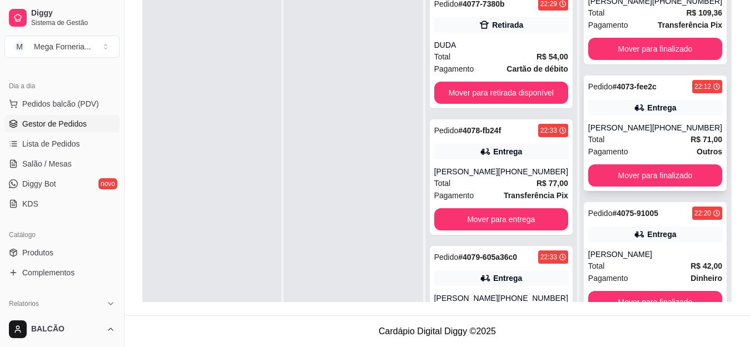
scroll to position [0, 0]
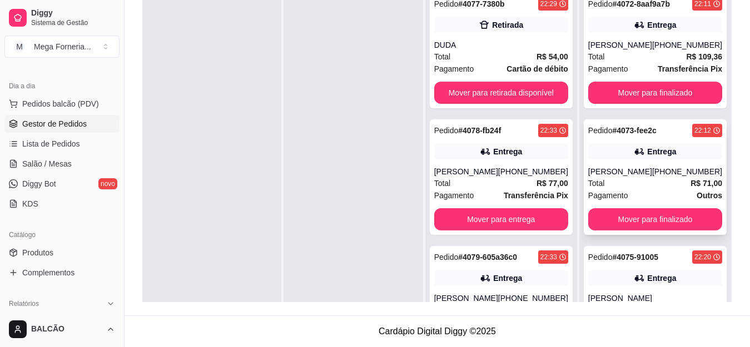
click at [644, 164] on div "Pedido # 4073-fee2c 22:12 Entrega [PERSON_NAME] [PHONE_NUMBER] Total R$ 71,00 P…" at bounding box center [655, 178] width 143 height 116
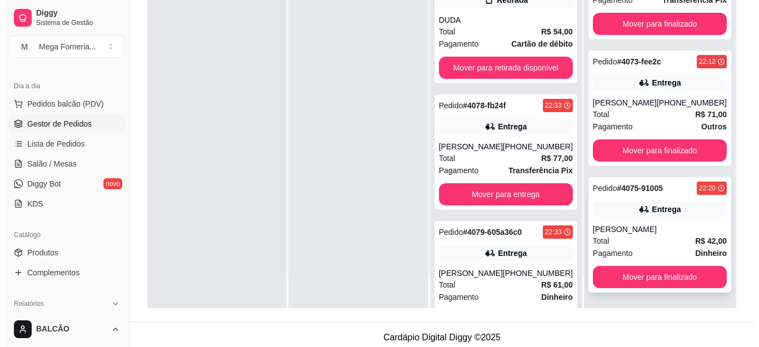
scroll to position [170, 0]
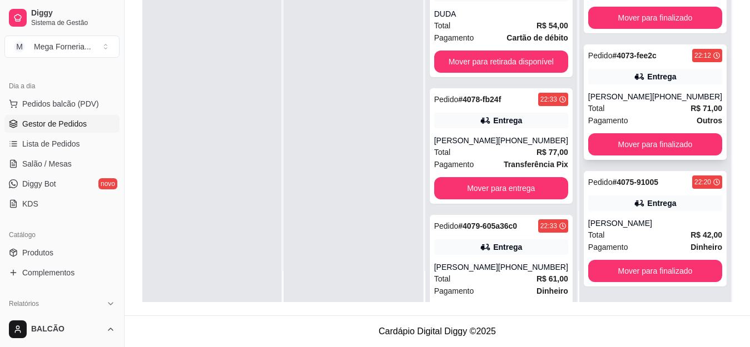
click at [602, 85] on div "Pedido # 4073-fee2c 22:12 Entrega [PERSON_NAME] [PHONE_NUMBER] Total R$ 71,00 P…" at bounding box center [655, 102] width 143 height 116
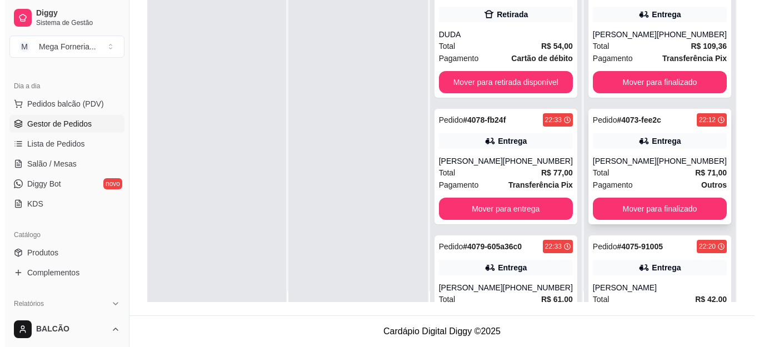
scroll to position [0, 0]
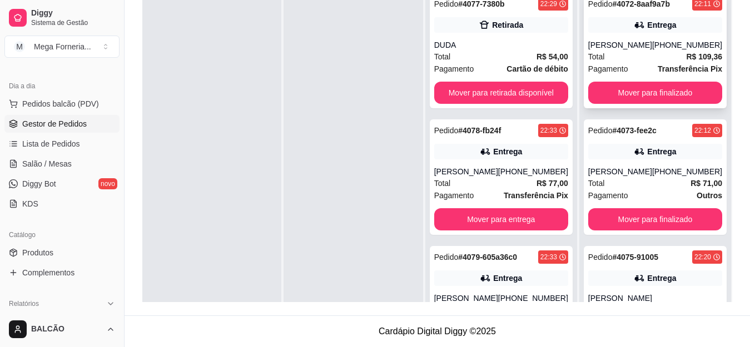
click at [634, 50] on div "[PERSON_NAME]" at bounding box center [620, 44] width 64 height 11
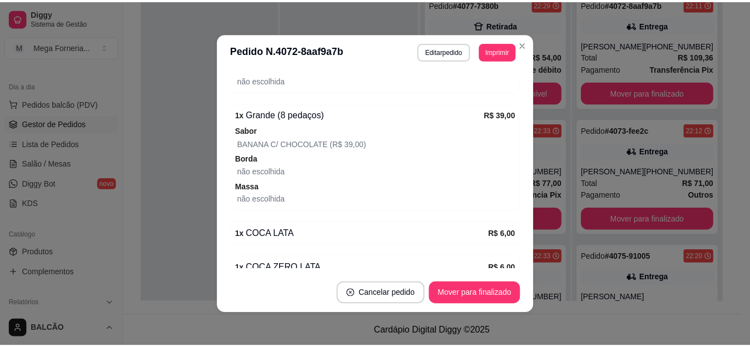
scroll to position [559, 0]
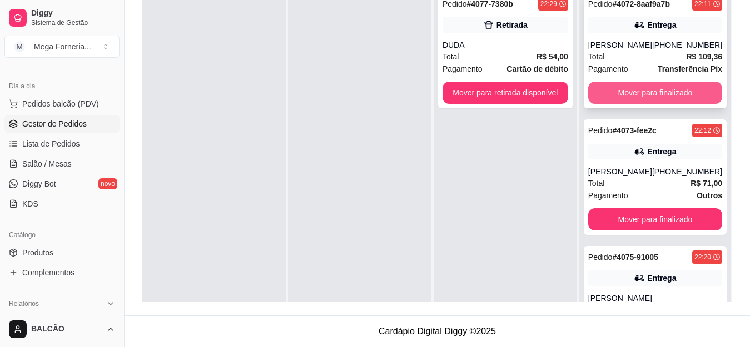
click at [613, 96] on button "Mover para finalizado" at bounding box center [655, 93] width 134 height 22
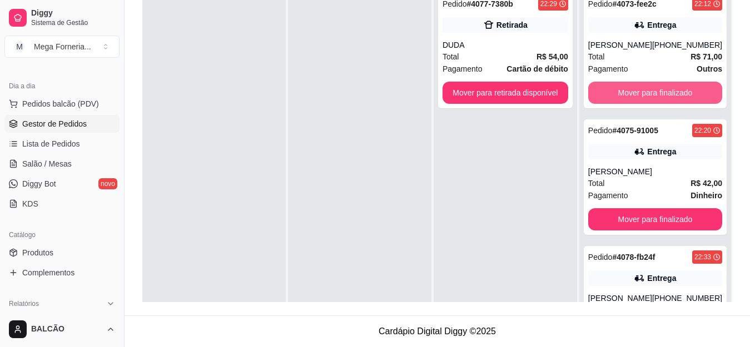
click at [613, 96] on button "Mover para finalizado" at bounding box center [655, 93] width 134 height 22
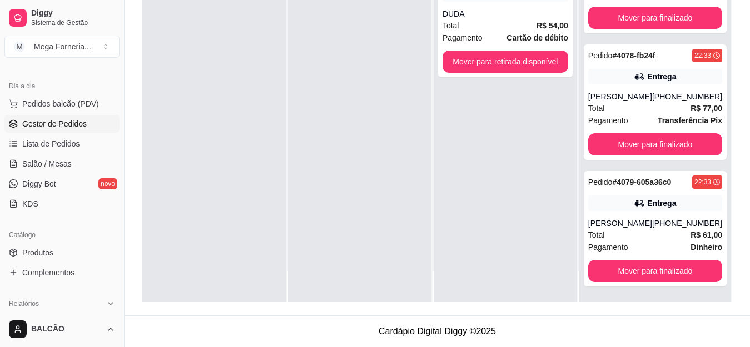
scroll to position [0, 0]
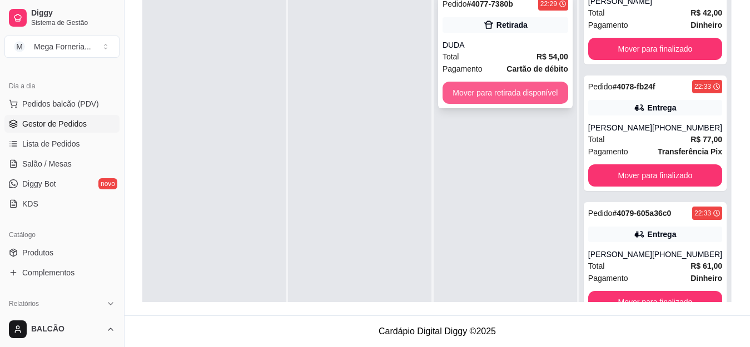
click at [527, 96] on button "Mover para retirada disponível" at bounding box center [506, 93] width 126 height 22
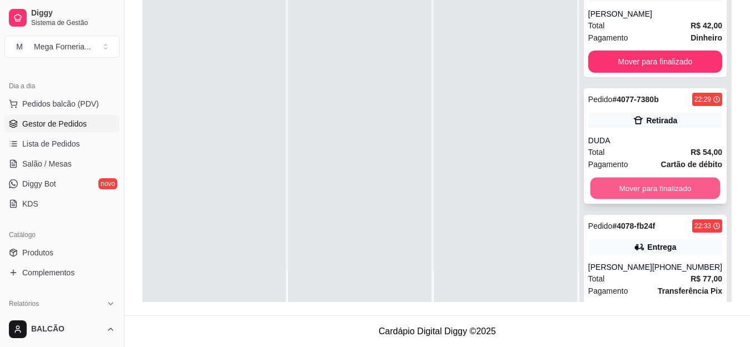
click at [642, 198] on button "Mover para finalizado" at bounding box center [655, 189] width 130 height 22
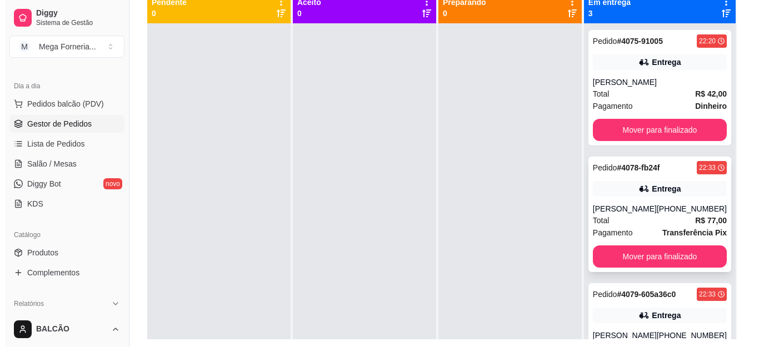
scroll to position [114, 0]
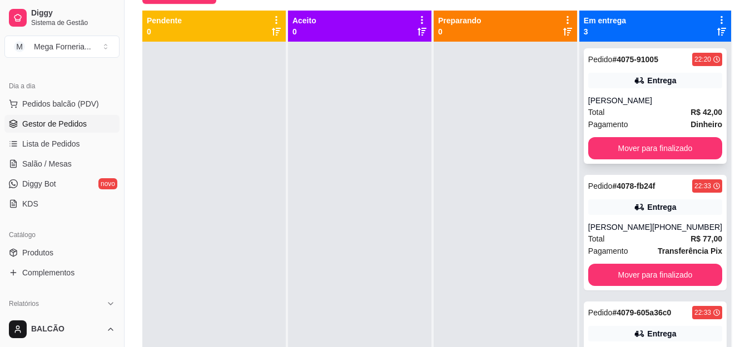
click at [637, 100] on div "[PERSON_NAME]" at bounding box center [655, 100] width 134 height 11
click at [638, 84] on div "Entrega" at bounding box center [655, 81] width 134 height 16
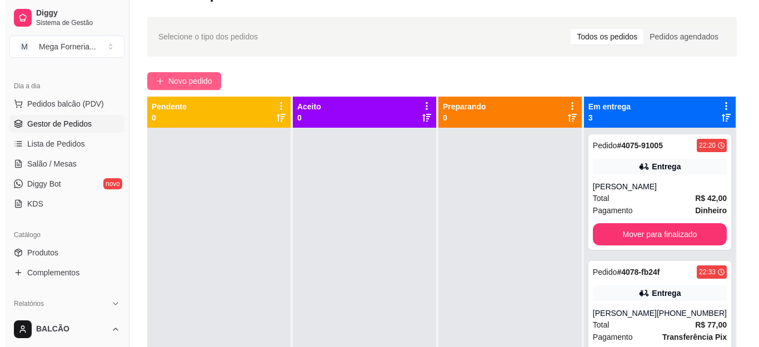
scroll to position [0, 0]
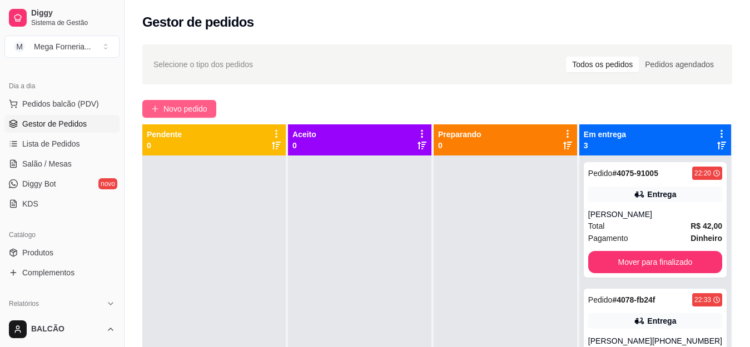
click at [191, 108] on span "Novo pedido" at bounding box center [185, 109] width 44 height 12
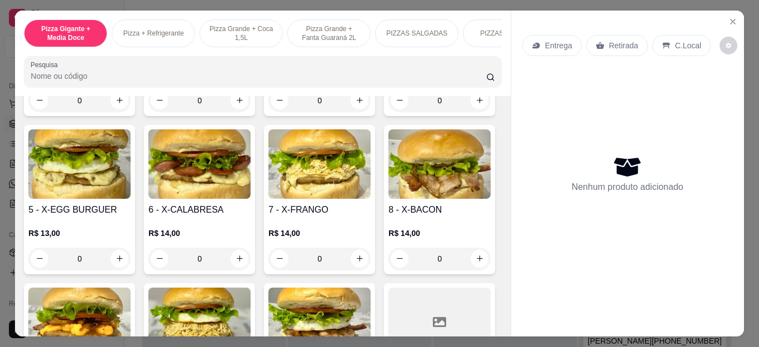
scroll to position [1446, 0]
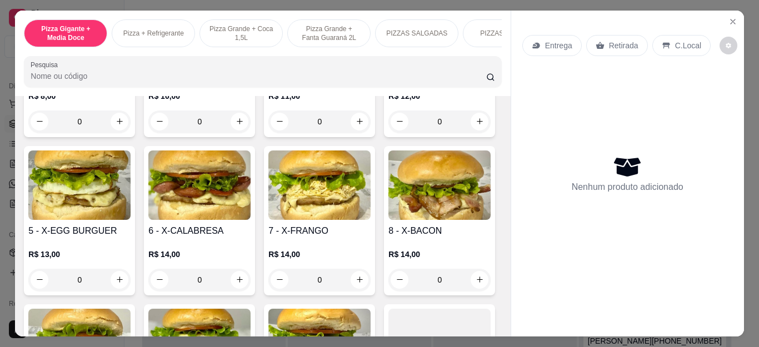
click at [115, 133] on div "0" at bounding box center [79, 122] width 102 height 22
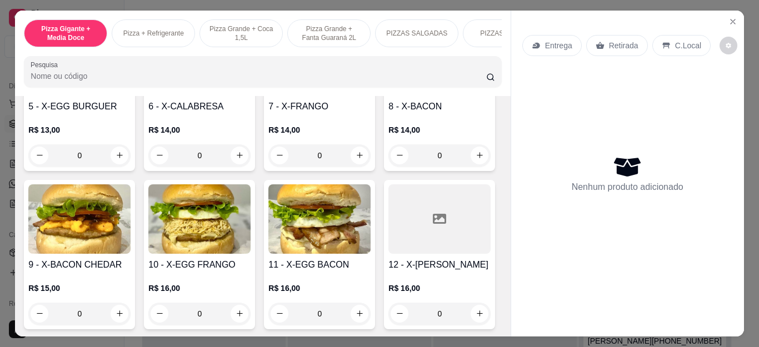
scroll to position [1612, 0]
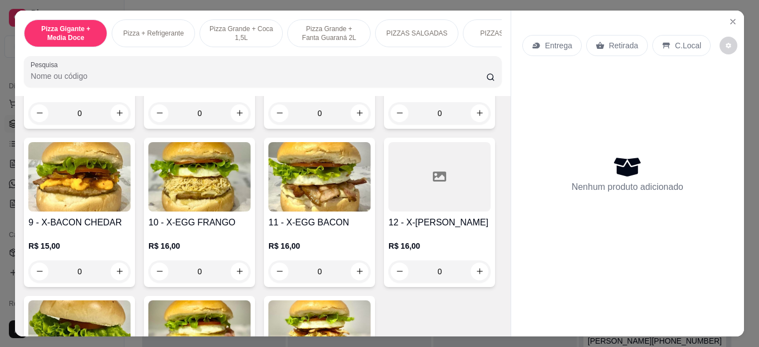
click at [131, 125] on div "0" at bounding box center [79, 113] width 102 height 22
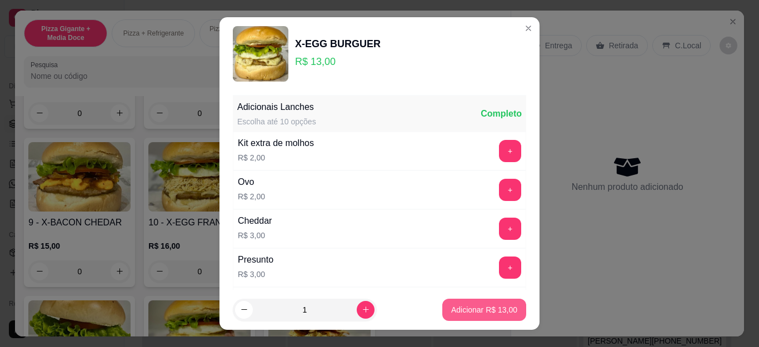
click at [451, 307] on p "Adicionar R$ 13,00" at bounding box center [484, 310] width 66 height 11
type input "1"
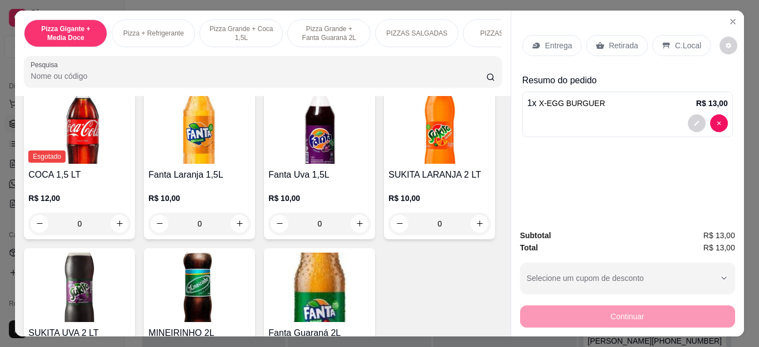
scroll to position [2502, 0]
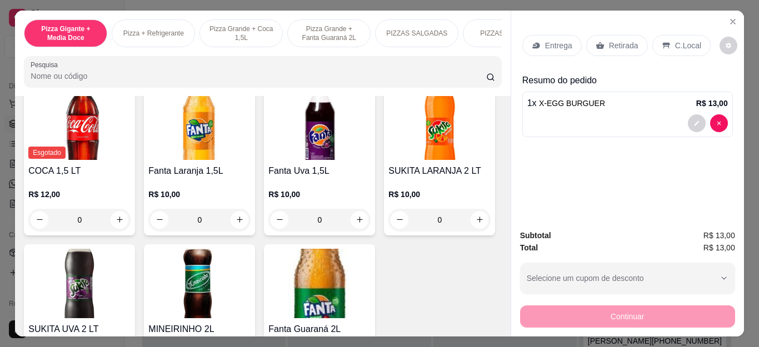
type input "1"
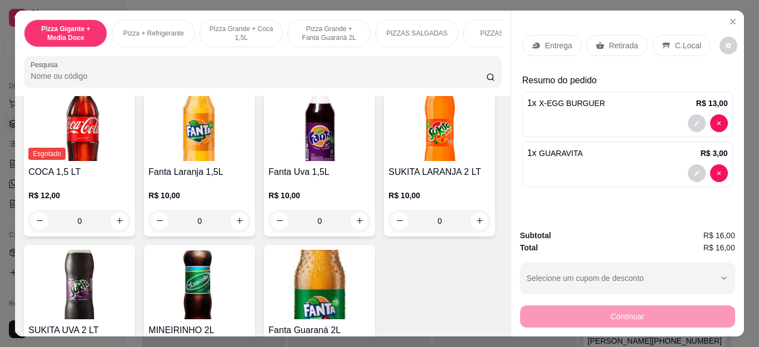
scroll to position [2502, 0]
click at [605, 48] on div "Retirada" at bounding box center [618, 45] width 62 height 21
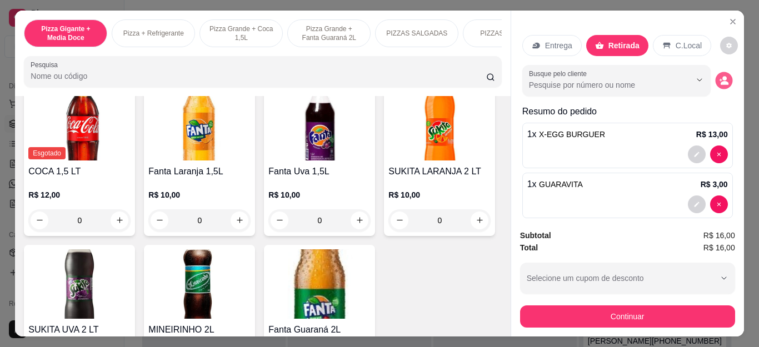
click at [716, 78] on button "decrease-product-quantity" at bounding box center [724, 80] width 17 height 17
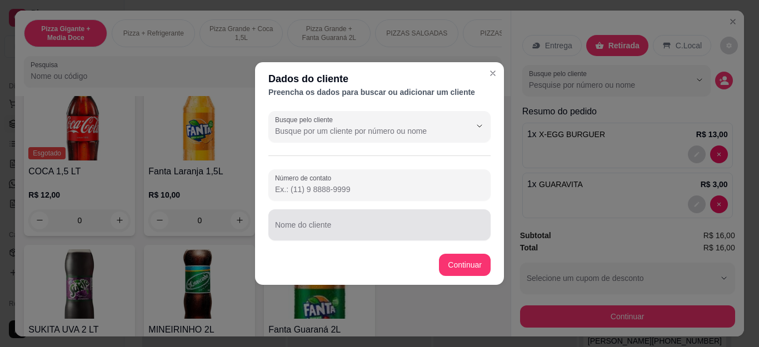
click at [406, 227] on input "Nome do cliente" at bounding box center [379, 229] width 209 height 11
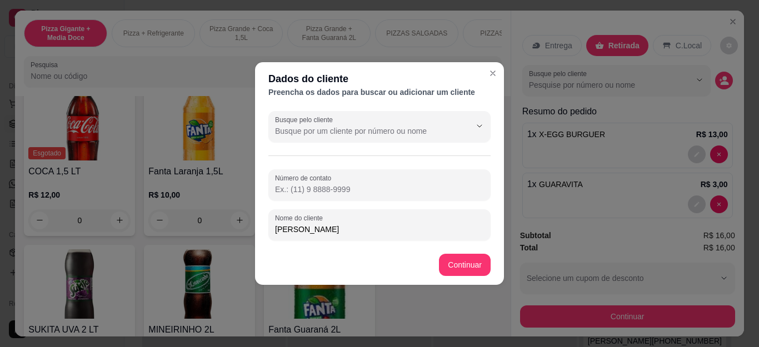
type input "[PERSON_NAME]"
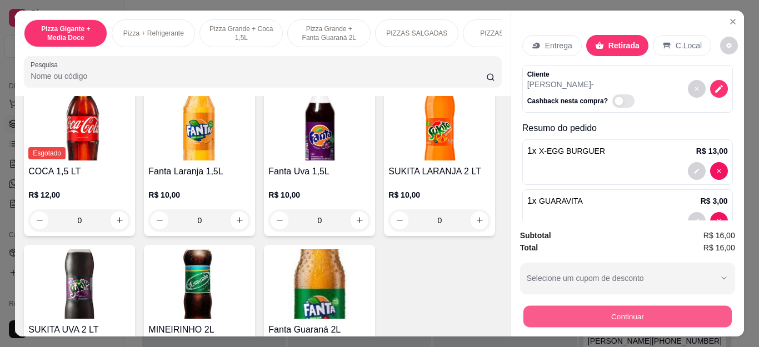
click at [577, 317] on button "Continuar" at bounding box center [627, 317] width 208 height 22
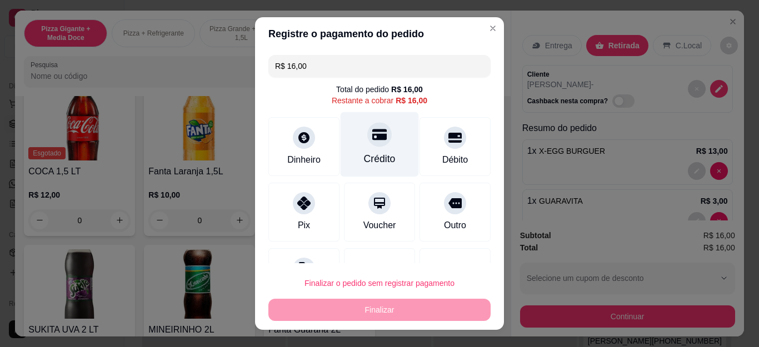
click at [372, 132] on icon at bounding box center [379, 134] width 14 height 14
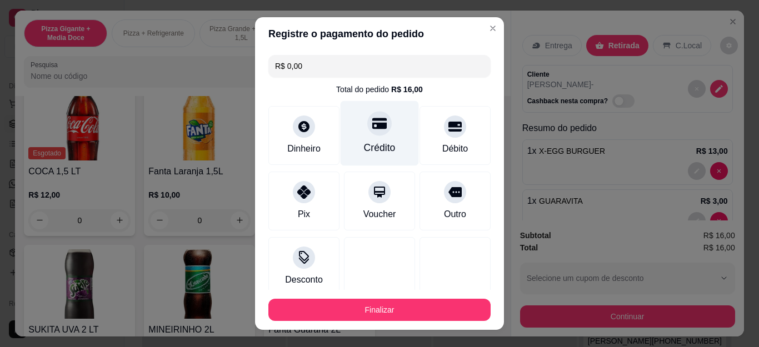
type input "R$ 0,00"
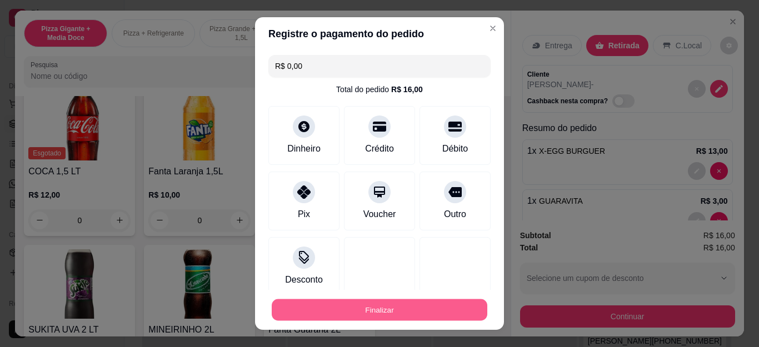
click at [403, 310] on button "Finalizar" at bounding box center [380, 310] width 216 height 22
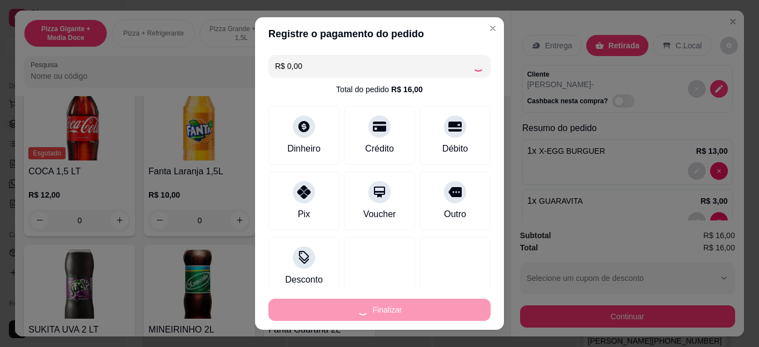
type input "0"
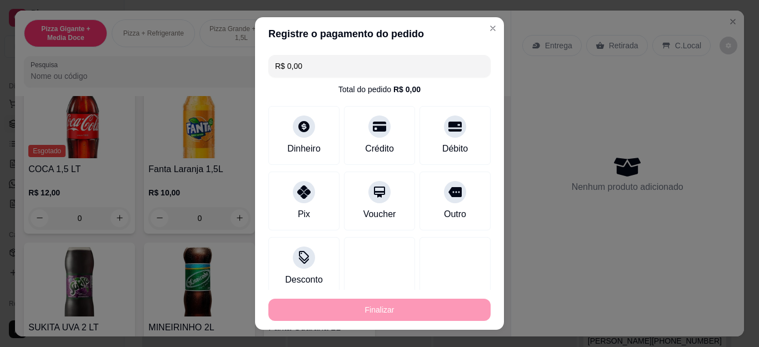
type input "-R$ 16,00"
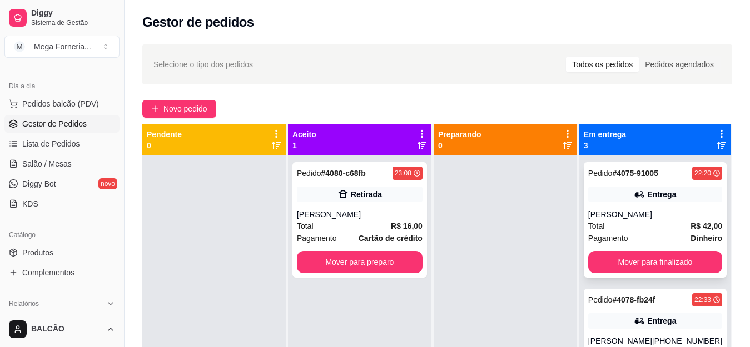
click at [614, 205] on div "Pedido # 4075-91005 22:20 Entrega claudia Total R$ 42,00 Pagamento Dinheiro Mov…" at bounding box center [655, 220] width 143 height 116
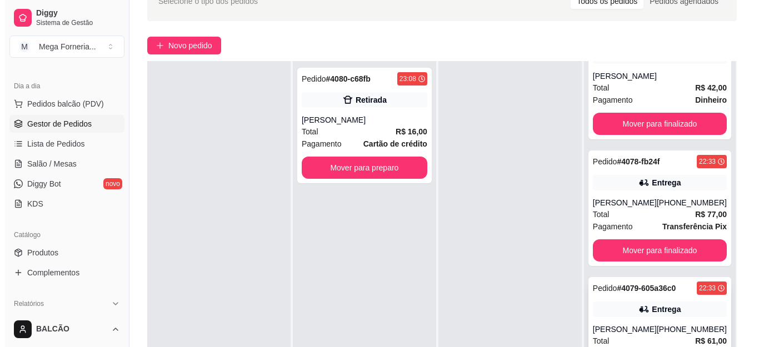
scroll to position [111, 0]
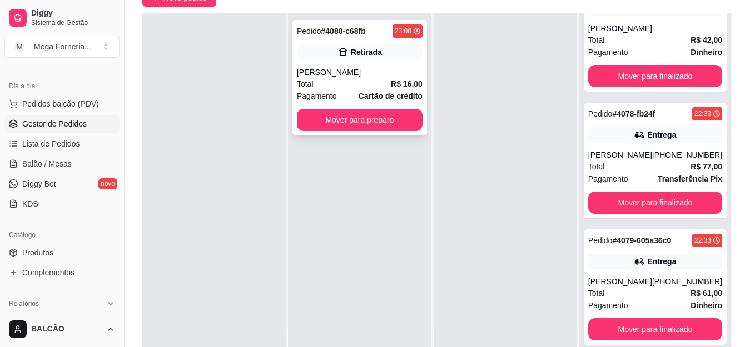
click at [354, 62] on div "Pedido # 4080-c68fb 23:08 Retirada [PERSON_NAME] Total R$ 16,00 Pagamento Cartã…" at bounding box center [359, 78] width 135 height 116
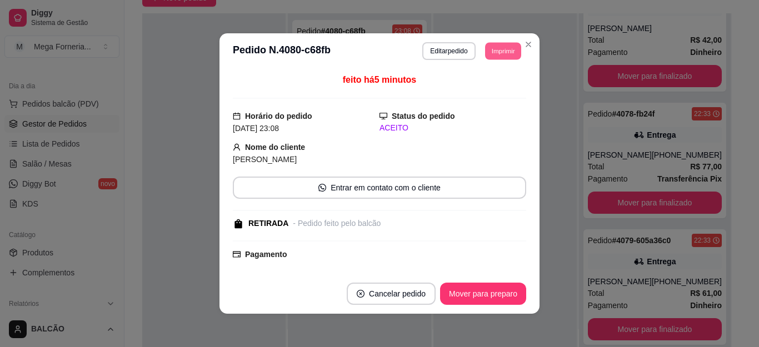
click at [490, 52] on button "Imprimir" at bounding box center [503, 50] width 36 height 17
click at [490, 87] on button "IMPRESSORA" at bounding box center [478, 89] width 78 height 17
click at [476, 299] on button "Mover para preparo" at bounding box center [483, 294] width 86 height 22
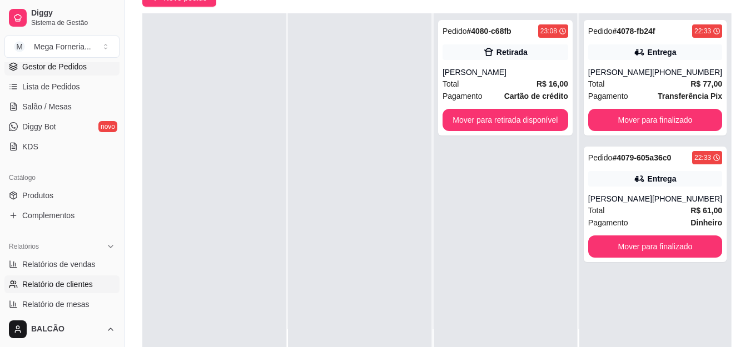
scroll to position [222, 0]
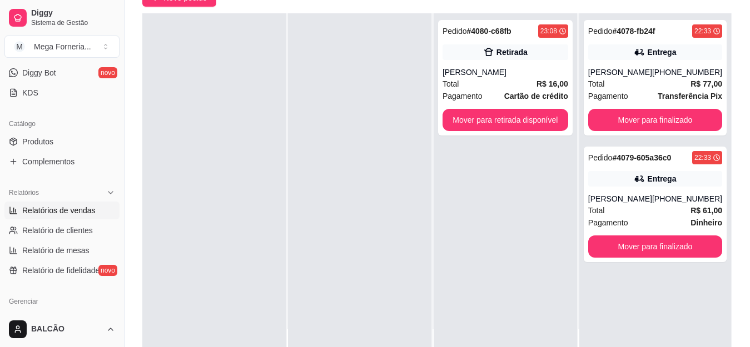
click at [82, 206] on span "Relatórios de vendas" at bounding box center [58, 210] width 73 height 11
select select "ALL"
select select "0"
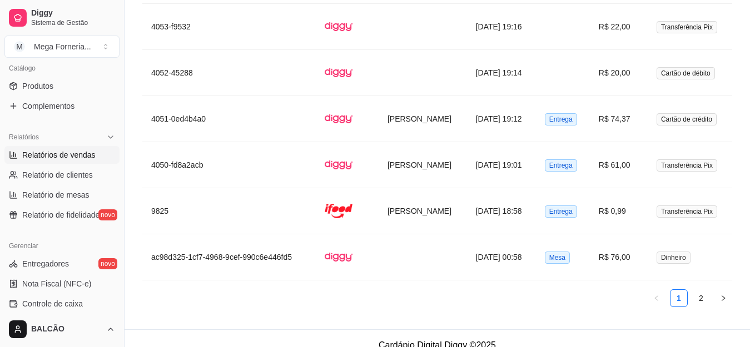
scroll to position [2263, 0]
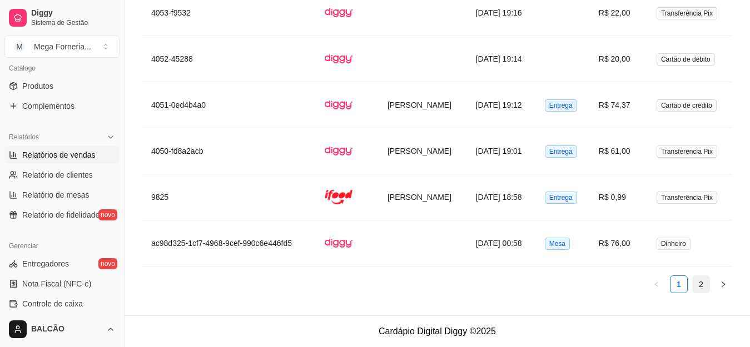
click at [703, 288] on link "2" at bounding box center [701, 284] width 17 height 17
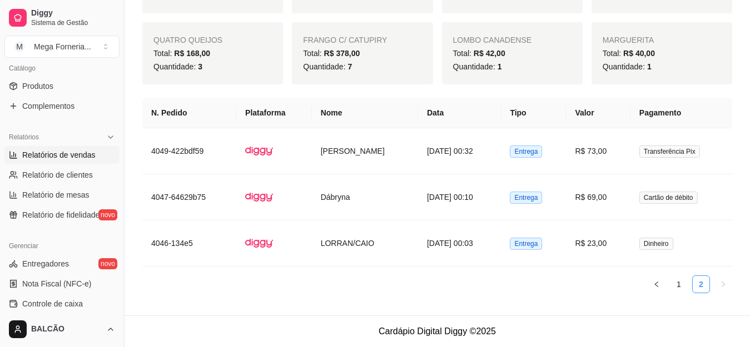
scroll to position [1017, 0]
click at [686, 292] on link "1" at bounding box center [678, 284] width 17 height 17
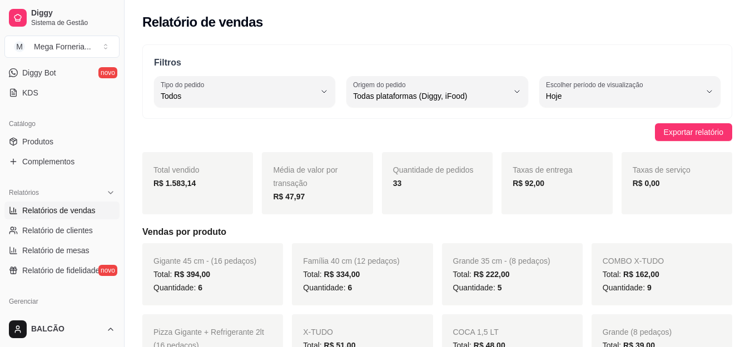
scroll to position [56, 0]
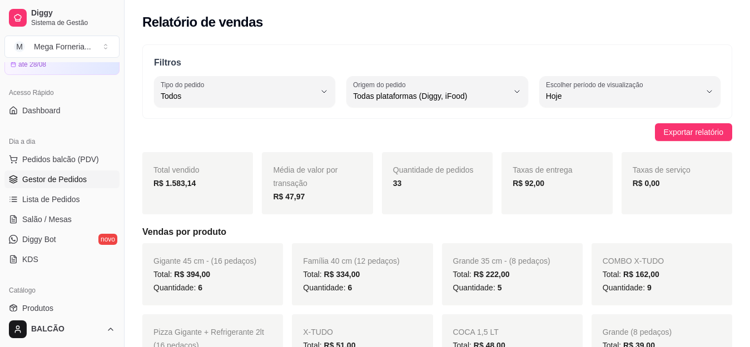
click at [39, 179] on span "Gestor de Pedidos" at bounding box center [54, 179] width 64 height 11
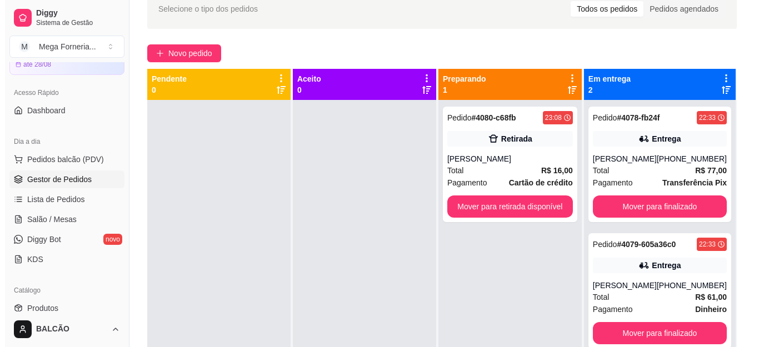
scroll to position [31, 0]
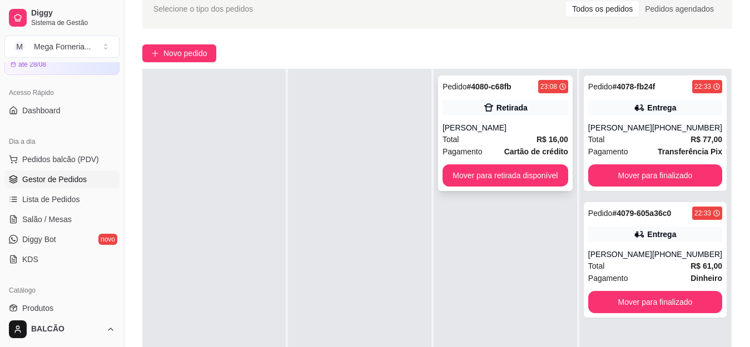
click at [527, 115] on div "Retirada" at bounding box center [506, 108] width 126 height 16
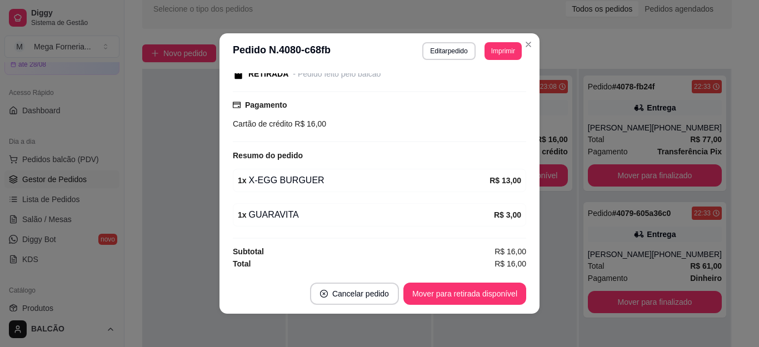
scroll to position [150, 0]
click at [457, 289] on button "Mover para retirada disponível" at bounding box center [465, 294] width 123 height 22
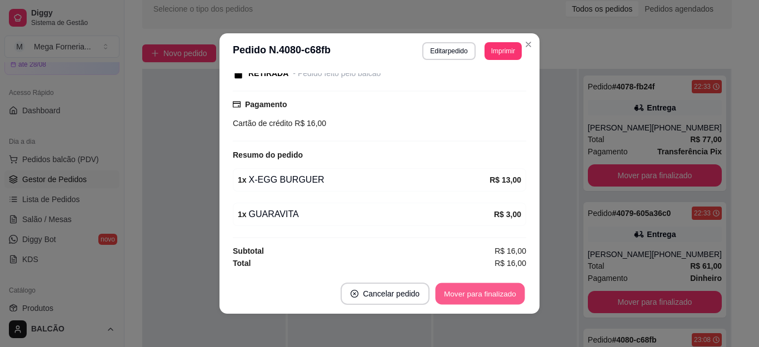
click at [452, 294] on button "Mover para finalizado" at bounding box center [481, 295] width 90 height 22
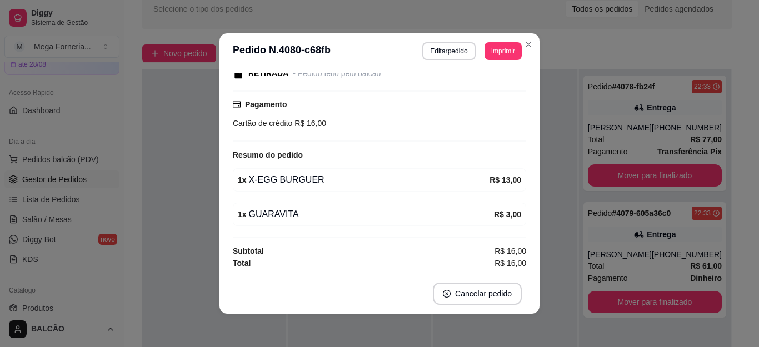
scroll to position [102, 0]
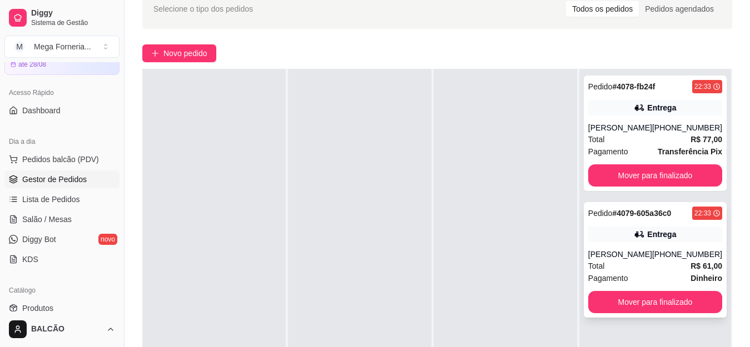
click at [696, 260] on div "[PHONE_NUMBER]" at bounding box center [687, 254] width 70 height 11
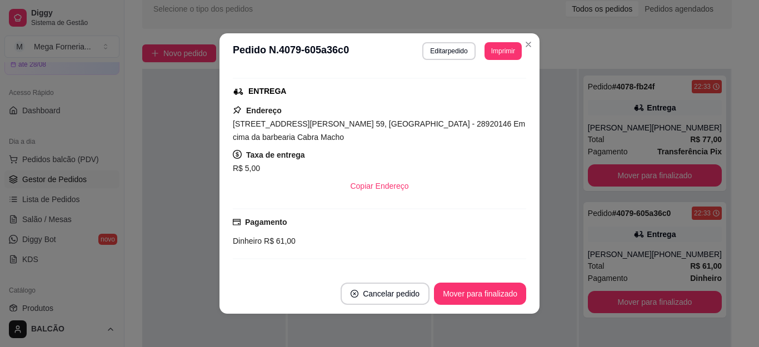
scroll to position [0, 0]
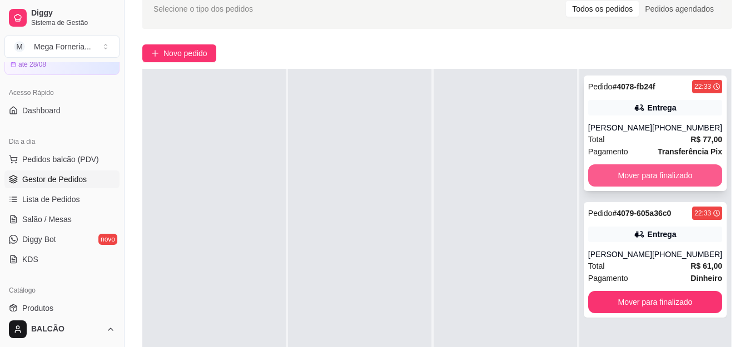
click at [588, 176] on button "Mover para finalizado" at bounding box center [655, 176] width 134 height 22
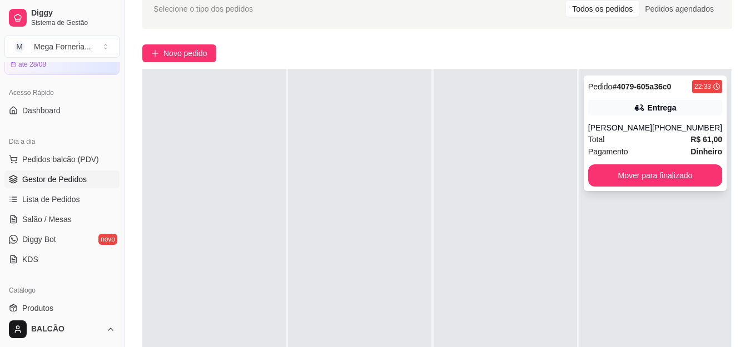
click at [617, 112] on div "Entrega" at bounding box center [655, 108] width 134 height 16
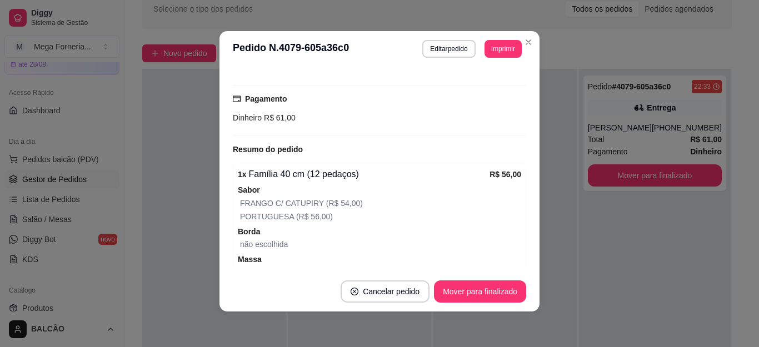
scroll to position [277, 0]
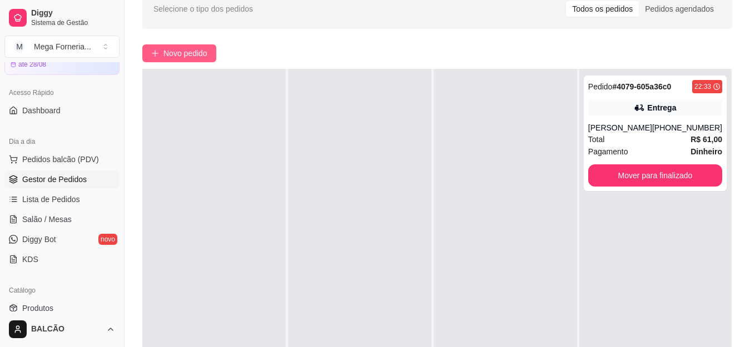
click at [187, 49] on span "Novo pedido" at bounding box center [185, 53] width 44 height 12
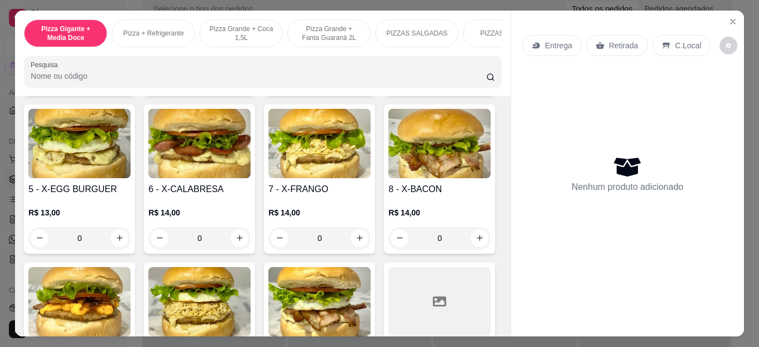
scroll to position [1446, 0]
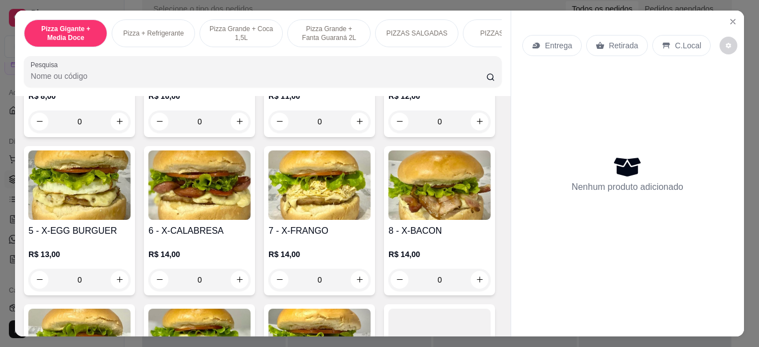
click at [231, 133] on div "0" at bounding box center [199, 122] width 102 height 22
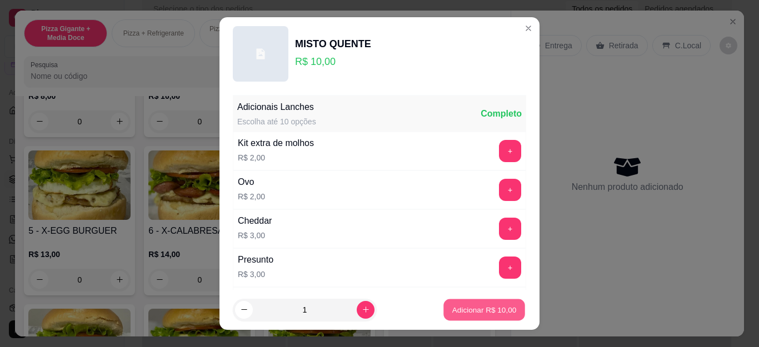
click at [462, 311] on p "Adicionar R$ 10,00" at bounding box center [485, 310] width 64 height 11
type input "1"
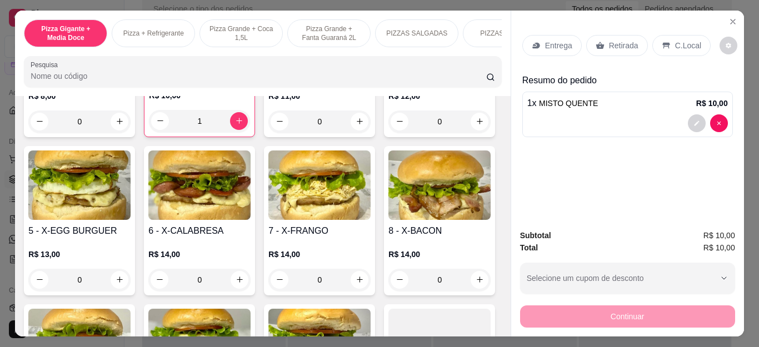
click at [609, 42] on p "Retirada" at bounding box center [623, 45] width 29 height 11
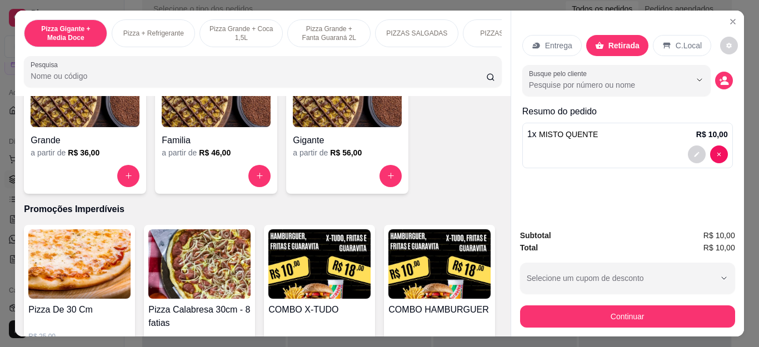
scroll to position [1112, 0]
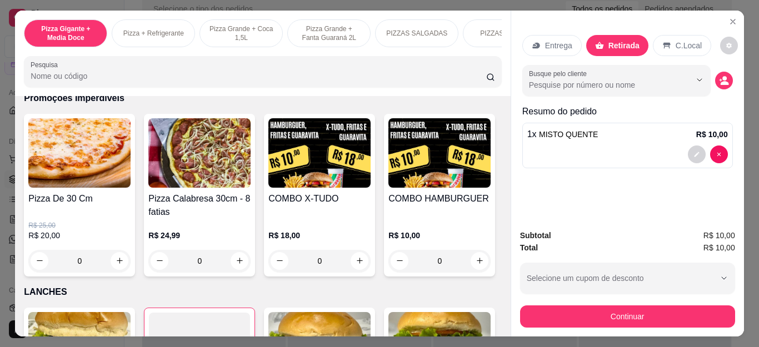
click at [118, 269] on div "0" at bounding box center [79, 261] width 102 height 22
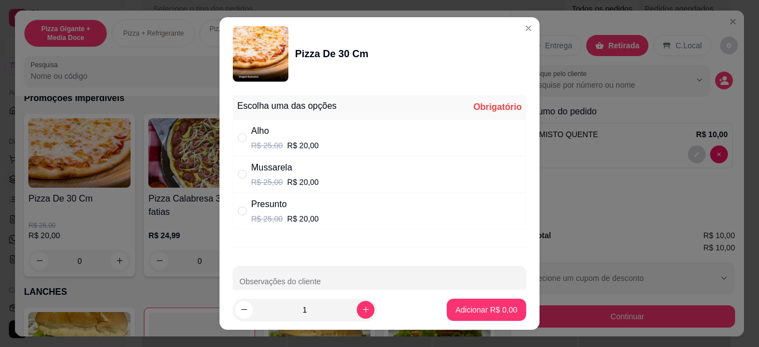
click at [305, 205] on div "Presunto" at bounding box center [285, 204] width 68 height 13
radio input "true"
click at [496, 312] on p "Adicionar R$ 20,00" at bounding box center [484, 310] width 66 height 11
click at [645, 314] on button "Continuar" at bounding box center [627, 317] width 215 height 22
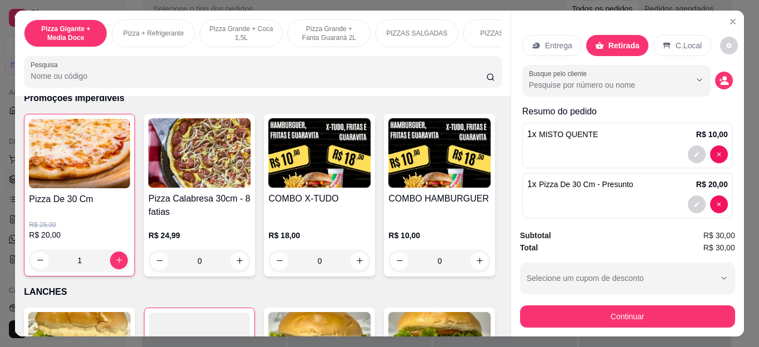
type input "1"
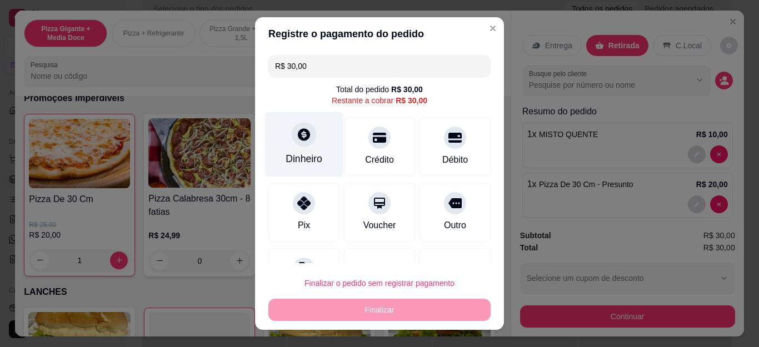
click at [276, 165] on div "Dinheiro" at bounding box center [304, 144] width 78 height 65
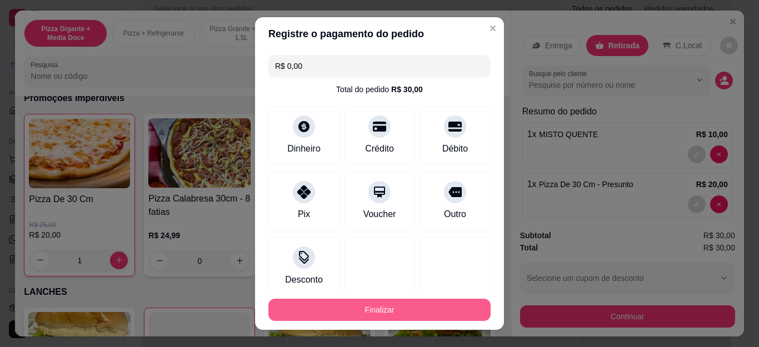
type input "R$ 0,00"
click at [342, 315] on button "Finalizar" at bounding box center [380, 310] width 222 height 22
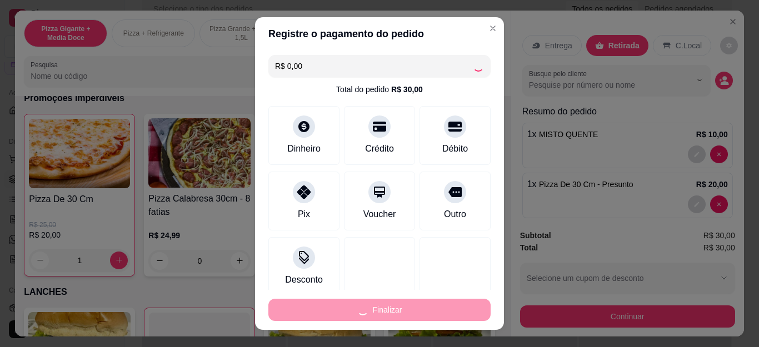
type input "0"
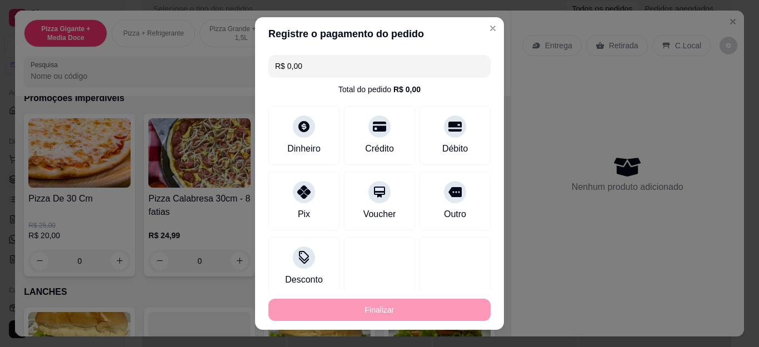
type input "-R$ 30,00"
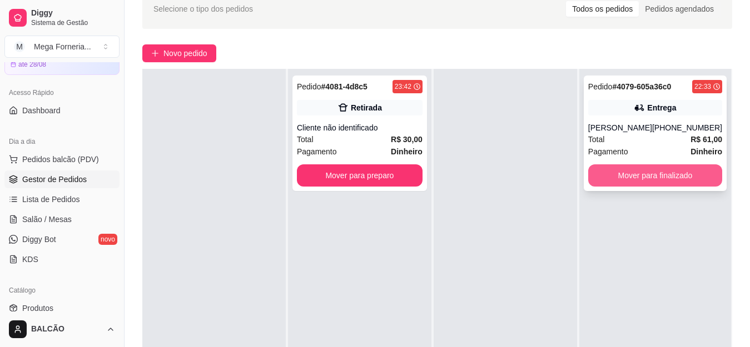
click at [647, 187] on button "Mover para finalizado" at bounding box center [655, 176] width 134 height 22
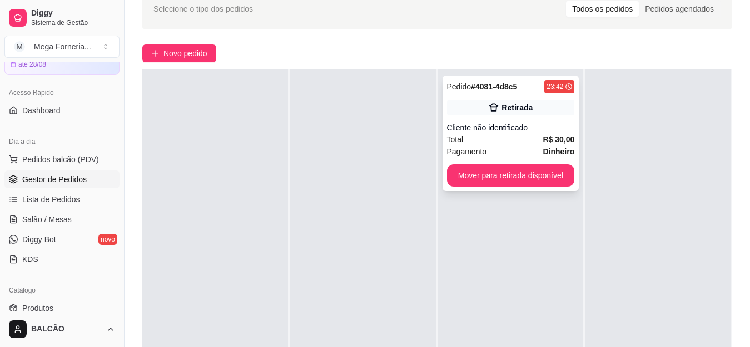
click at [460, 116] on div "Pedido # 4081-4d8c5 23:42 Retirada Cliente não identificado Total R$ 30,00 Paga…" at bounding box center [511, 134] width 137 height 116
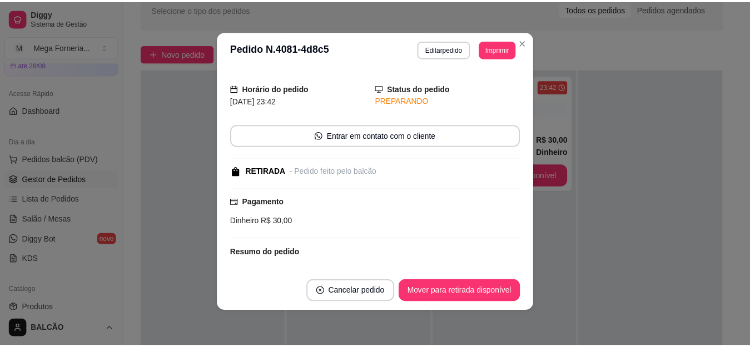
scroll to position [14, 0]
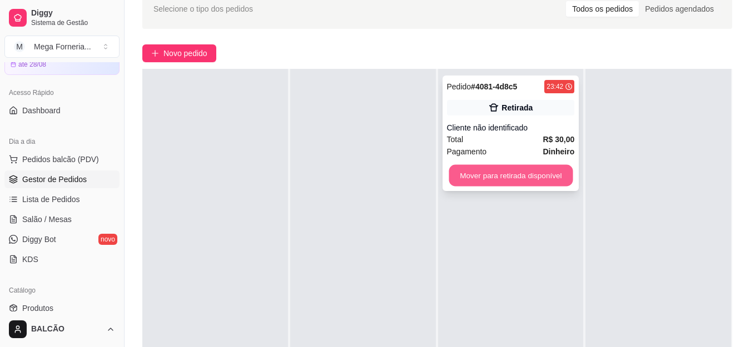
click at [565, 176] on button "Mover para retirada disponível" at bounding box center [511, 176] width 124 height 22
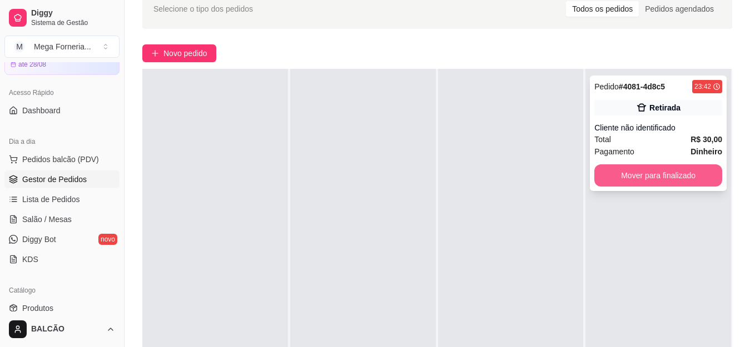
click at [640, 182] on button "Mover para finalizado" at bounding box center [658, 176] width 128 height 22
